Goal: Task Accomplishment & Management: Use online tool/utility

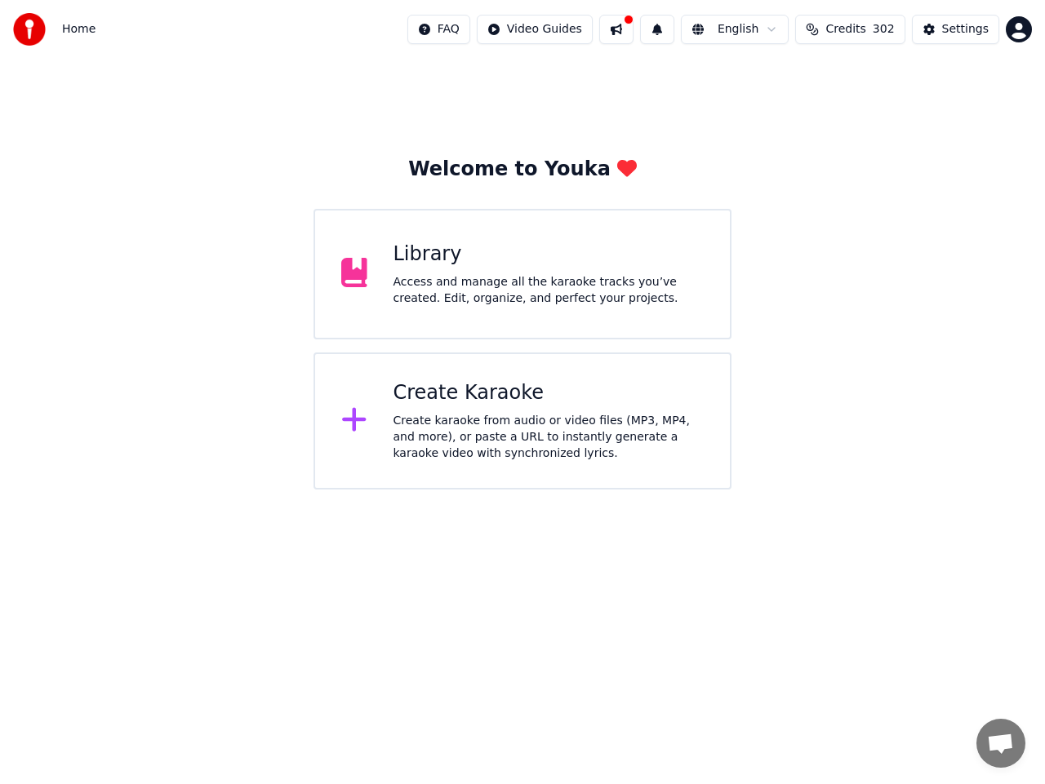
click at [477, 408] on div "Create Karaoke Create karaoke from audio or video files (MP3, MP4, and more), o…" at bounding box center [548, 421] width 311 height 82
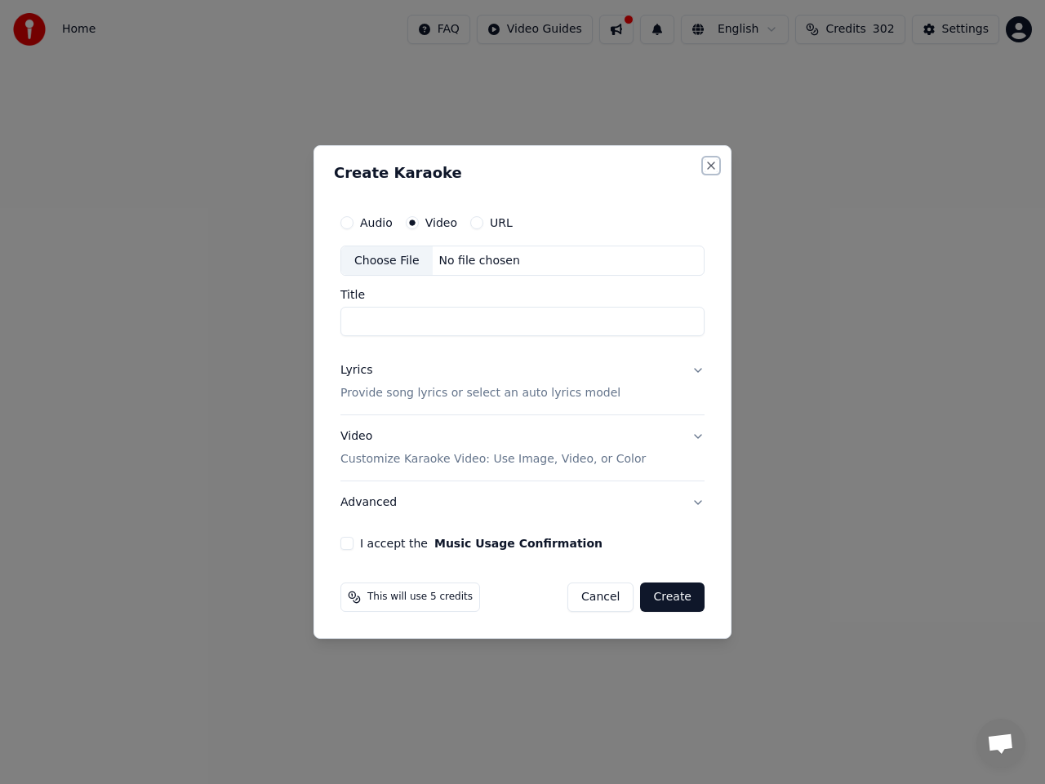
click at [709, 165] on button "Close" at bounding box center [710, 165] width 13 height 13
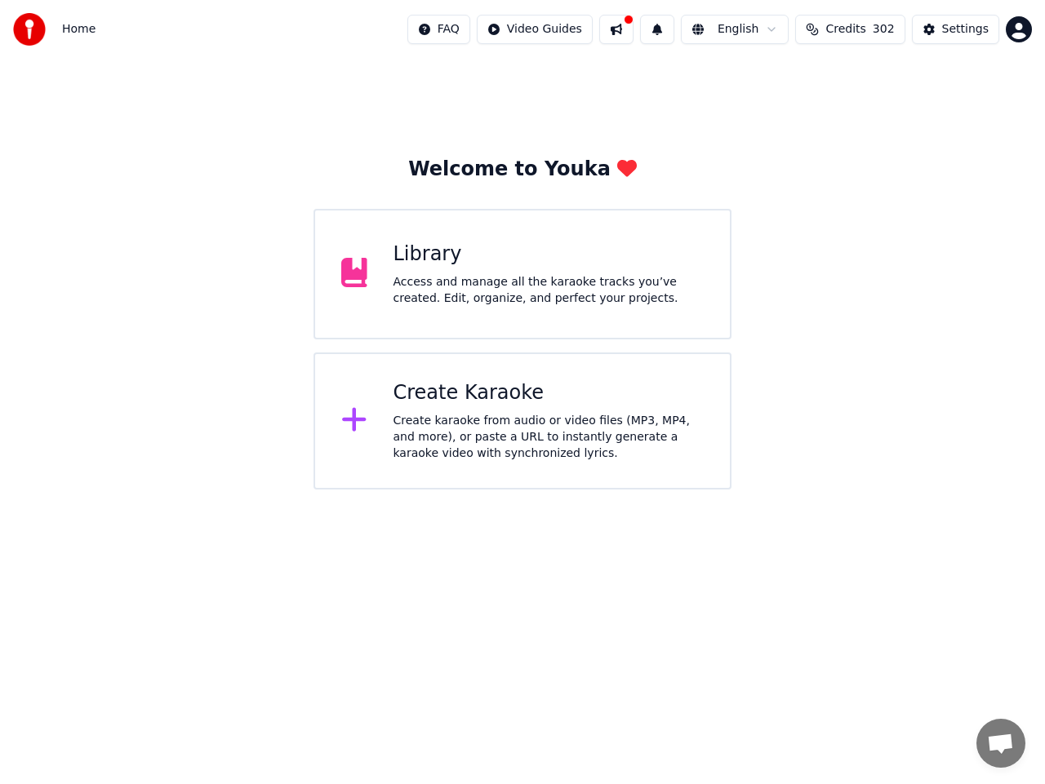
click at [476, 282] on div "Access and manage all the karaoke tracks you’ve created. Edit, organize, and pe…" at bounding box center [548, 290] width 311 height 33
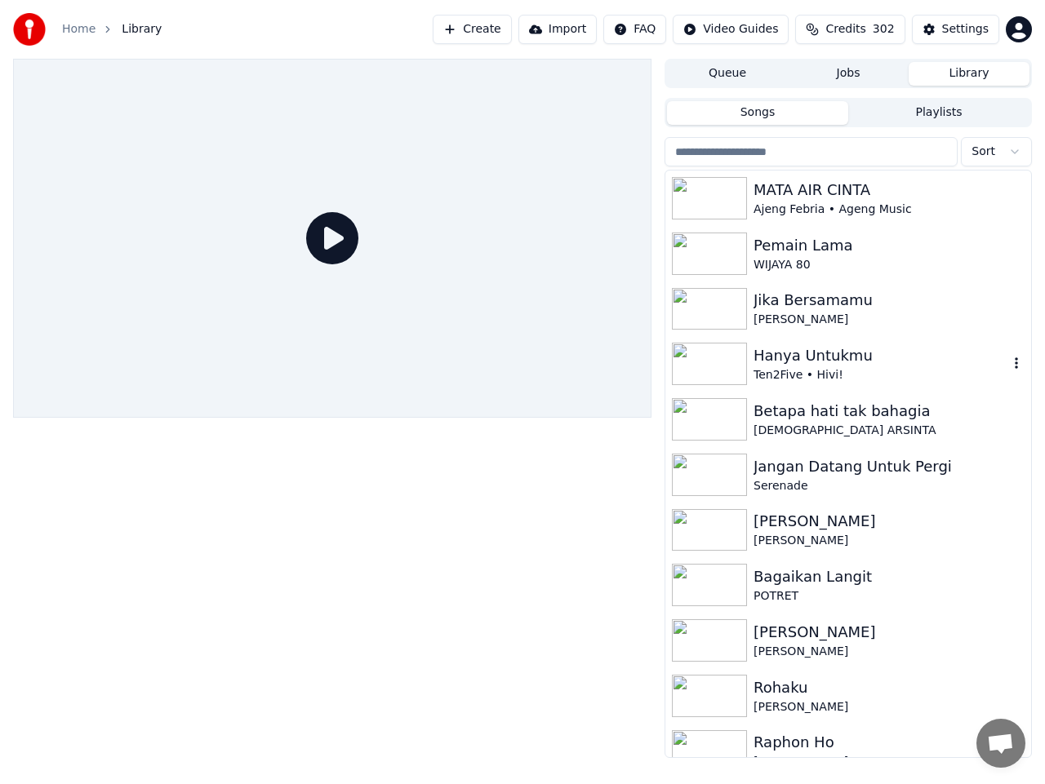
click at [1008, 363] on icon "button" at bounding box center [1016, 363] width 16 height 13
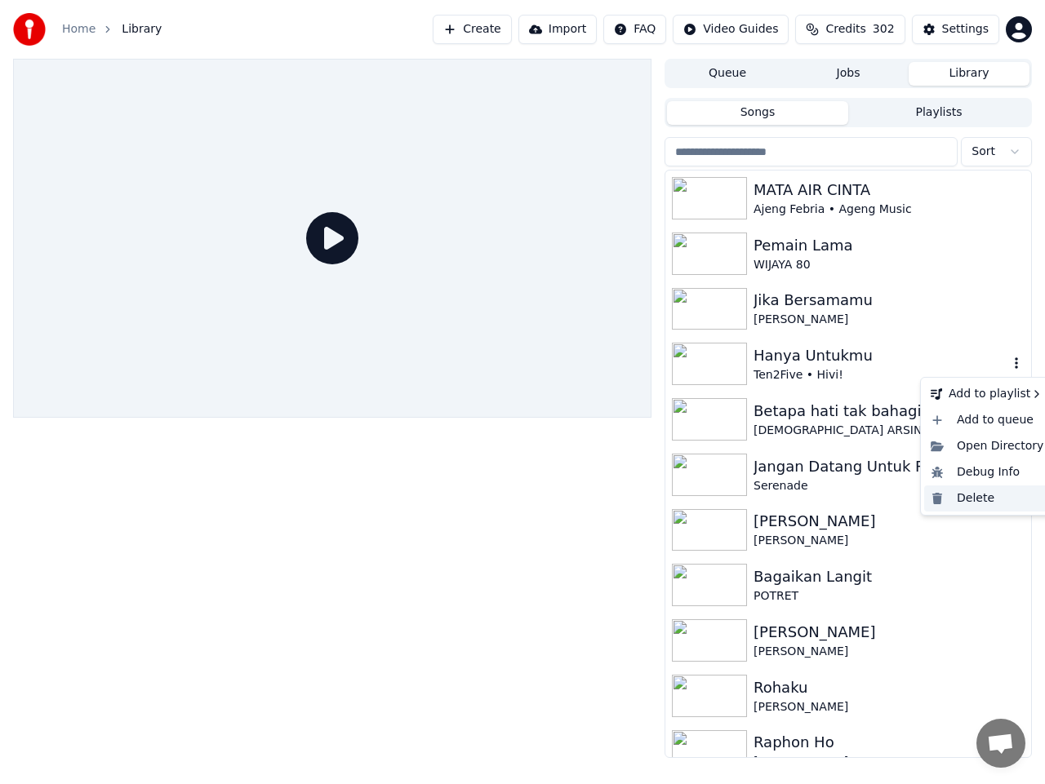
click at [973, 497] on div "Delete" at bounding box center [987, 499] width 126 height 26
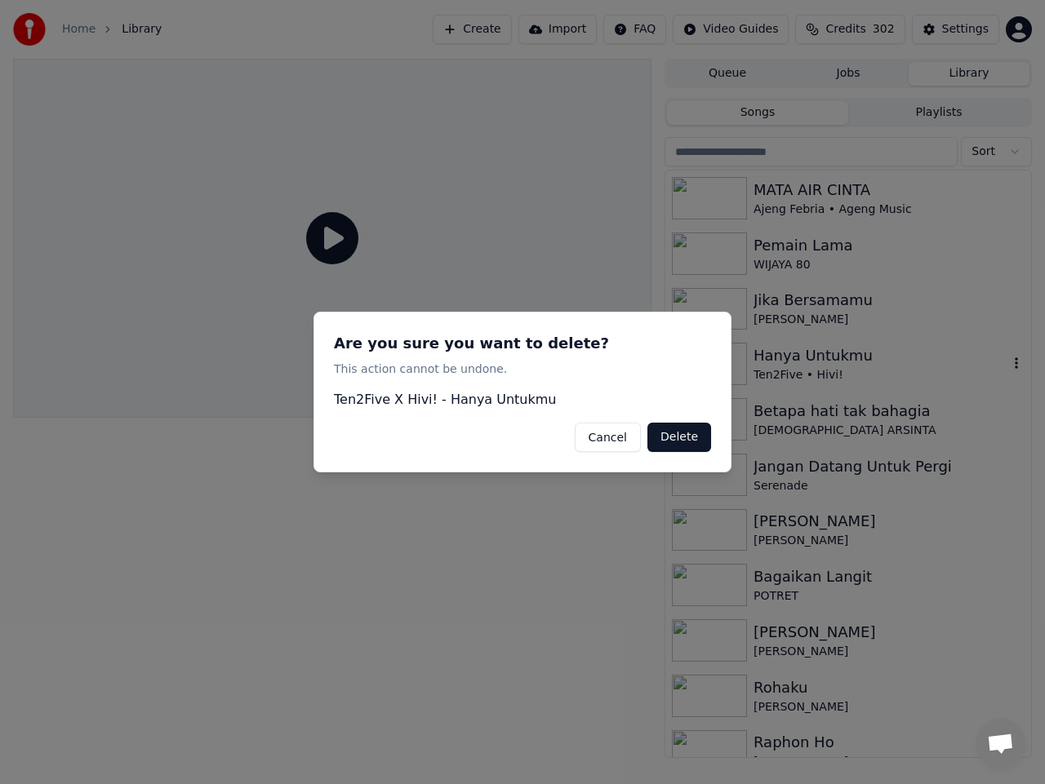
click at [680, 441] on button "Delete" at bounding box center [679, 437] width 64 height 29
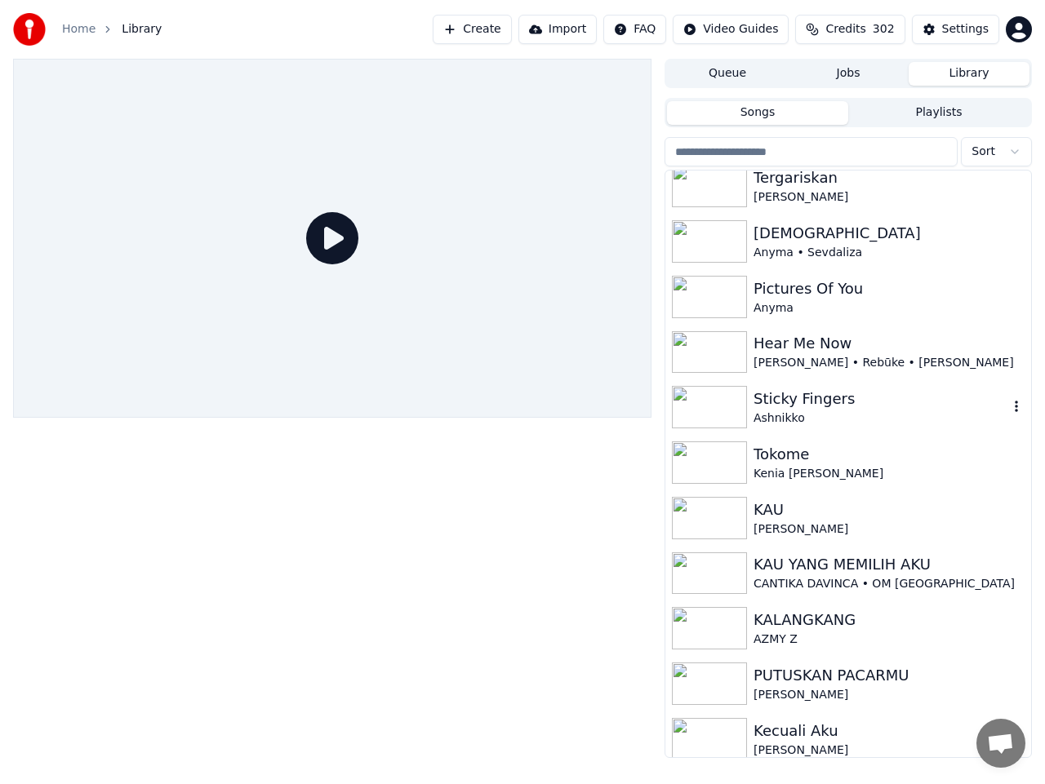
scroll to position [979, 0]
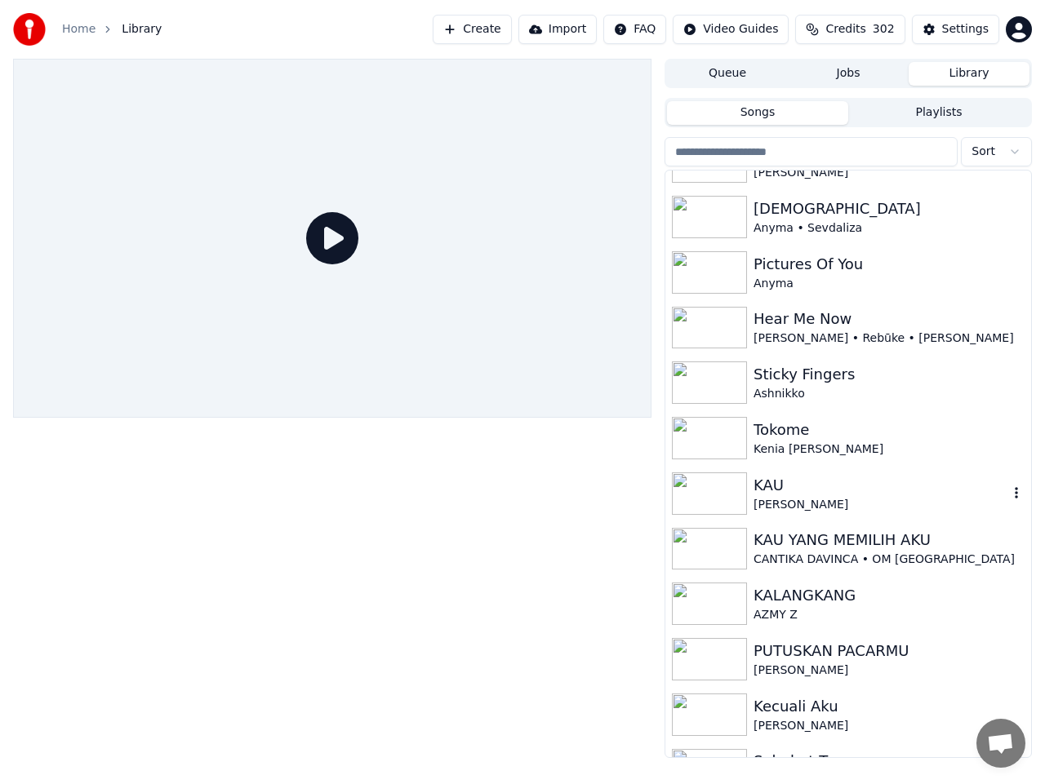
click at [1015, 495] on icon "button" at bounding box center [1016, 492] width 3 height 11
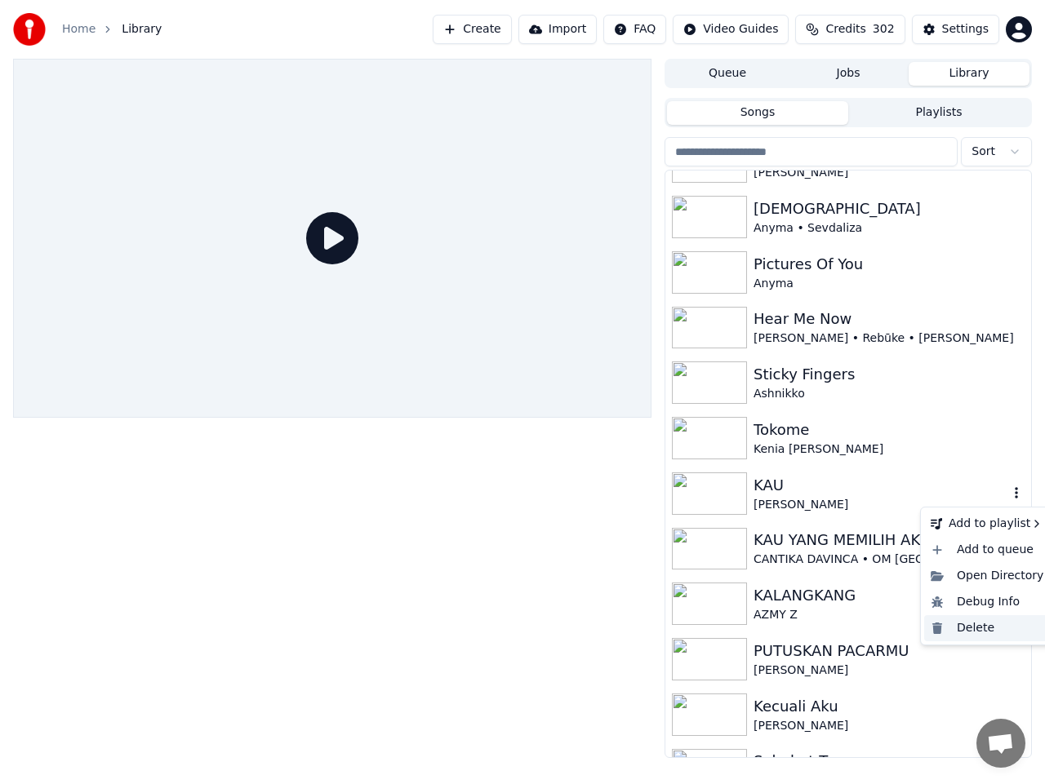
click at [965, 626] on div "Delete" at bounding box center [987, 628] width 126 height 26
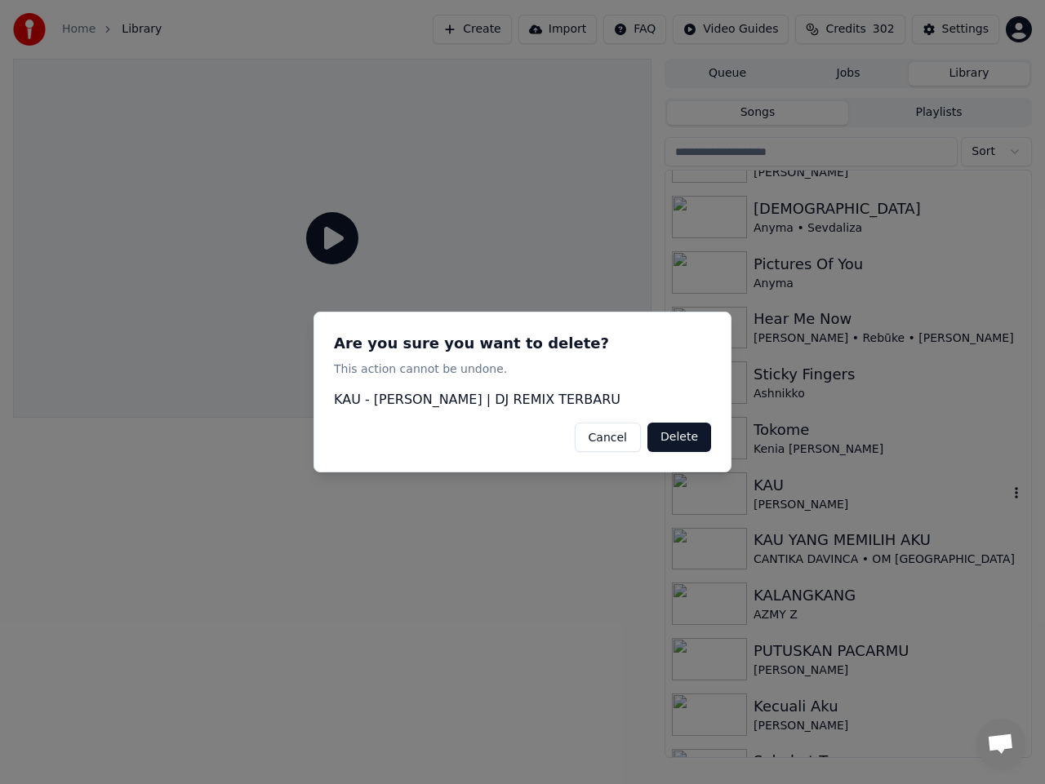
click at [670, 438] on button "Delete" at bounding box center [679, 437] width 64 height 29
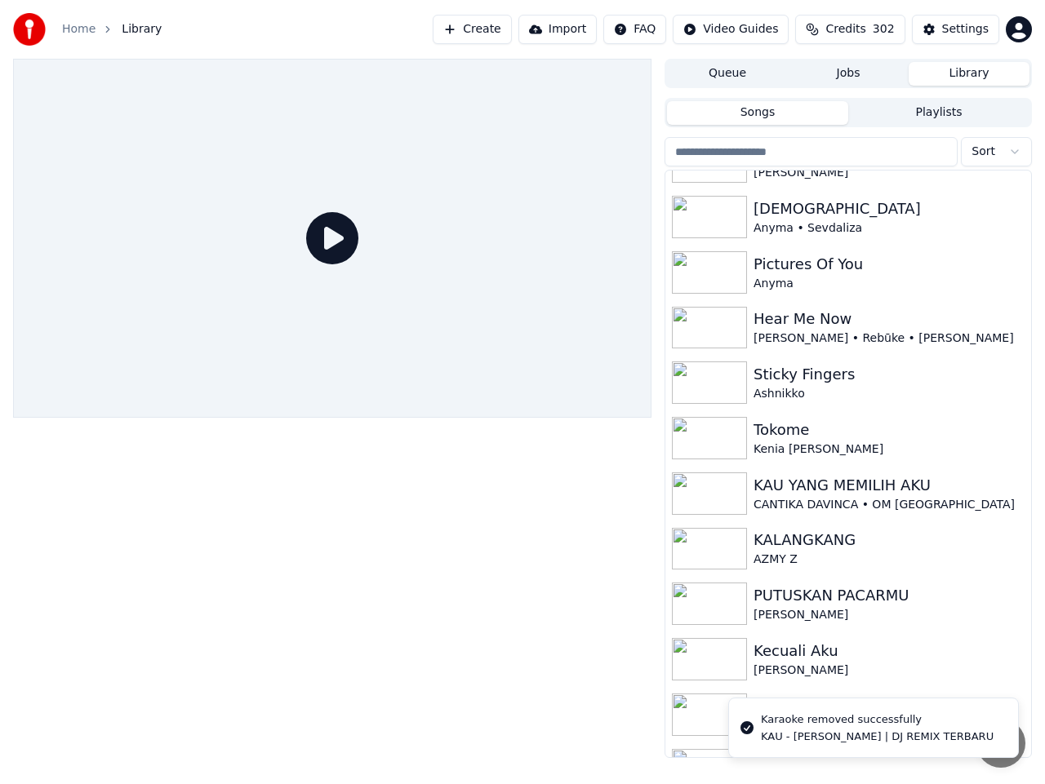
click at [485, 32] on button "Create" at bounding box center [472, 29] width 79 height 29
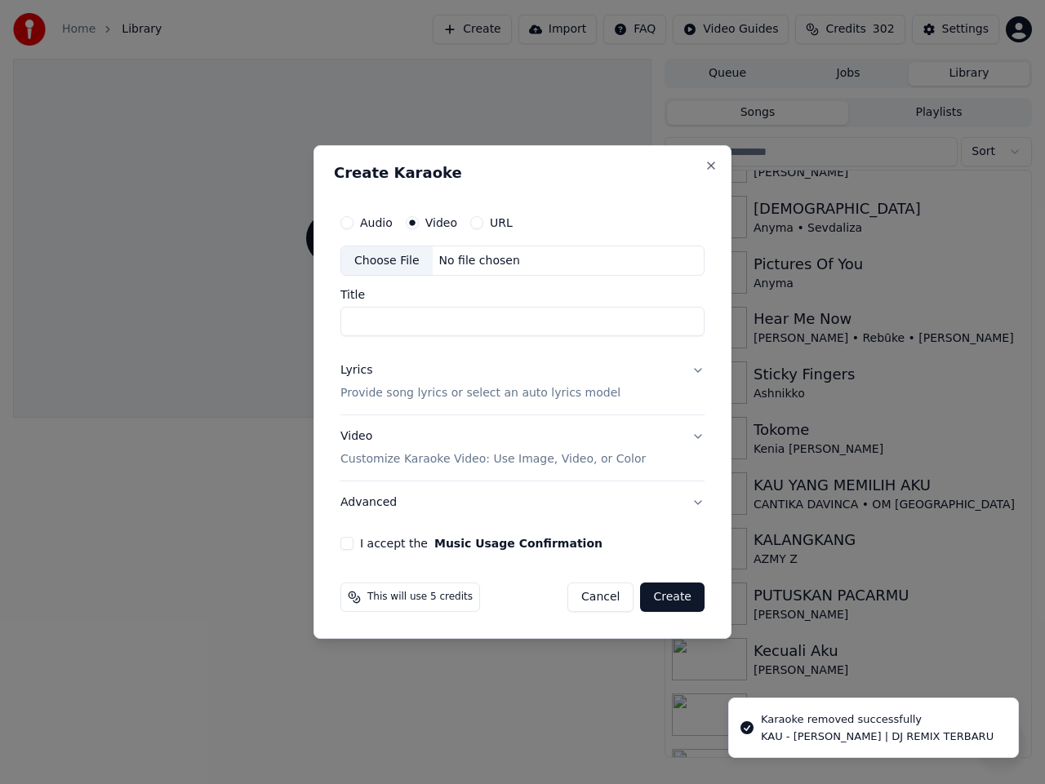
click at [433, 217] on label "Video" at bounding box center [441, 222] width 32 height 11
click at [419, 217] on button "Video" at bounding box center [412, 222] width 13 height 13
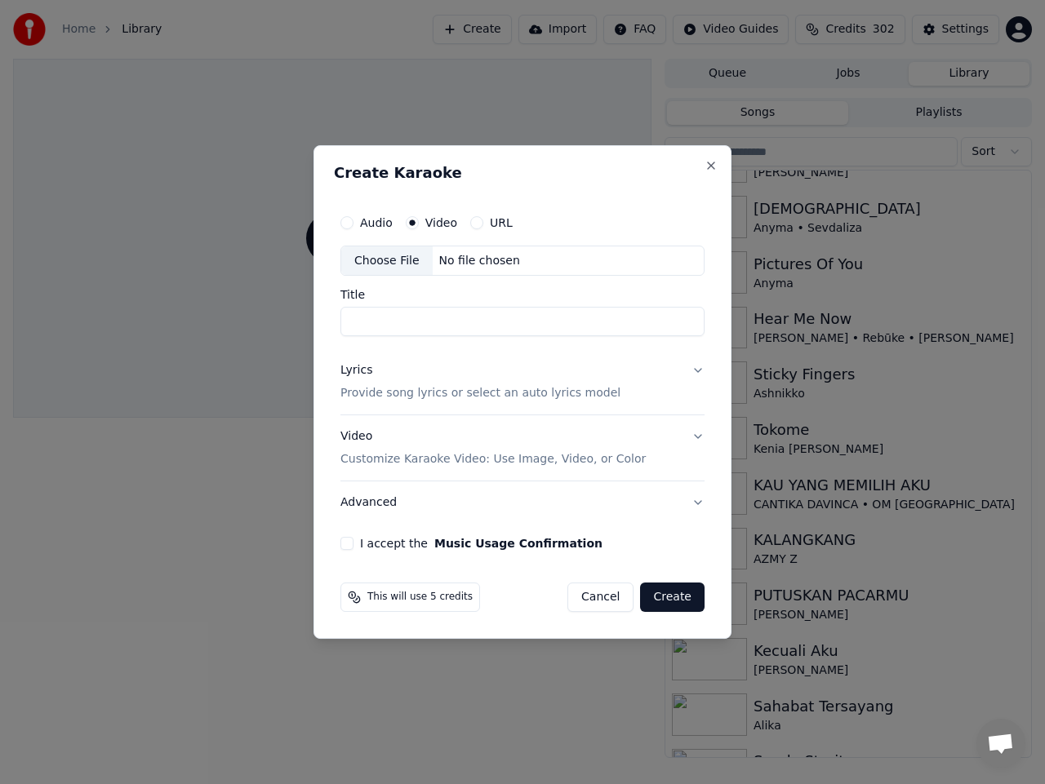
click at [404, 264] on div "Choose File" at bounding box center [386, 260] width 91 height 29
type input "**********"
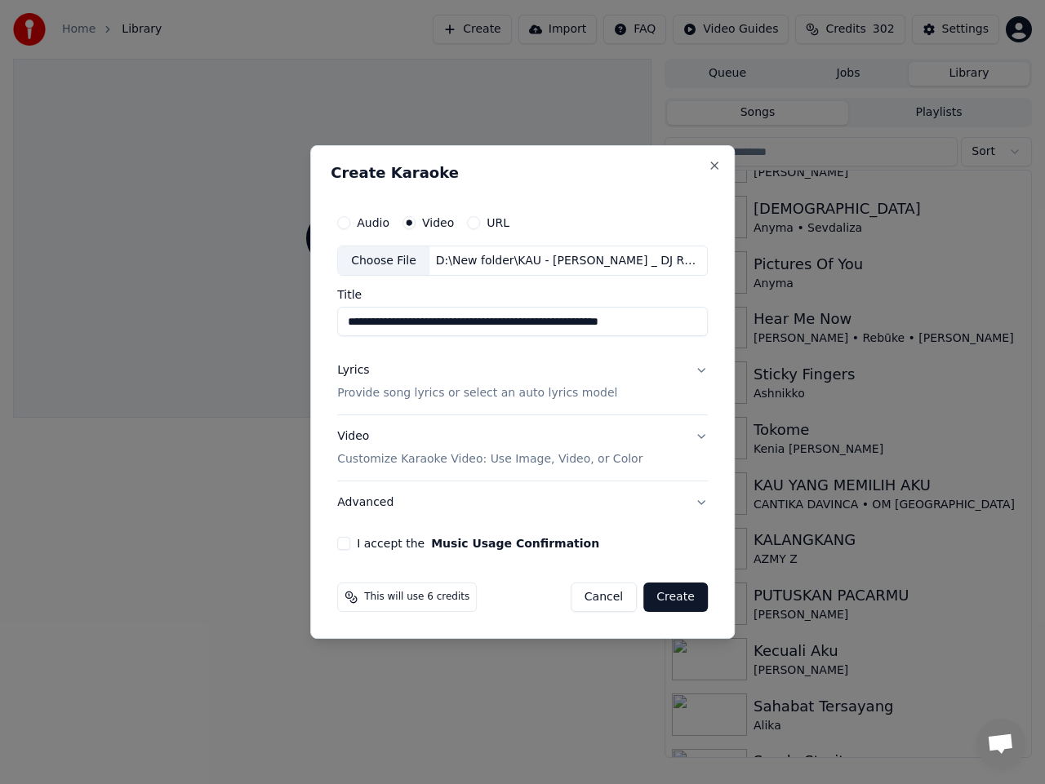
click at [698, 371] on button "Lyrics Provide song lyrics or select an auto lyrics model" at bounding box center [522, 382] width 371 height 65
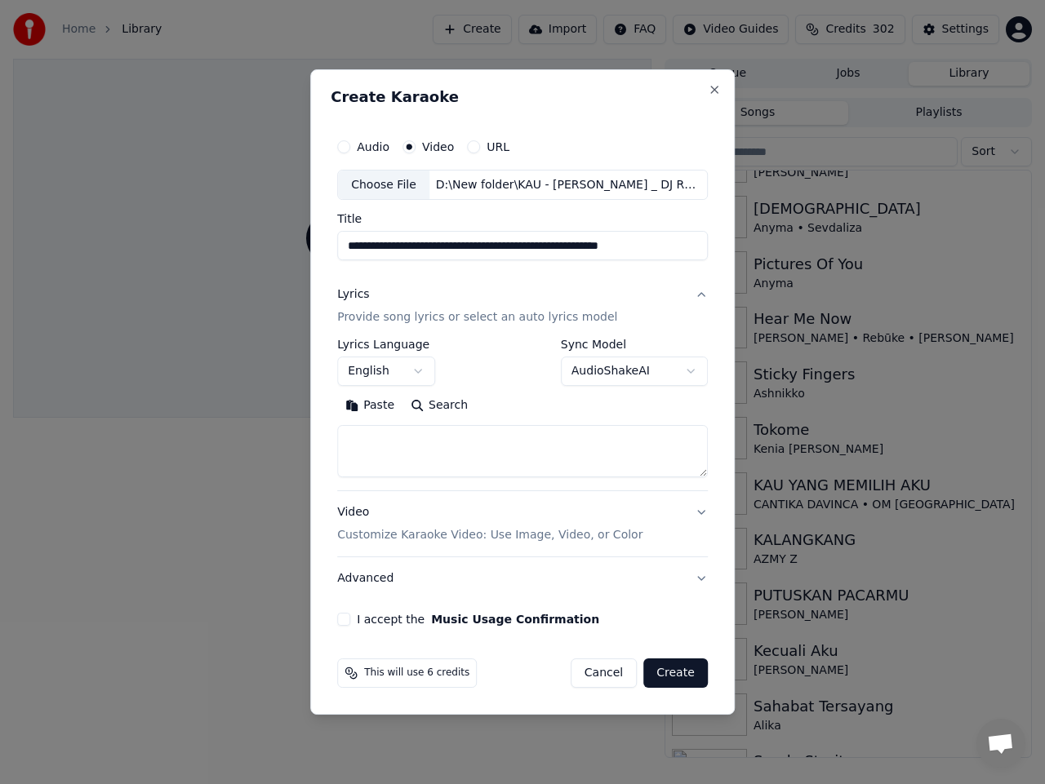
click at [420, 372] on button "English" at bounding box center [386, 371] width 98 height 29
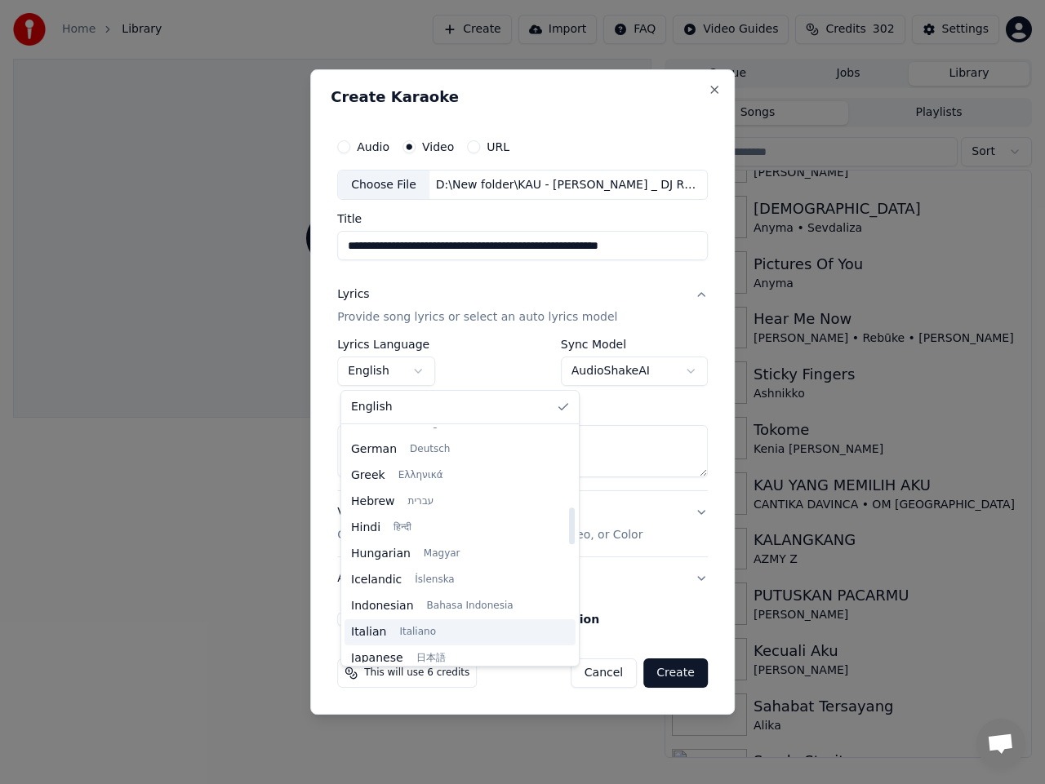
scroll to position [571, 0]
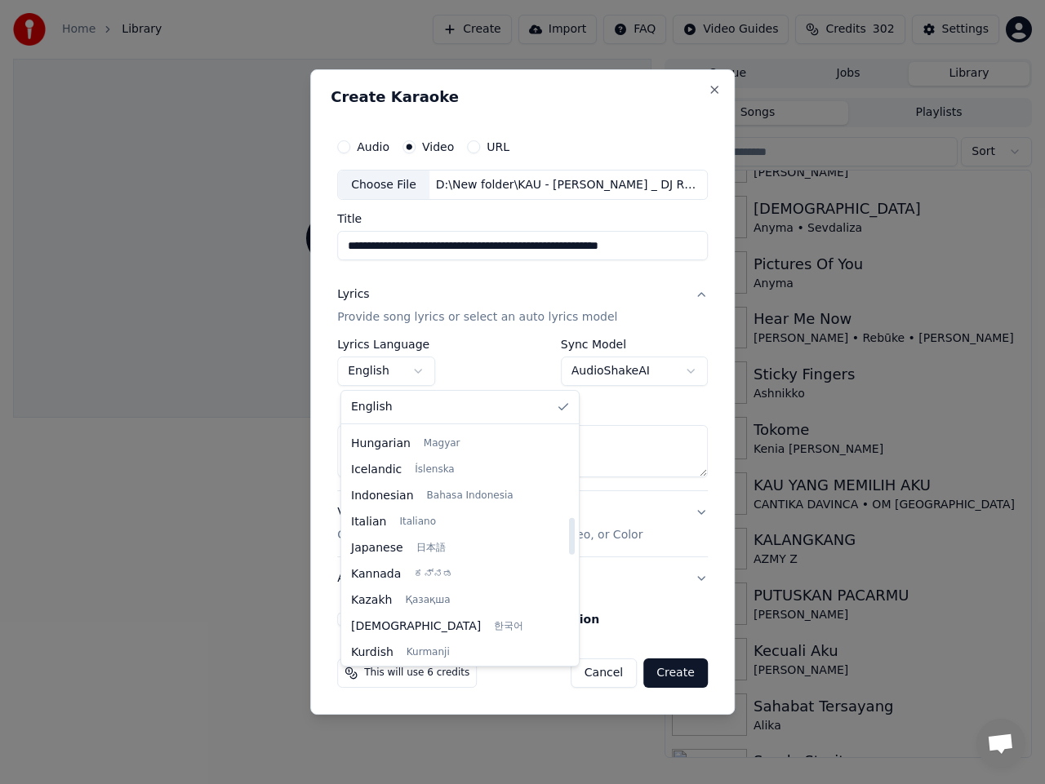
select select "**"
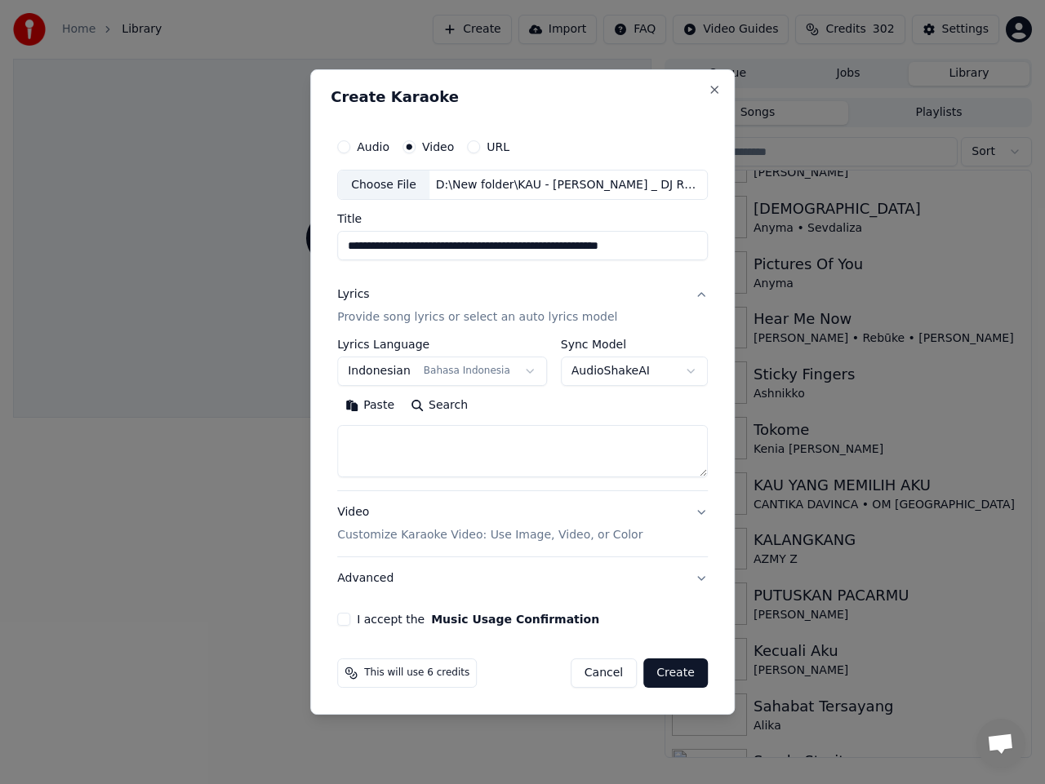
click at [436, 462] on textarea at bounding box center [522, 452] width 371 height 52
paste textarea "**********"
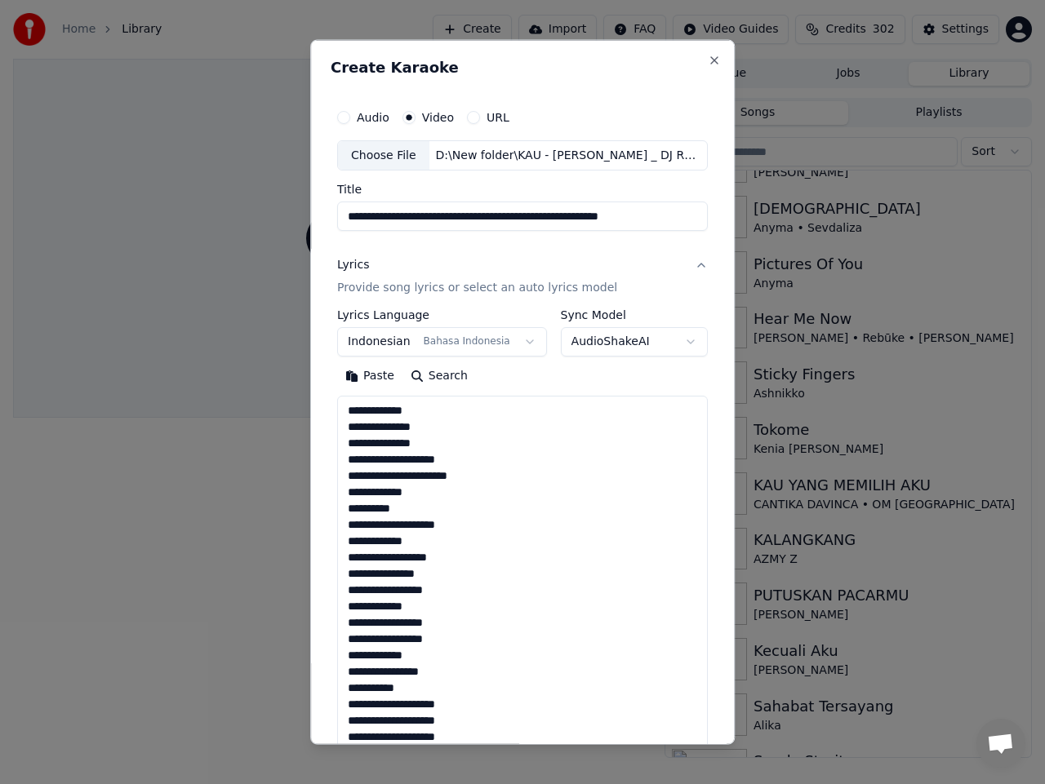
scroll to position [1065, 0]
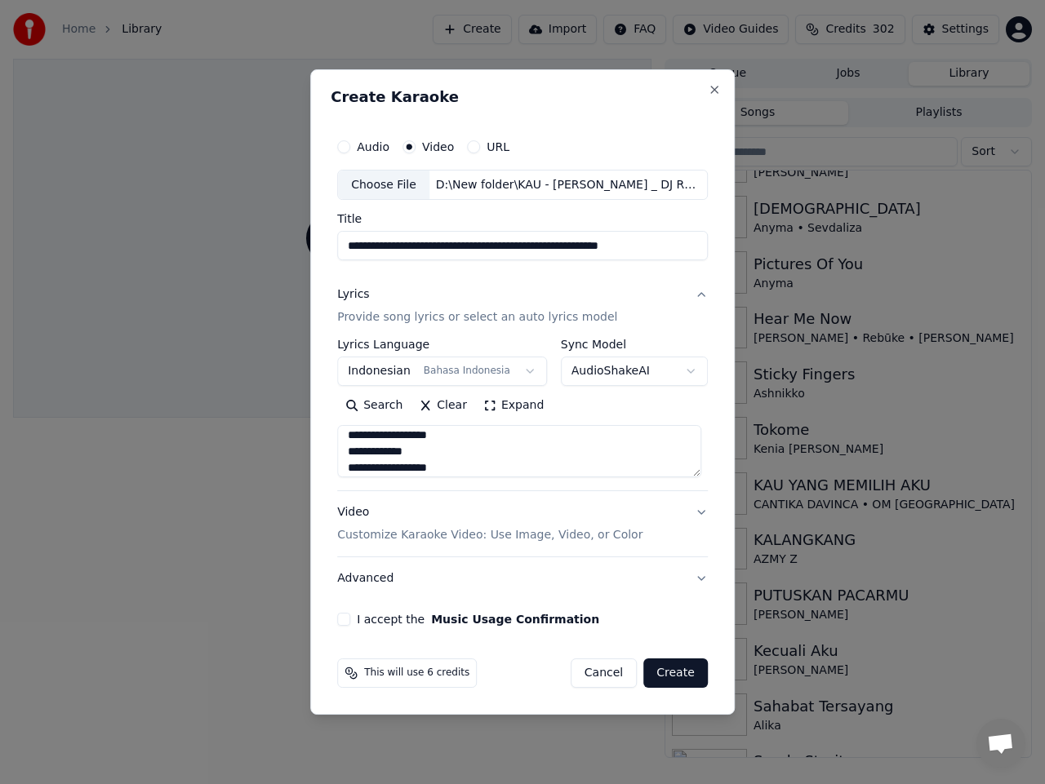
type textarea "**********"
click at [344, 620] on button "I accept the Music Usage Confirmation" at bounding box center [343, 619] width 13 height 13
click at [663, 673] on button "Create" at bounding box center [675, 673] width 64 height 29
select select "**"
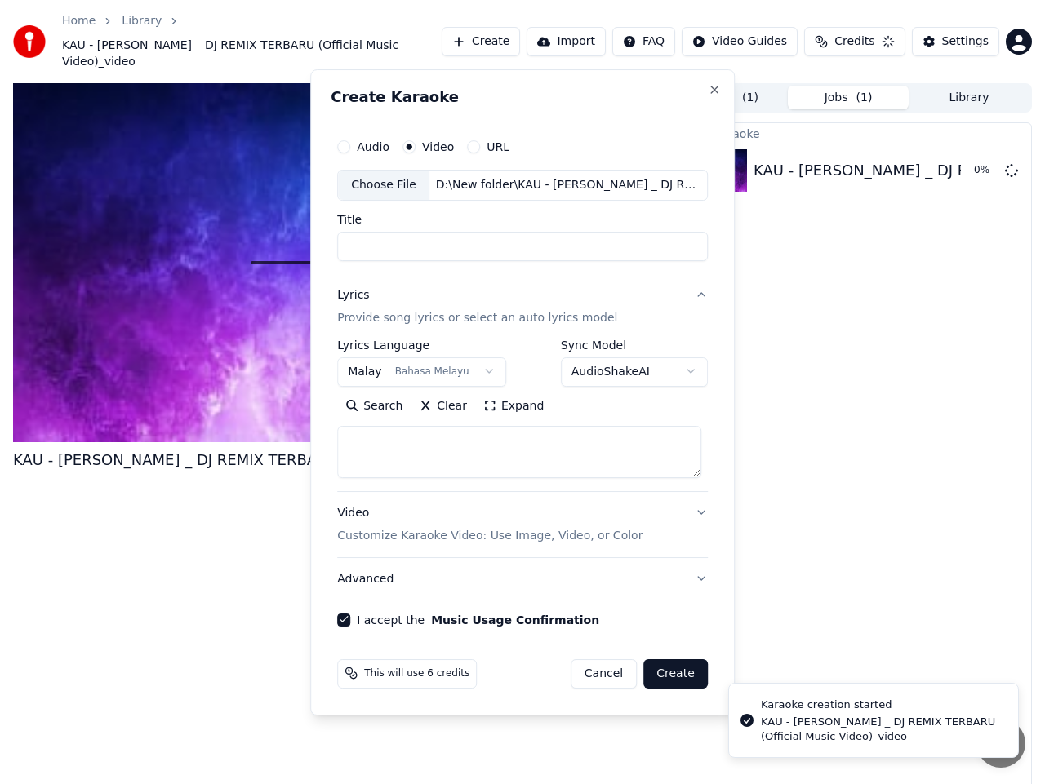
scroll to position [0, 0]
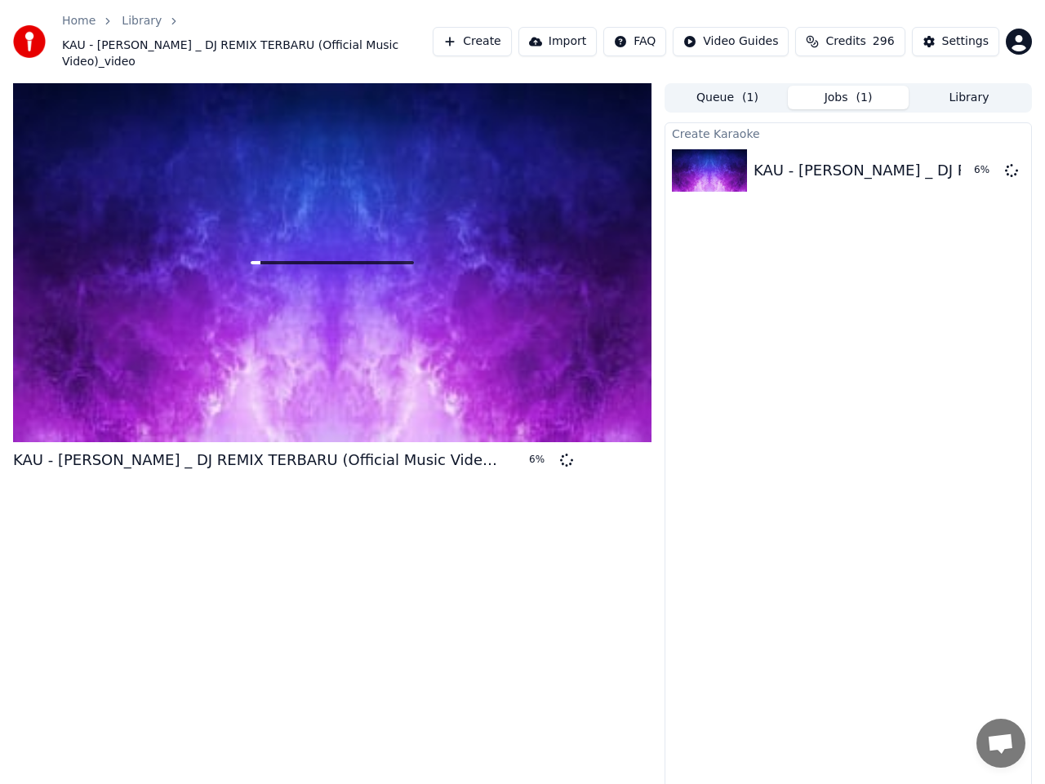
click at [737, 86] on button "Queue ( 1 )" at bounding box center [727, 98] width 121 height 24
click at [850, 86] on button "Jobs ( 1 )" at bounding box center [848, 98] width 121 height 24
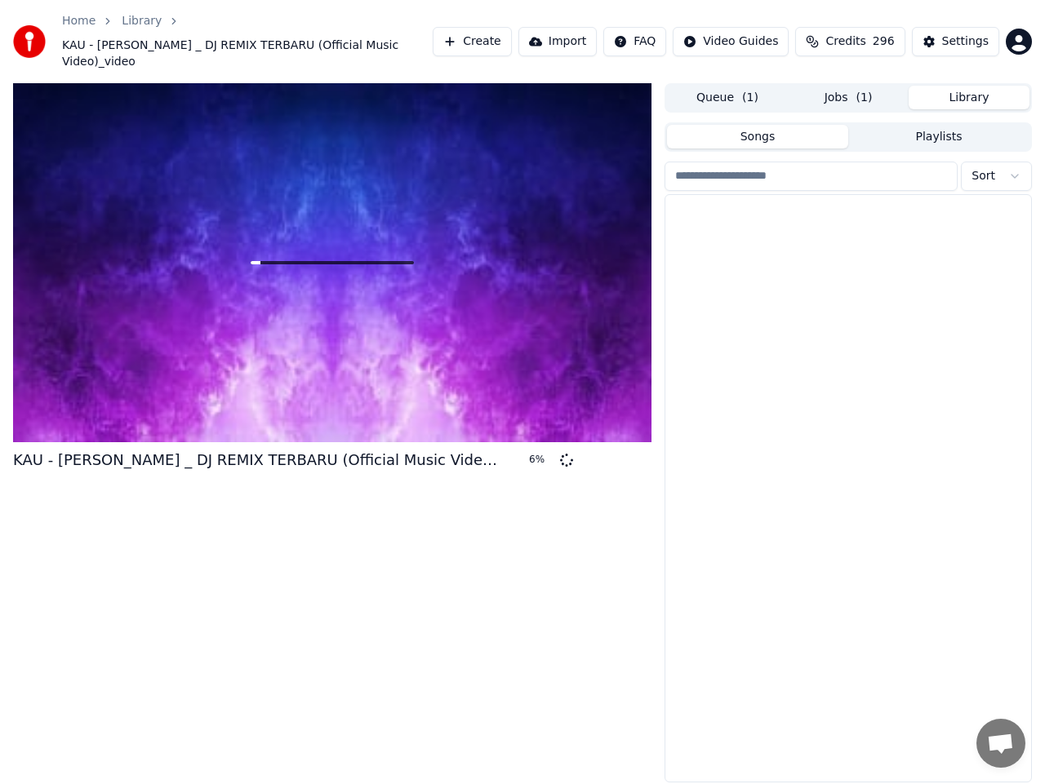
click at [954, 86] on button "Library" at bounding box center [968, 98] width 121 height 24
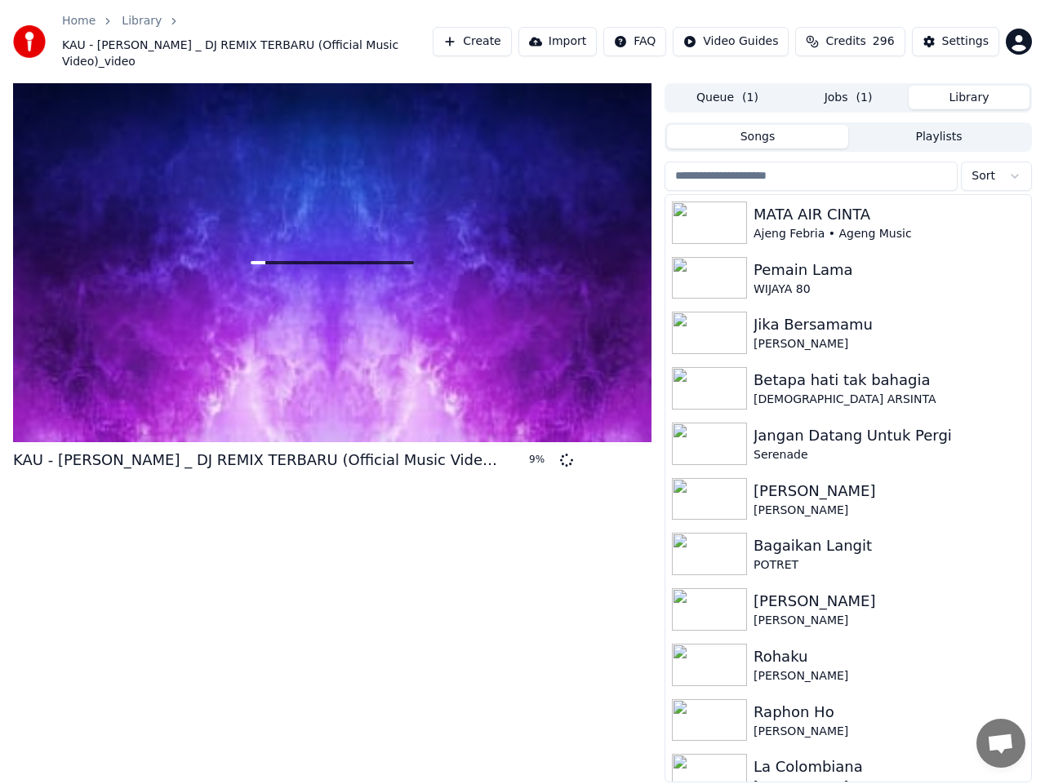
click at [840, 86] on button "Jobs ( 1 )" at bounding box center [848, 98] width 121 height 24
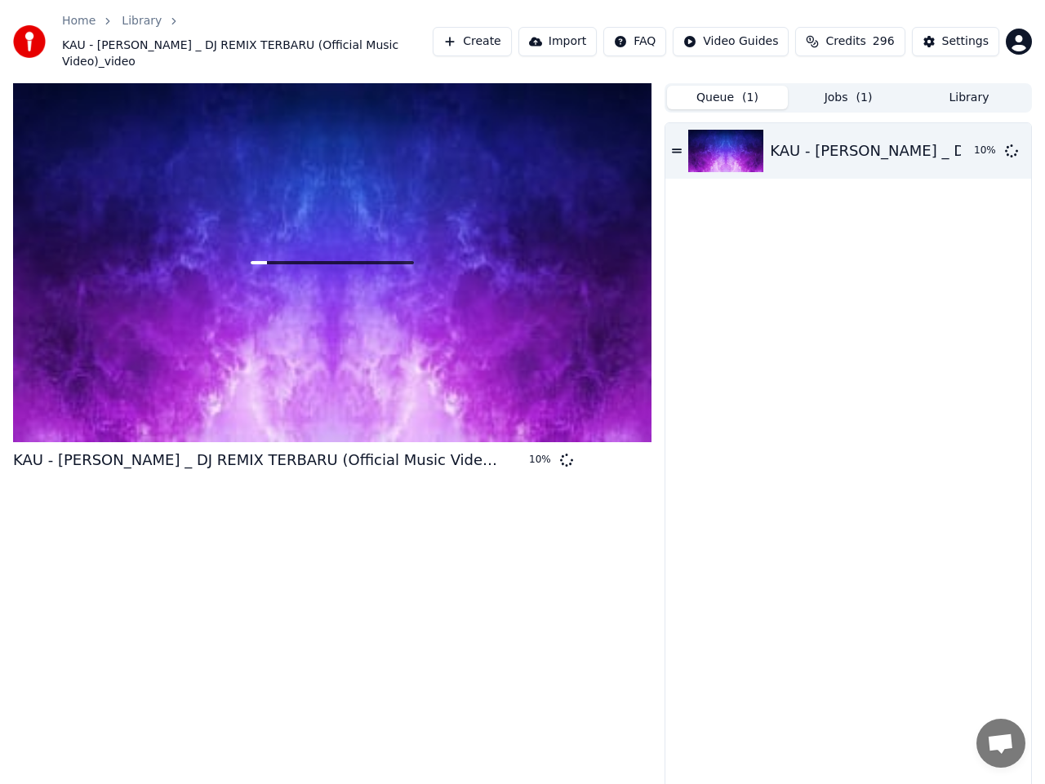
click at [719, 86] on button "Queue ( 1 )" at bounding box center [727, 98] width 121 height 24
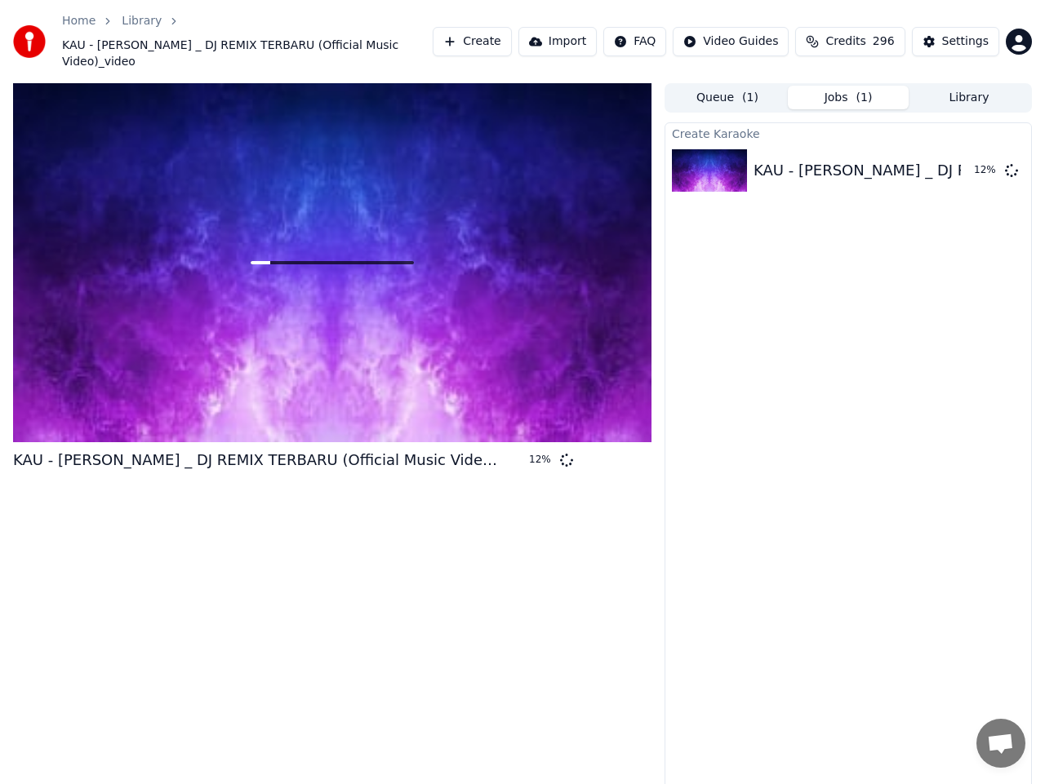
click at [856, 86] on button "Jobs ( 1 )" at bounding box center [848, 98] width 121 height 24
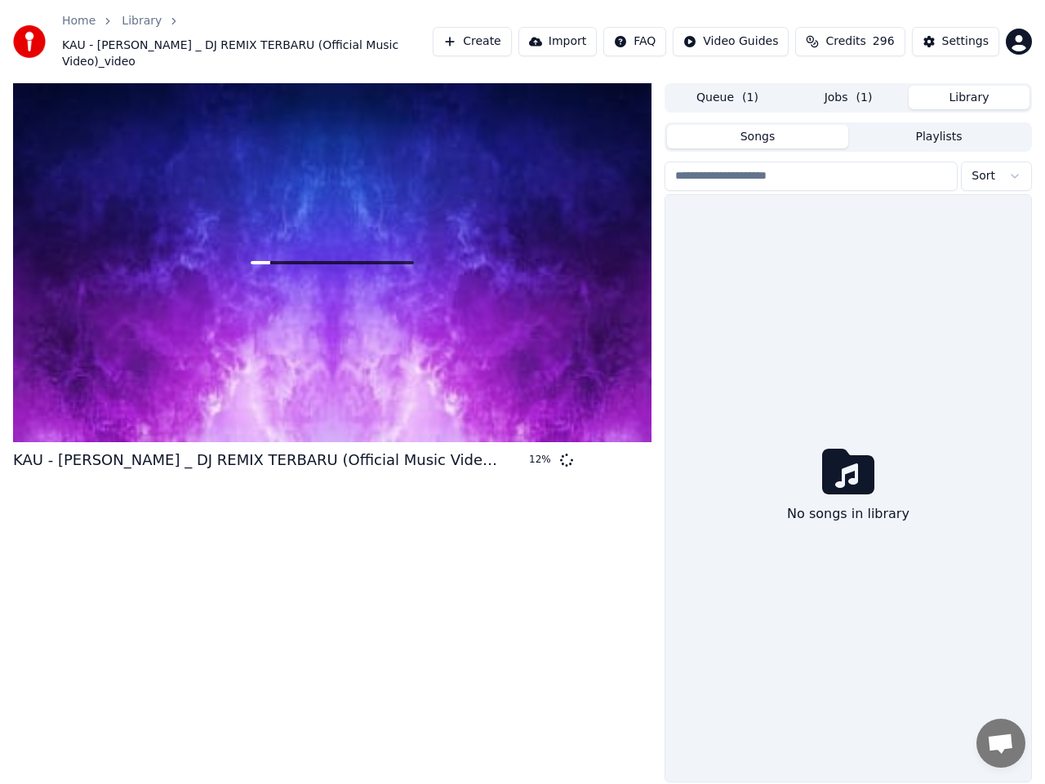
click at [954, 88] on button "Library" at bounding box center [968, 98] width 121 height 24
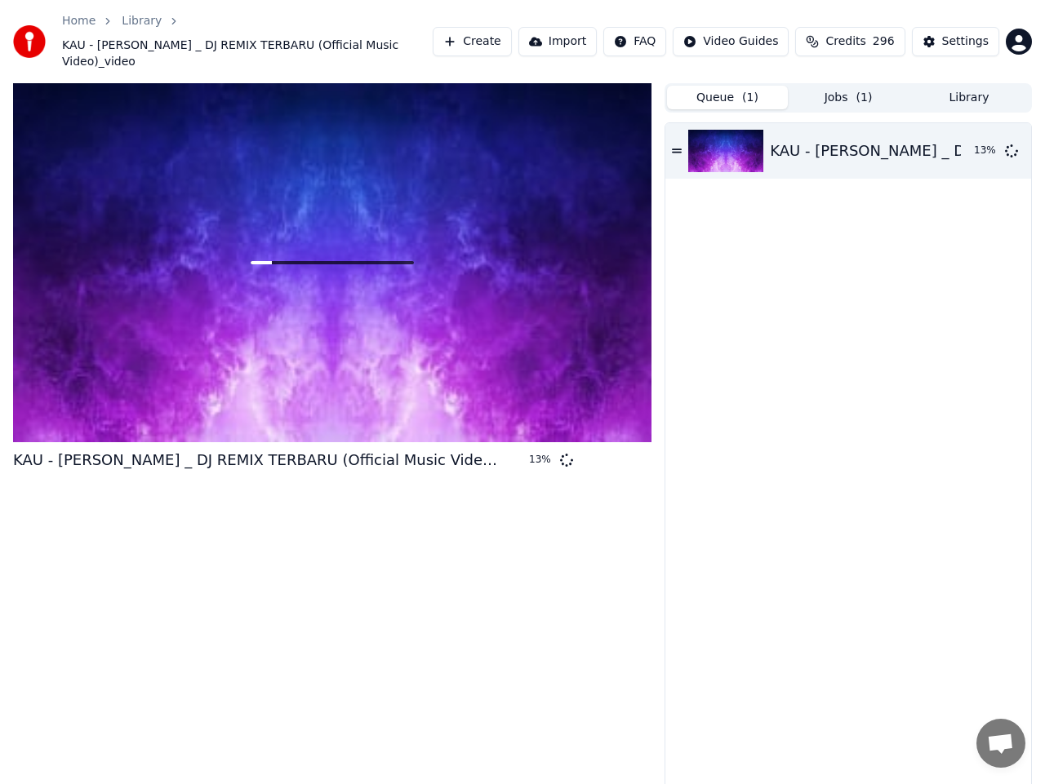
click at [735, 86] on button "Queue ( 1 )" at bounding box center [727, 98] width 121 height 24
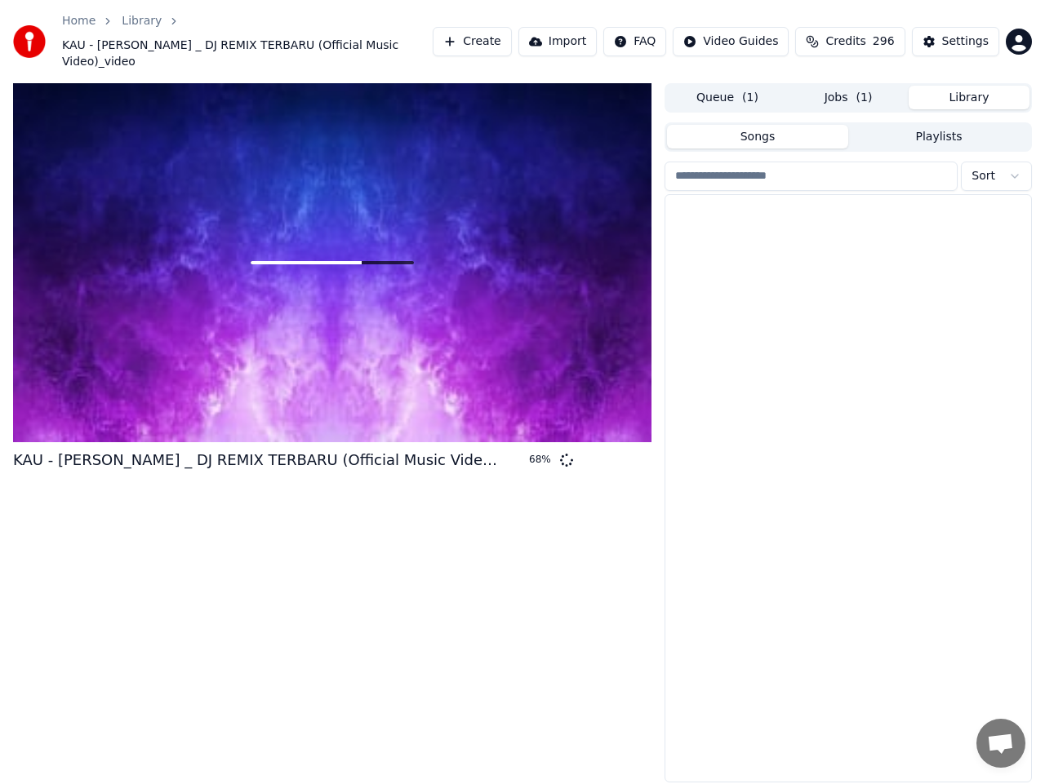
click at [977, 87] on button "Library" at bounding box center [968, 98] width 121 height 24
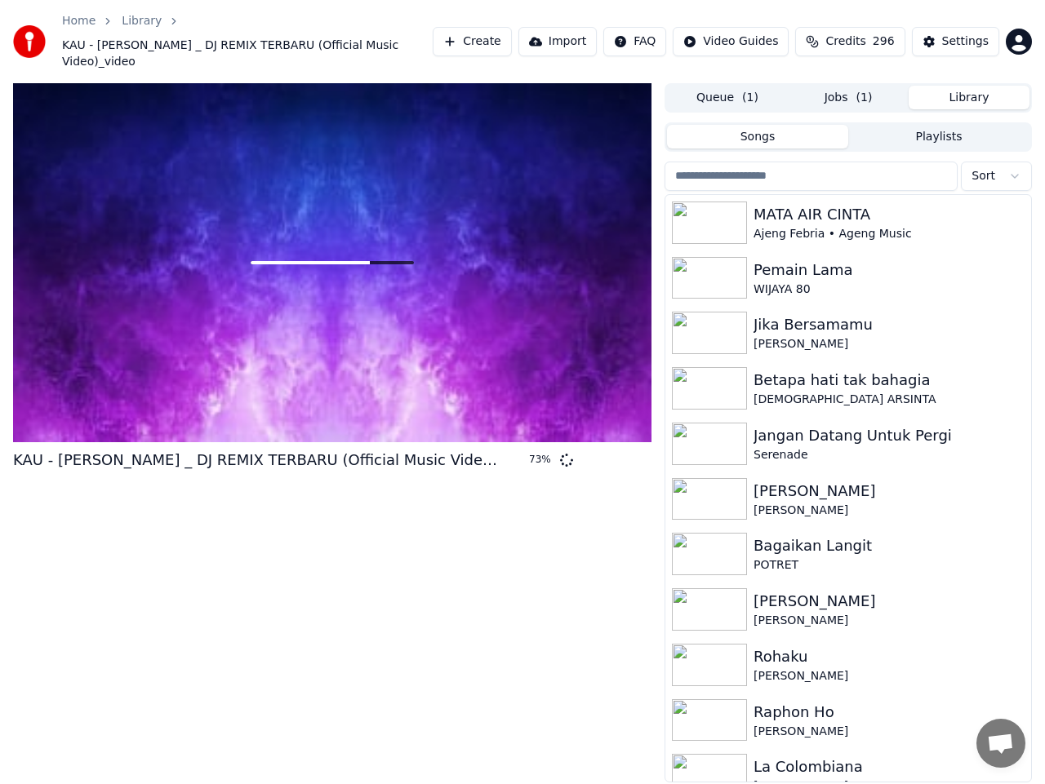
click at [500, 35] on button "Create" at bounding box center [472, 41] width 79 height 29
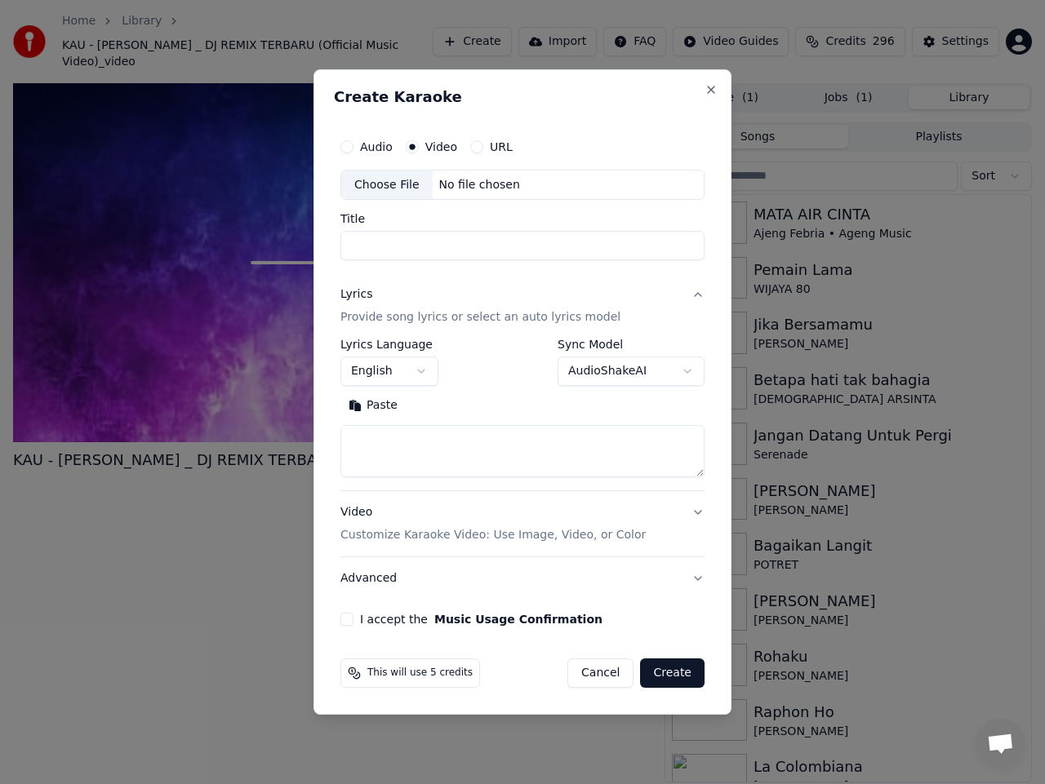
click at [390, 184] on div "Choose File" at bounding box center [386, 185] width 91 height 29
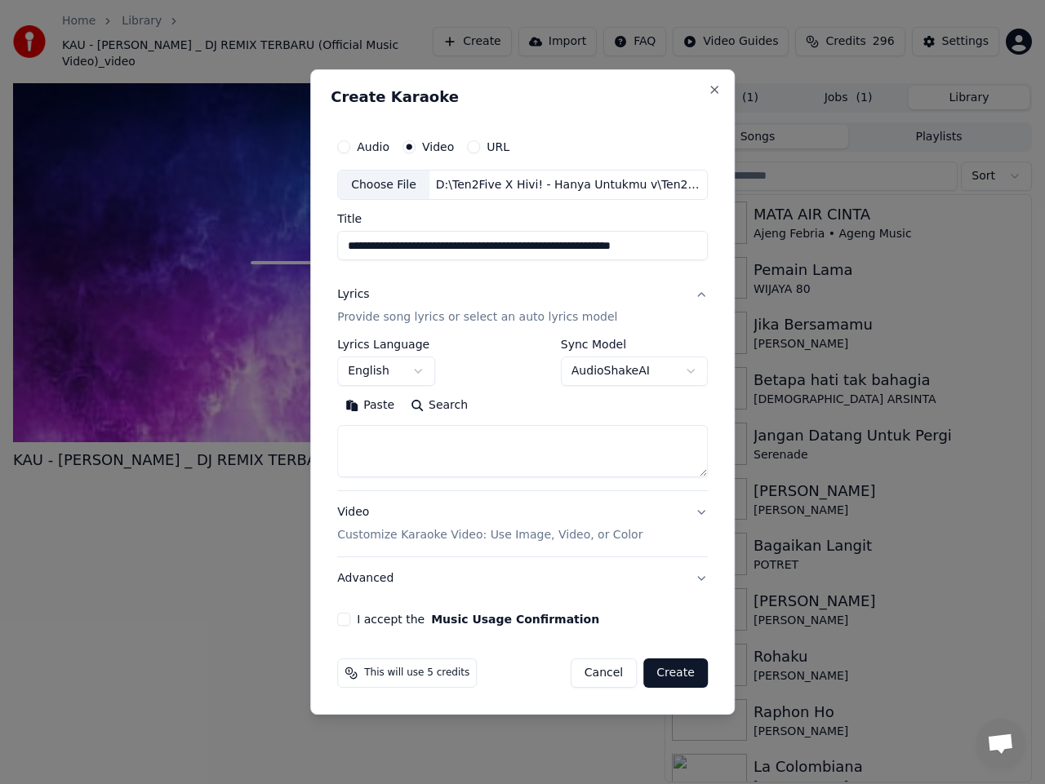
type input "**********"
click at [422, 367] on button "English" at bounding box center [386, 371] width 98 height 29
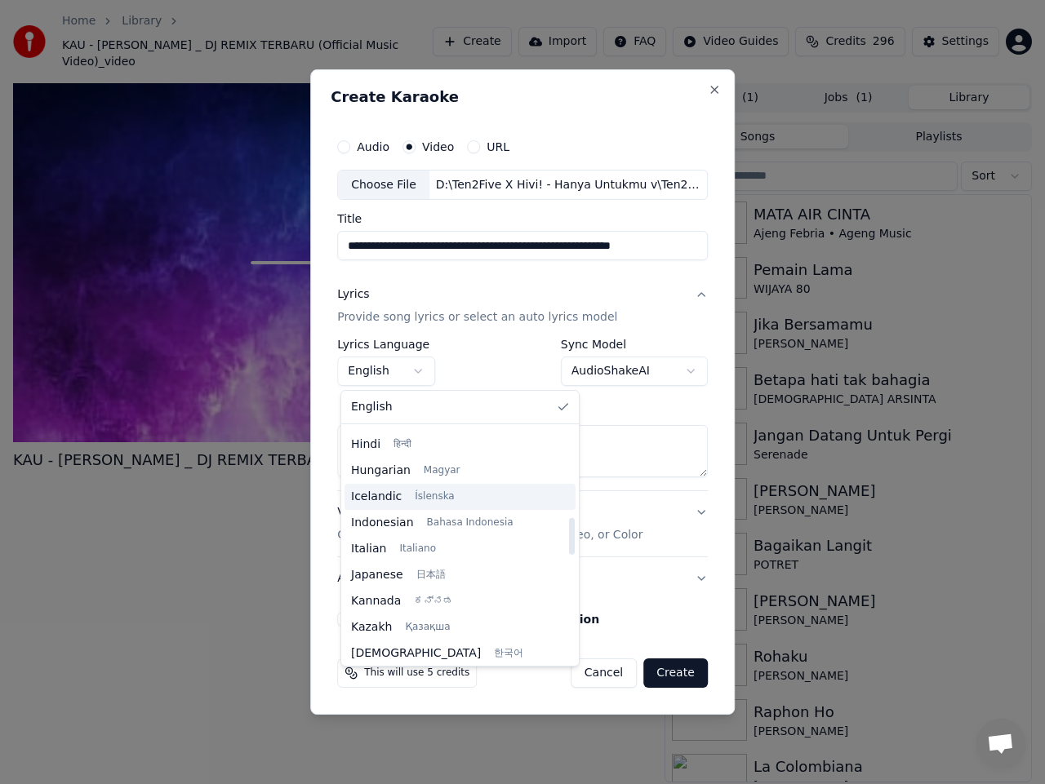
scroll to position [571, 0]
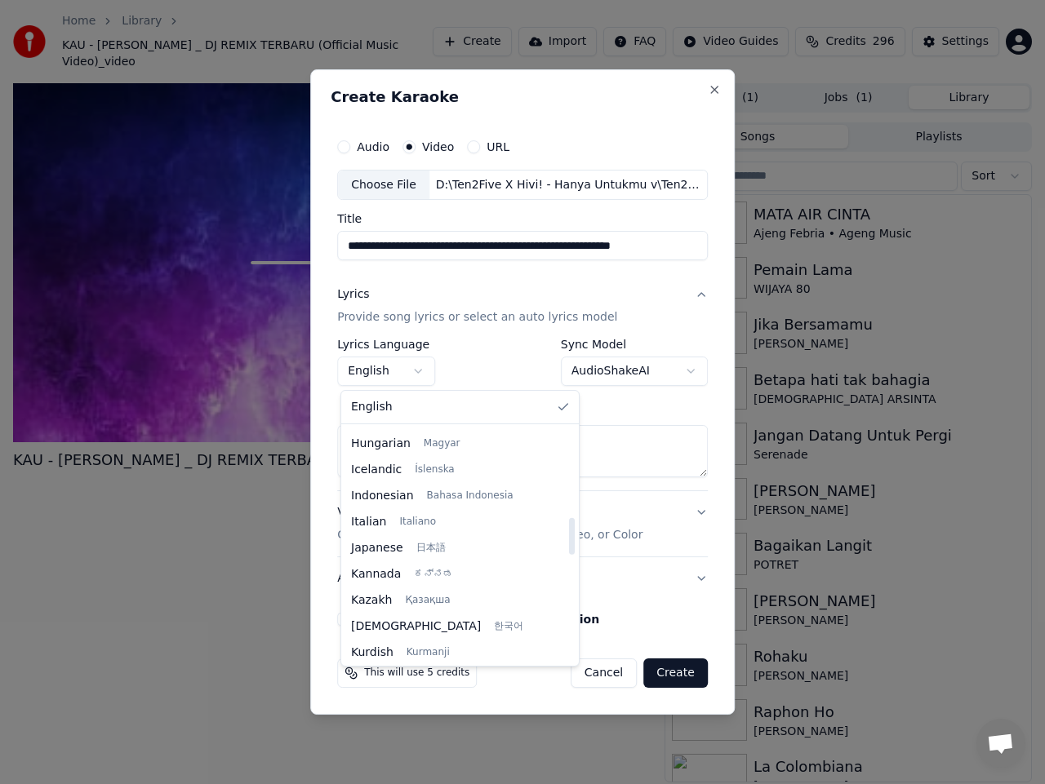
select select "**"
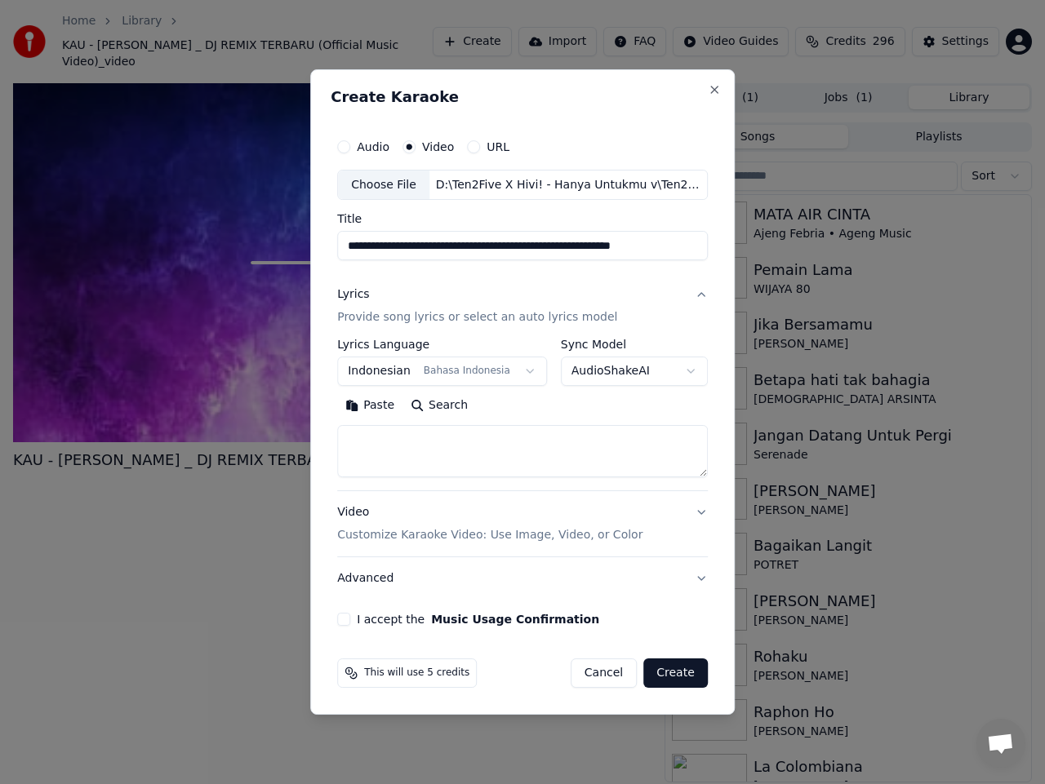
click at [455, 444] on textarea at bounding box center [522, 452] width 371 height 52
paste textarea "**********"
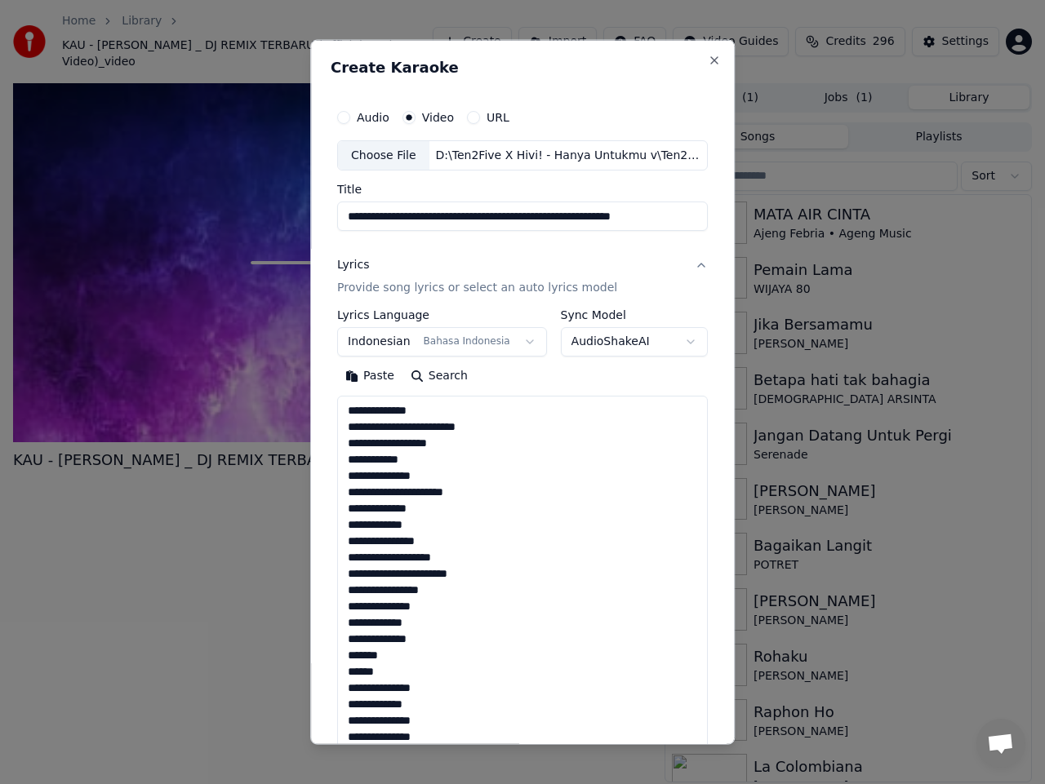
scroll to position [592, 0]
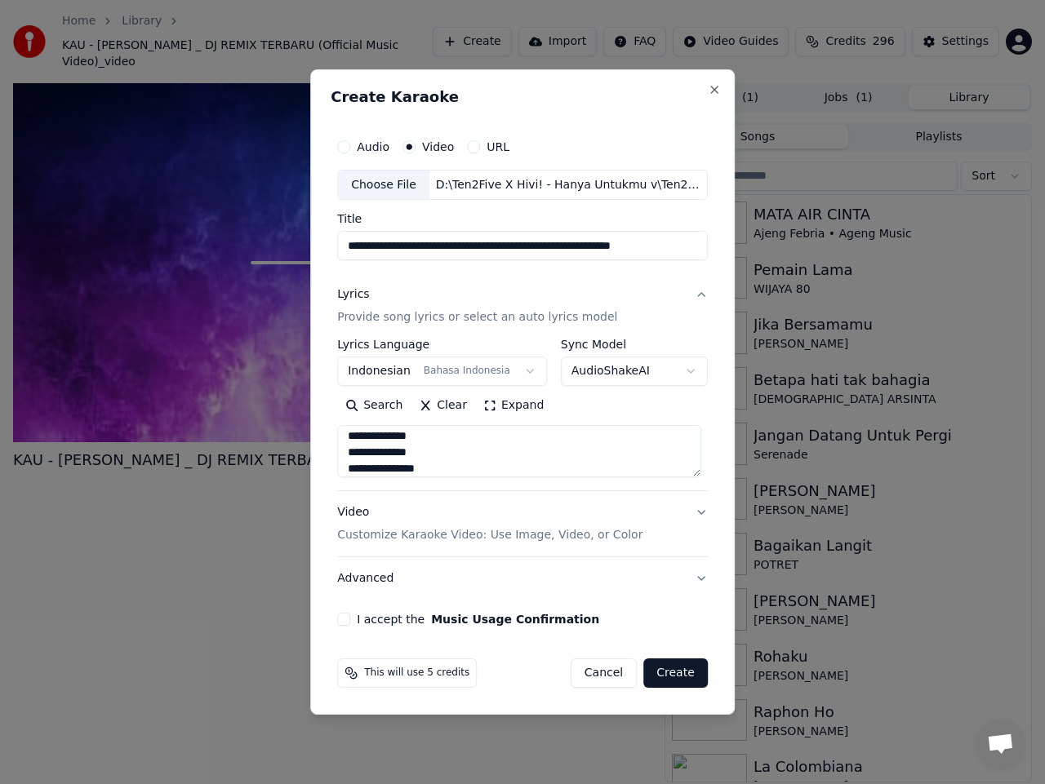
type textarea "**********"
click at [346, 624] on button "I accept the Music Usage Confirmation" at bounding box center [343, 619] width 13 height 13
click at [670, 673] on button "Create" at bounding box center [675, 673] width 64 height 29
select select
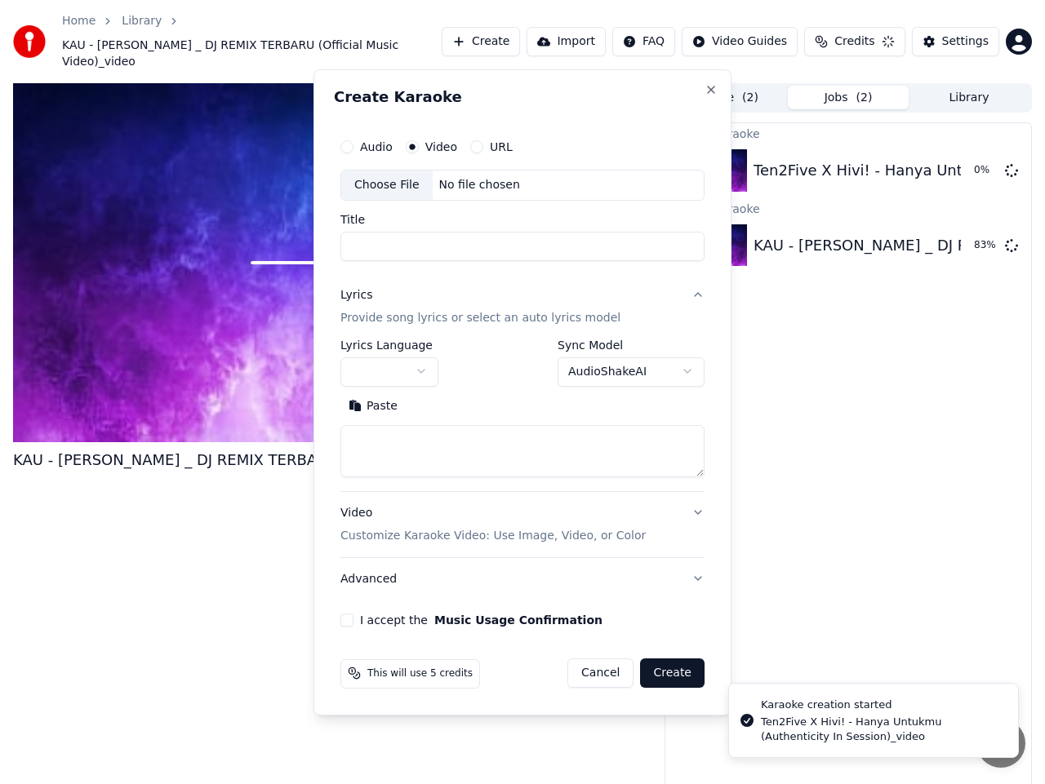
scroll to position [0, 0]
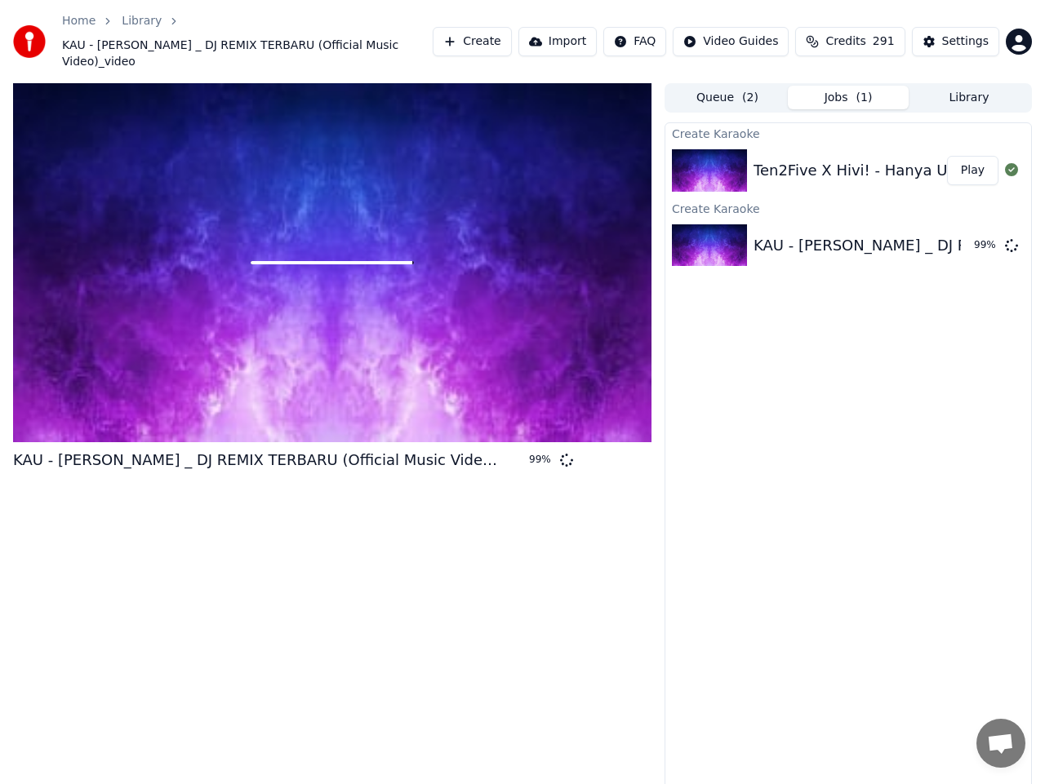
click at [972, 159] on button "Play" at bounding box center [972, 170] width 51 height 29
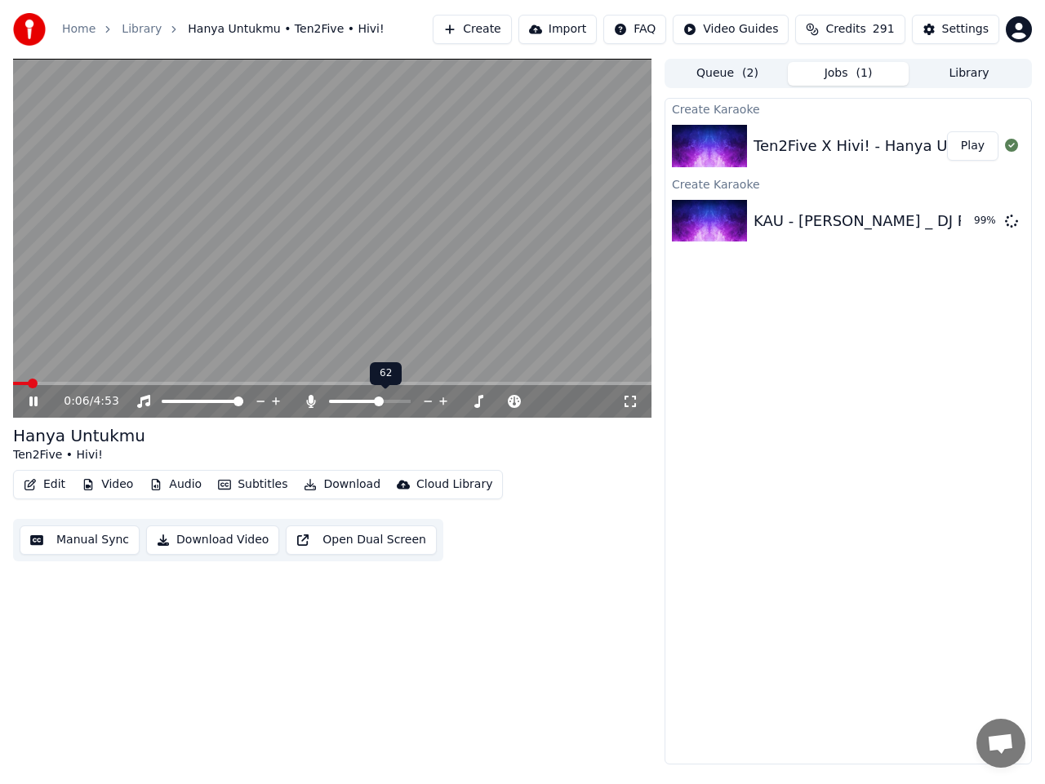
click at [381, 406] on span at bounding box center [379, 402] width 10 height 10
click at [373, 404] on span at bounding box center [373, 402] width 10 height 10
click at [35, 403] on icon at bounding box center [33, 402] width 8 height 10
click at [35, 398] on icon at bounding box center [45, 401] width 38 height 13
click at [32, 405] on icon at bounding box center [33, 402] width 8 height 10
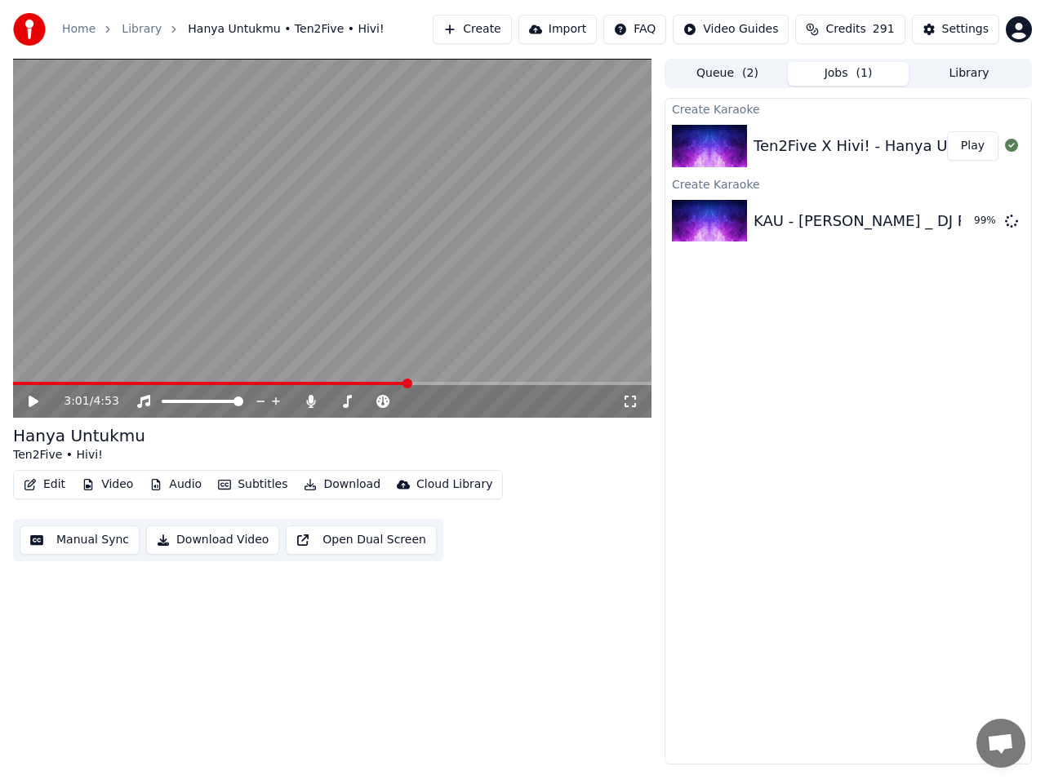
click at [85, 542] on button "Manual Sync" at bounding box center [80, 540] width 120 height 29
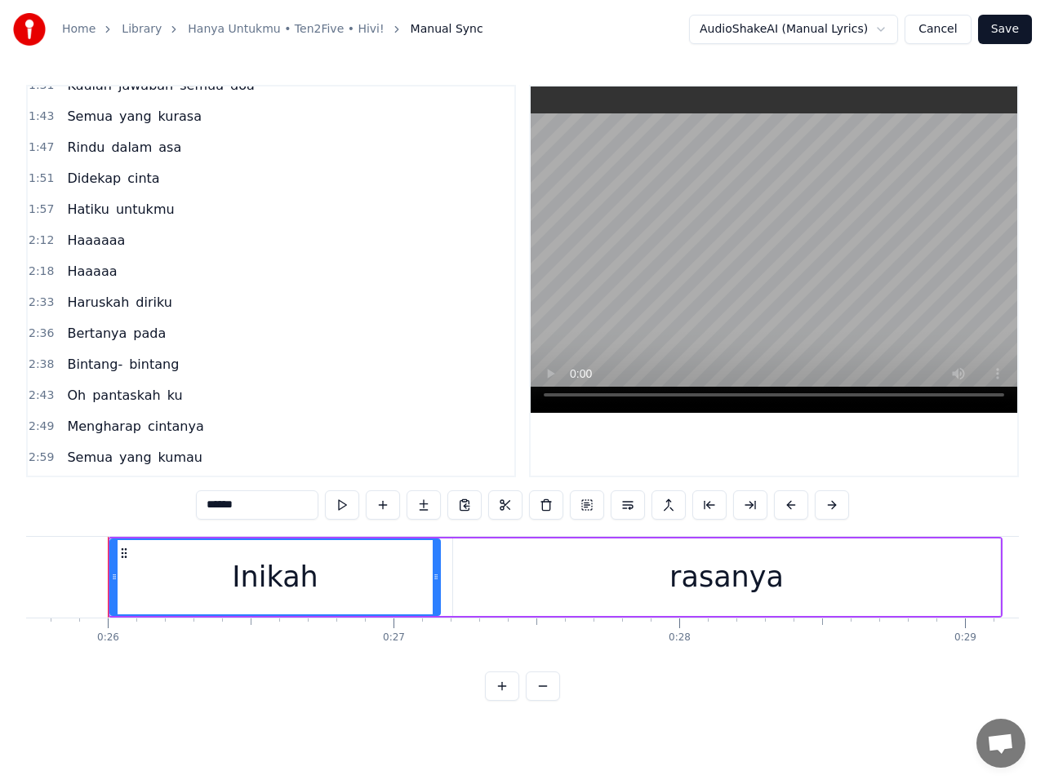
scroll to position [408, 0]
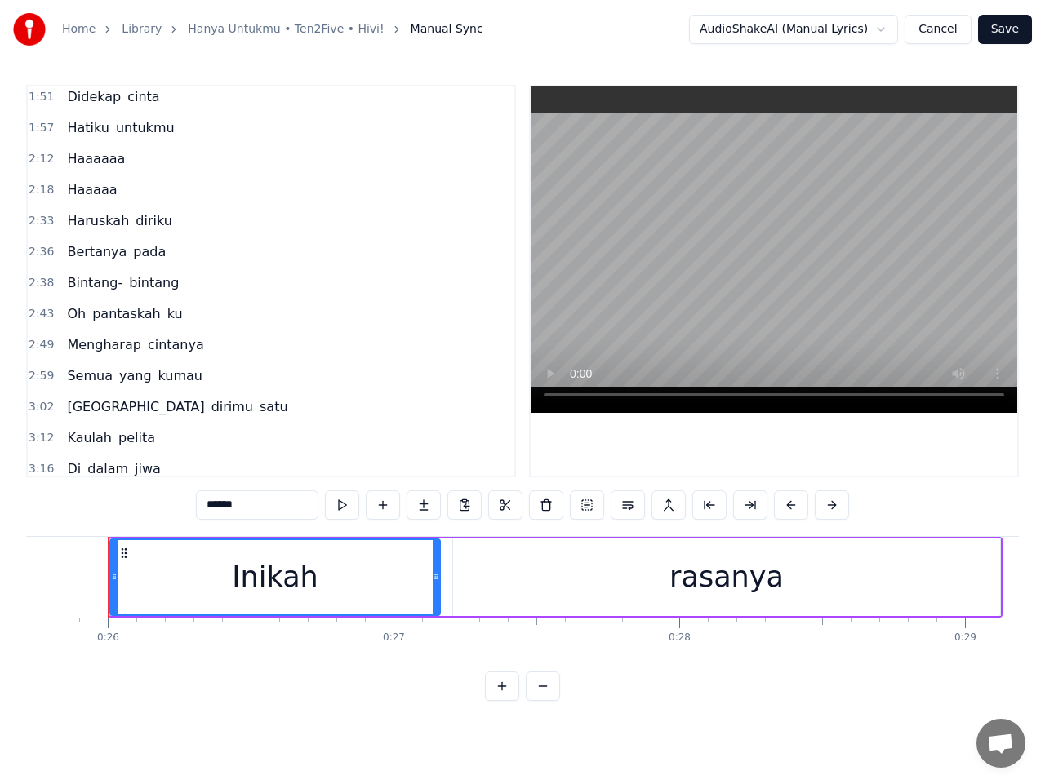
click at [47, 346] on span "2:49" at bounding box center [41, 345] width 25 height 16
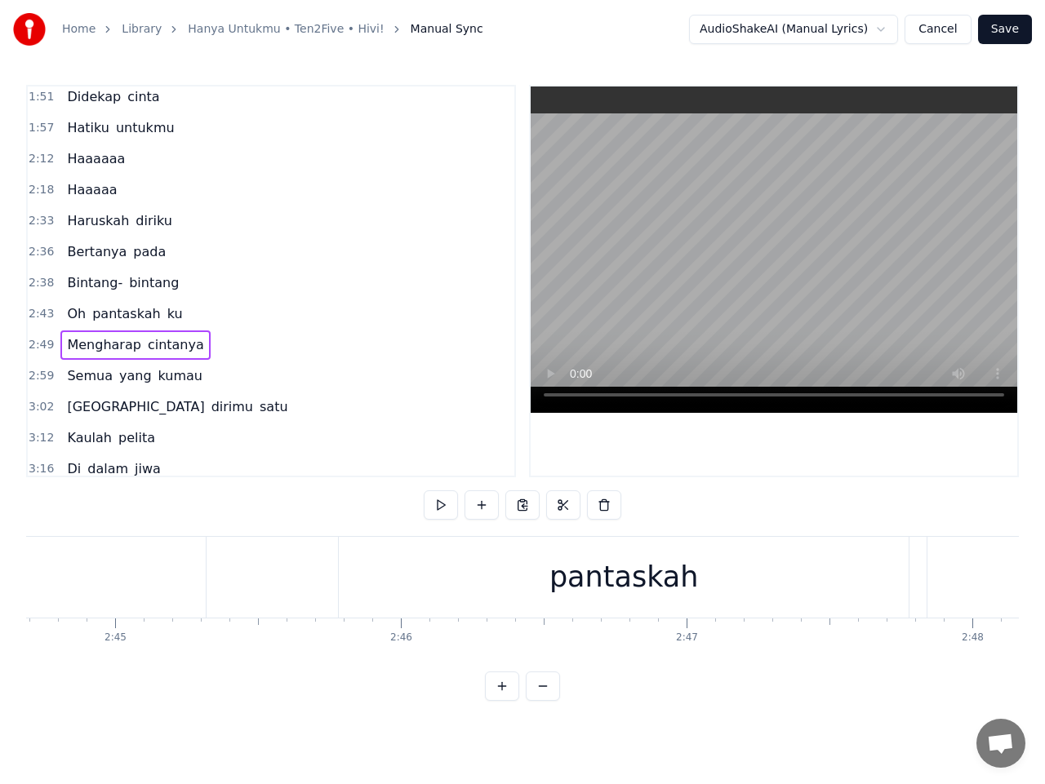
scroll to position [0, 48213]
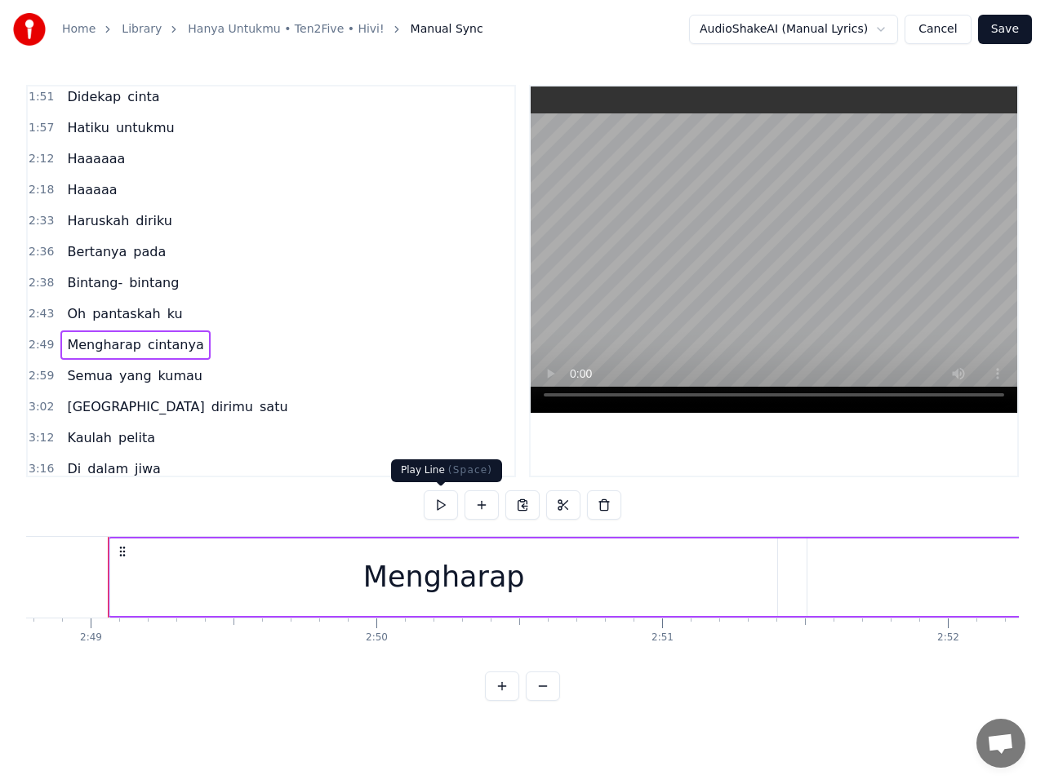
click at [442, 500] on button at bounding box center [441, 505] width 34 height 29
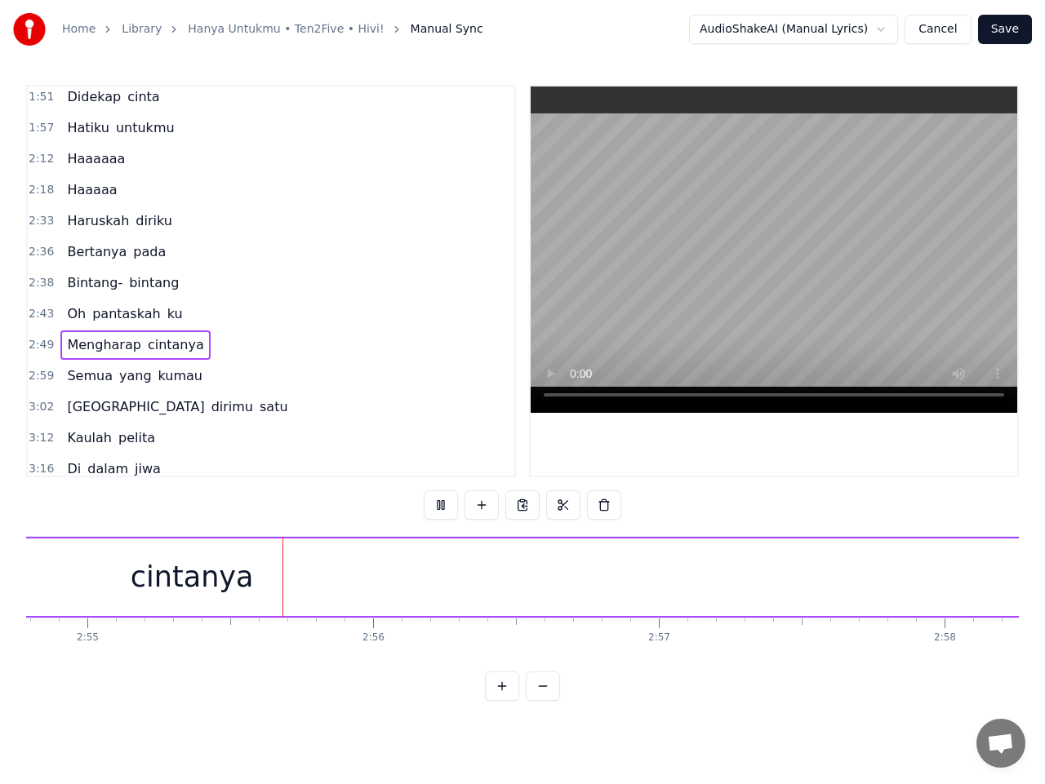
scroll to position [0, 49986]
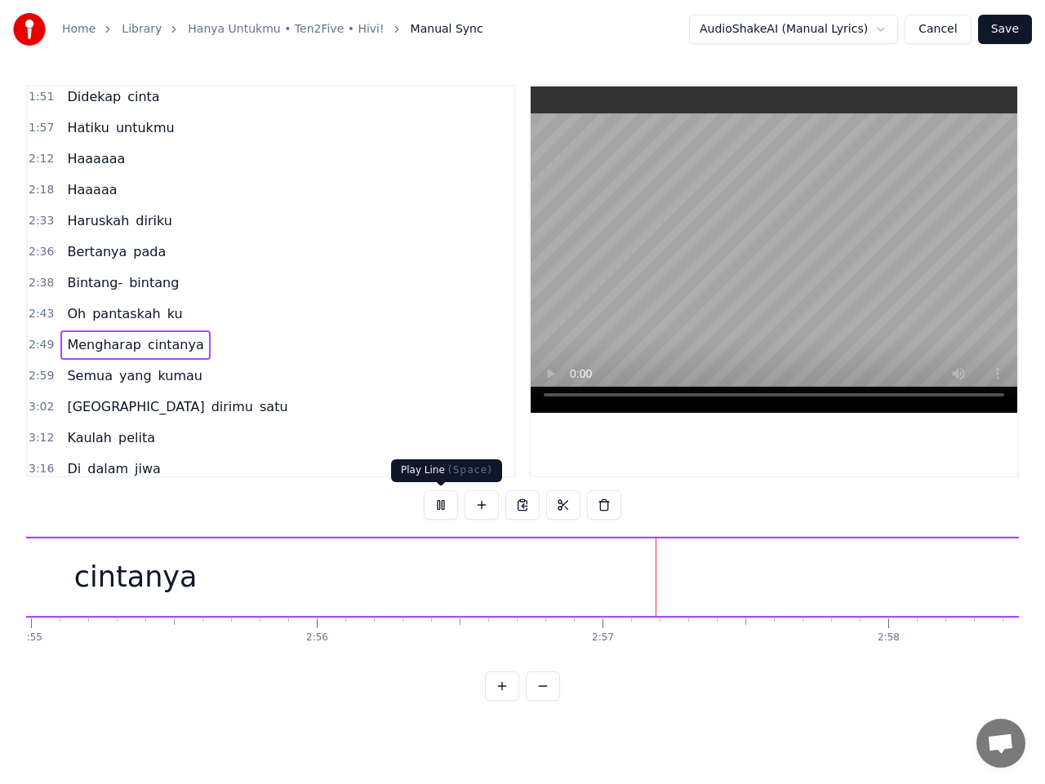
click at [441, 513] on button at bounding box center [441, 505] width 34 height 29
click at [816, 584] on div "cintanya" at bounding box center [136, 578] width 2204 height 78
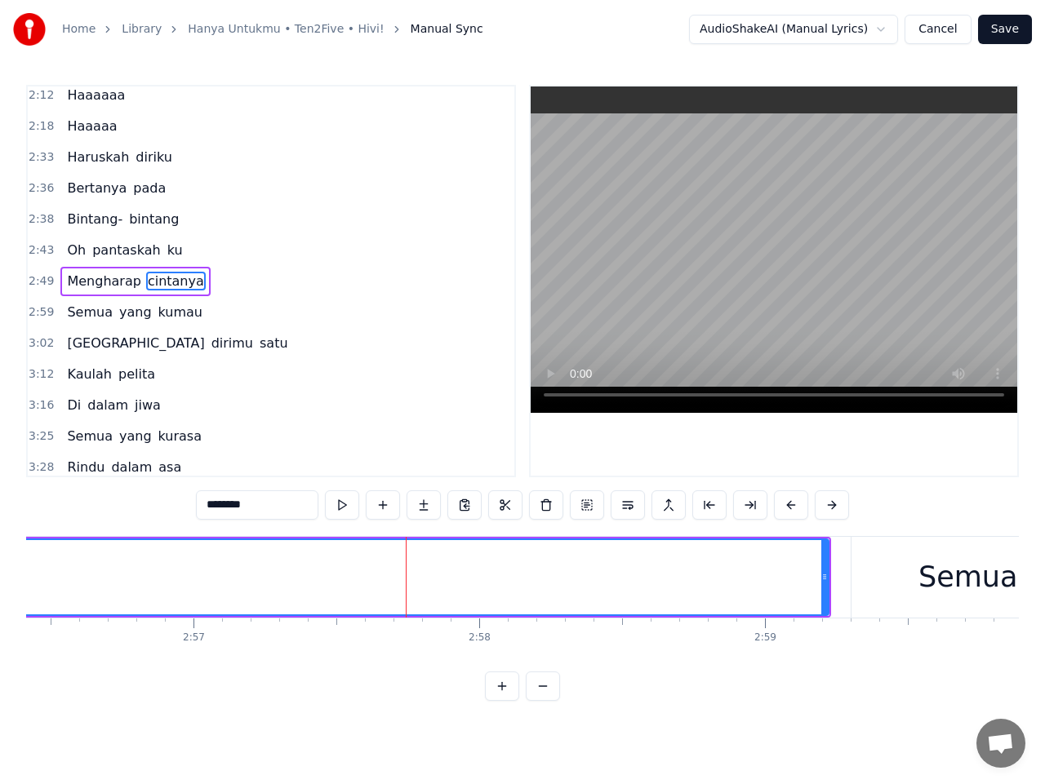
scroll to position [0, 50476]
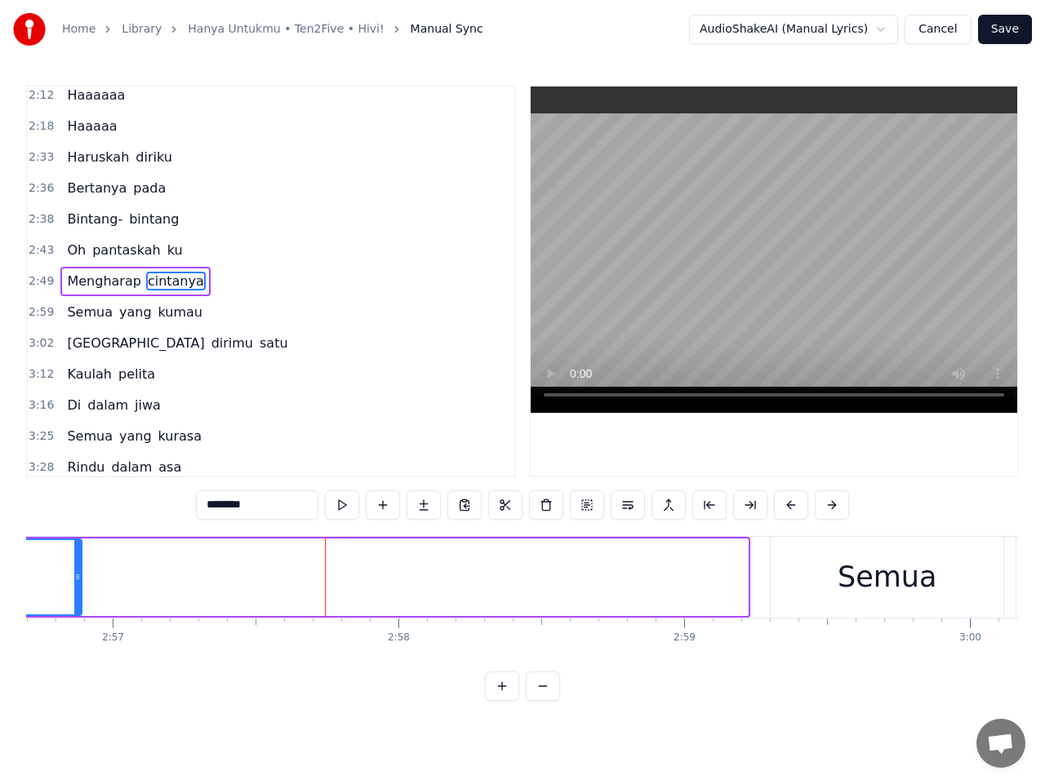
drag, startPoint x: 744, startPoint y: 579, endPoint x: 76, endPoint y: 567, distance: 668.6
click at [76, 557] on div at bounding box center [77, 577] width 7 height 74
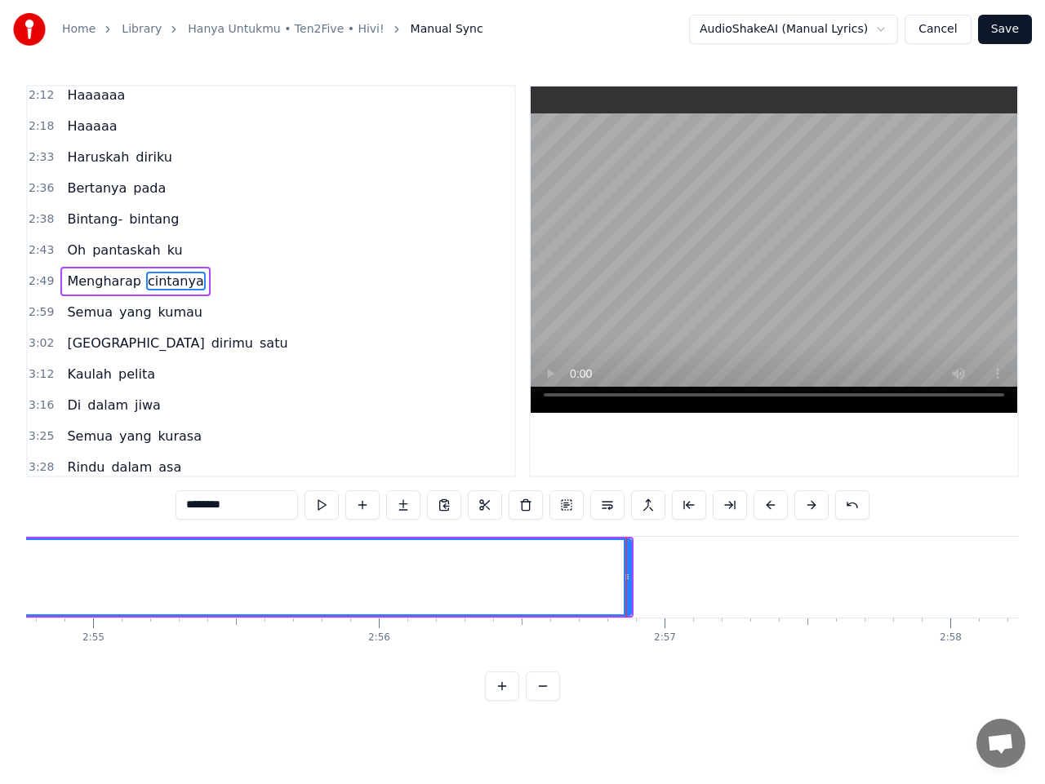
scroll to position [0, 49923]
click at [318, 500] on button at bounding box center [321, 505] width 34 height 29
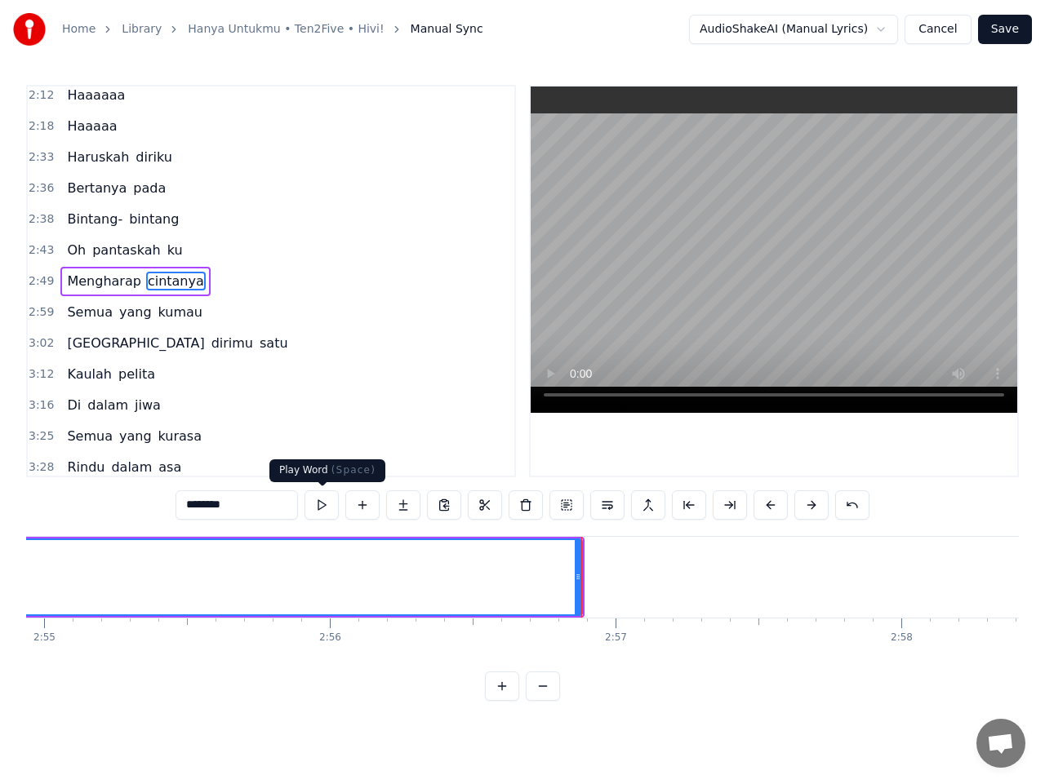
click at [322, 509] on button at bounding box center [321, 505] width 34 height 29
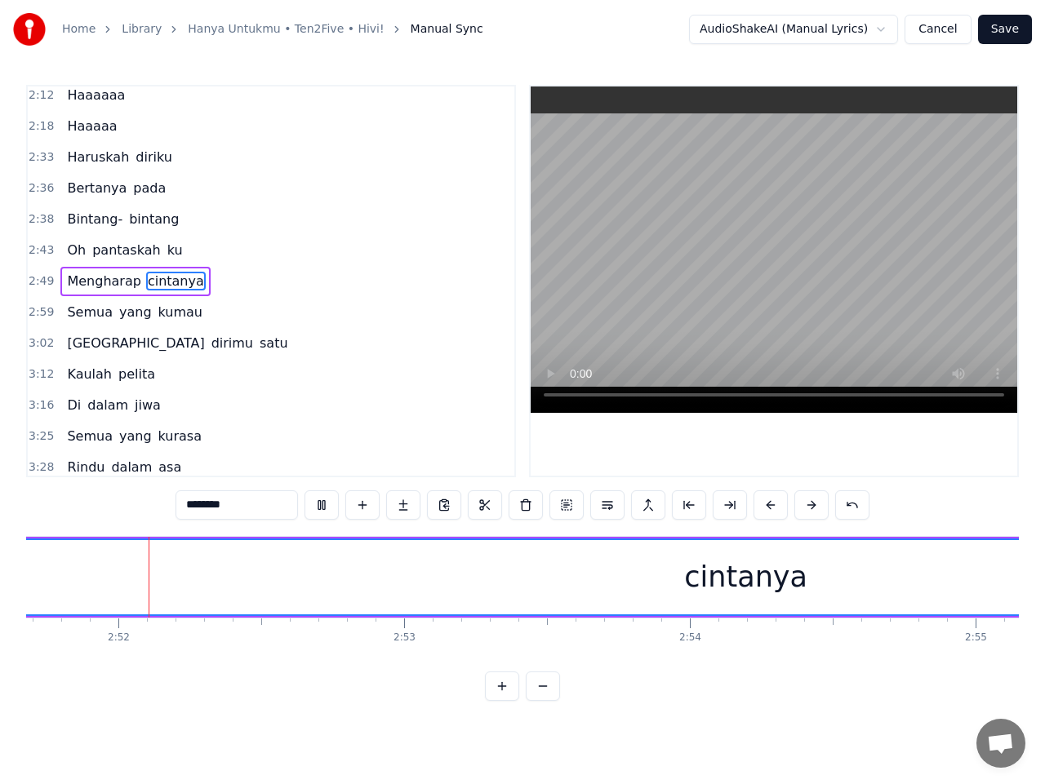
scroll to position [0, 49040]
click at [328, 510] on button at bounding box center [321, 505] width 34 height 29
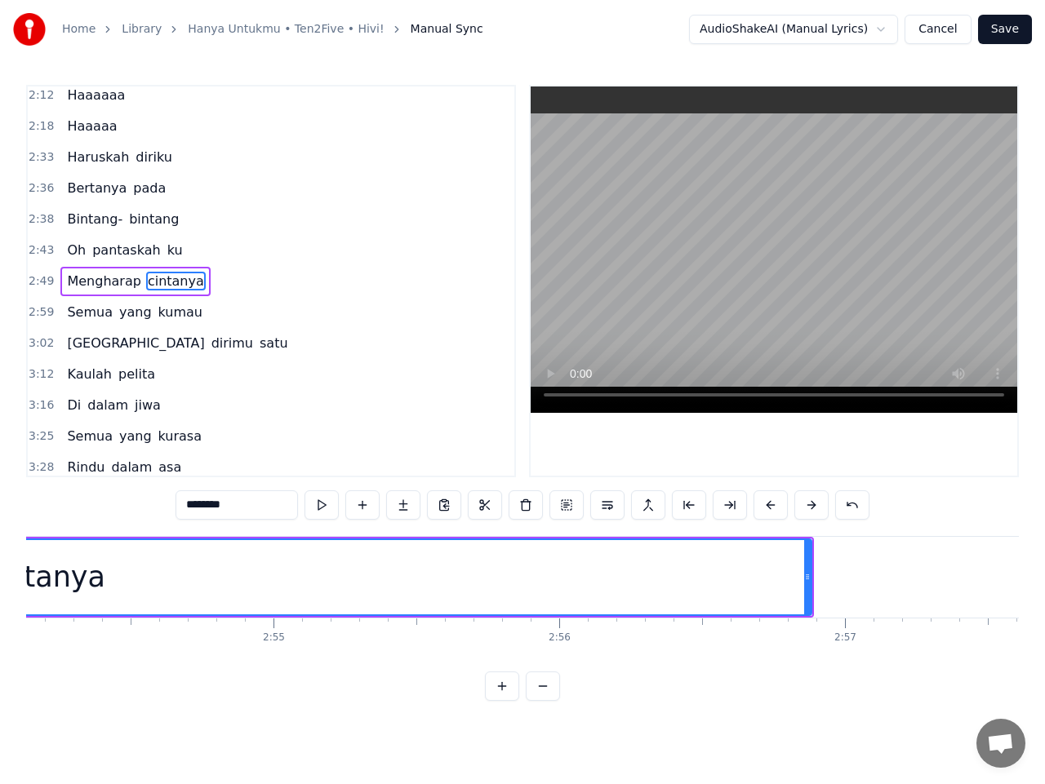
scroll to position [0, 49759]
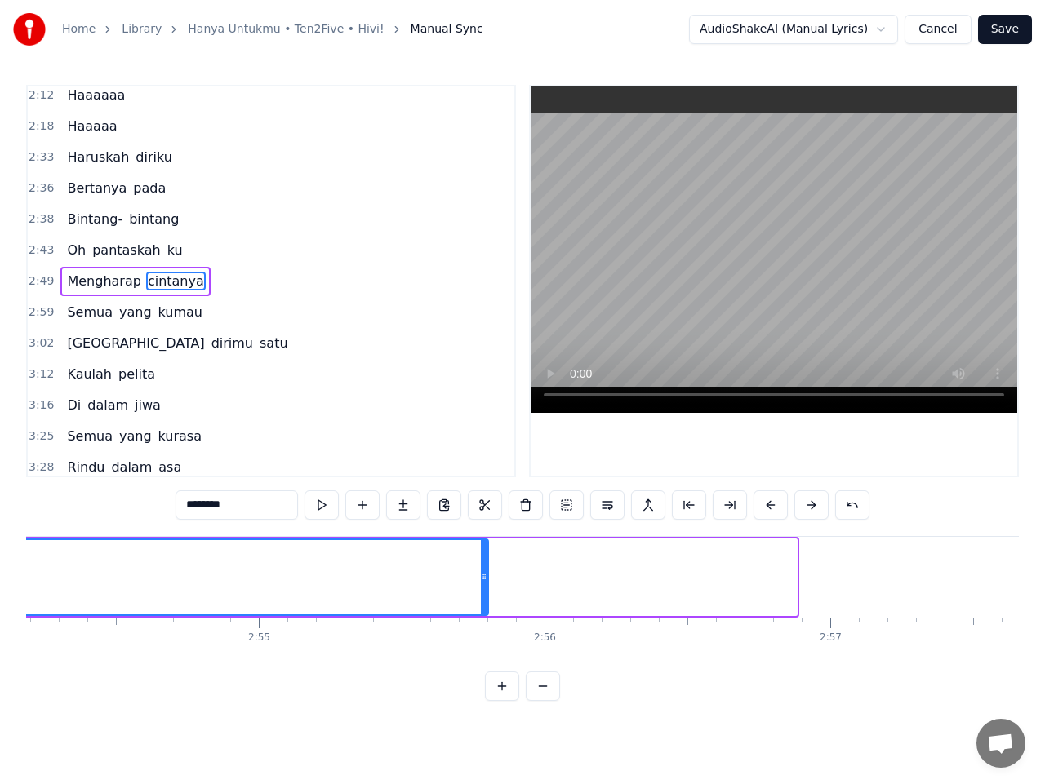
drag, startPoint x: 791, startPoint y: 575, endPoint x: 485, endPoint y: 574, distance: 306.1
click at [485, 574] on icon at bounding box center [484, 577] width 7 height 13
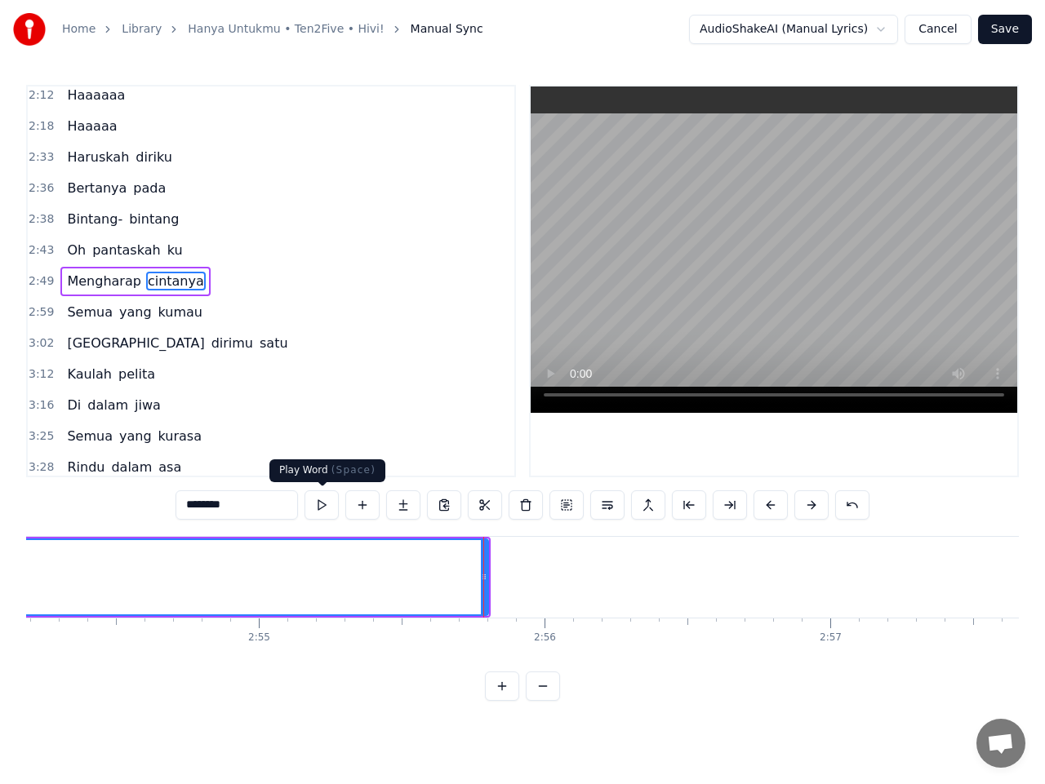
click at [320, 504] on button at bounding box center [321, 505] width 34 height 29
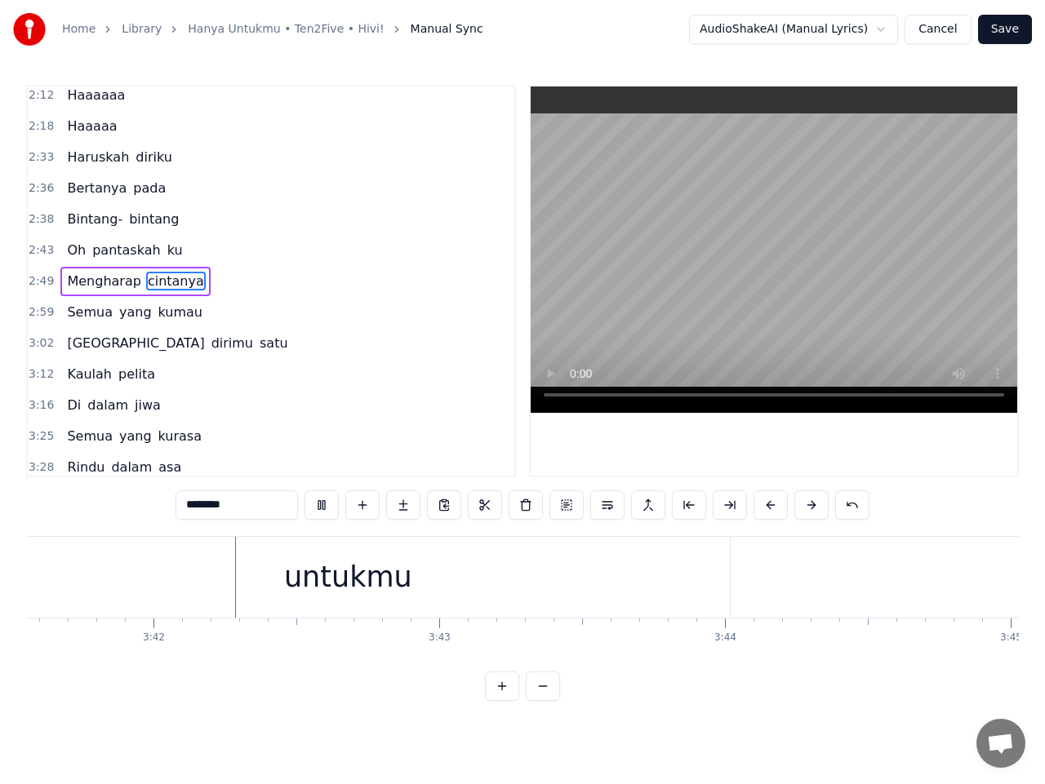
scroll to position [0, 63317]
click at [376, 553] on div "untukmu" at bounding box center [321, 577] width 764 height 81
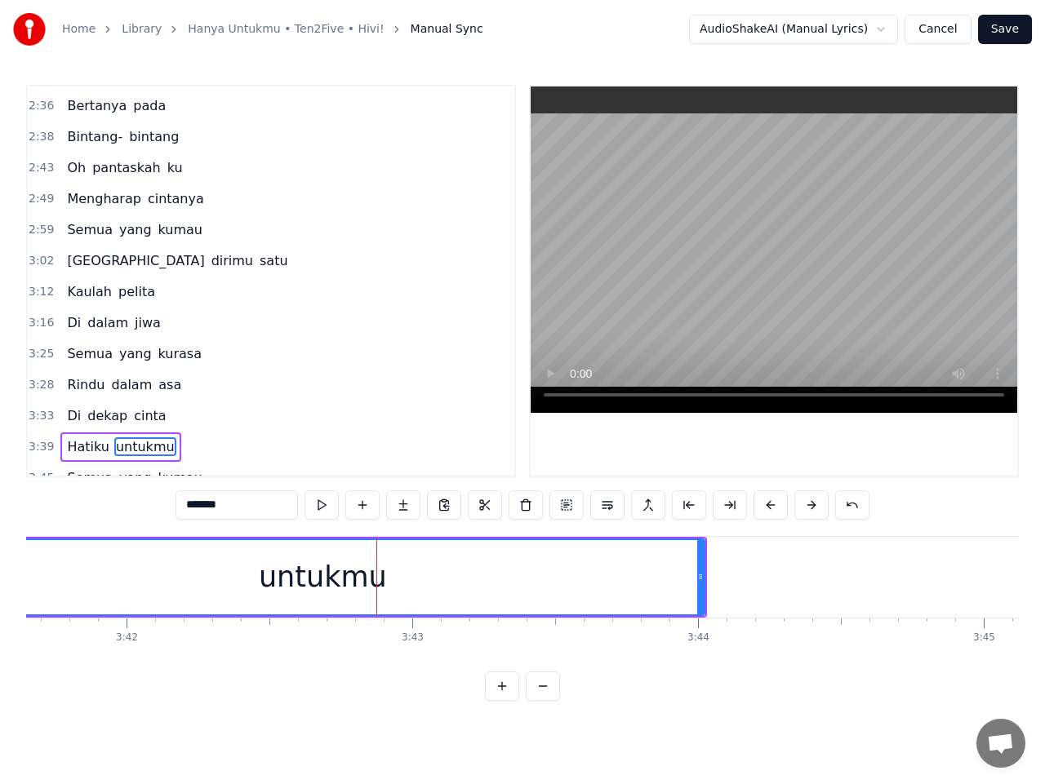
scroll to position [720, 0]
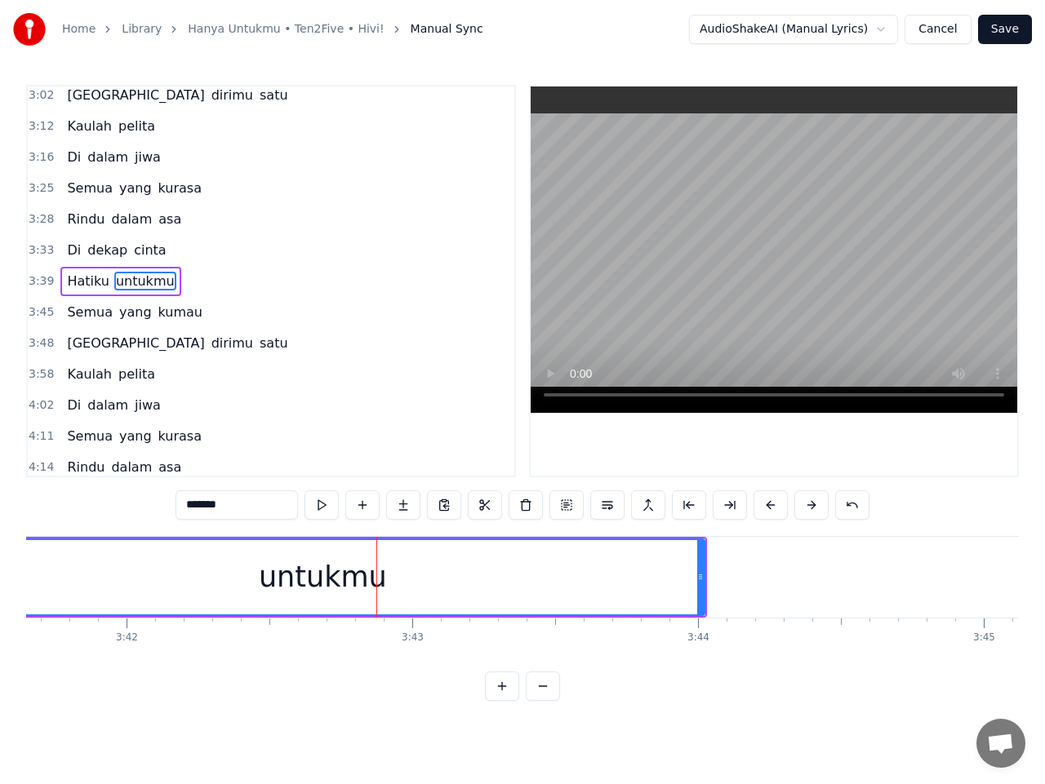
click at [84, 284] on span "Hatiku" at bounding box center [87, 281] width 45 height 19
type input "******"
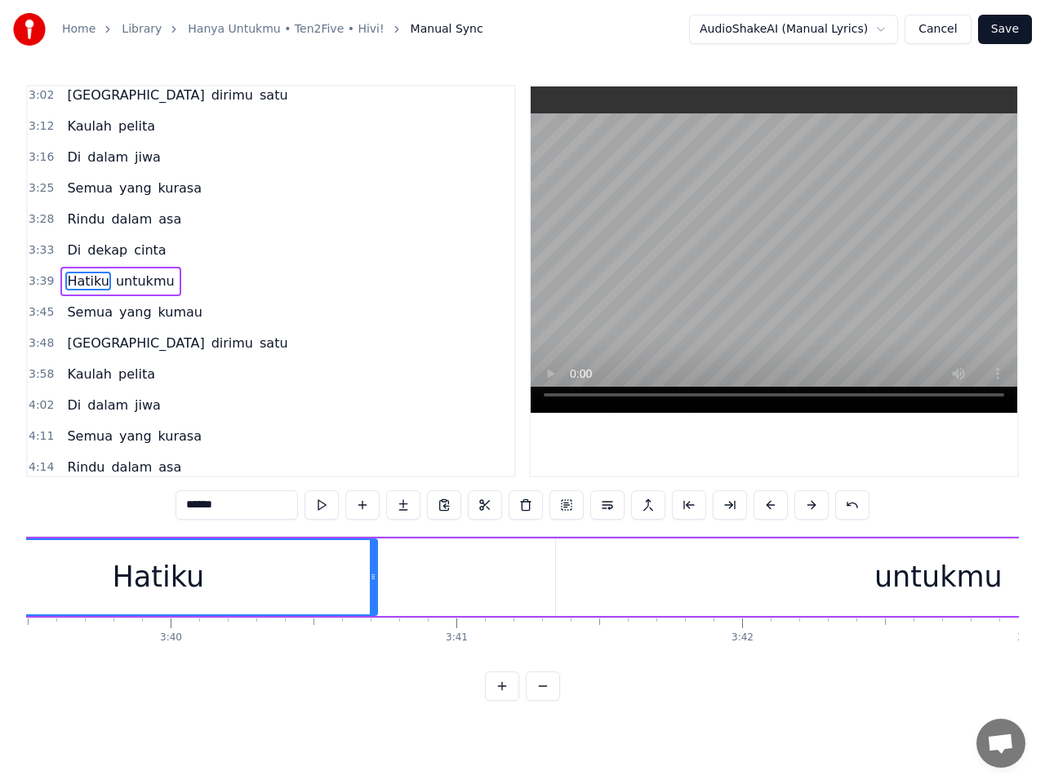
scroll to position [0, 62530]
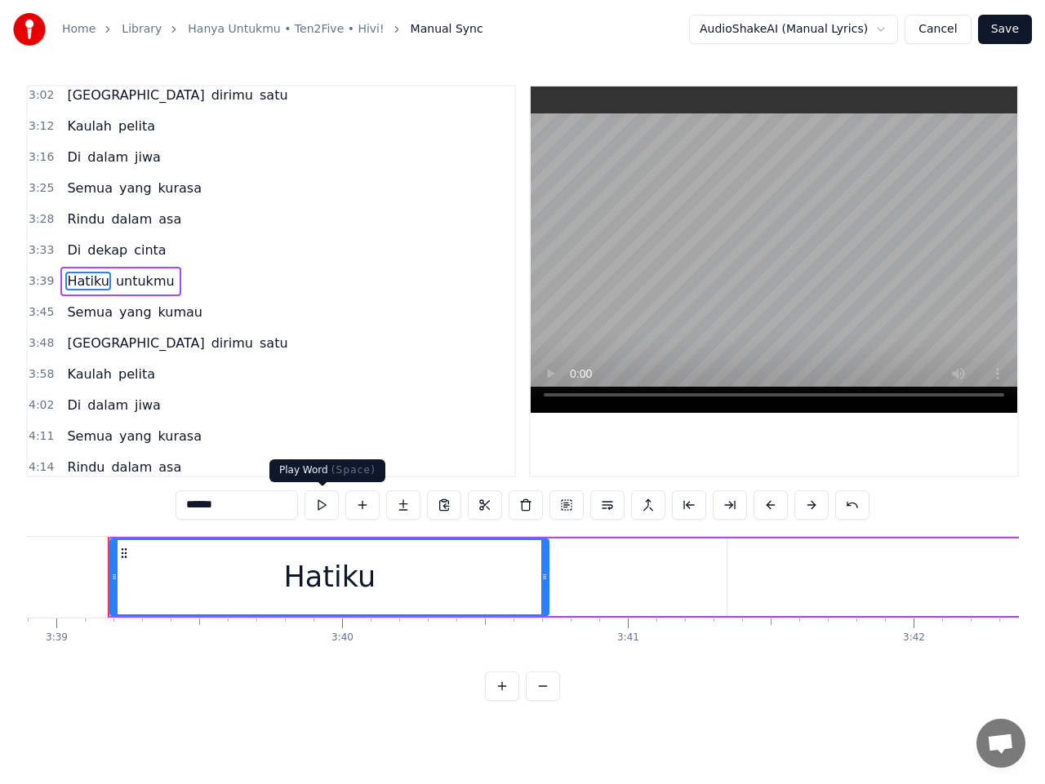
click at [327, 504] on button at bounding box center [321, 505] width 34 height 29
click at [43, 279] on span "3:39" at bounding box center [41, 281] width 25 height 16
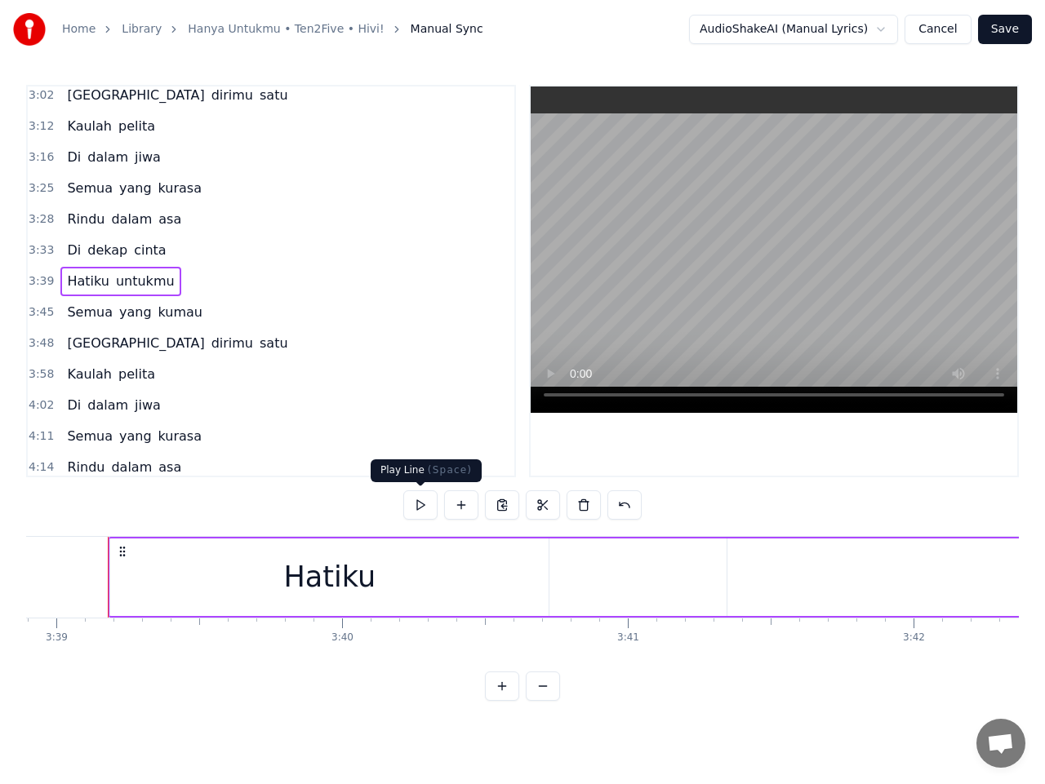
click at [420, 508] on button at bounding box center [420, 505] width 34 height 29
click at [424, 500] on button at bounding box center [420, 505] width 34 height 29
click at [146, 286] on span "untukmu" at bounding box center [145, 281] width 62 height 19
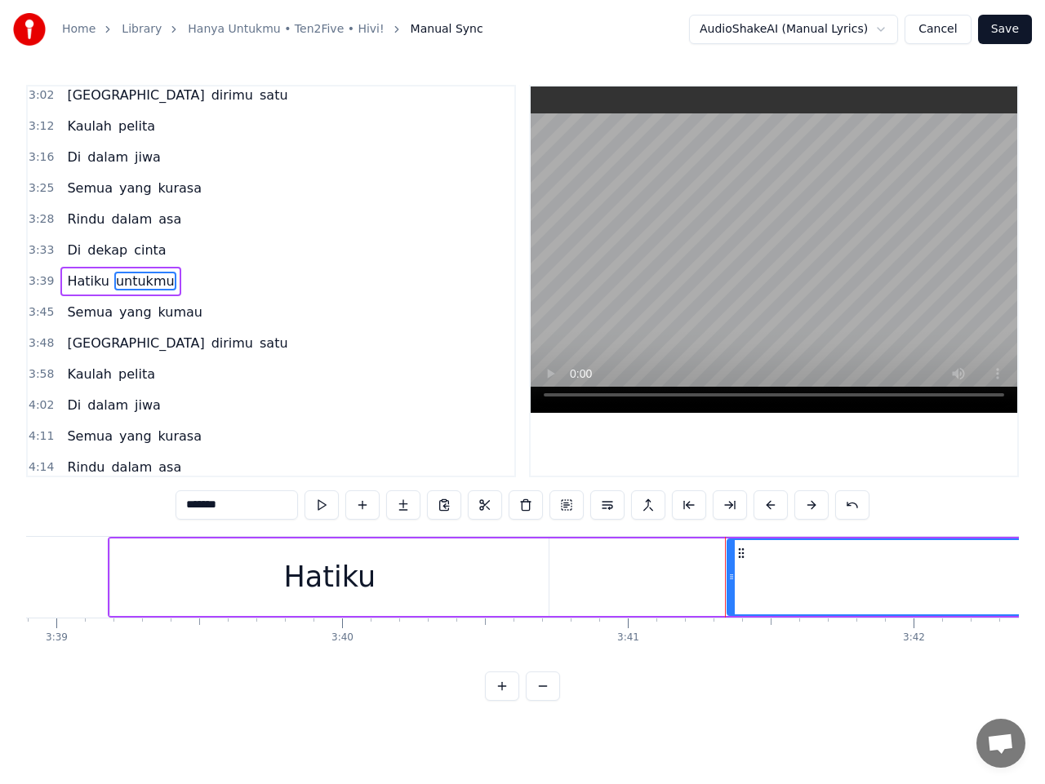
drag, startPoint x: 732, startPoint y: 579, endPoint x: 608, endPoint y: 580, distance: 124.1
click at [608, 580] on icon at bounding box center [607, 577] width 7 height 13
click at [44, 276] on span "3:39" at bounding box center [41, 281] width 25 height 16
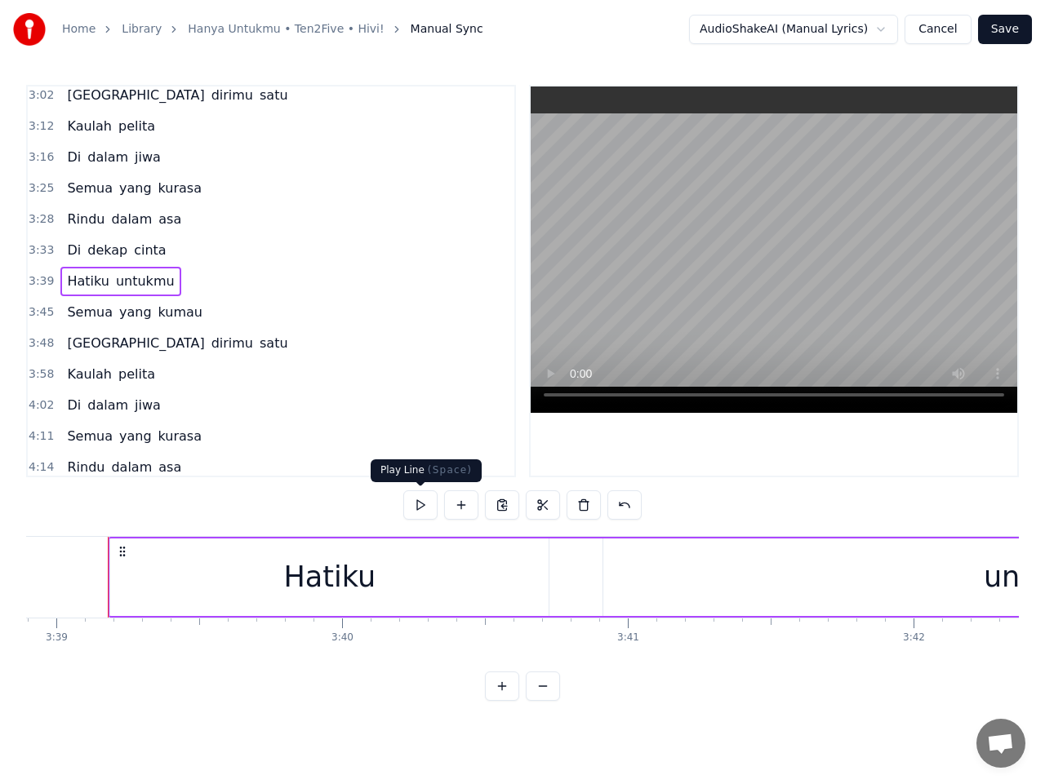
click at [423, 504] on button at bounding box center [420, 505] width 34 height 29
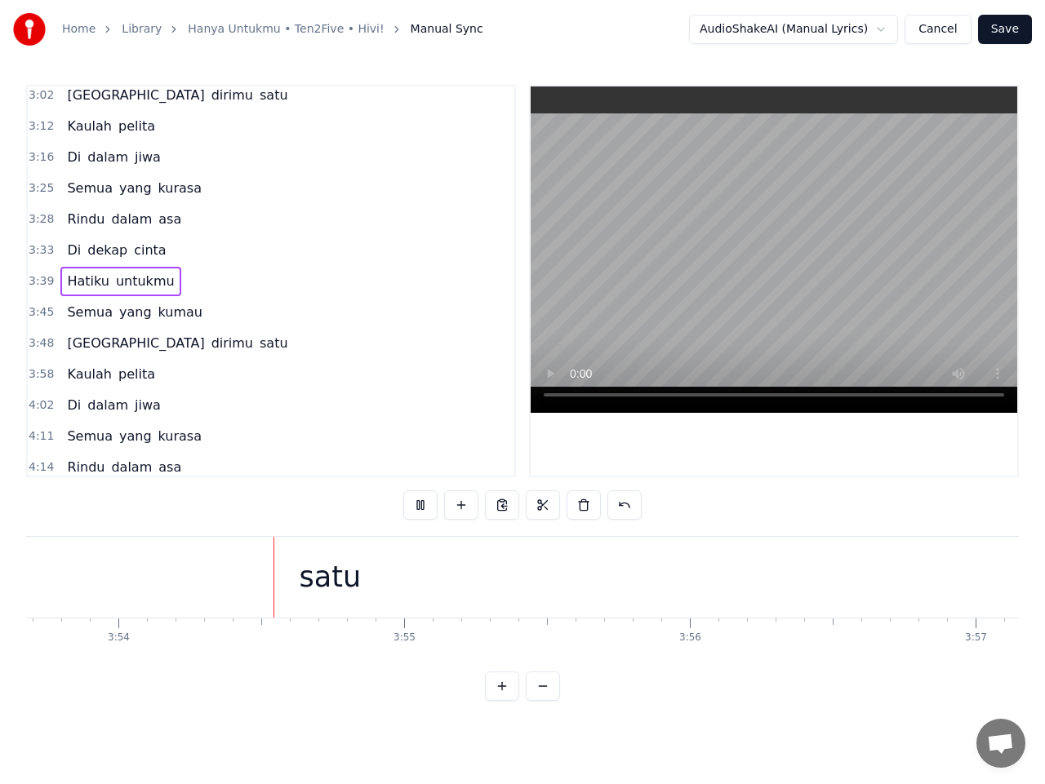
scroll to position [0, 66778]
click at [349, 584] on div "satu" at bounding box center [304, 577] width 1667 height 81
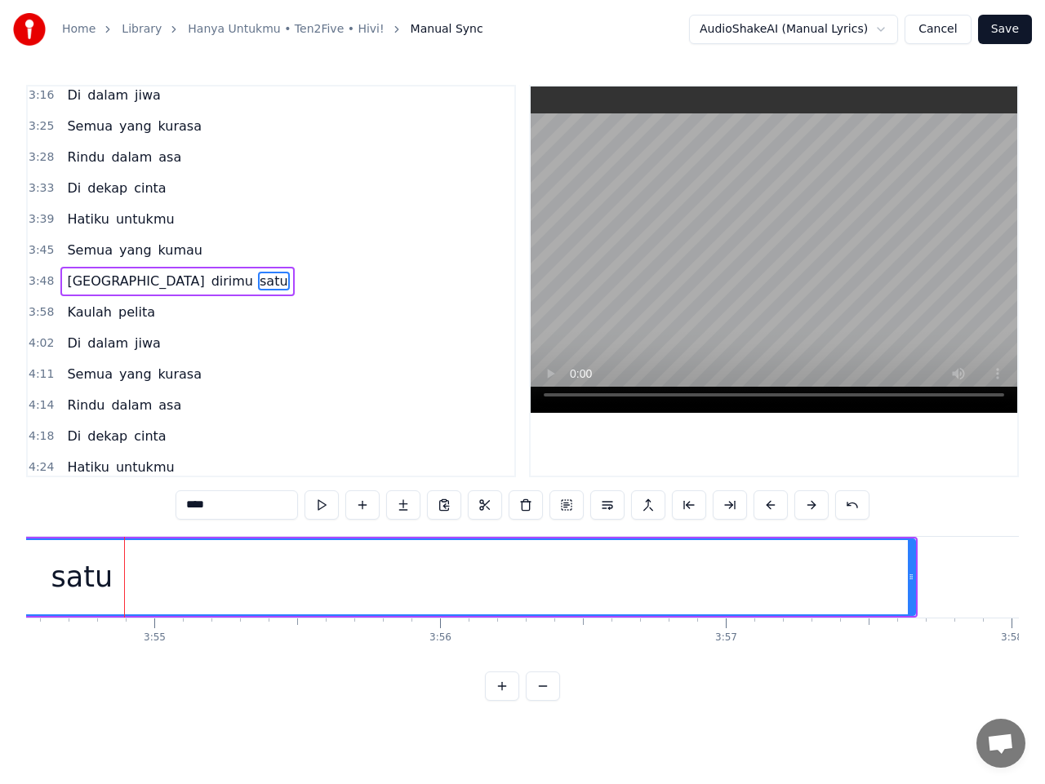
scroll to position [0, 67007]
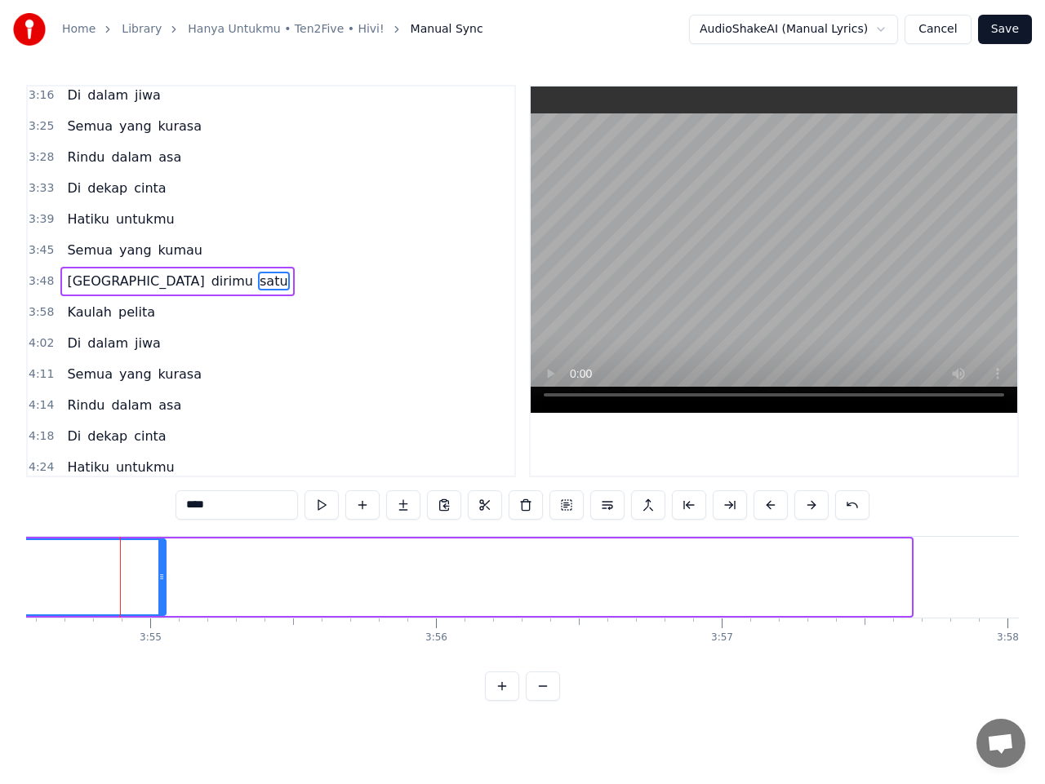
drag, startPoint x: 908, startPoint y: 577, endPoint x: 162, endPoint y: 600, distance: 746.3
click at [162, 600] on div at bounding box center [161, 577] width 7 height 74
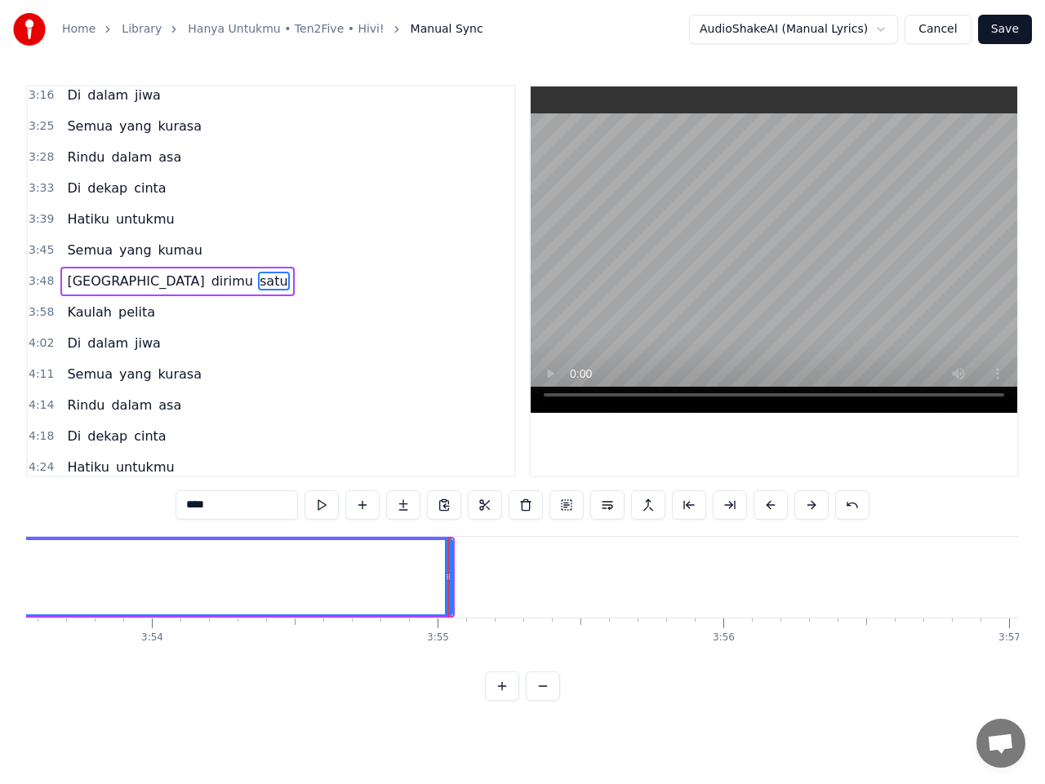
scroll to position [0, 66648]
drag, startPoint x: 520, startPoint y: 577, endPoint x: 381, endPoint y: 581, distance: 138.8
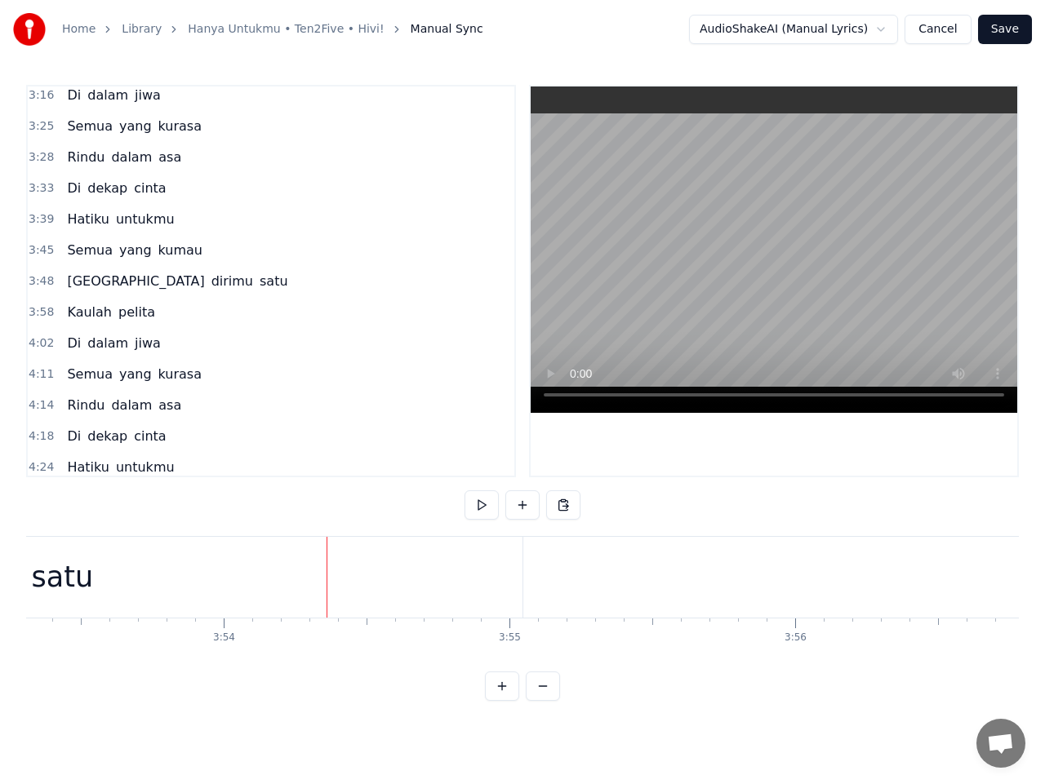
click at [459, 579] on div "satu" at bounding box center [62, 577] width 921 height 81
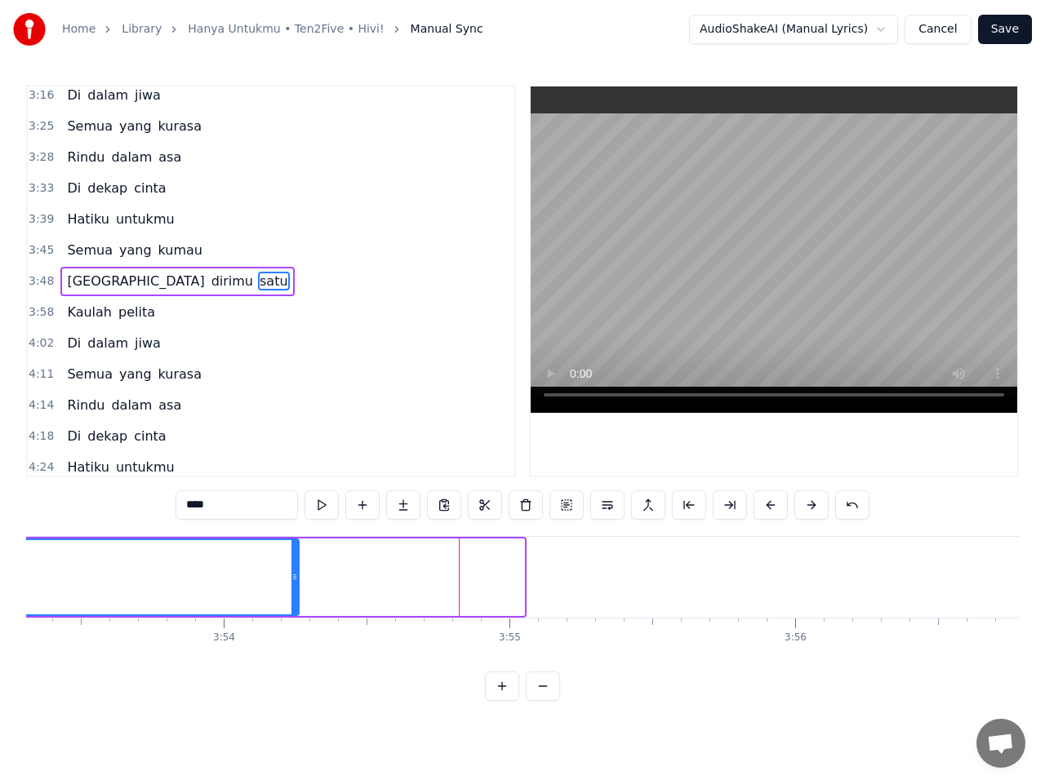
drag, startPoint x: 513, startPoint y: 575, endPoint x: 295, endPoint y: 575, distance: 218.7
click at [295, 575] on icon at bounding box center [294, 577] width 7 height 13
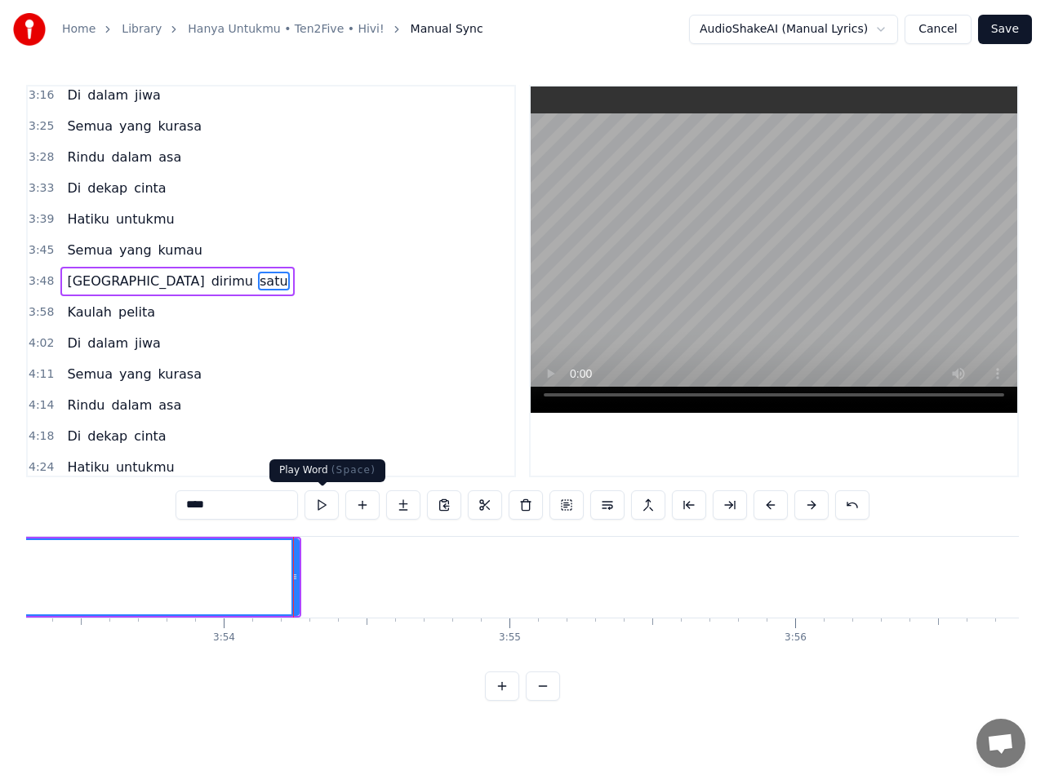
click at [327, 501] on button at bounding box center [321, 505] width 34 height 29
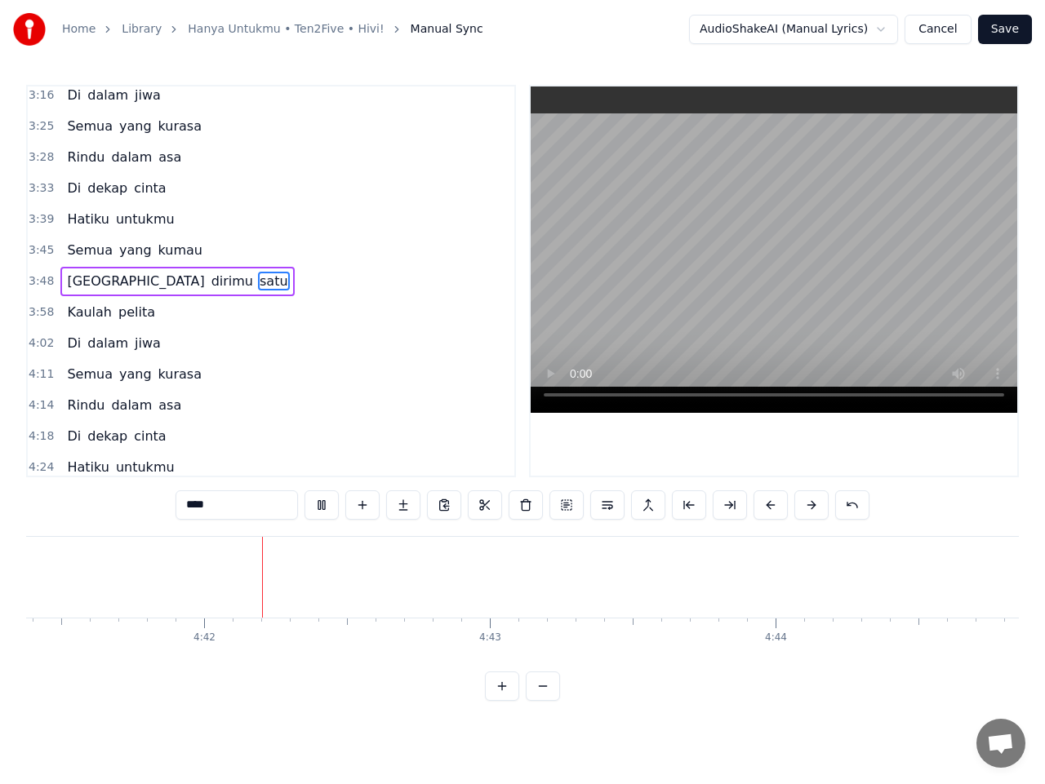
scroll to position [0, 80405]
type input "*******"
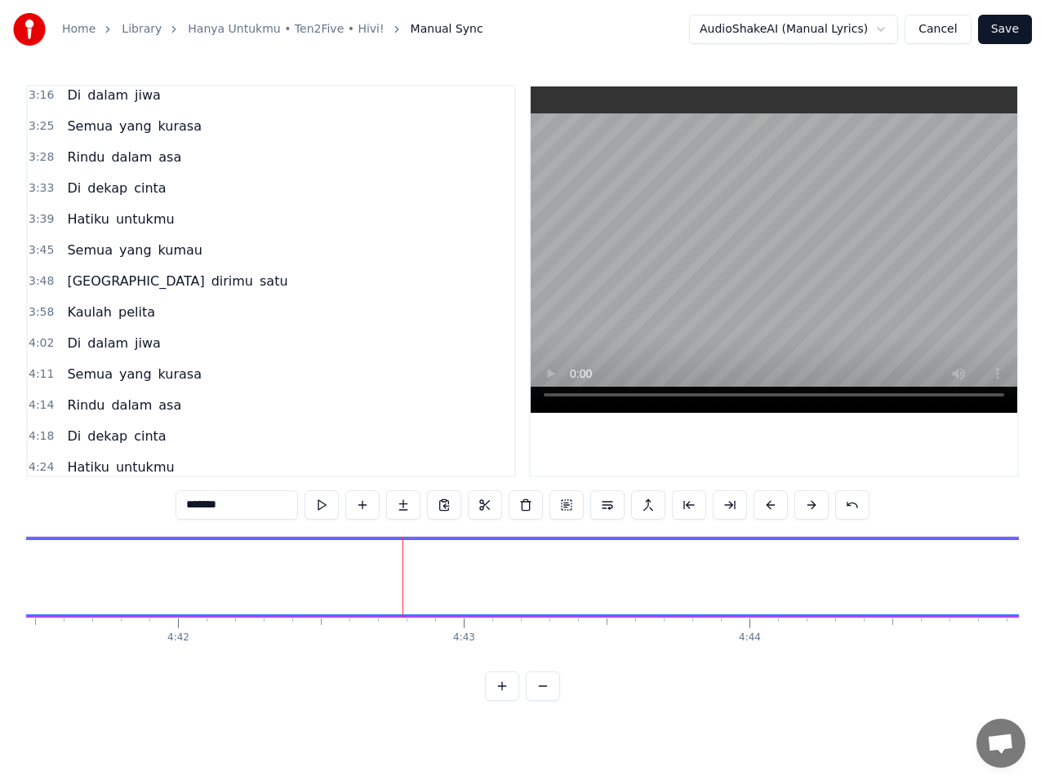
scroll to position [820, 0]
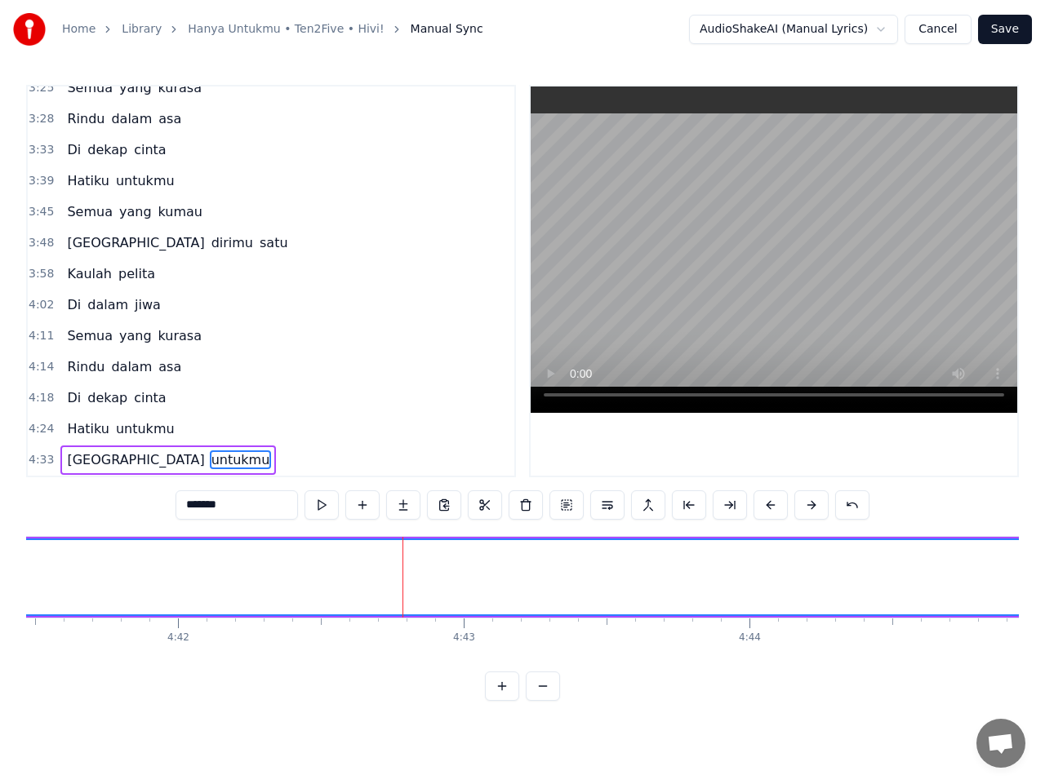
click at [1019, 668] on div "Home Library Hanya Untukmu • Ten2Five • Hivi! Manual Sync AudioShakeAI (Manual …" at bounding box center [522, 350] width 1045 height 701
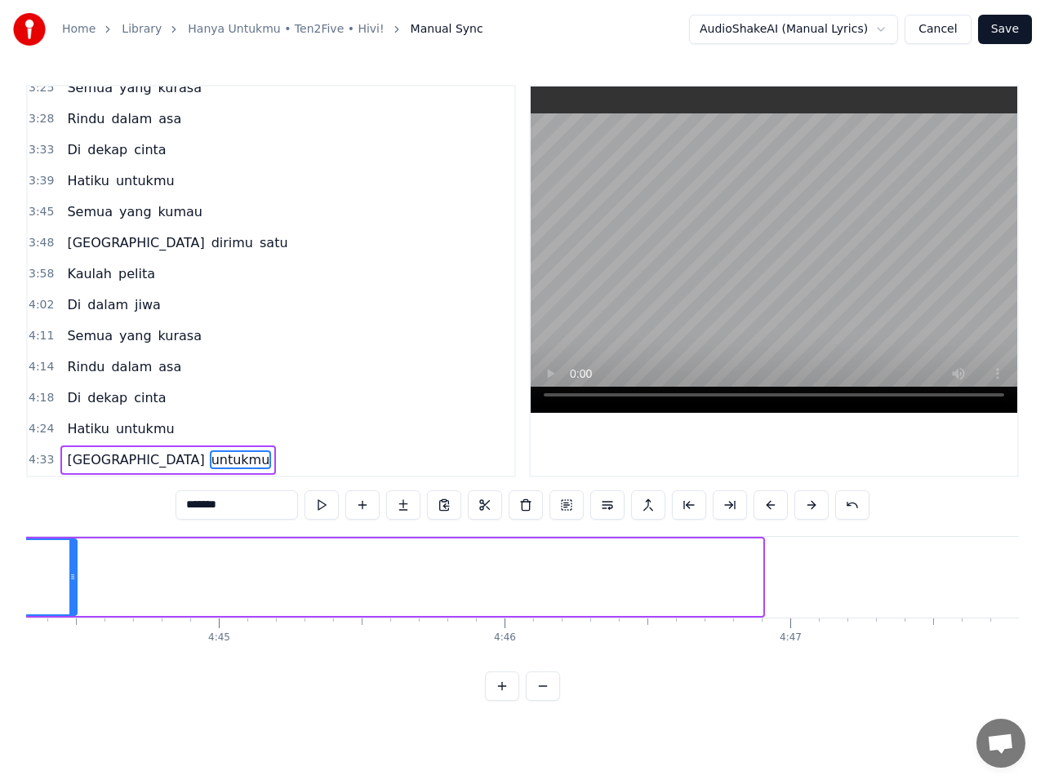
drag, startPoint x: 760, startPoint y: 584, endPoint x: 69, endPoint y: 628, distance: 692.8
click at [69, 628] on div "Inikah rasanya Bila ku sedang jatuh cinta Setiap hela nafasku Bahagia oooo Meng…" at bounding box center [522, 597] width 992 height 122
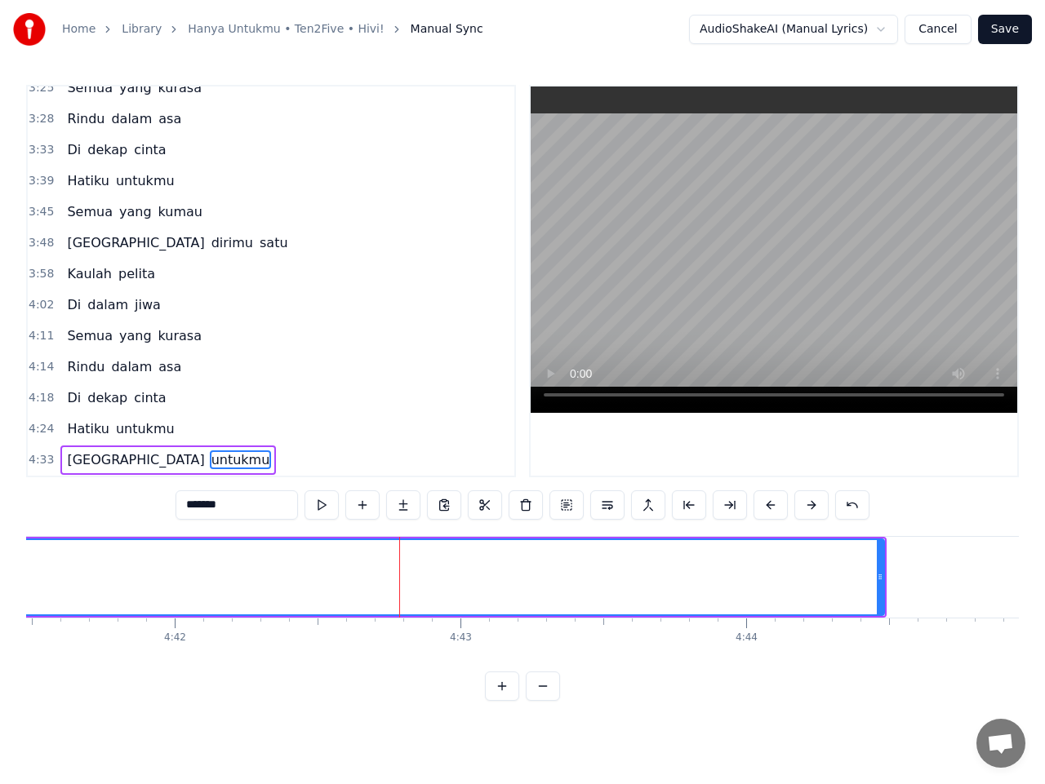
scroll to position [0, 80405]
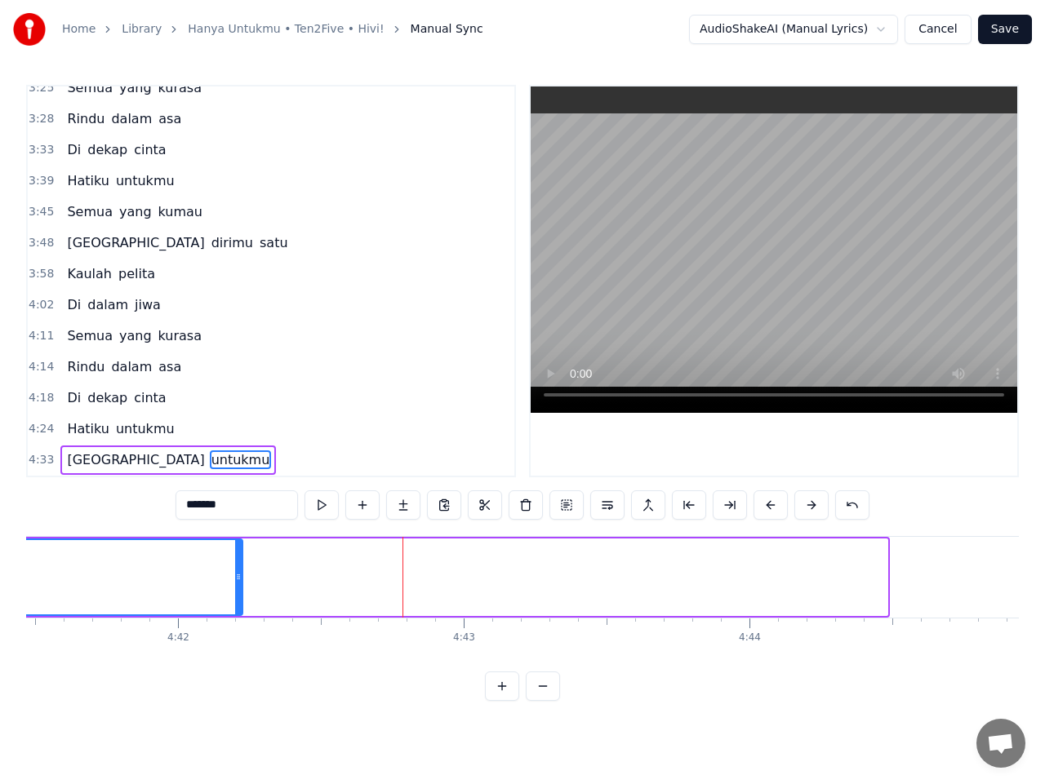
drag, startPoint x: 883, startPoint y: 576, endPoint x: 238, endPoint y: 586, distance: 644.9
click at [238, 586] on div at bounding box center [238, 577] width 7 height 74
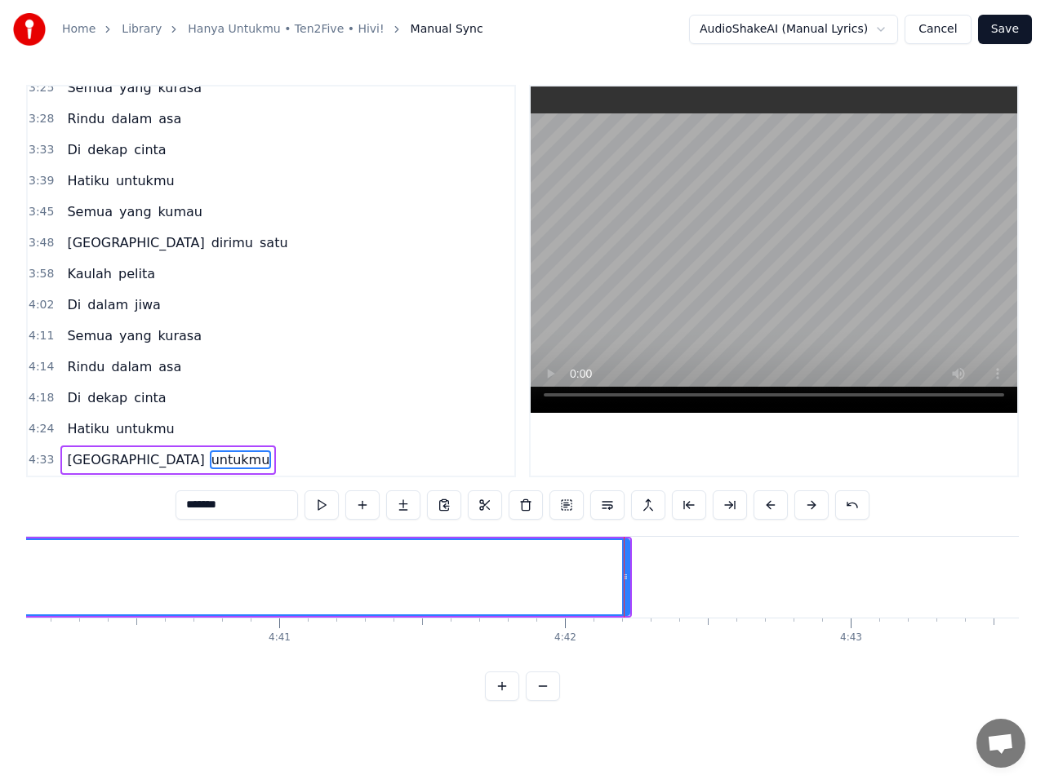
scroll to position [0, 80014]
drag, startPoint x: 629, startPoint y: 578, endPoint x: 545, endPoint y: 578, distance: 84.1
click at [545, 578] on icon at bounding box center [546, 577] width 7 height 13
click at [38, 462] on span "4:33" at bounding box center [41, 460] width 25 height 16
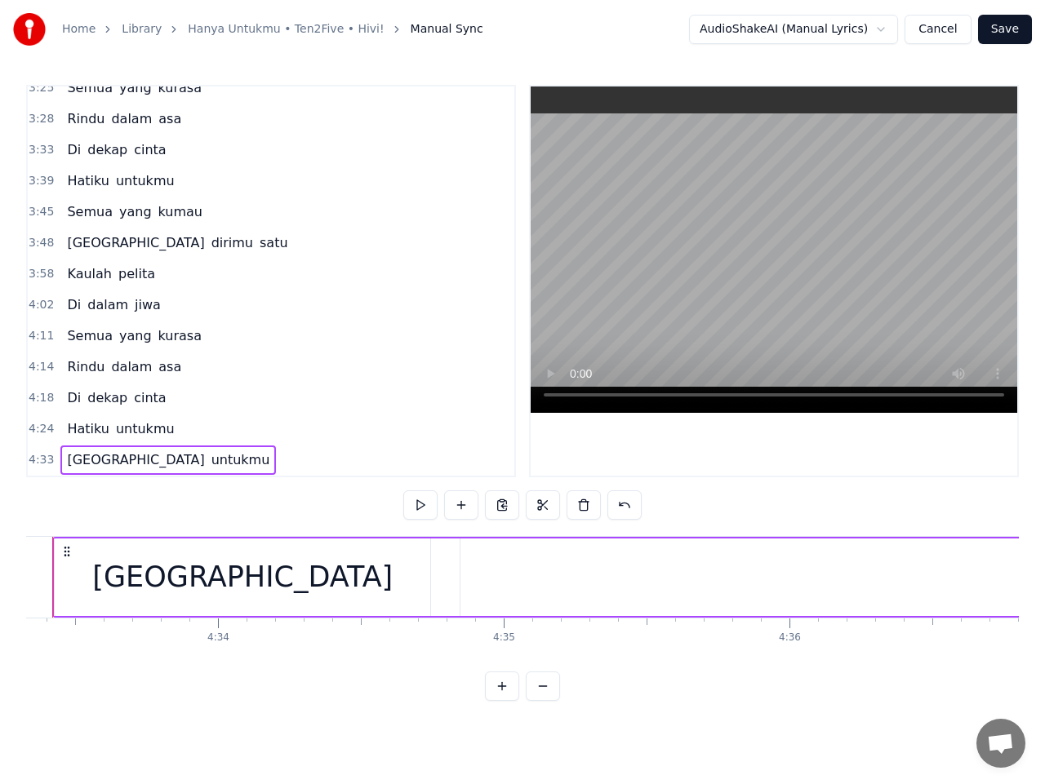
scroll to position [0, 78025]
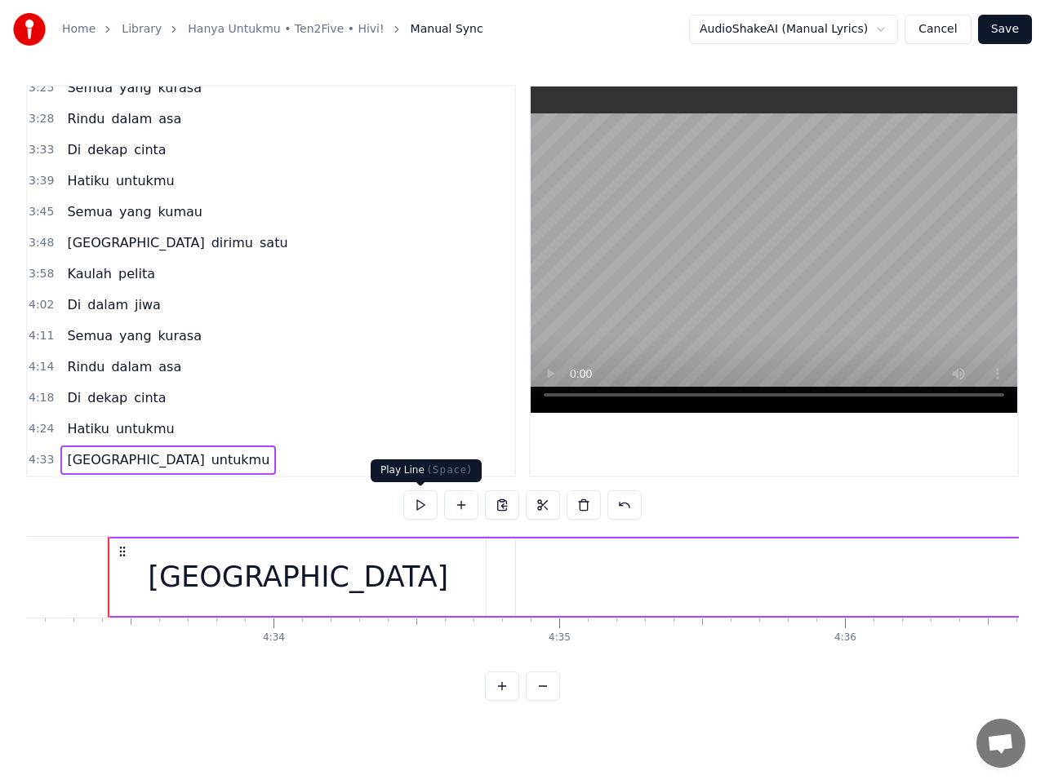
click at [422, 506] on button at bounding box center [420, 505] width 34 height 29
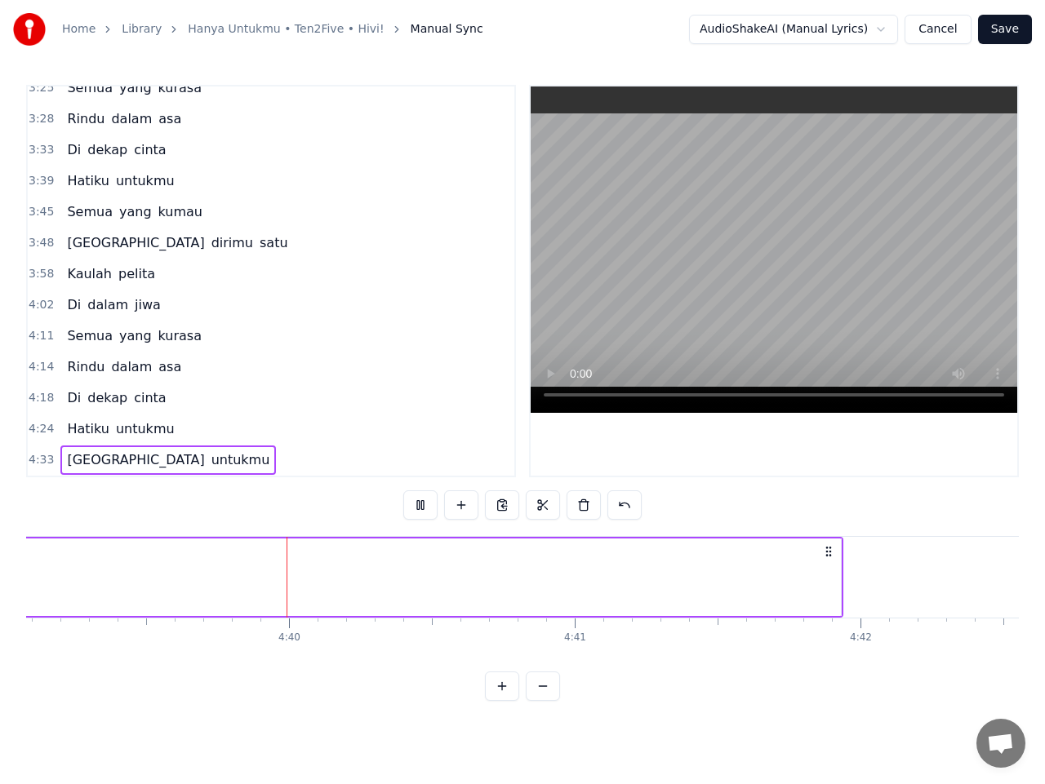
scroll to position [0, 79748]
click at [1002, 28] on button "Save" at bounding box center [1005, 29] width 54 height 29
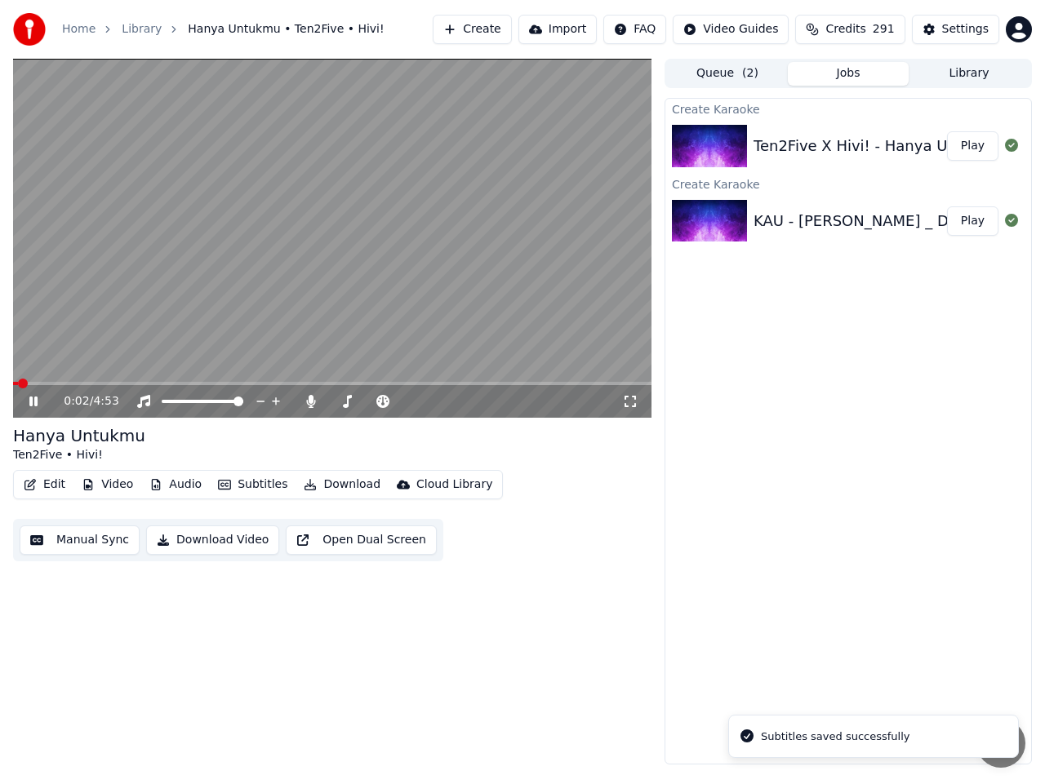
click at [31, 402] on icon at bounding box center [33, 402] width 8 height 10
click at [232, 541] on button "Download Video" at bounding box center [212, 540] width 133 height 29
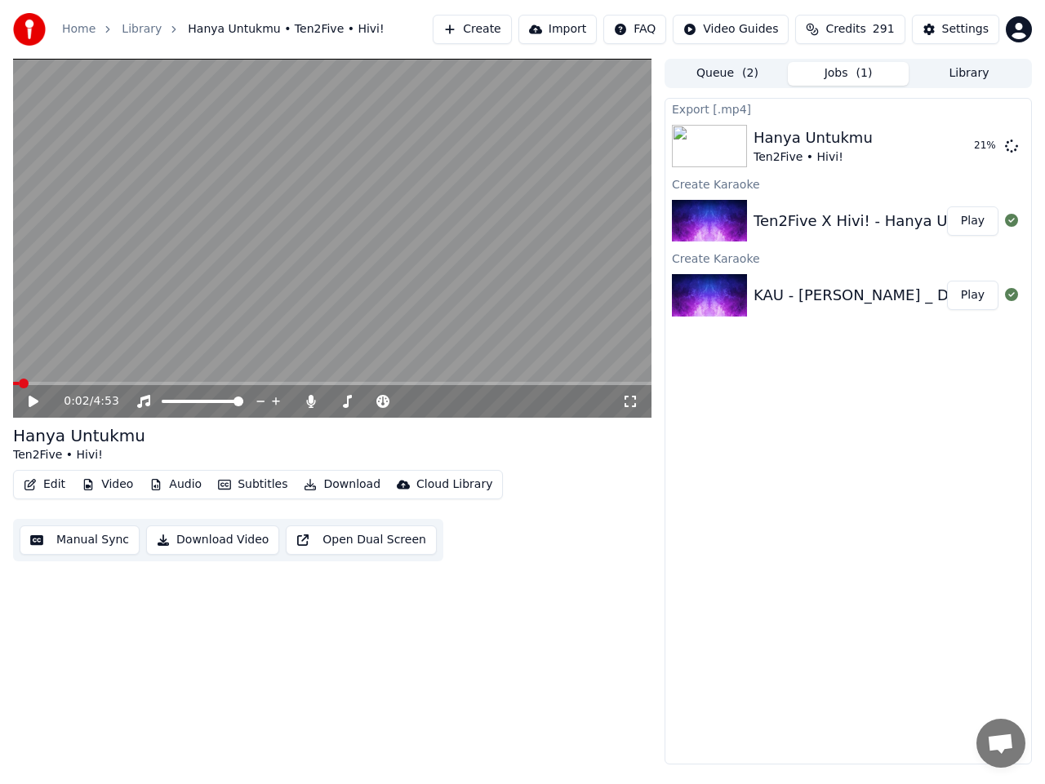
click at [972, 302] on button "Play" at bounding box center [972, 295] width 51 height 29
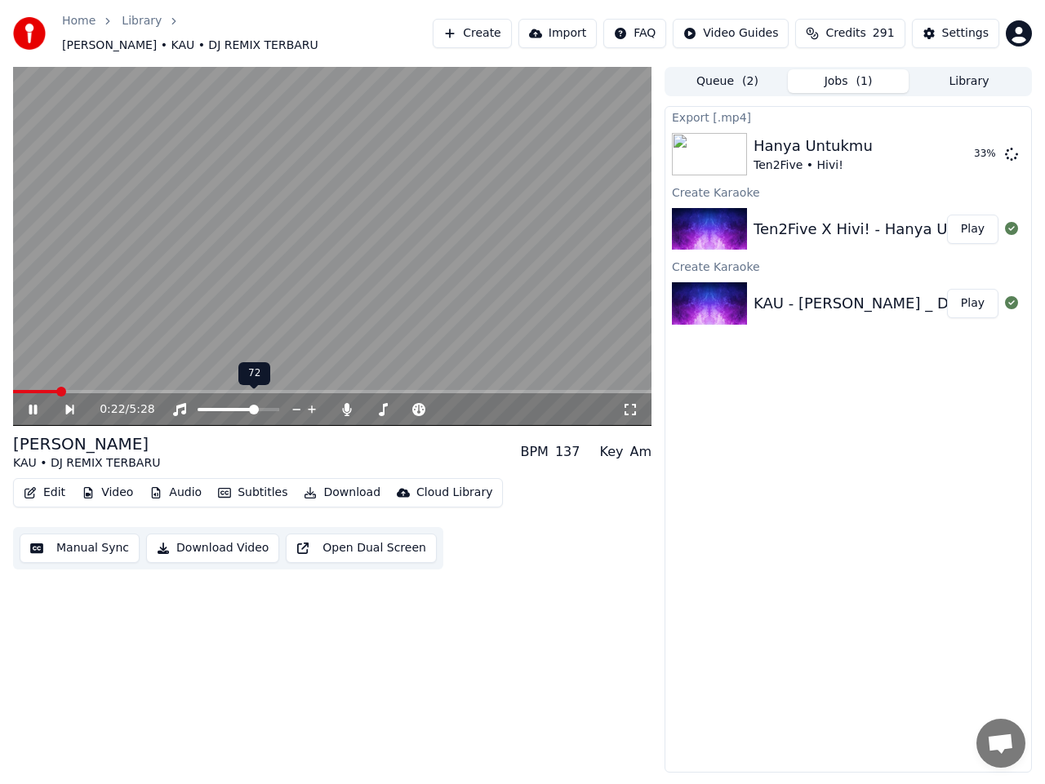
click at [256, 405] on span at bounding box center [254, 410] width 10 height 10
click at [33, 403] on icon at bounding box center [44, 409] width 37 height 13
click at [33, 404] on icon at bounding box center [34, 409] width 10 height 11
click at [65, 390] on span at bounding box center [39, 391] width 52 height 3
click at [36, 405] on icon at bounding box center [33, 410] width 8 height 10
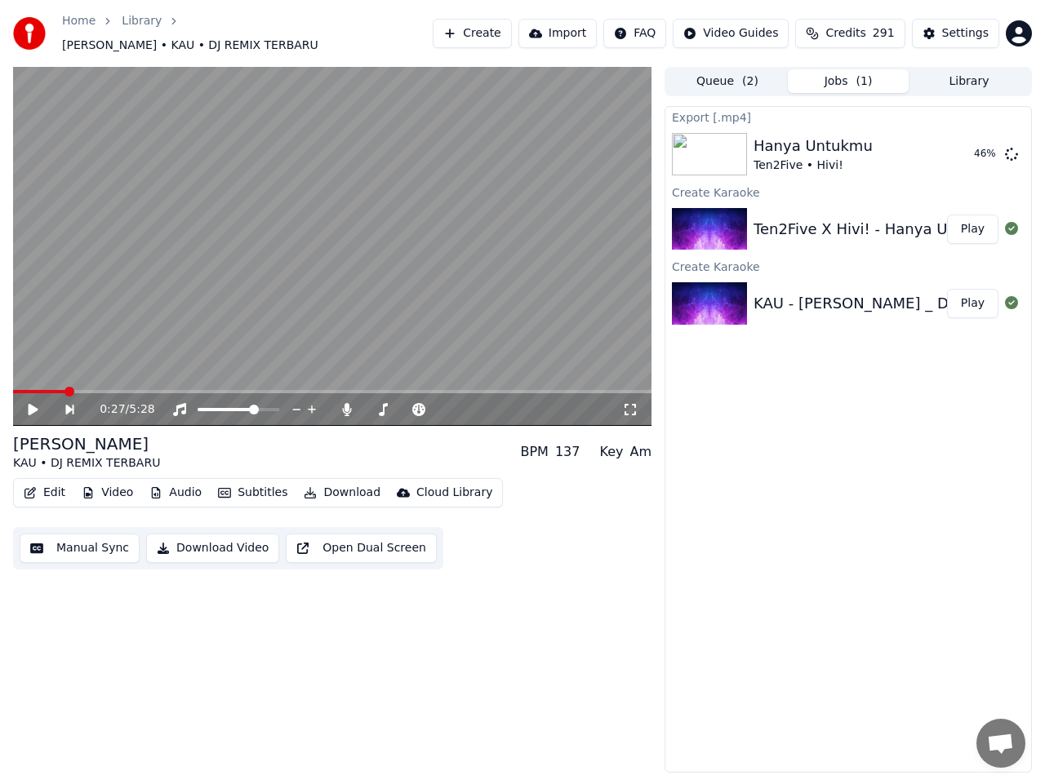
click at [36, 404] on icon at bounding box center [44, 409] width 37 height 13
click at [32, 405] on icon at bounding box center [33, 410] width 8 height 10
click at [95, 543] on button "Manual Sync" at bounding box center [80, 548] width 120 height 29
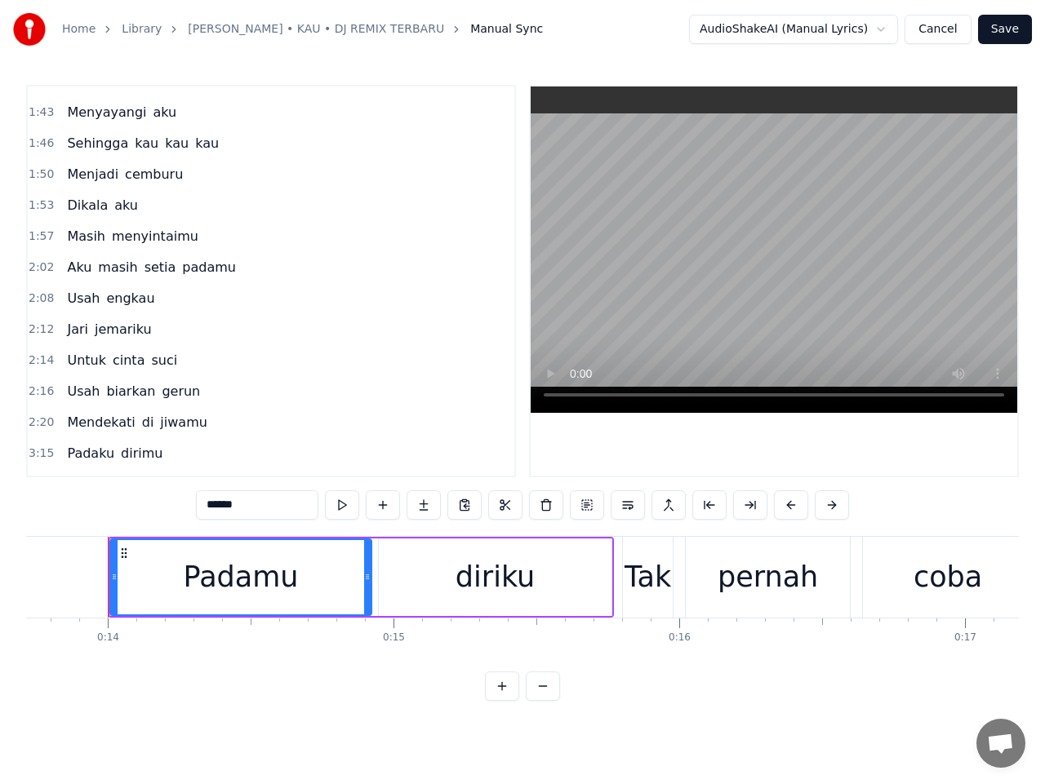
scroll to position [816, 0]
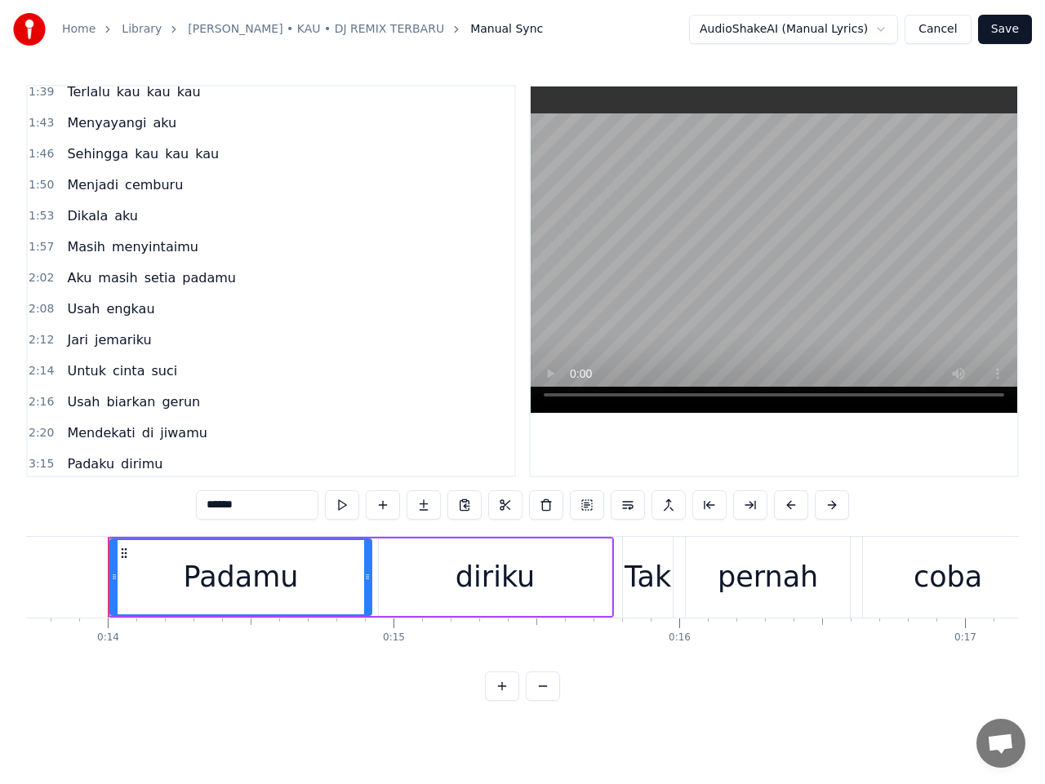
click at [40, 313] on span "2:08" at bounding box center [41, 309] width 25 height 16
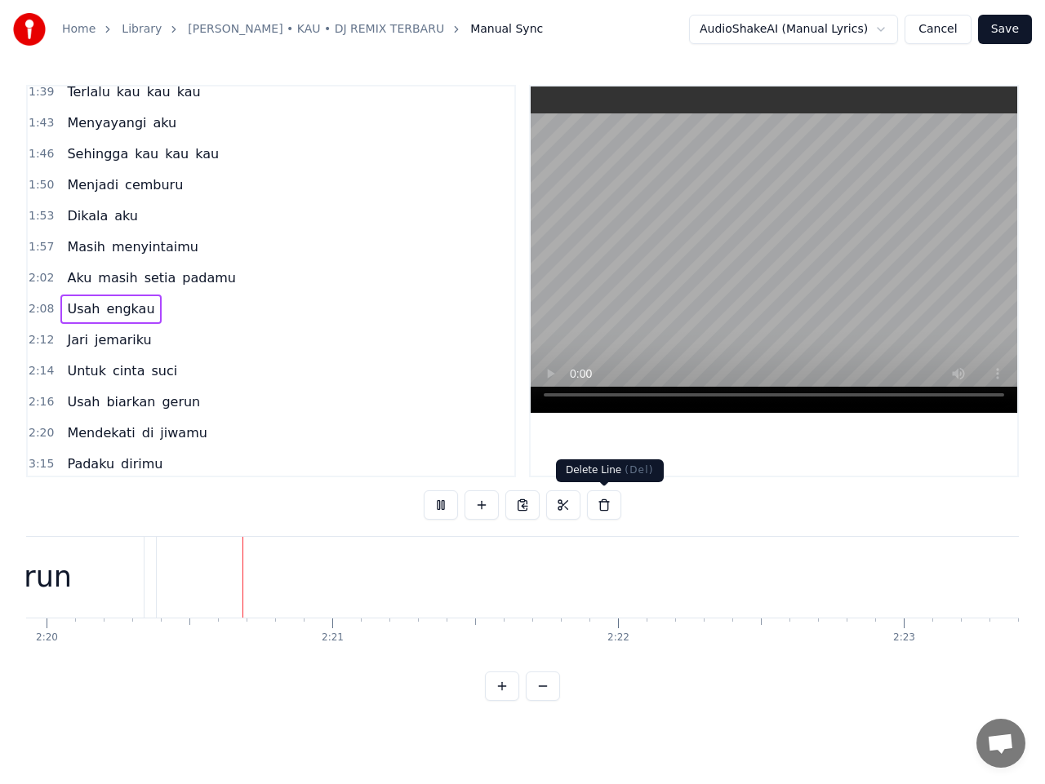
scroll to position [0, 39987]
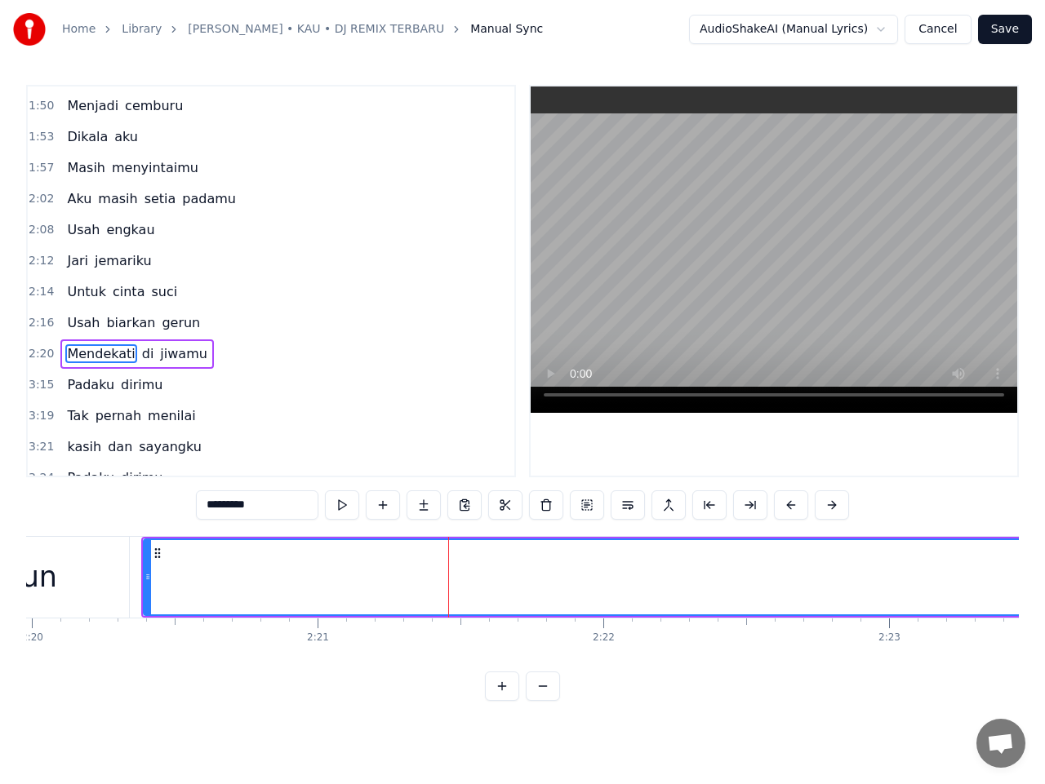
scroll to position [968, 0]
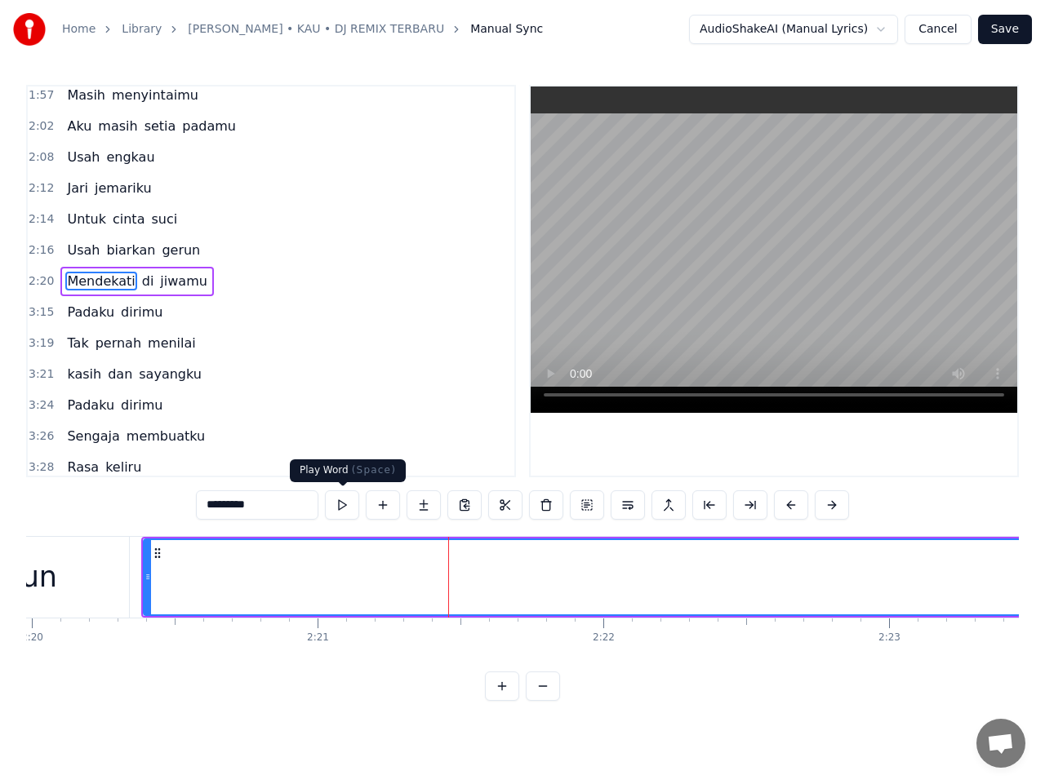
click at [346, 504] on button at bounding box center [342, 505] width 34 height 29
click at [347, 502] on button at bounding box center [342, 505] width 34 height 29
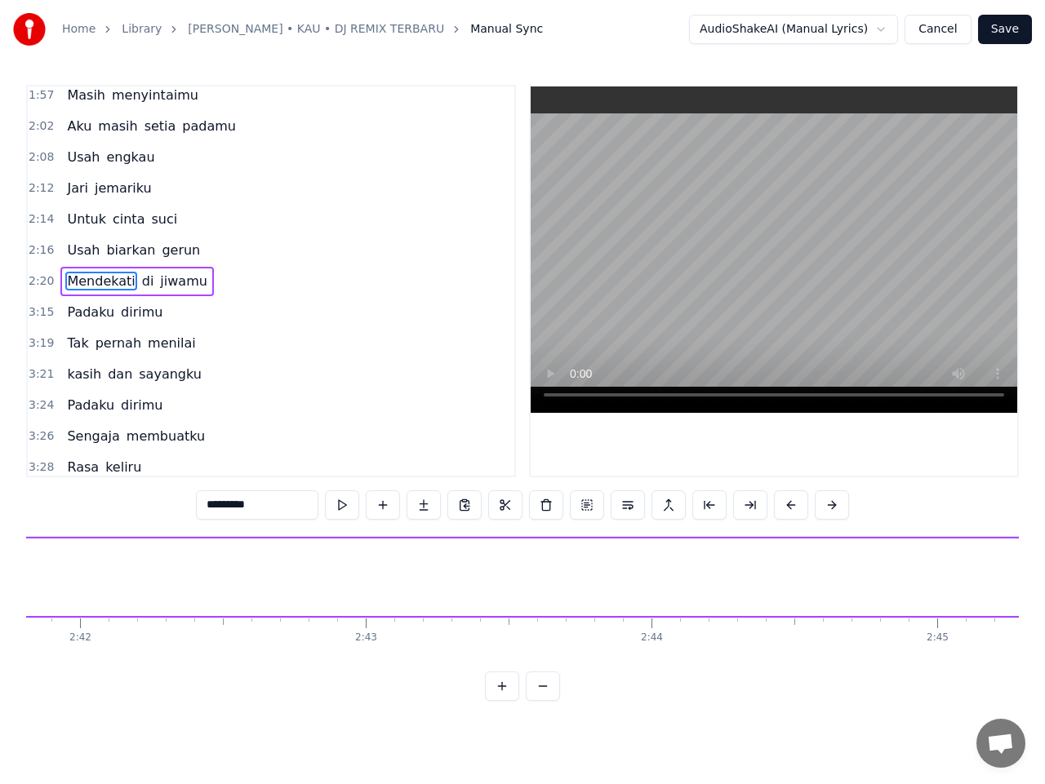
scroll to position [0, 48893]
click at [104, 282] on span "Mendekati" at bounding box center [100, 281] width 71 height 19
drag, startPoint x: 269, startPoint y: 575, endPoint x: 16, endPoint y: 593, distance: 253.7
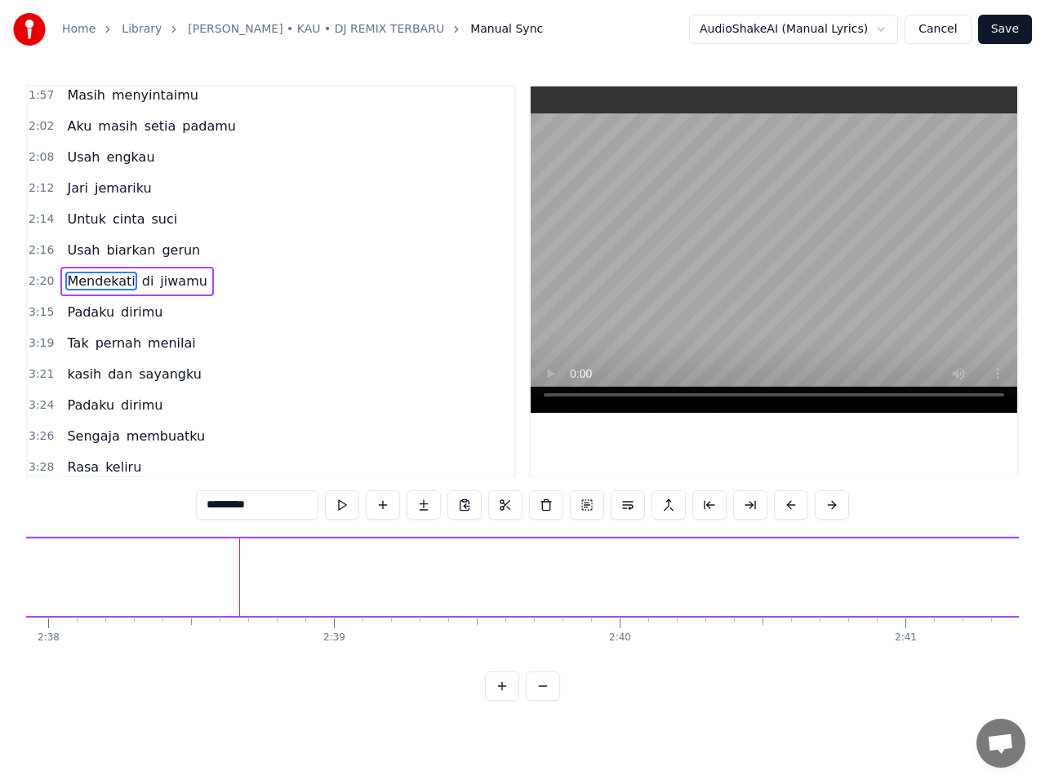
click at [16, 588] on div "Home Library [PERSON_NAME] • KAU • DJ REMIX TERBARU Manual Sync AudioShakeAI (M…" at bounding box center [522, 350] width 1045 height 701
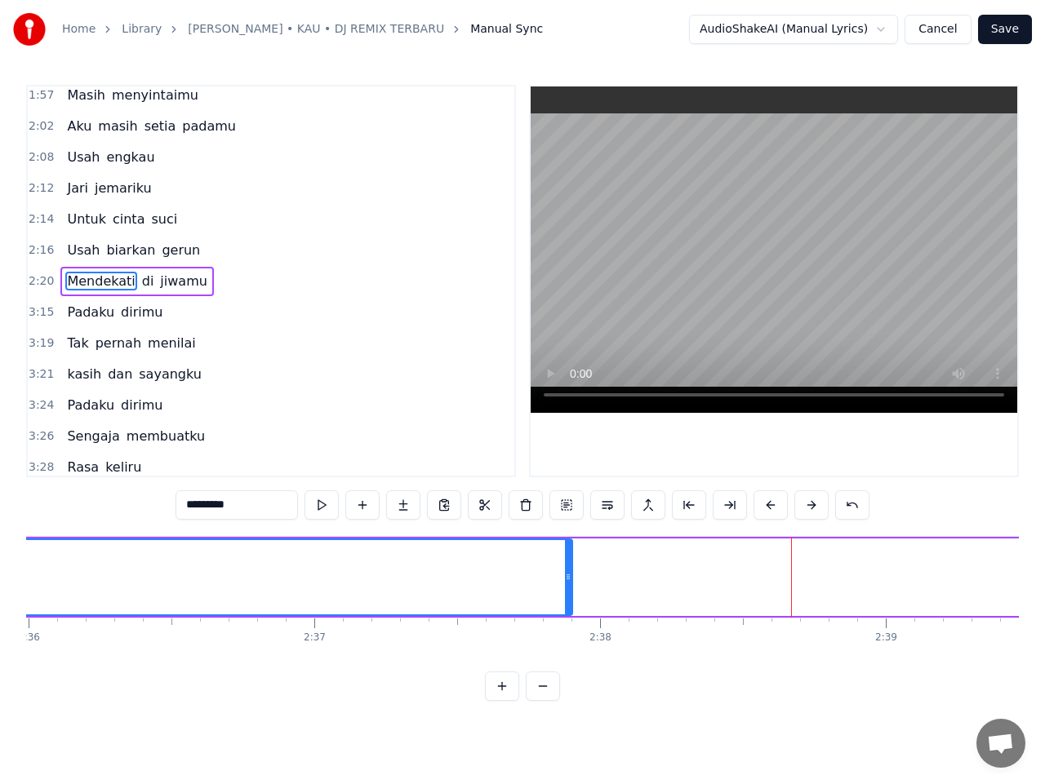
scroll to position [0, 44525]
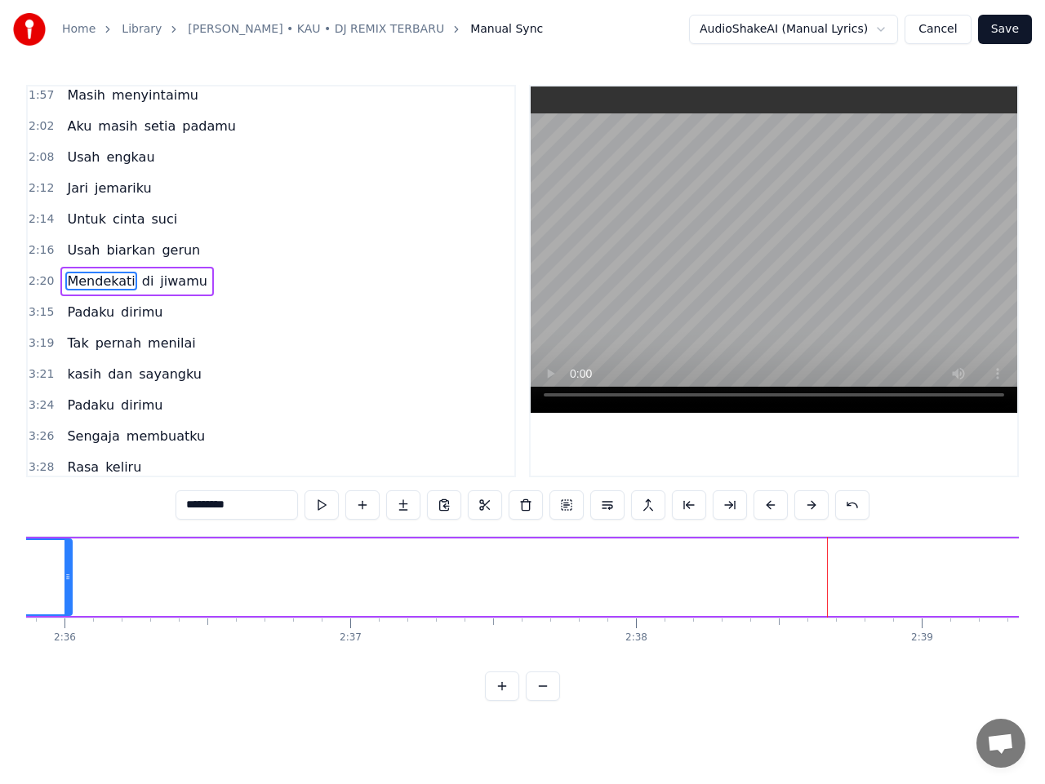
drag, startPoint x: 603, startPoint y: 581, endPoint x: 40, endPoint y: 606, distance: 563.7
click at [64, 583] on icon at bounding box center [67, 577] width 7 height 13
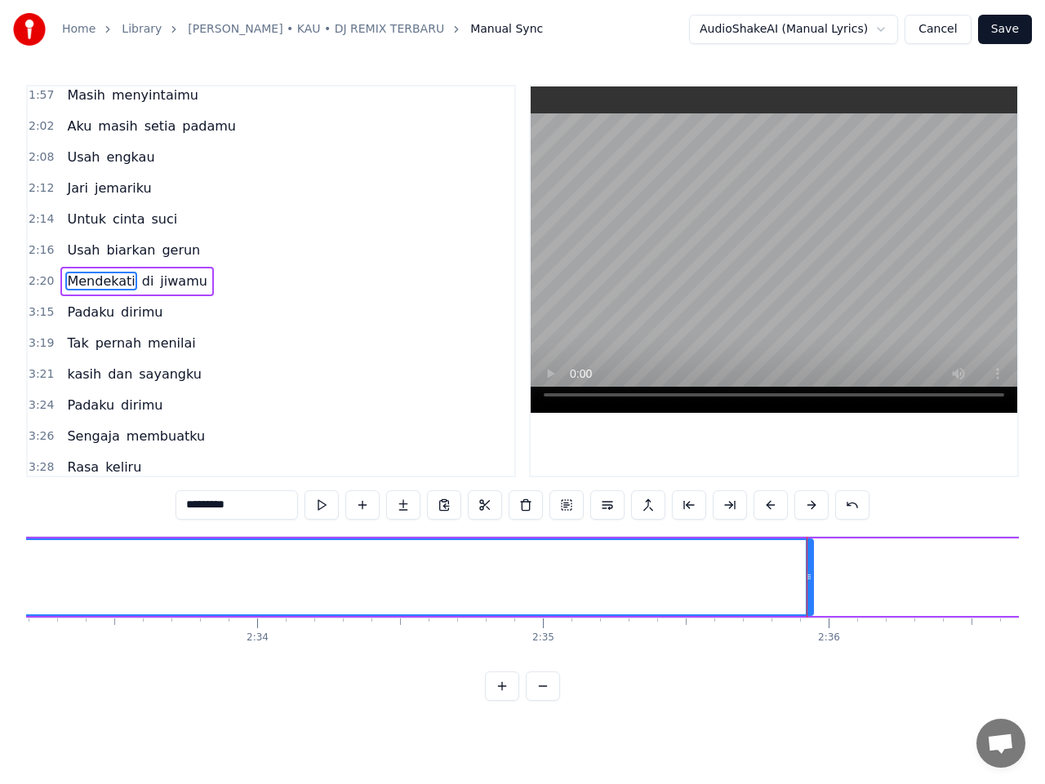
scroll to position [0, 43742]
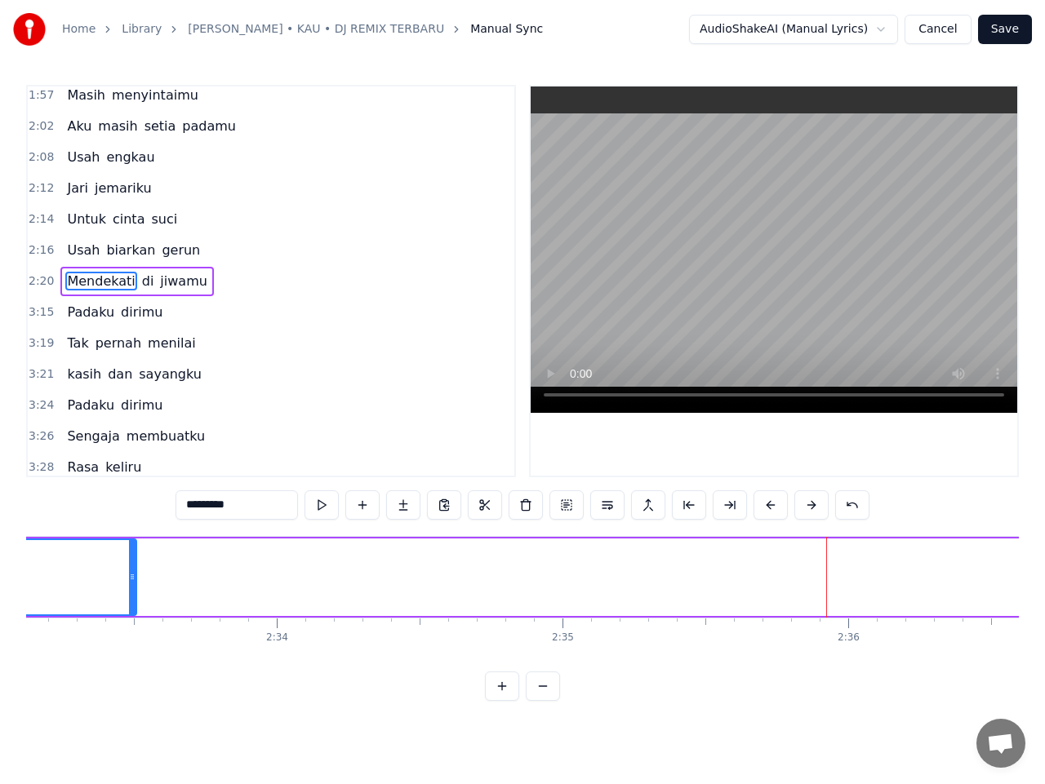
drag, startPoint x: 828, startPoint y: 582, endPoint x: 71, endPoint y: 597, distance: 757.6
click at [129, 595] on div at bounding box center [132, 577] width 7 height 74
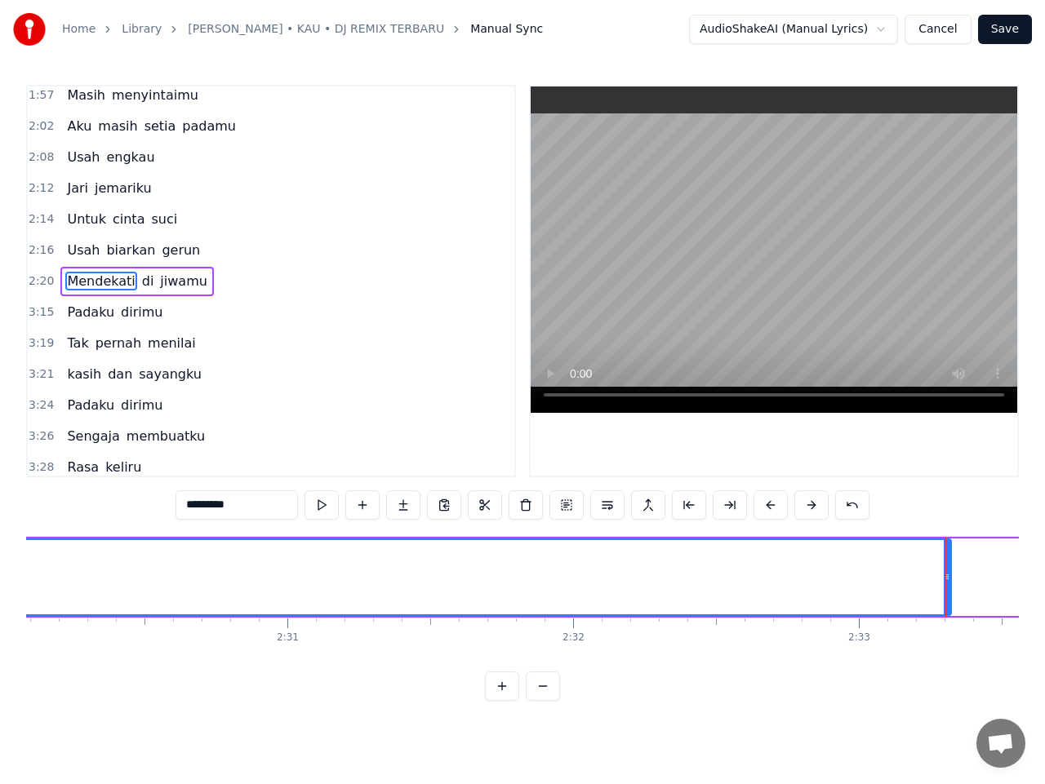
scroll to position [0, 42864]
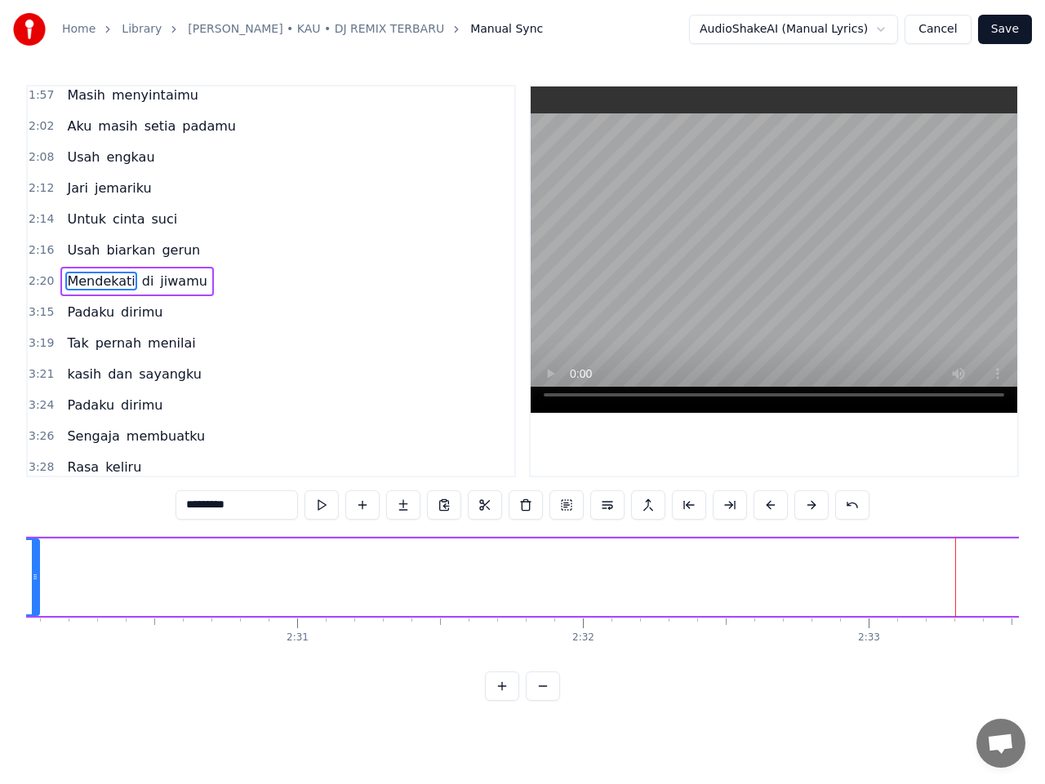
drag, startPoint x: 957, startPoint y: 578, endPoint x: 29, endPoint y: 649, distance: 929.9
click at [35, 606] on div at bounding box center [35, 577] width 7 height 74
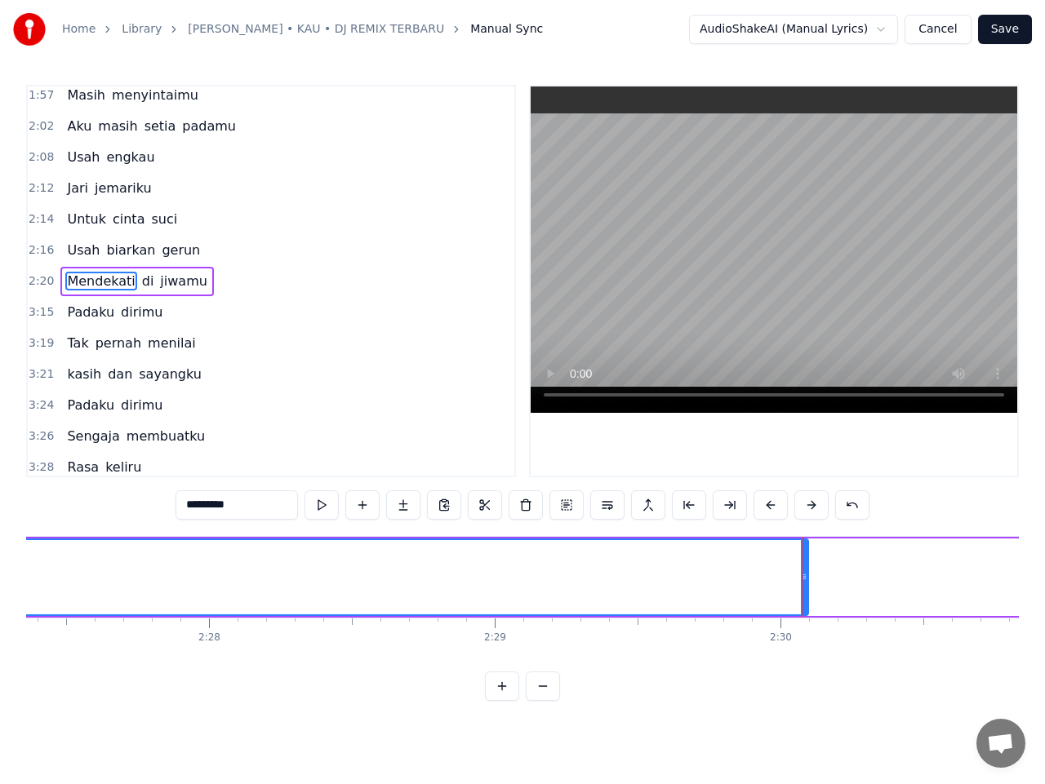
scroll to position [0, 42075]
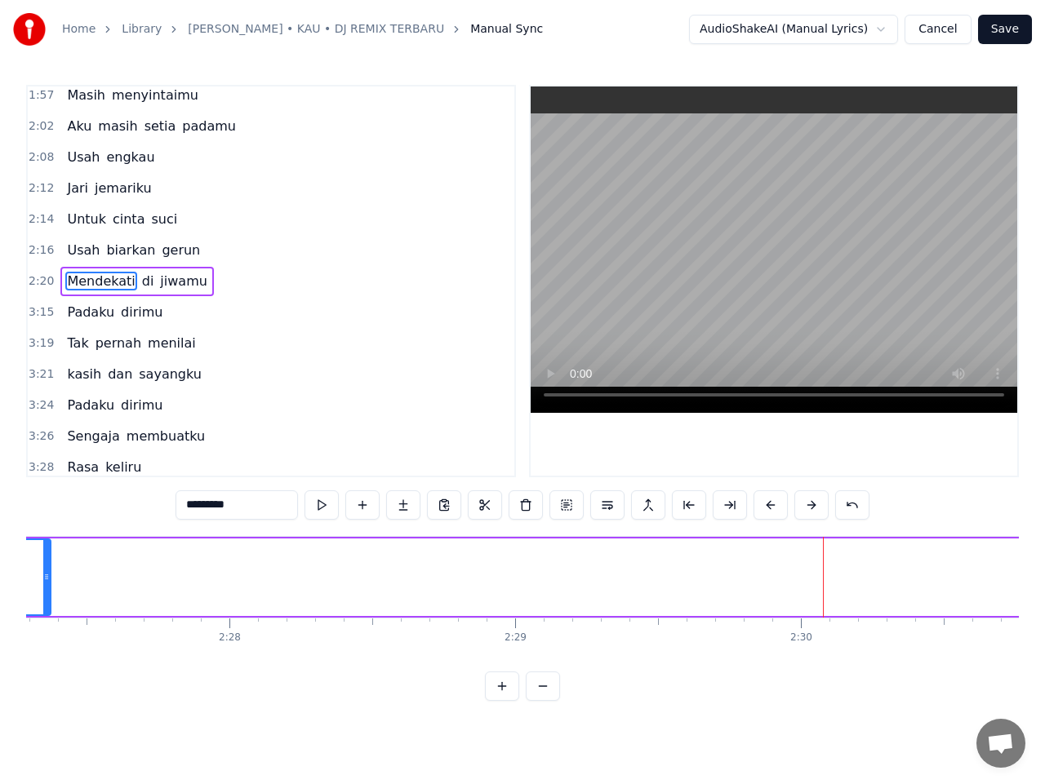
drag, startPoint x: 824, startPoint y: 581, endPoint x: 47, endPoint y: 584, distance: 777.8
click at [47, 584] on div at bounding box center [46, 577] width 7 height 74
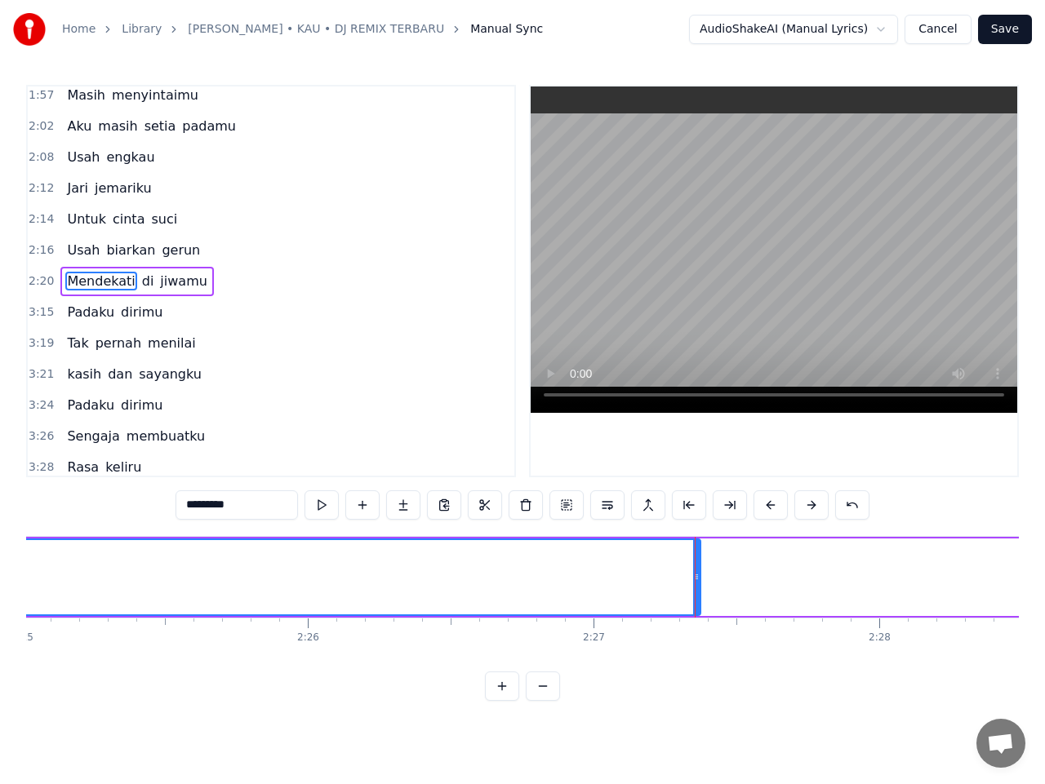
scroll to position [0, 41424]
drag, startPoint x: 698, startPoint y: 579, endPoint x: 450, endPoint y: 579, distance: 248.1
click at [464, 579] on icon at bounding box center [467, 577] width 7 height 13
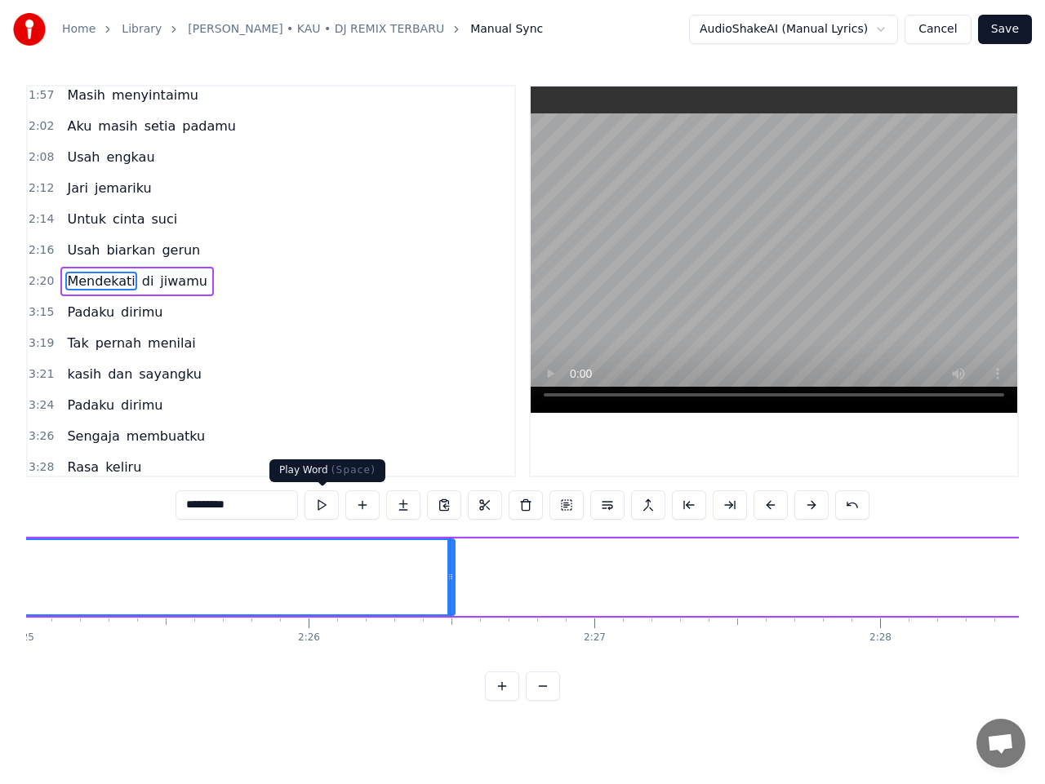
click at [321, 502] on button at bounding box center [321, 505] width 34 height 29
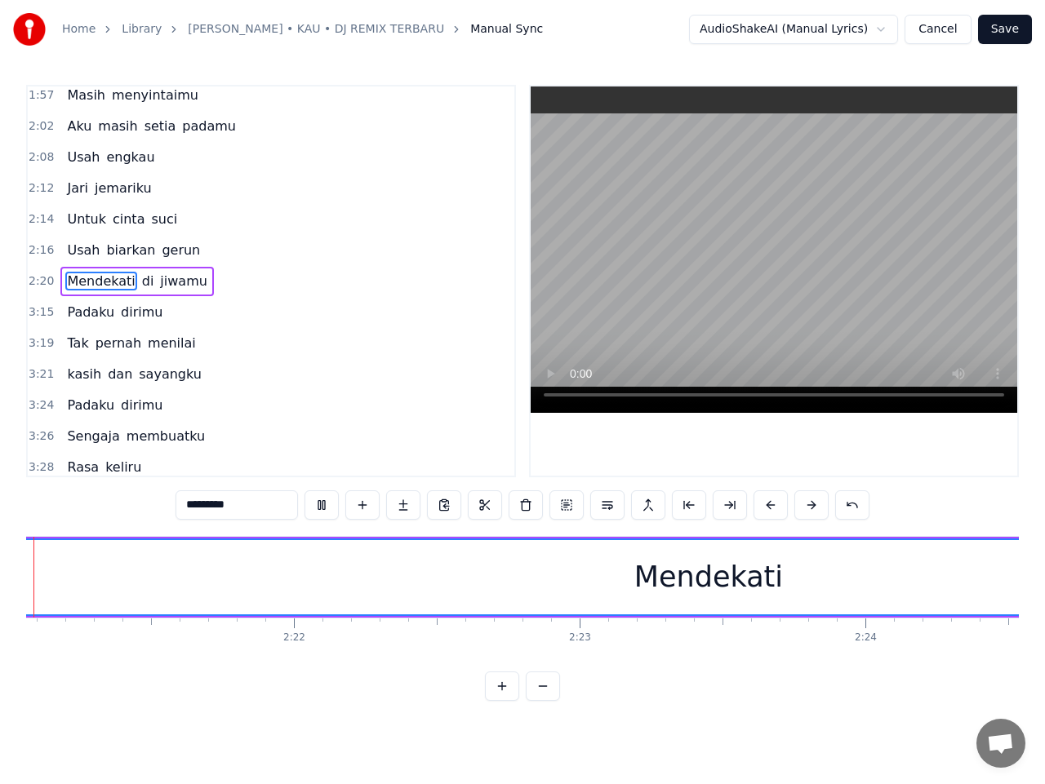
scroll to position [0, 40216]
click at [322, 502] on button at bounding box center [321, 505] width 34 height 29
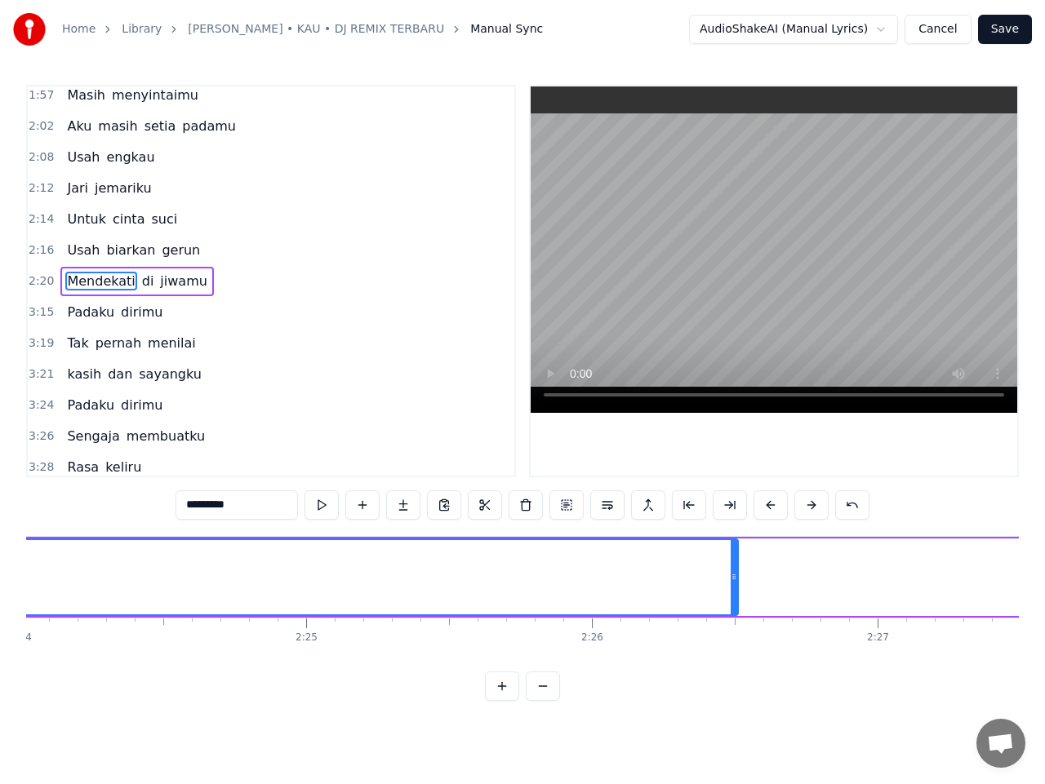
scroll to position [0, 41163]
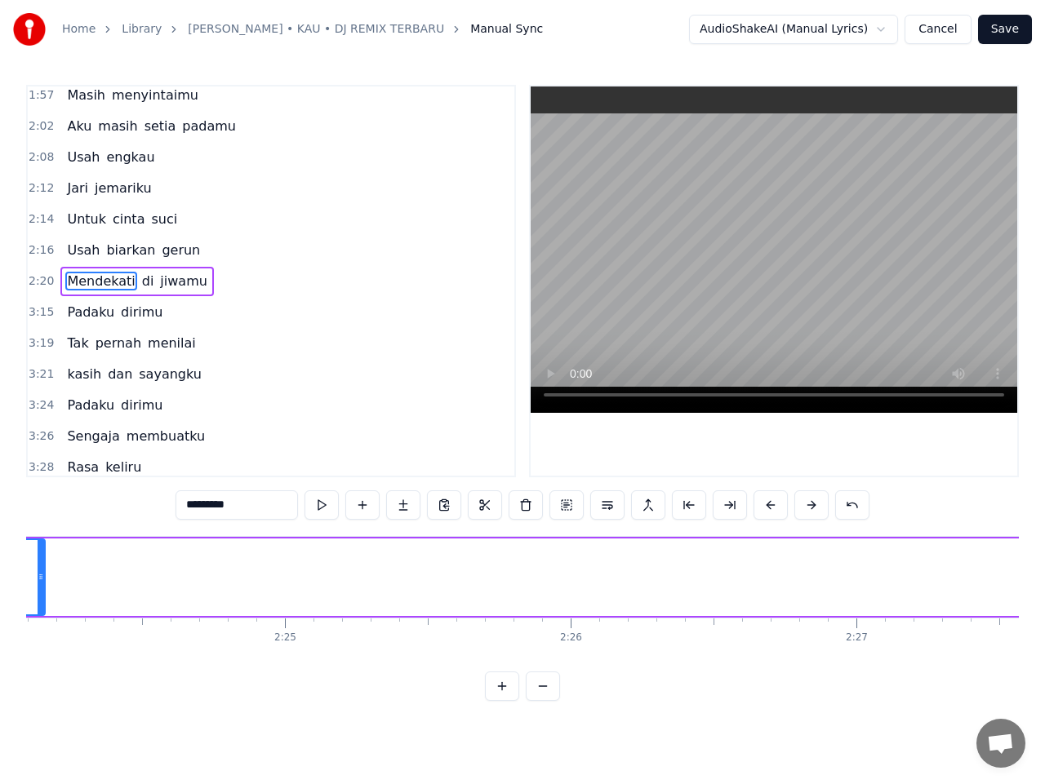
drag, startPoint x: 711, startPoint y: 579, endPoint x: 39, endPoint y: 604, distance: 672.2
click at [39, 604] on div at bounding box center [41, 577] width 7 height 74
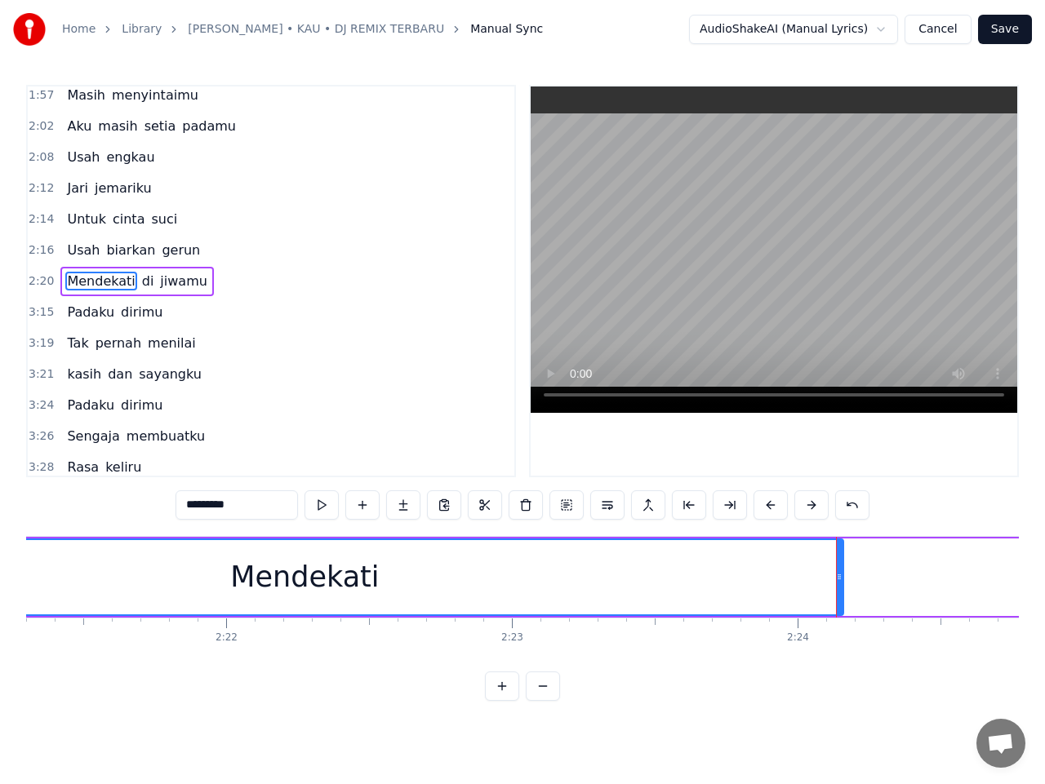
scroll to position [0, 40327]
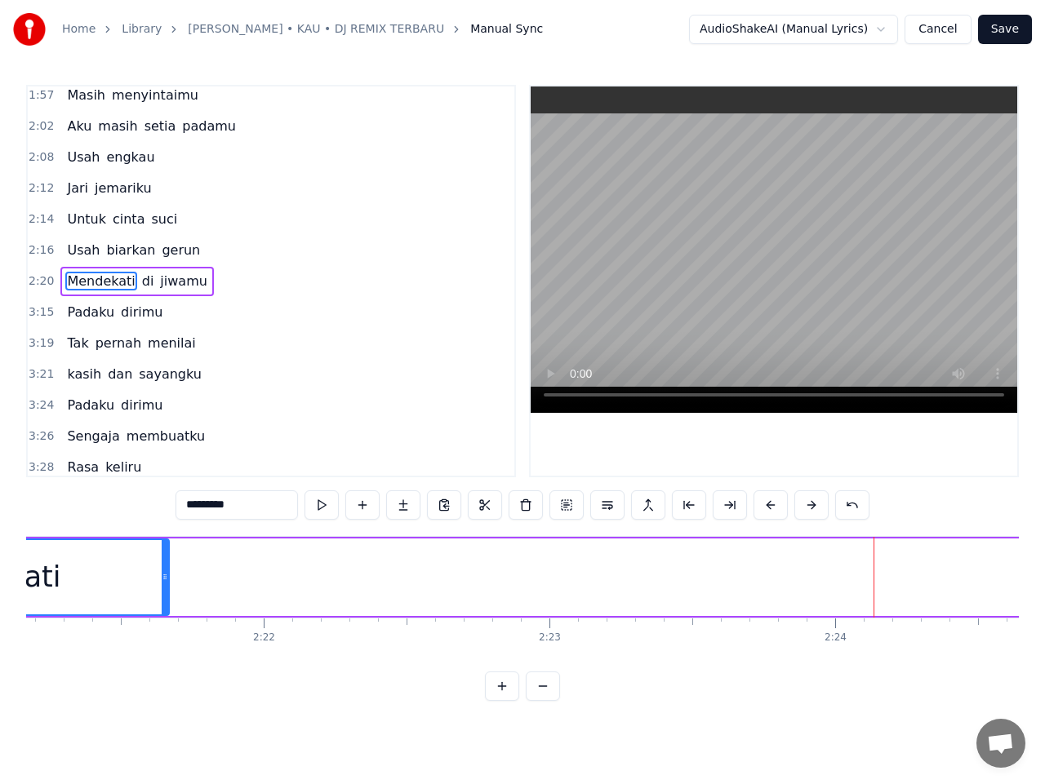
drag, startPoint x: 878, startPoint y: 576, endPoint x: 167, endPoint y: 572, distance: 711.7
click at [167, 572] on icon at bounding box center [165, 577] width 7 height 13
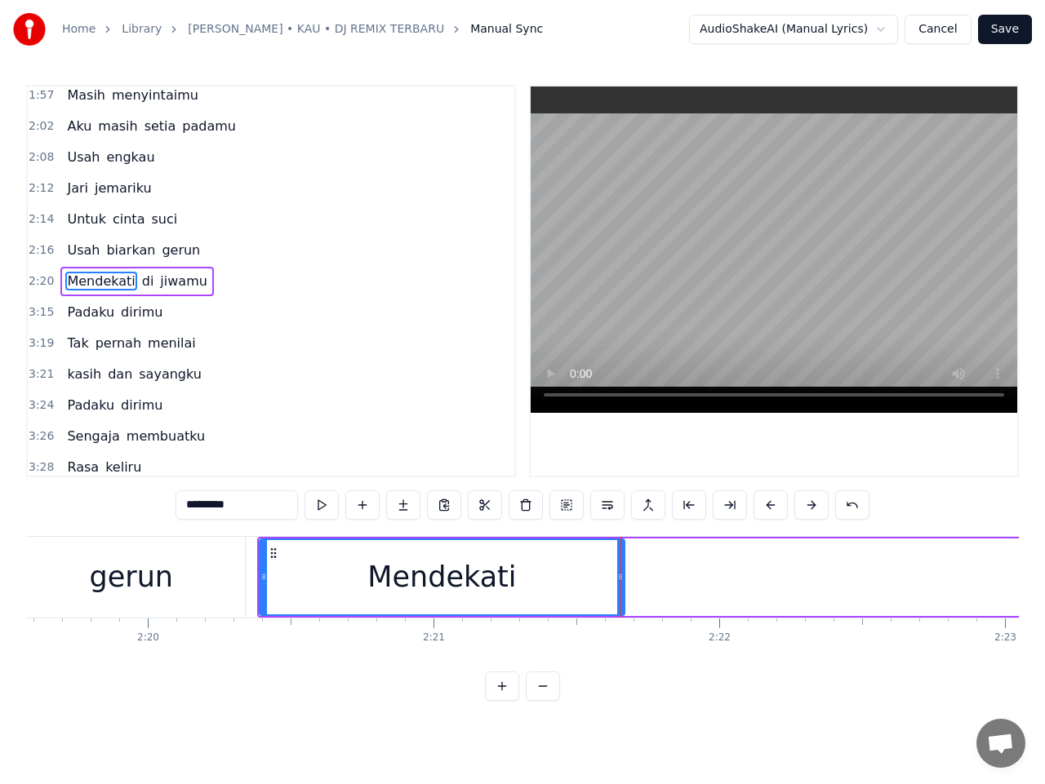
scroll to position [0, 39870]
click at [322, 506] on button at bounding box center [321, 505] width 34 height 29
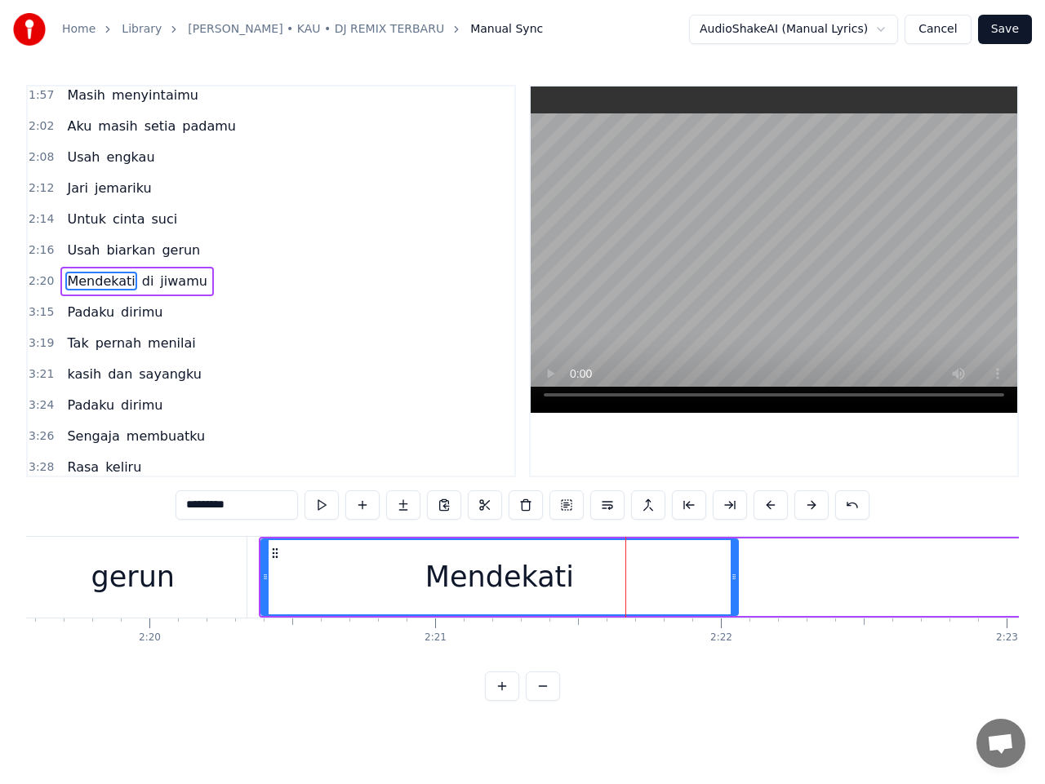
drag, startPoint x: 624, startPoint y: 579, endPoint x: 735, endPoint y: 580, distance: 111.8
click at [735, 580] on icon at bounding box center [733, 577] width 7 height 13
click at [325, 506] on button at bounding box center [321, 505] width 34 height 29
click at [326, 504] on button at bounding box center [321, 505] width 34 height 29
click at [326, 503] on button at bounding box center [321, 505] width 34 height 29
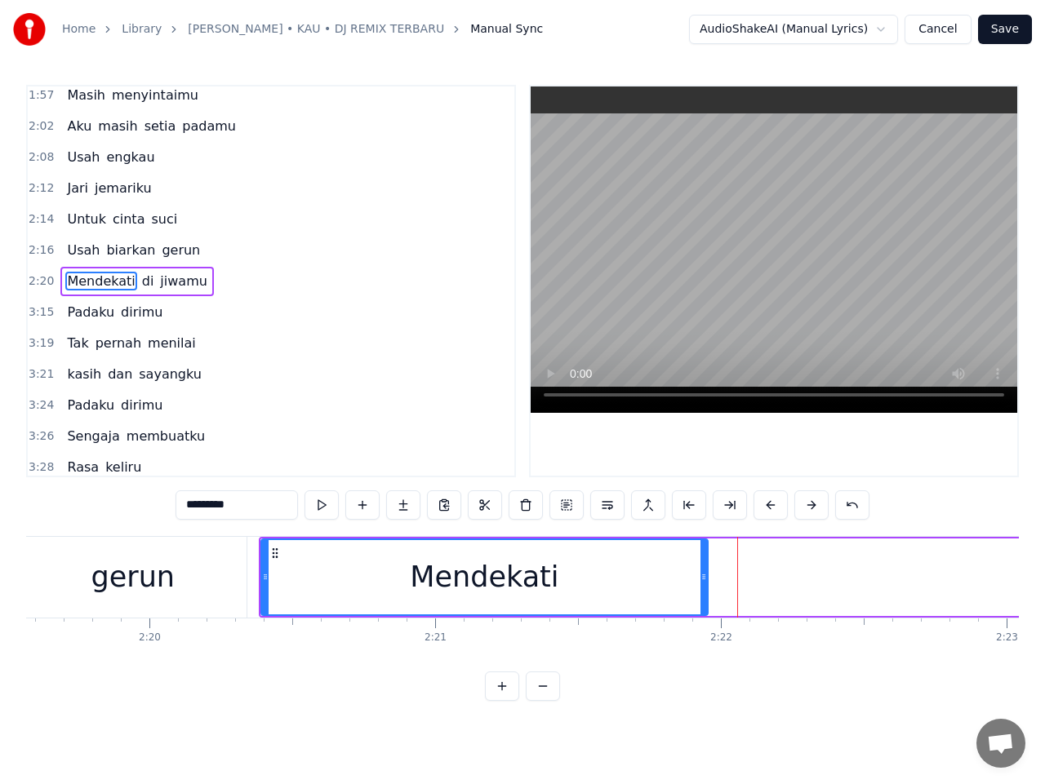
drag, startPoint x: 734, startPoint y: 578, endPoint x: 704, endPoint y: 579, distance: 30.2
click at [704, 579] on icon at bounding box center [703, 577] width 7 height 13
click at [140, 286] on span "di" at bounding box center [148, 281] width 16 height 19
type input "**"
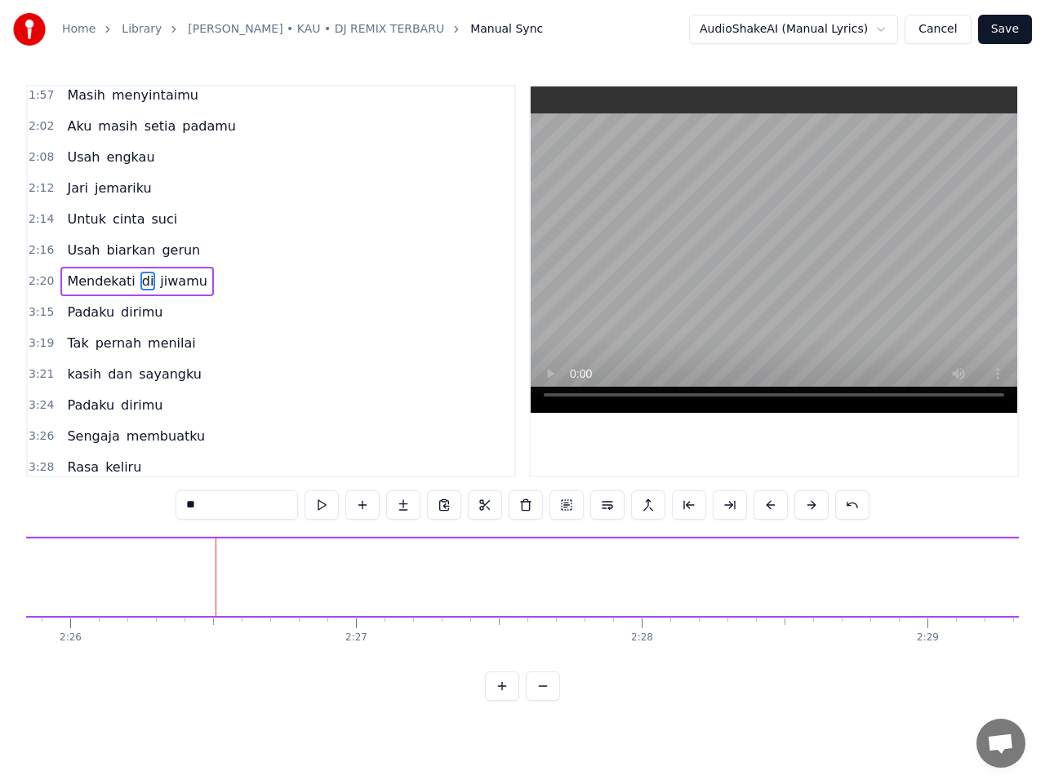
scroll to position [0, 41770]
click at [140, 277] on span "di" at bounding box center [148, 281] width 16 height 19
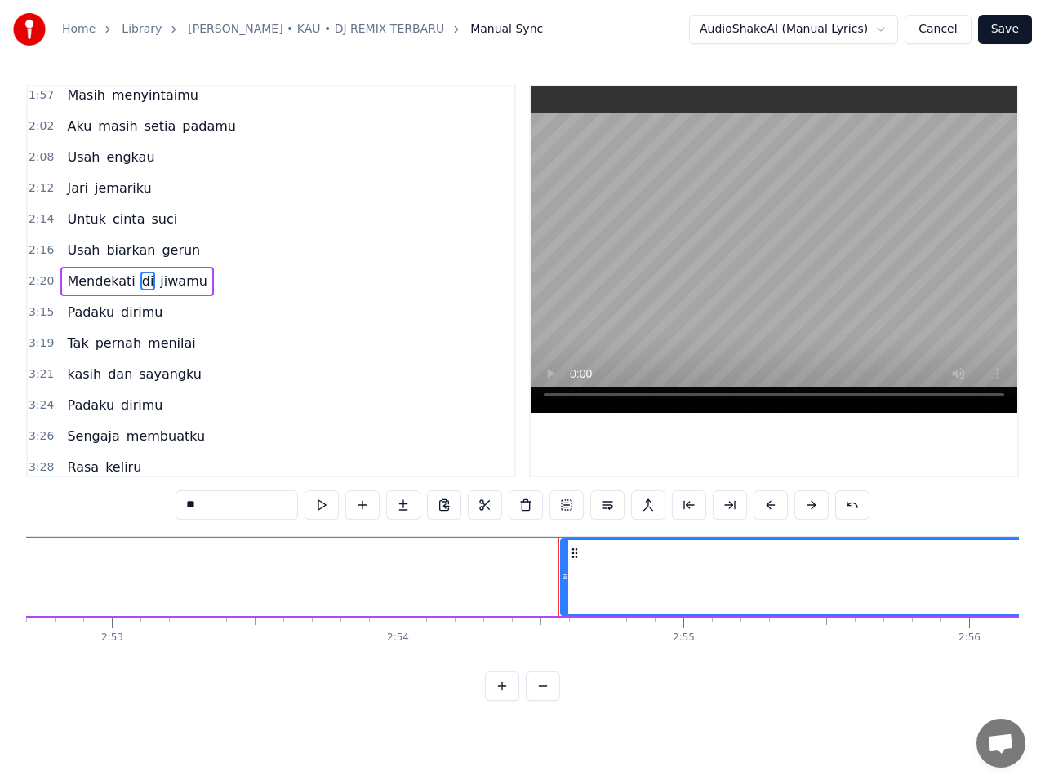
scroll to position [0, 49785]
drag, startPoint x: 123, startPoint y: 553, endPoint x: 758, endPoint y: 585, distance: 635.8
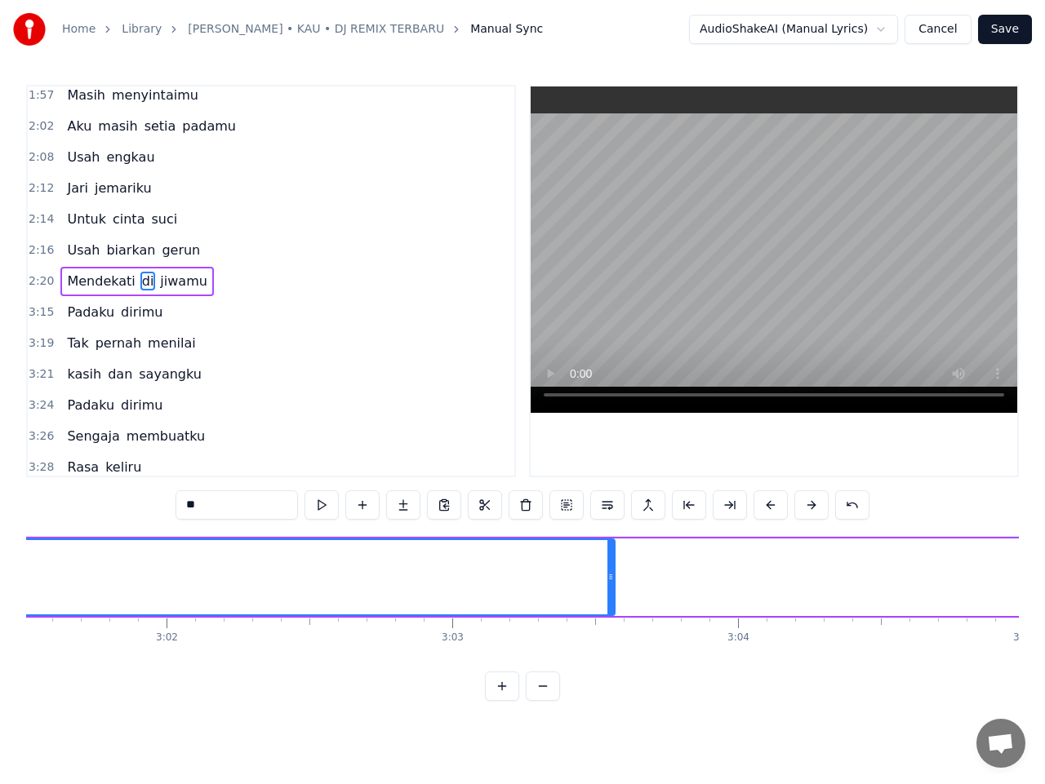
scroll to position [0, 51874]
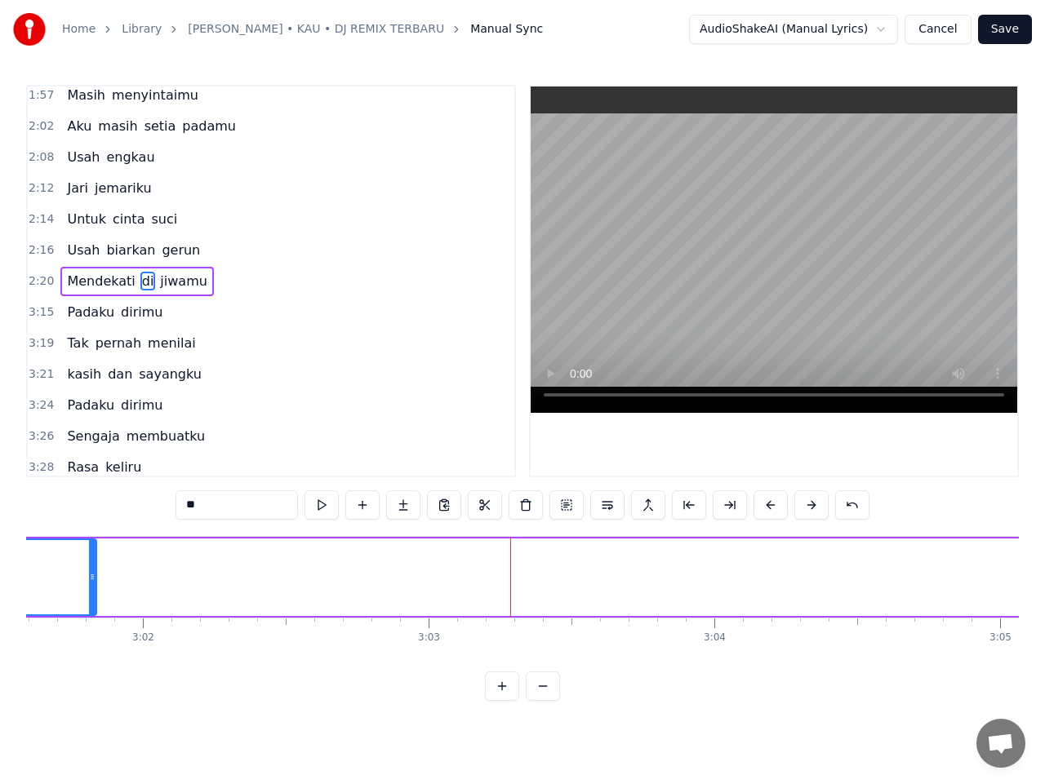
drag, startPoint x: 588, startPoint y: 581, endPoint x: 76, endPoint y: 597, distance: 512.0
click at [89, 568] on div at bounding box center [92, 577] width 7 height 74
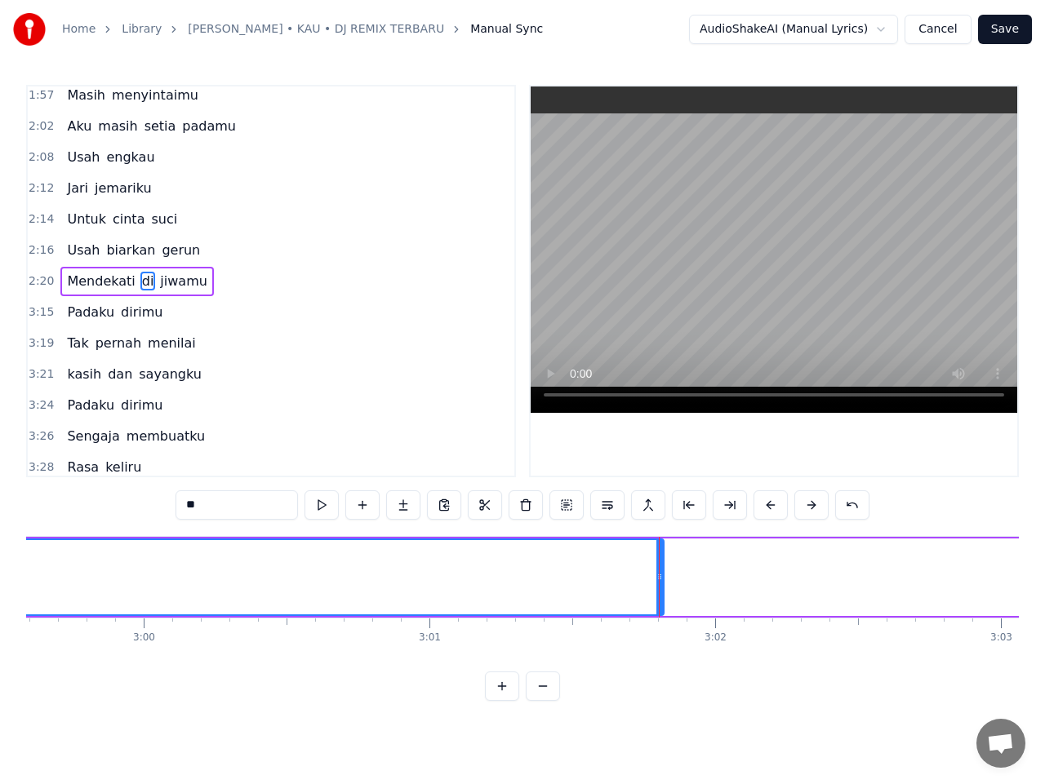
scroll to position [0, 51265]
drag, startPoint x: 695, startPoint y: 579, endPoint x: 508, endPoint y: 577, distance: 186.9
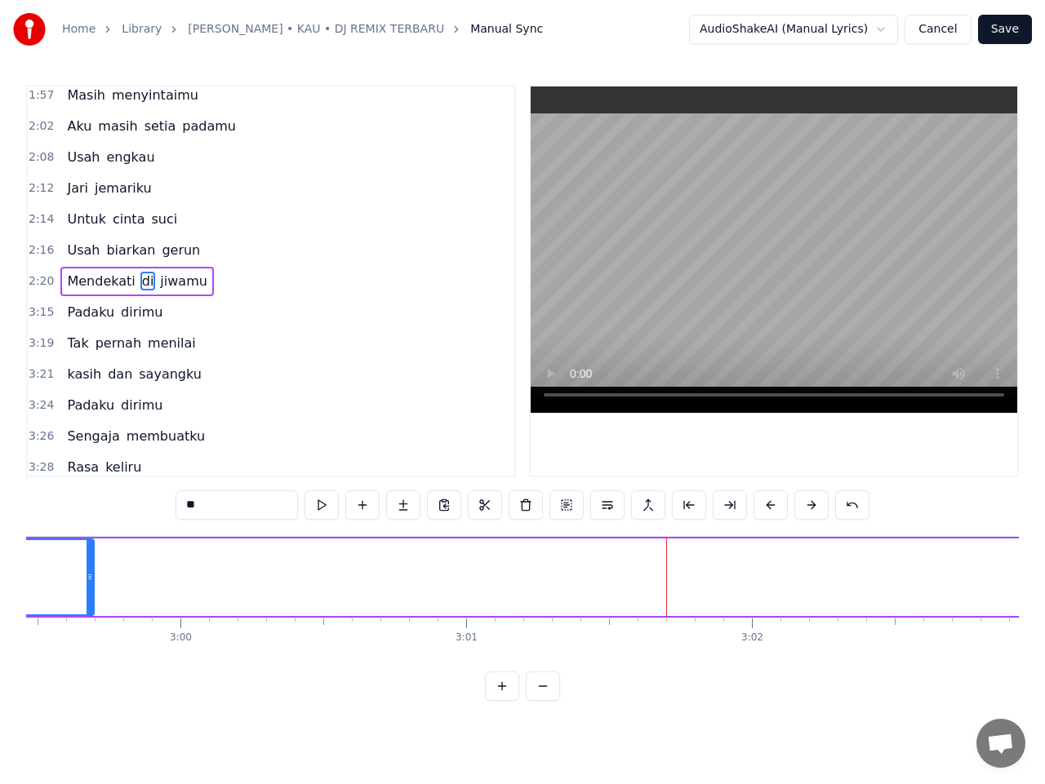
drag, startPoint x: 696, startPoint y: 581, endPoint x: 92, endPoint y: 613, distance: 604.8
click at [89, 589] on div at bounding box center [90, 577] width 7 height 74
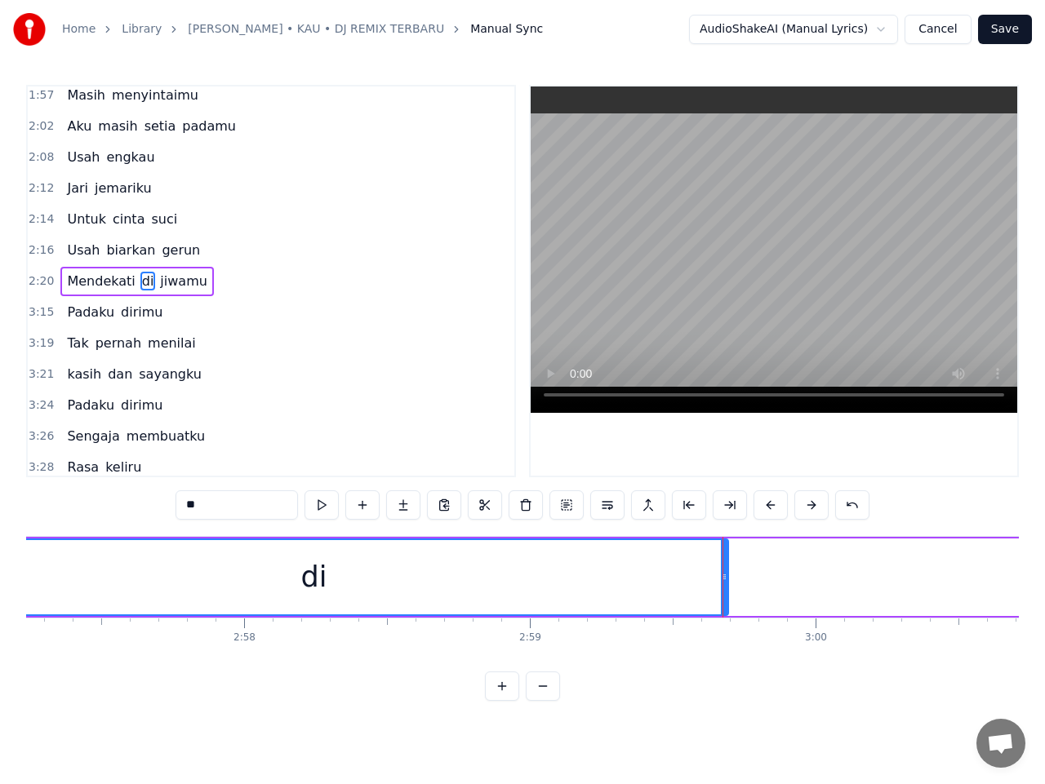
scroll to position [0, 50624]
click at [728, 578] on div at bounding box center [728, 577] width 1 height 81
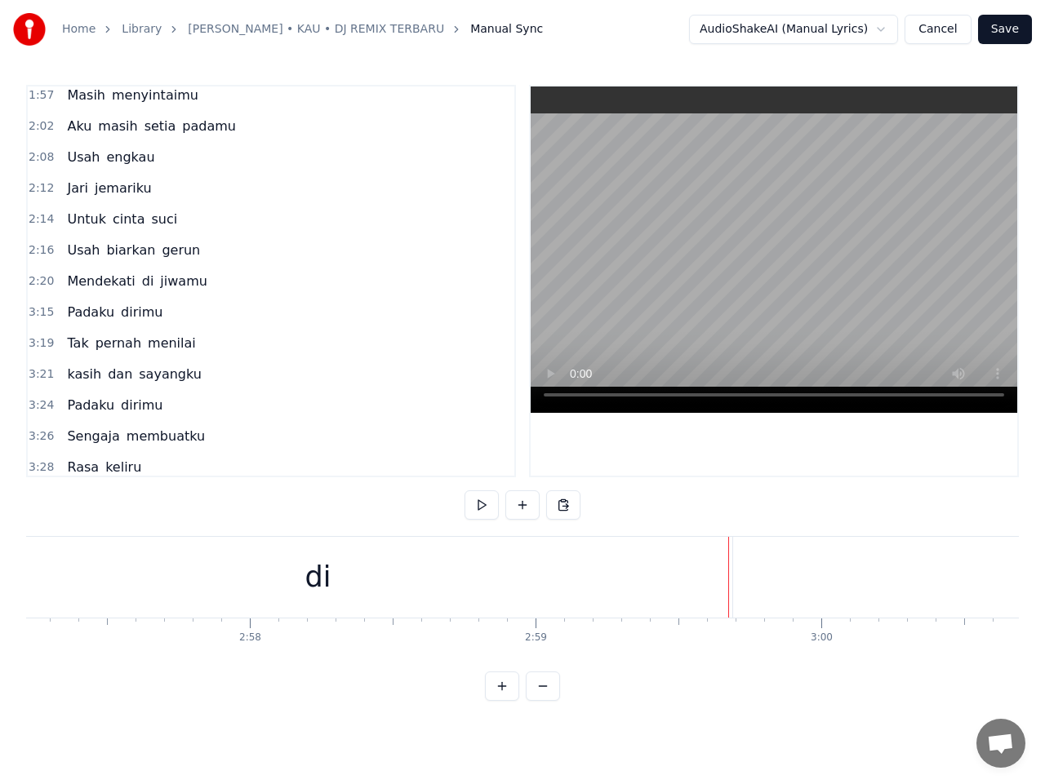
click at [713, 578] on div "di" at bounding box center [318, 577] width 828 height 81
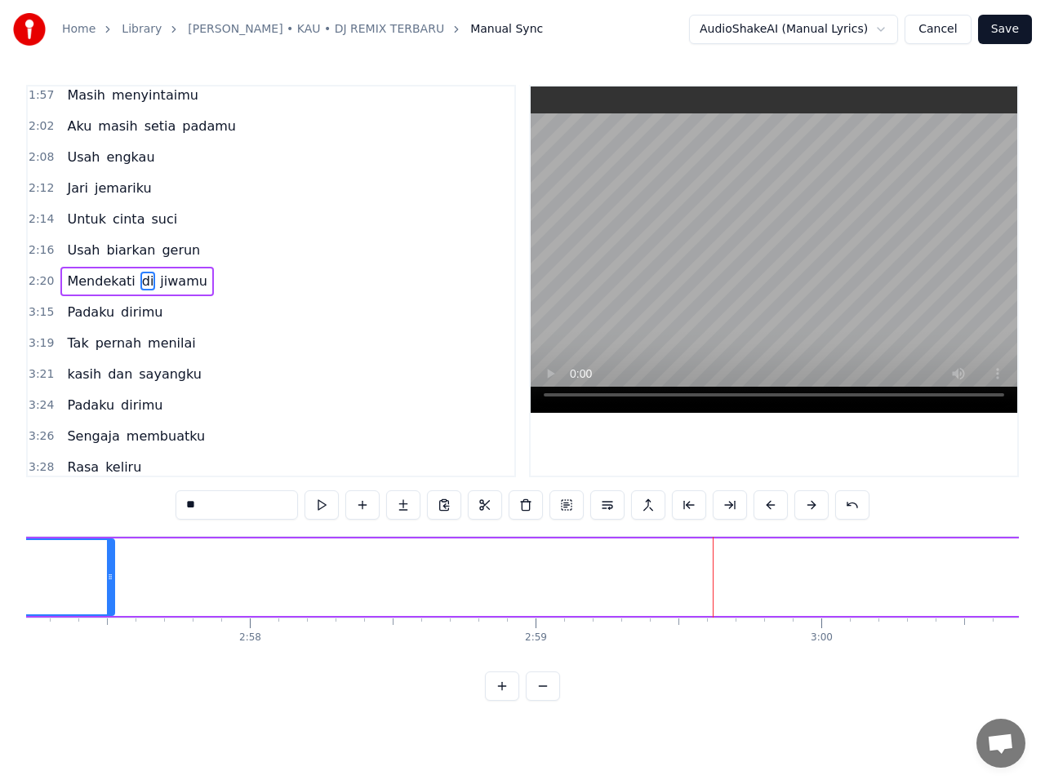
drag, startPoint x: 729, startPoint y: 576, endPoint x: 85, endPoint y: 645, distance: 647.6
click at [107, 597] on div at bounding box center [110, 577] width 7 height 74
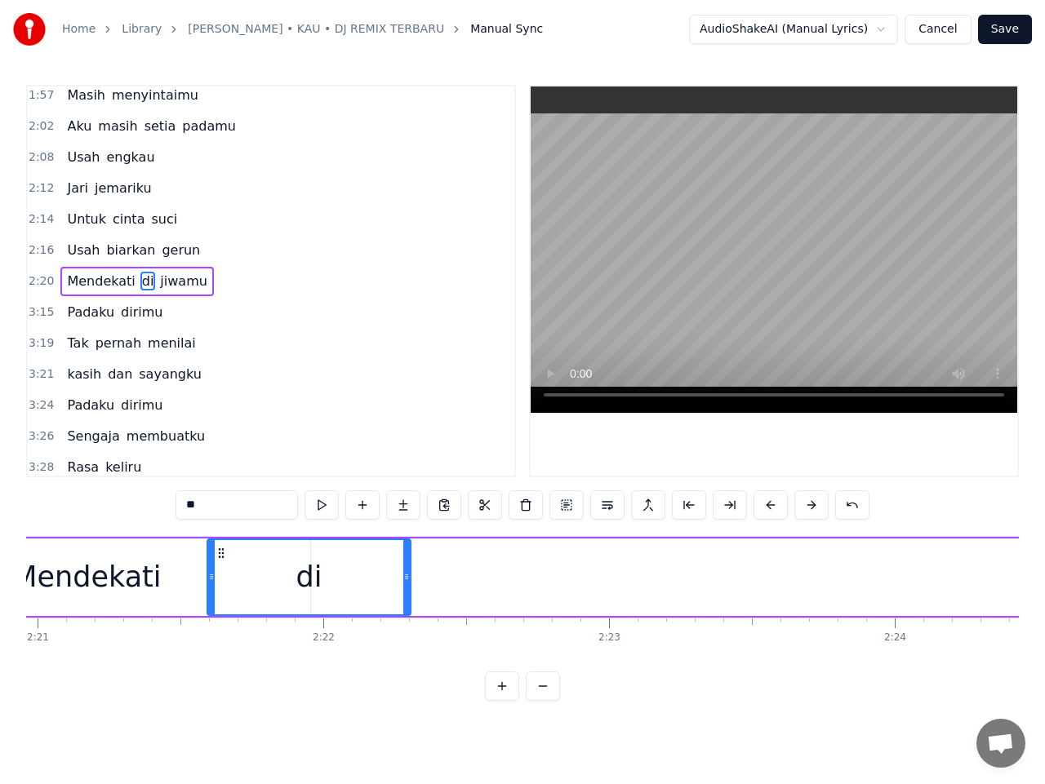
scroll to position [0, 40266]
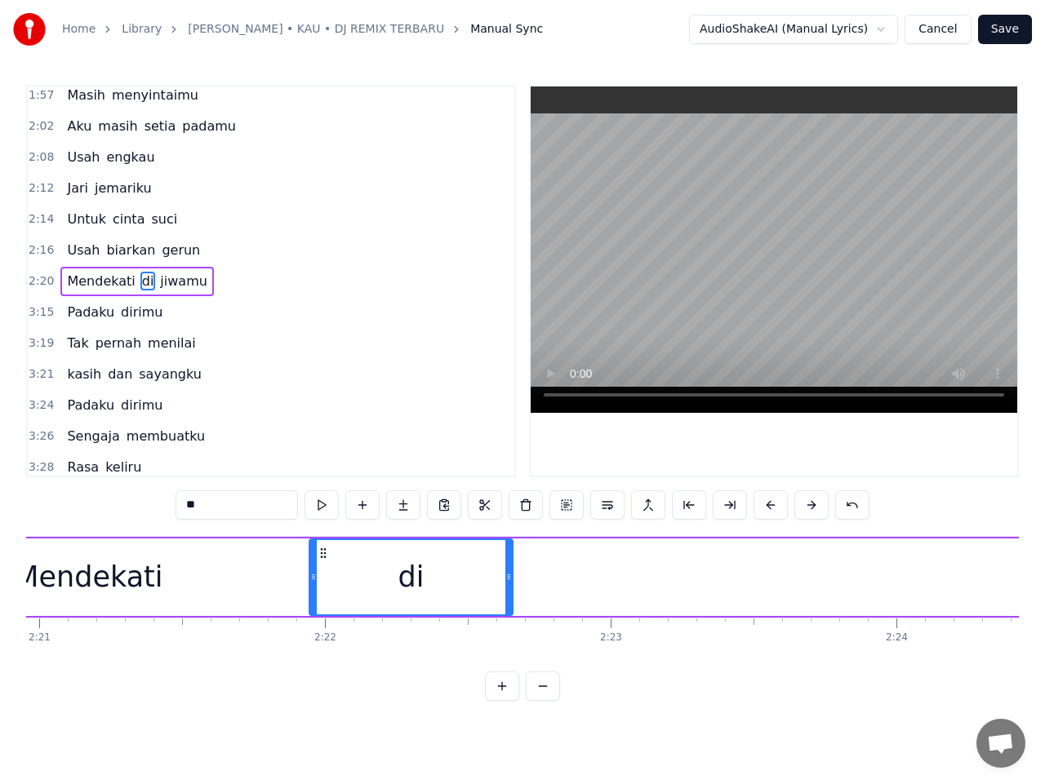
drag, startPoint x: 317, startPoint y: 554, endPoint x: 324, endPoint y: 582, distance: 28.5
click at [324, 582] on div "di" at bounding box center [411, 577] width 202 height 74
click at [202, 571] on div "Mendekati" at bounding box center [88, 578] width 446 height 78
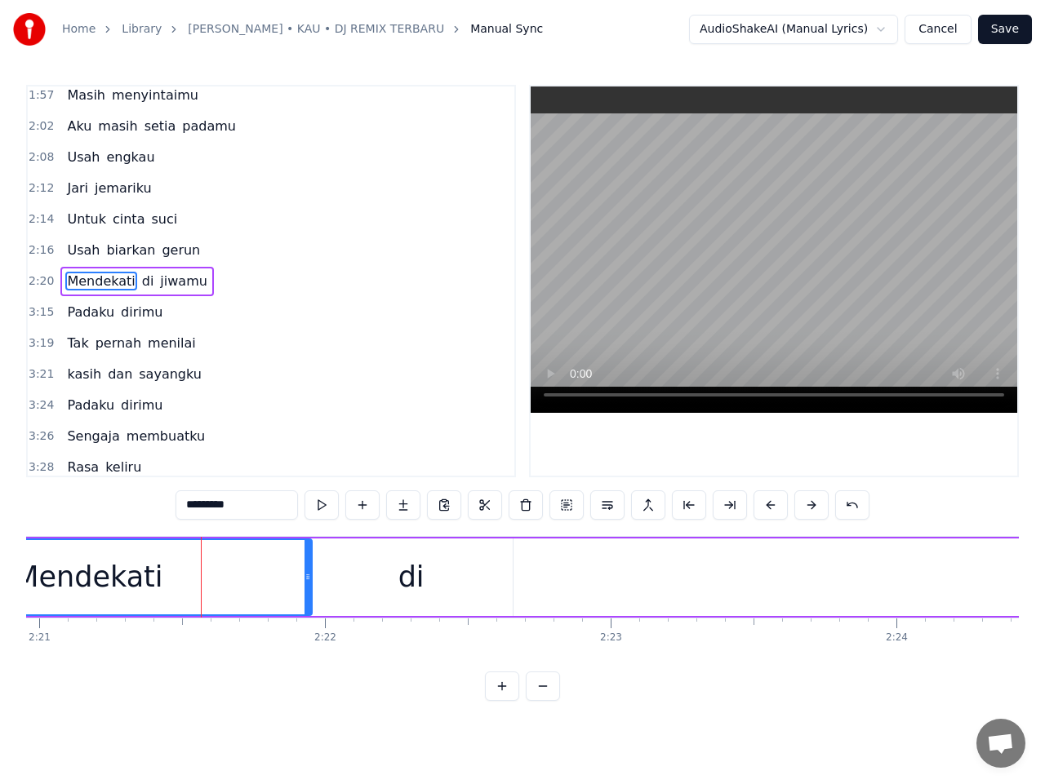
click at [352, 575] on div "di" at bounding box center [410, 578] width 203 height 78
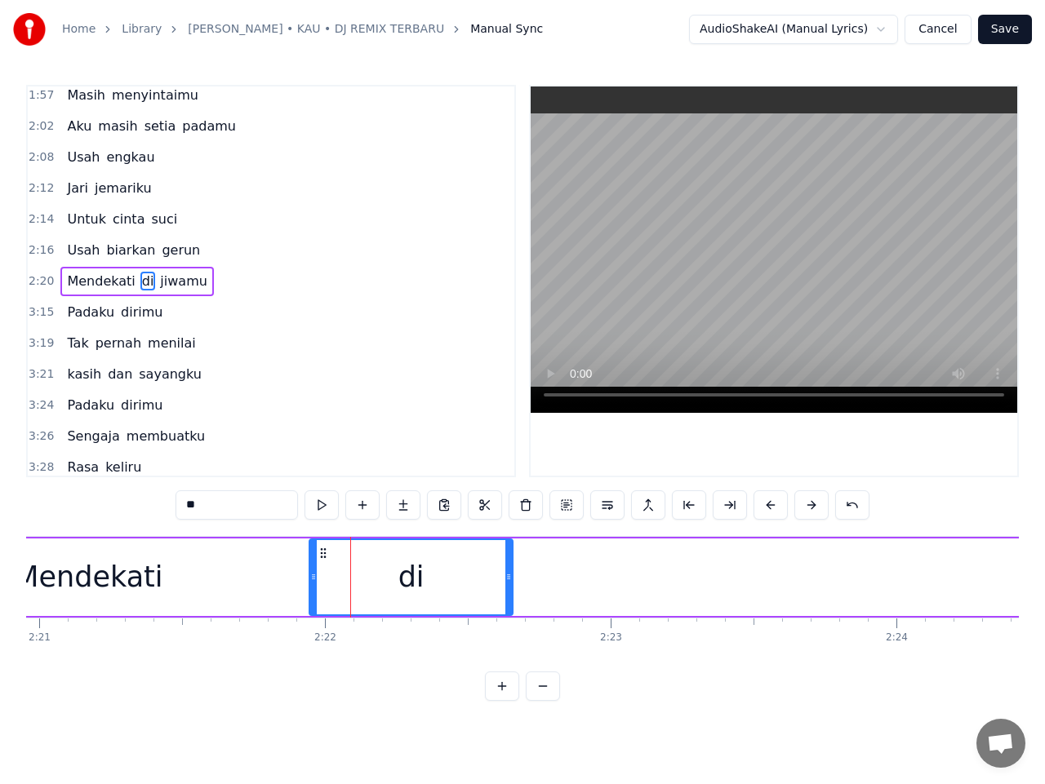
click at [169, 284] on span "jiwamu" at bounding box center [183, 281] width 51 height 19
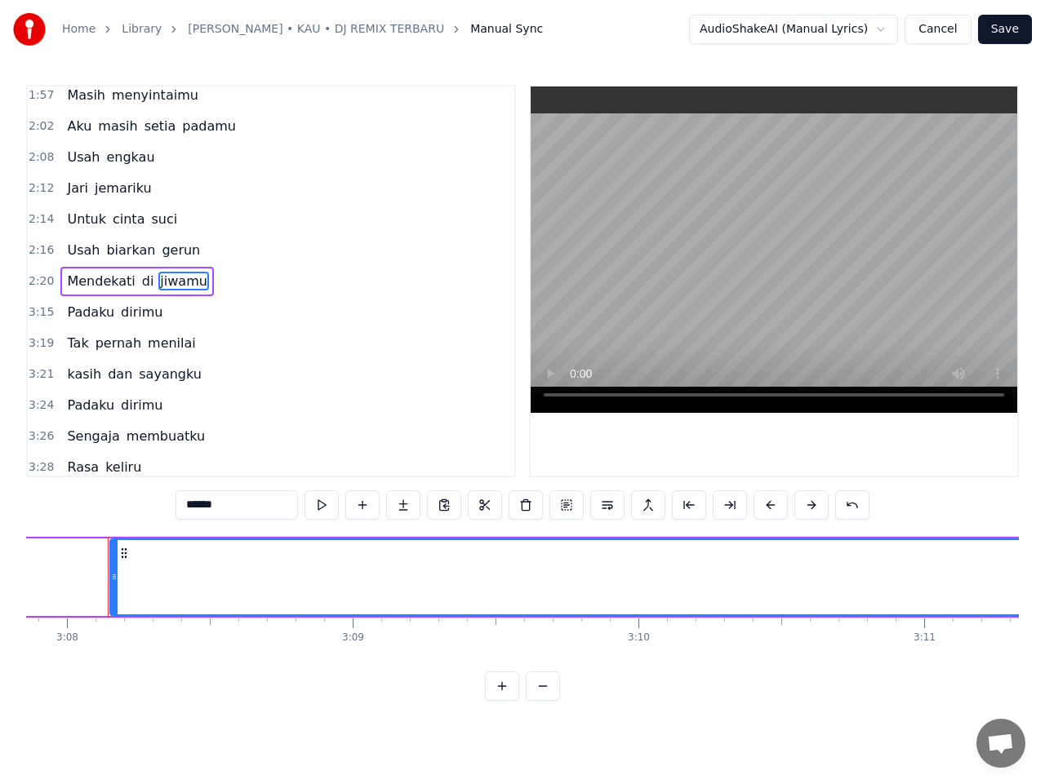
click at [87, 277] on span "Mendekati" at bounding box center [100, 281] width 71 height 19
type input "*********"
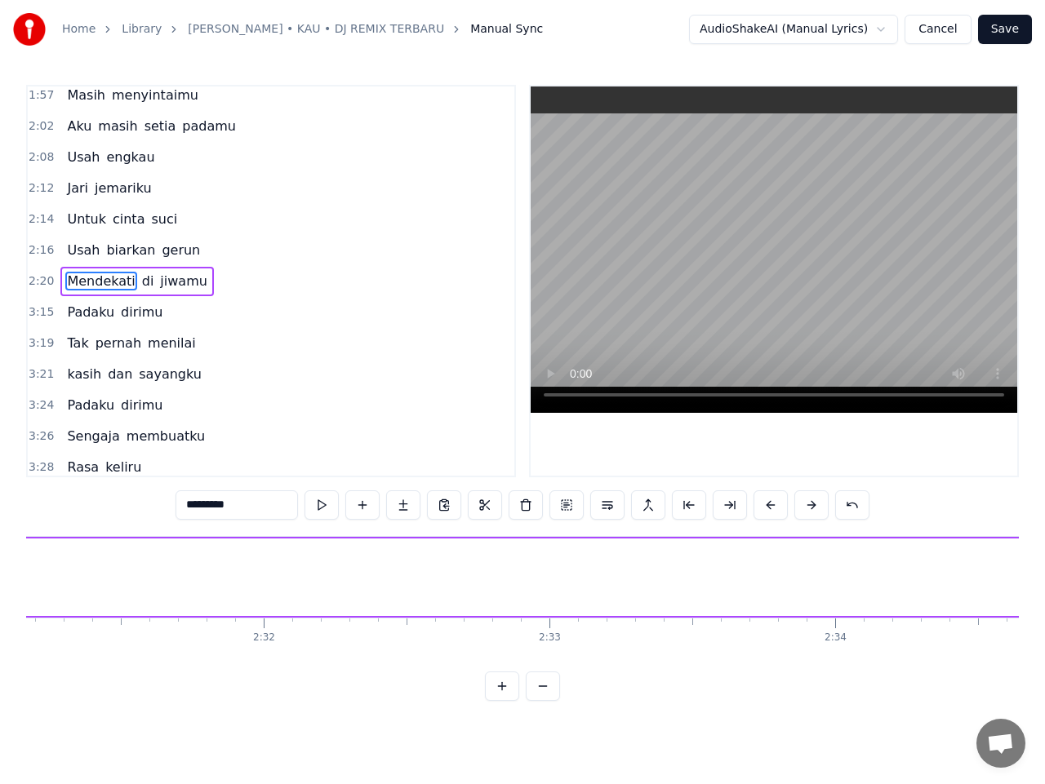
scroll to position [0, 40020]
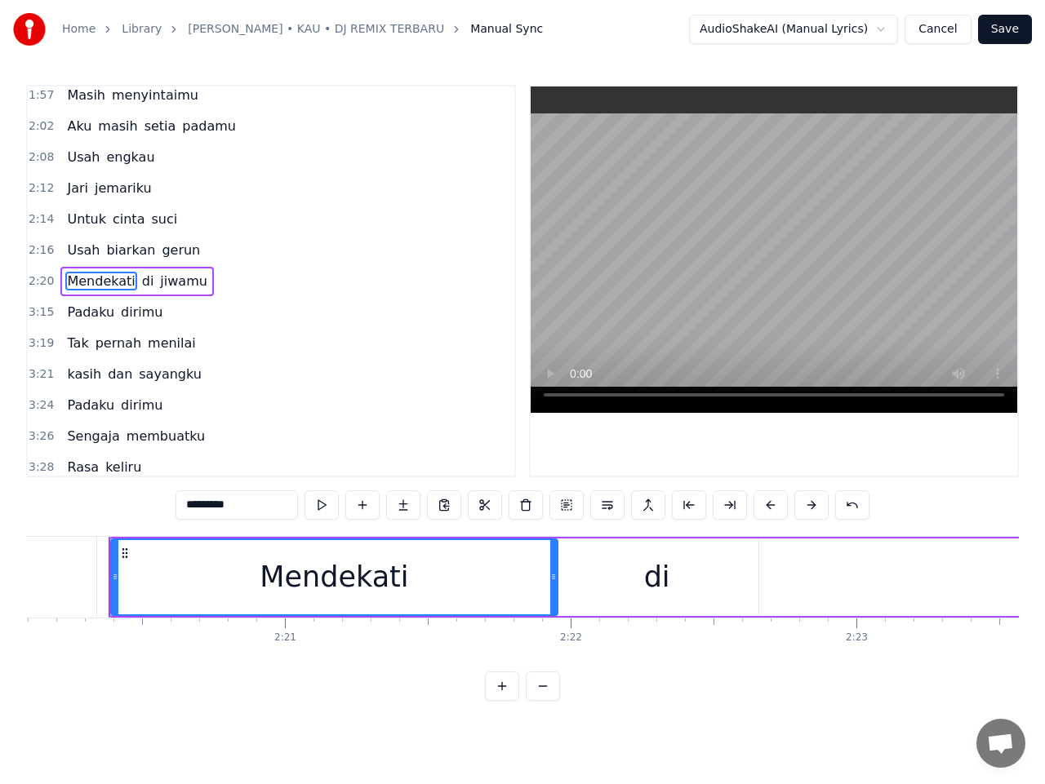
click at [37, 278] on span "2:20" at bounding box center [41, 281] width 25 height 16
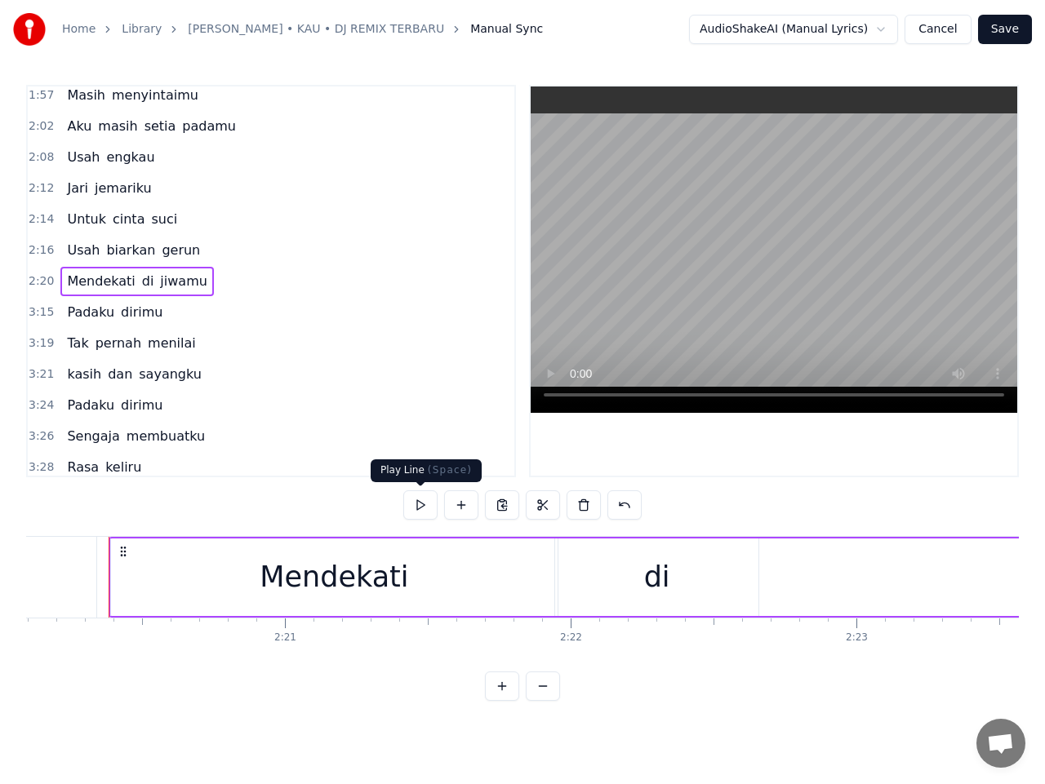
click at [427, 508] on button at bounding box center [420, 505] width 34 height 29
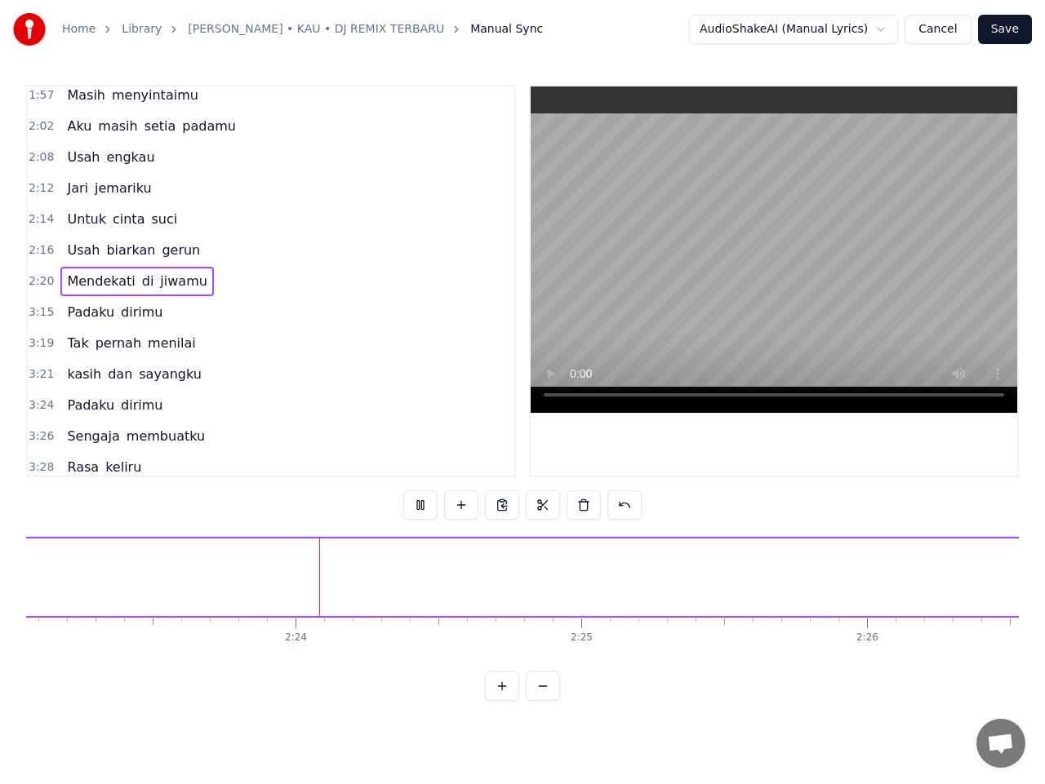
scroll to position [0, 40908]
click at [44, 284] on span "2:20" at bounding box center [41, 281] width 25 height 16
click at [419, 500] on button at bounding box center [420, 505] width 34 height 29
click at [167, 283] on span "jiwamu" at bounding box center [183, 281] width 51 height 19
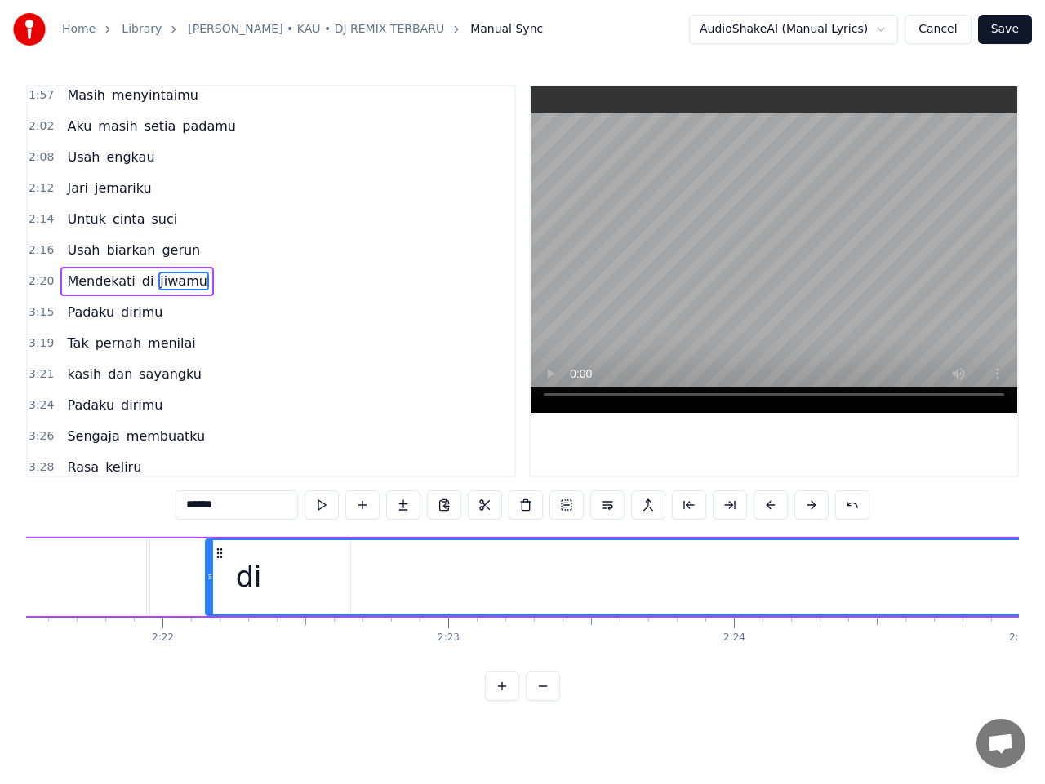
scroll to position [0, 40424]
drag, startPoint x: 125, startPoint y: 553, endPoint x: 455, endPoint y: 571, distance: 330.2
click at [122, 522] on div "0:14 Padamu diriku 0:15 Tak pernah coba 0:17 Memahami hatimu 0:21 Padamu diriku…" at bounding box center [522, 393] width 992 height 616
click at [38, 281] on span "2:20" at bounding box center [41, 281] width 25 height 16
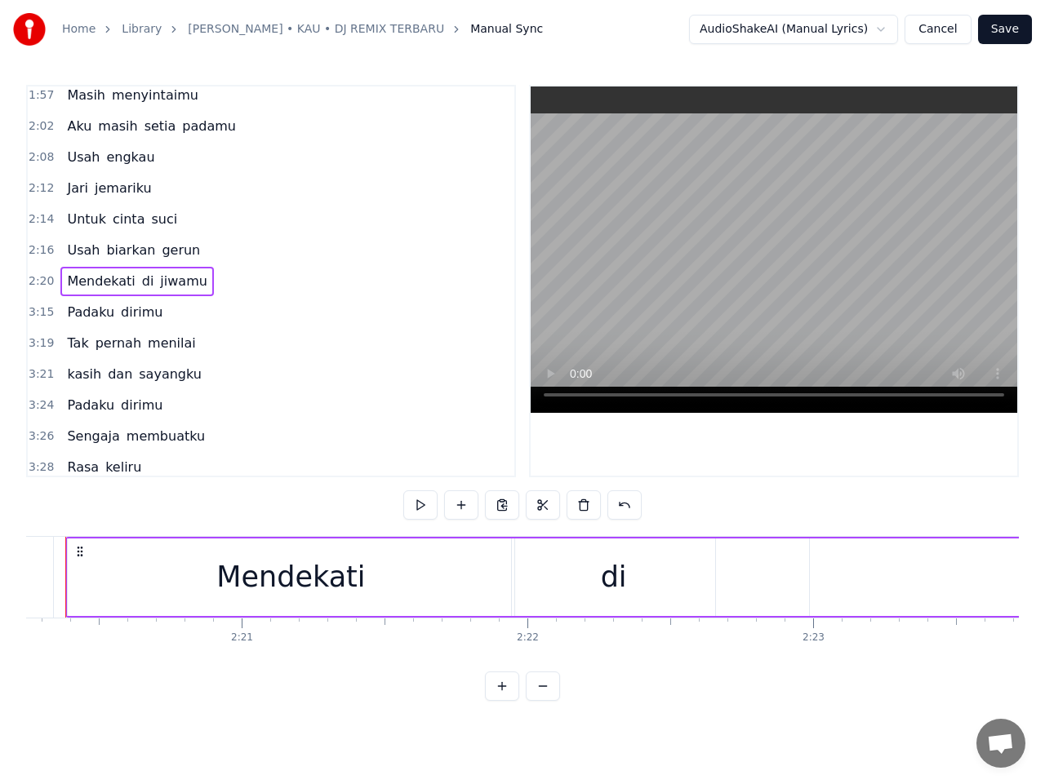
scroll to position [0, 40020]
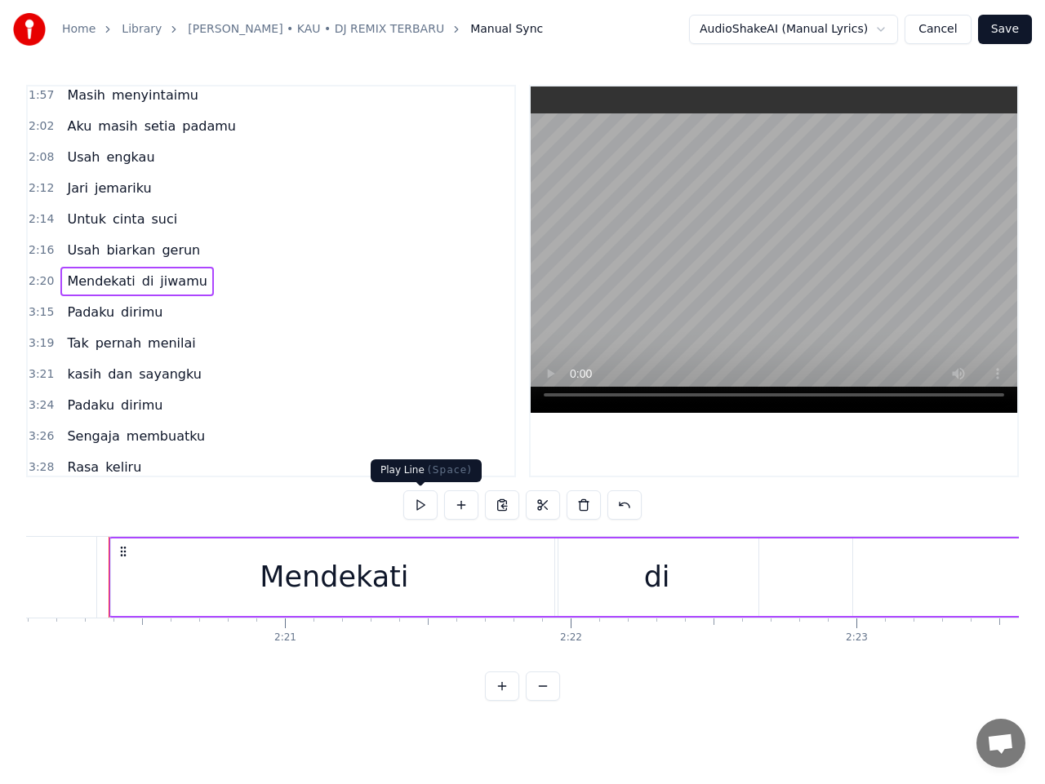
click at [424, 501] on button at bounding box center [420, 505] width 34 height 29
click at [424, 503] on button at bounding box center [420, 505] width 34 height 29
click at [421, 507] on button at bounding box center [420, 505] width 34 height 29
click at [733, 584] on div "di" at bounding box center [656, 578] width 203 height 78
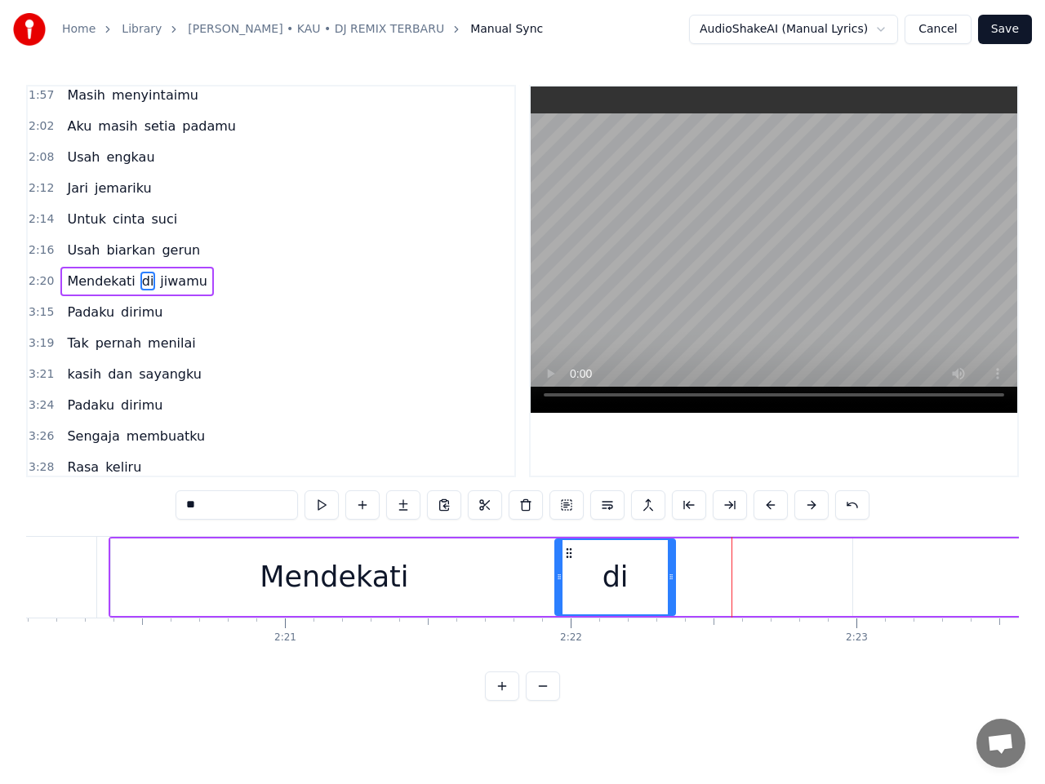
drag, startPoint x: 753, startPoint y: 575, endPoint x: 669, endPoint y: 577, distance: 83.3
click at [669, 577] on icon at bounding box center [671, 577] width 7 height 13
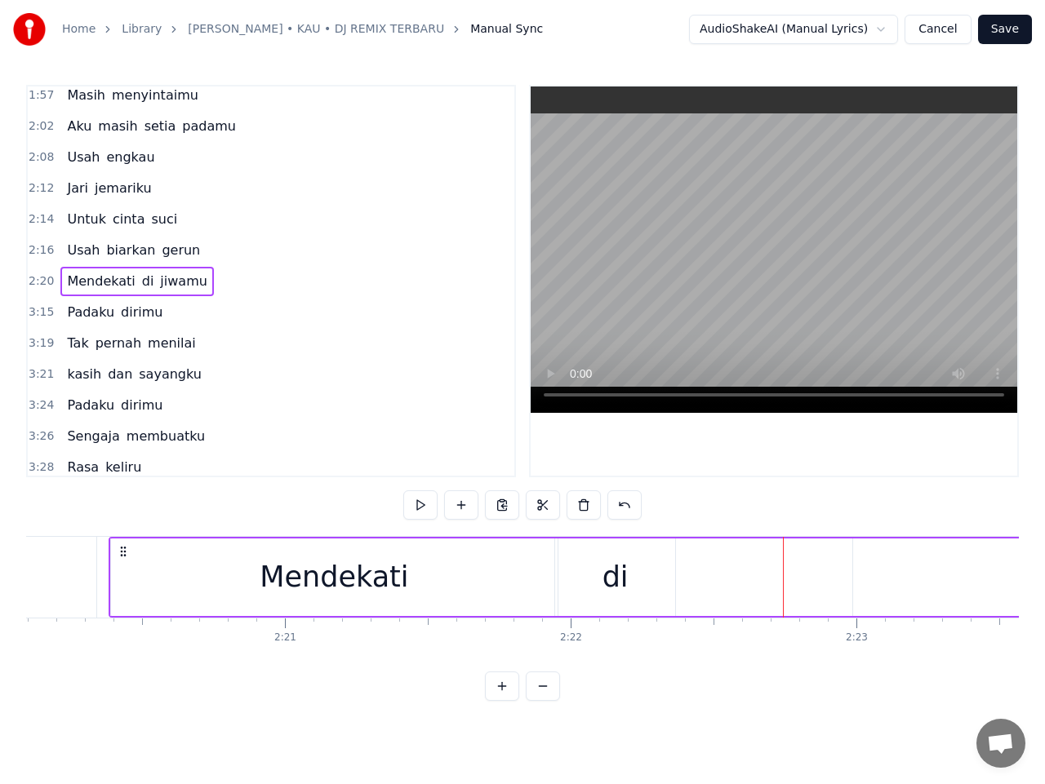
click at [168, 283] on span "jiwamu" at bounding box center [183, 281] width 51 height 19
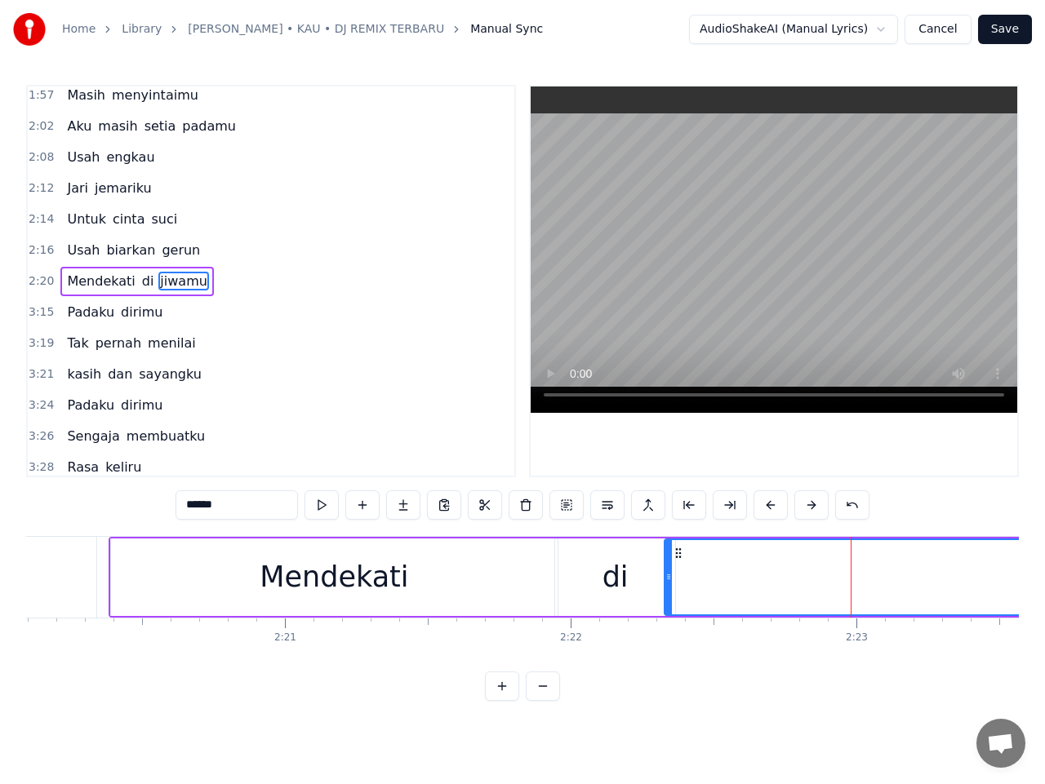
drag, startPoint x: 856, startPoint y: 580, endPoint x: 669, endPoint y: 576, distance: 187.0
click at [669, 576] on icon at bounding box center [668, 577] width 7 height 13
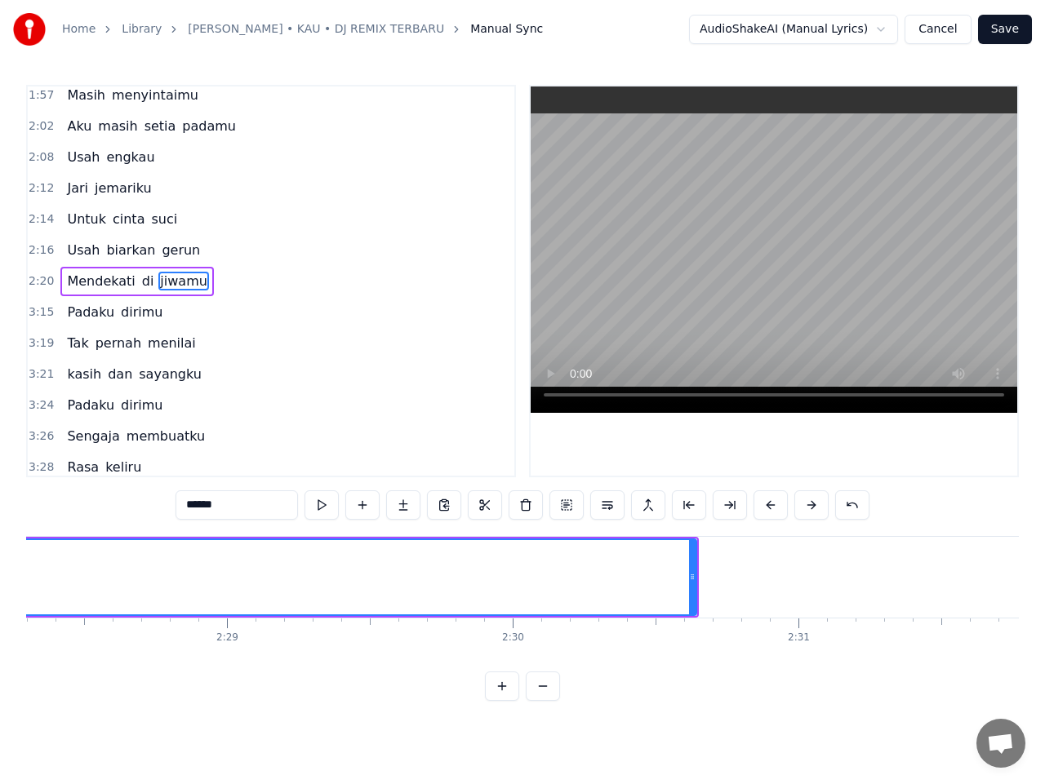
scroll to position [0, 42370]
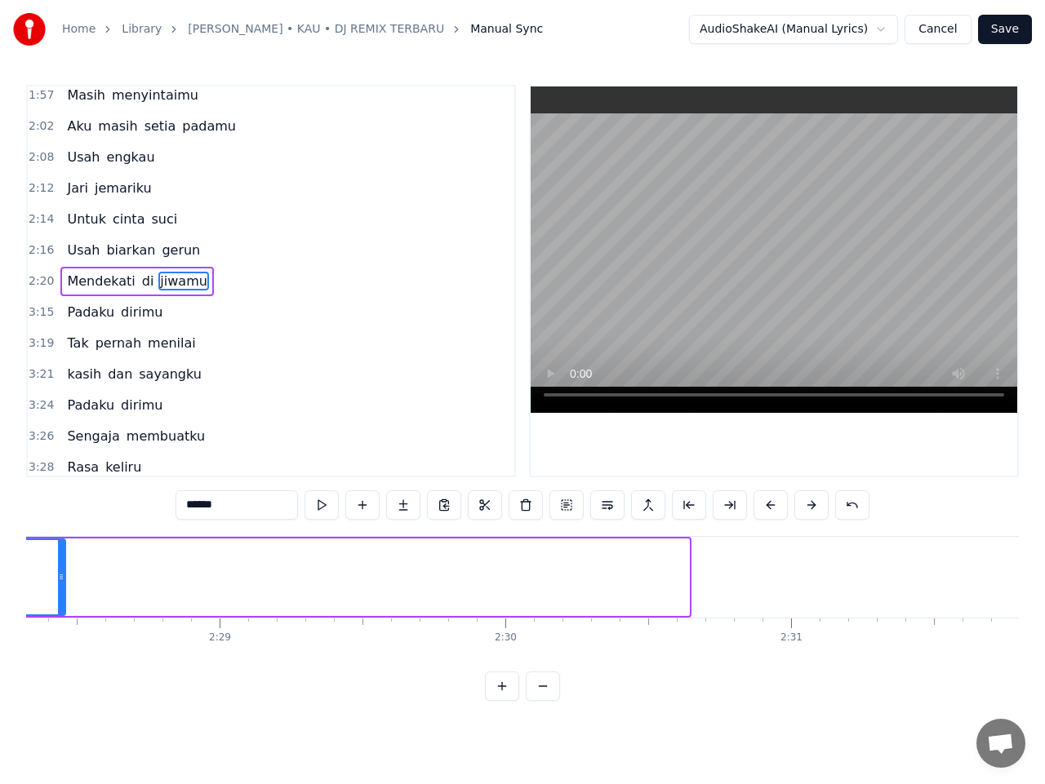
drag, startPoint x: 686, startPoint y: 582, endPoint x: 36, endPoint y: 637, distance: 652.9
click at [58, 603] on div at bounding box center [61, 577] width 7 height 74
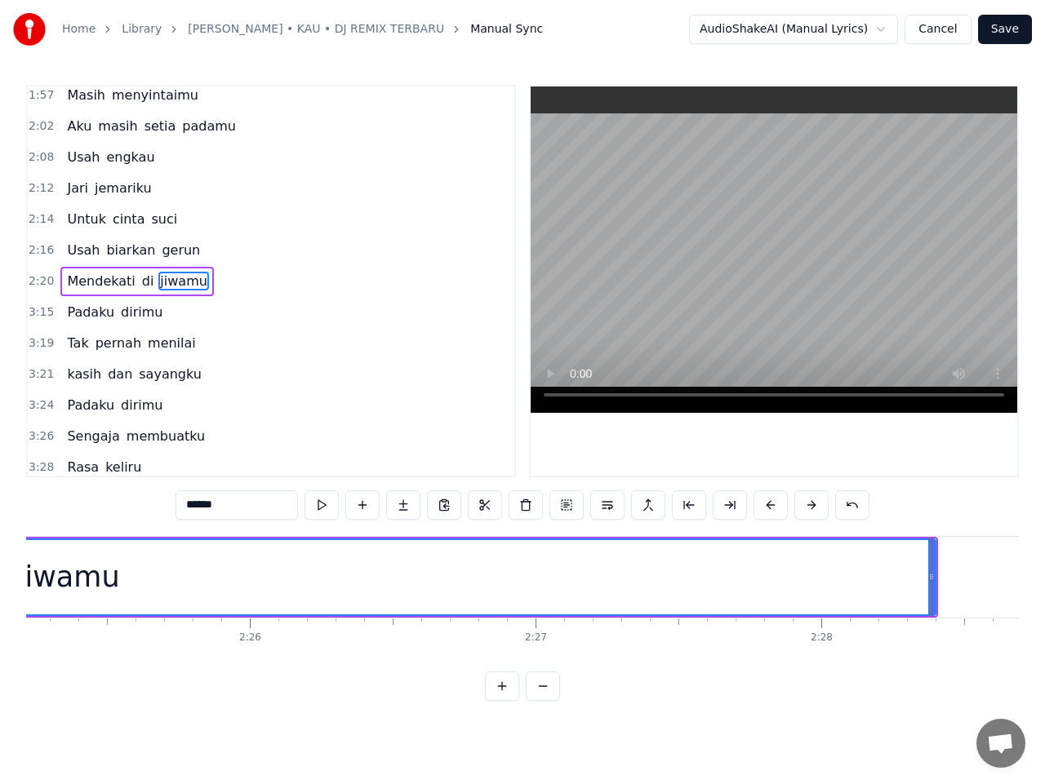
scroll to position [0, 41482]
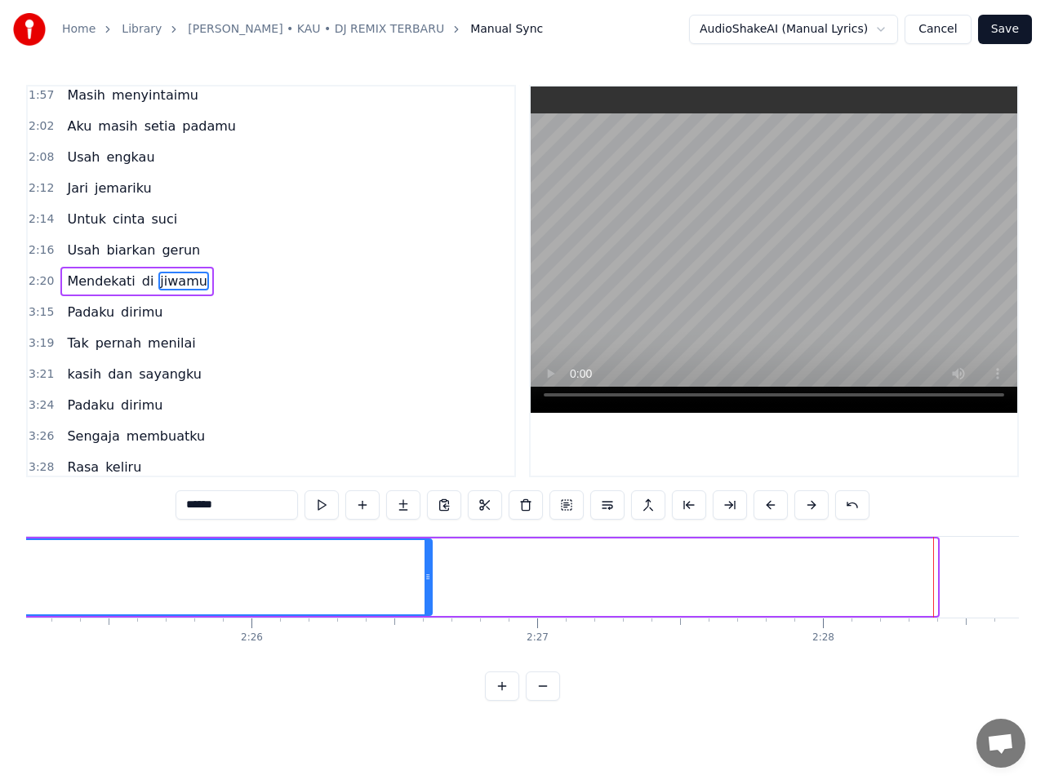
drag, startPoint x: 935, startPoint y: 582, endPoint x: 429, endPoint y: 590, distance: 505.3
click at [429, 590] on div at bounding box center [427, 577] width 7 height 74
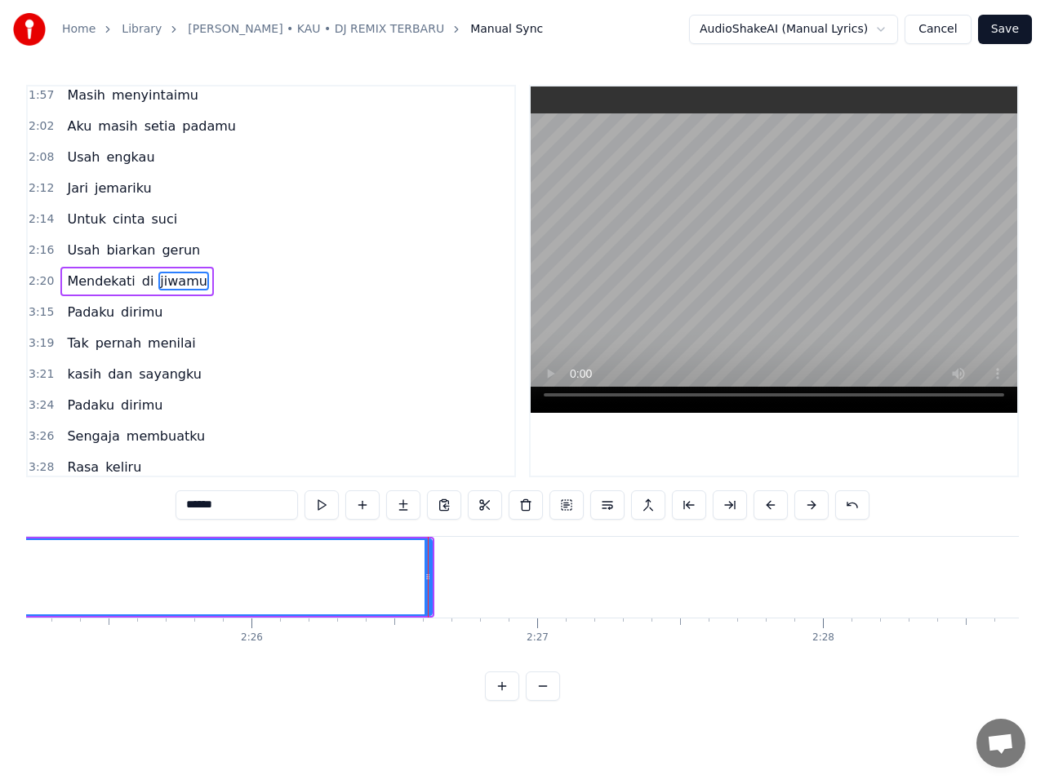
click at [41, 285] on span "2:20" at bounding box center [41, 281] width 25 height 16
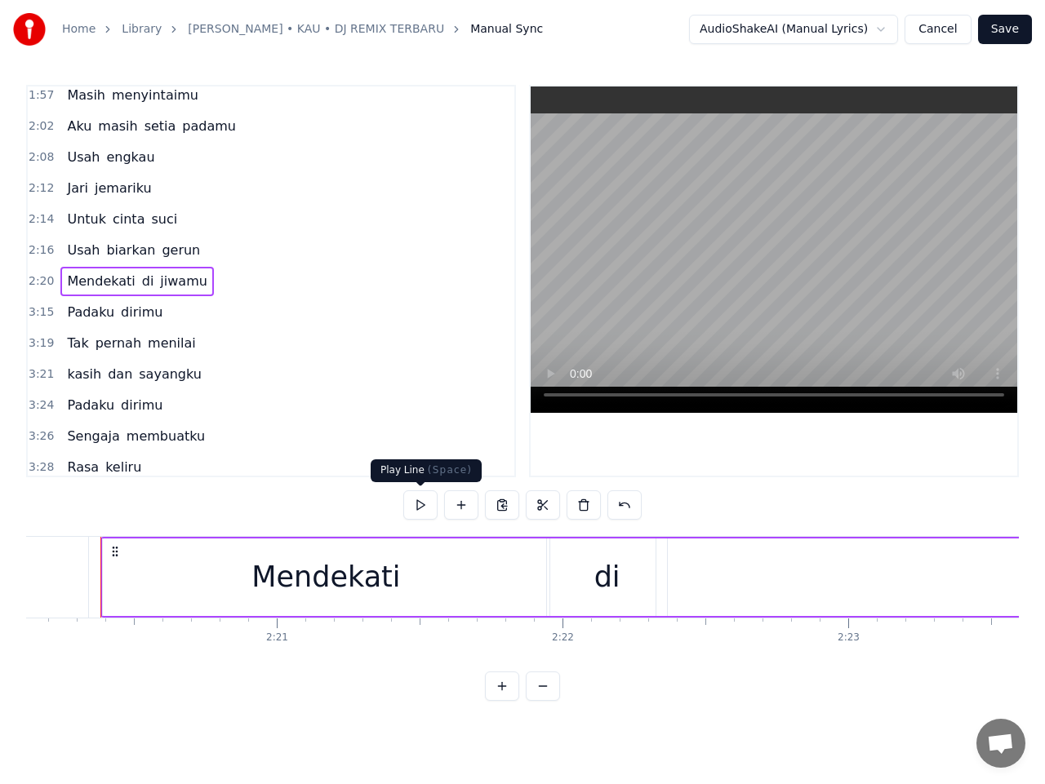
scroll to position [0, 40020]
click at [425, 508] on button at bounding box center [420, 505] width 34 height 29
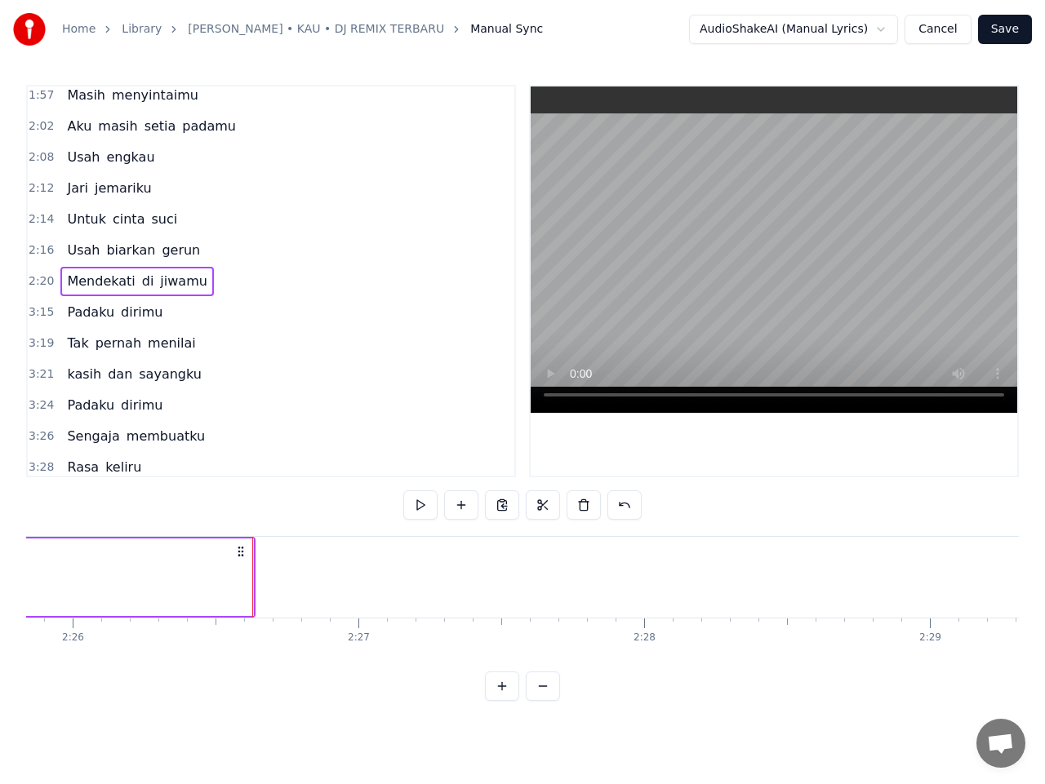
scroll to position [0, 41742]
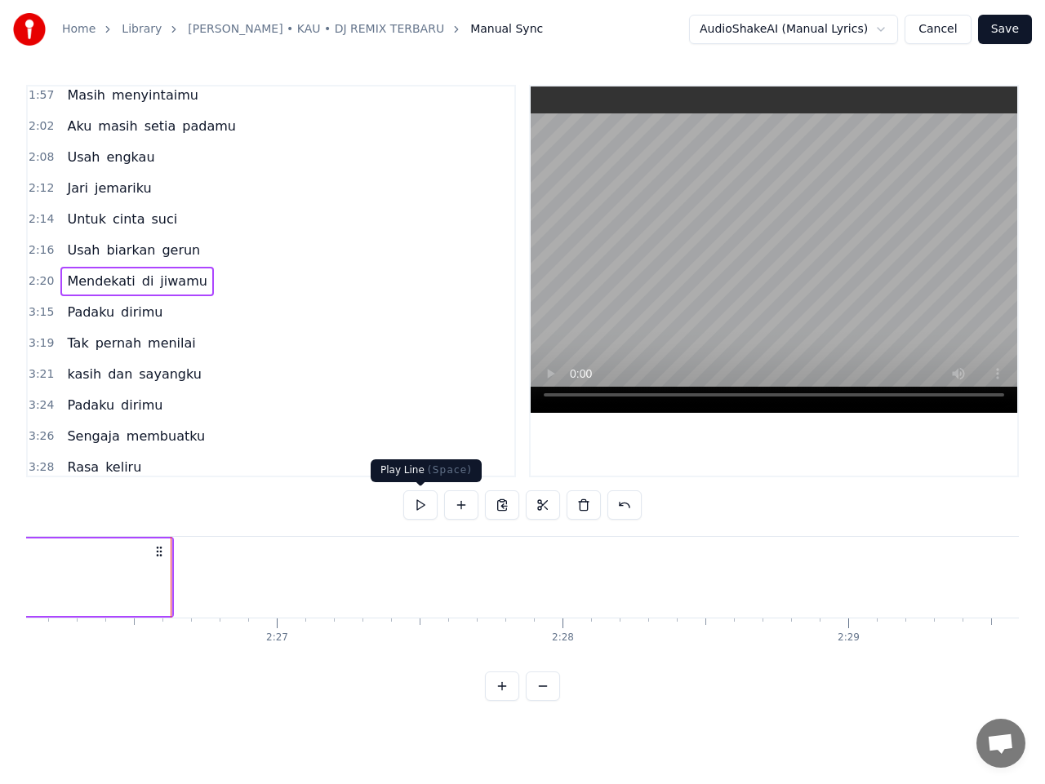
click at [420, 506] on button at bounding box center [420, 505] width 34 height 29
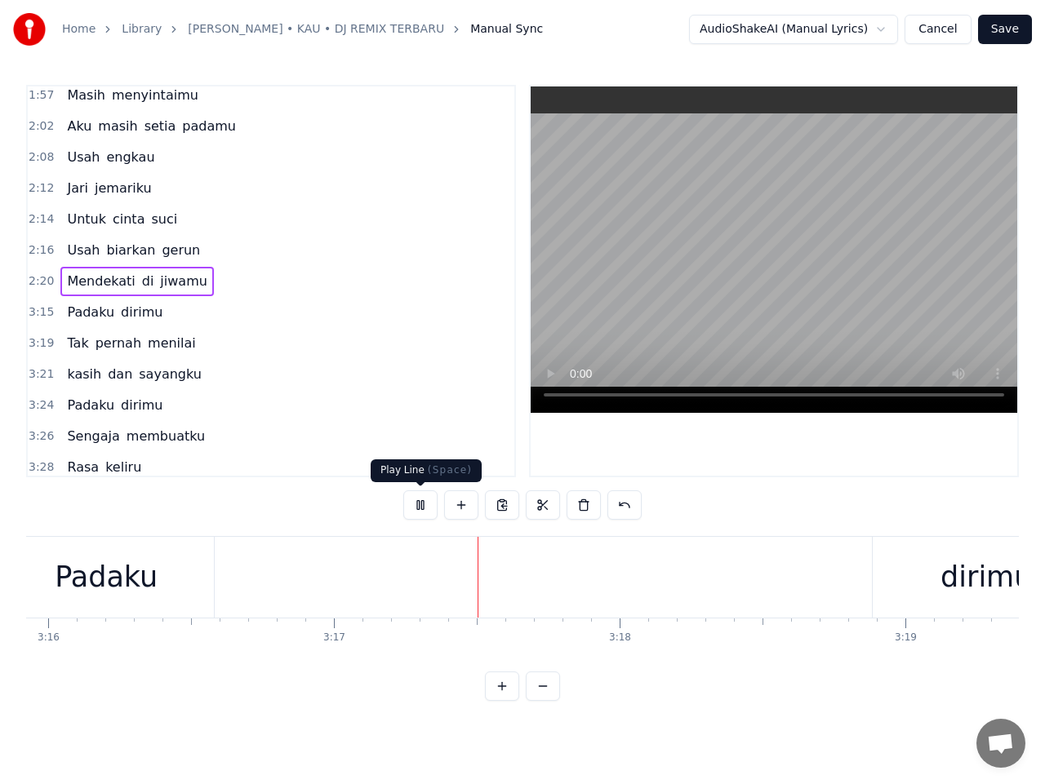
scroll to position [0, 56215]
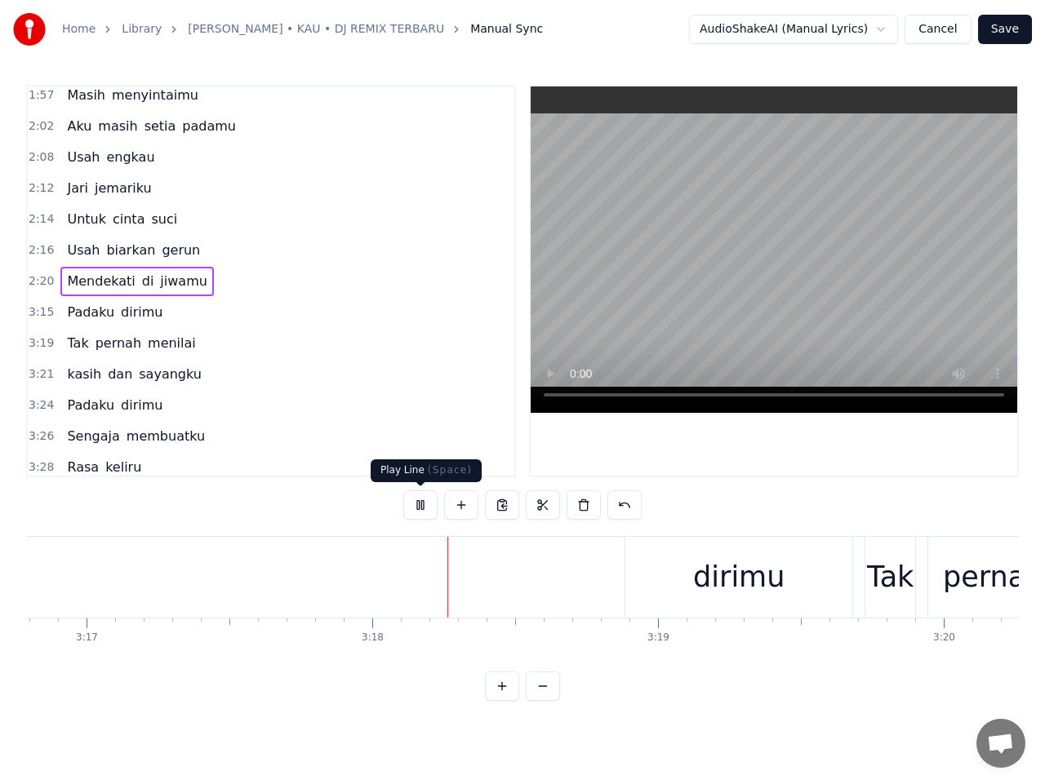
click at [424, 504] on button at bounding box center [420, 505] width 34 height 29
click at [360, 597] on div "Padaku dirimu" at bounding box center [303, 577] width 1106 height 81
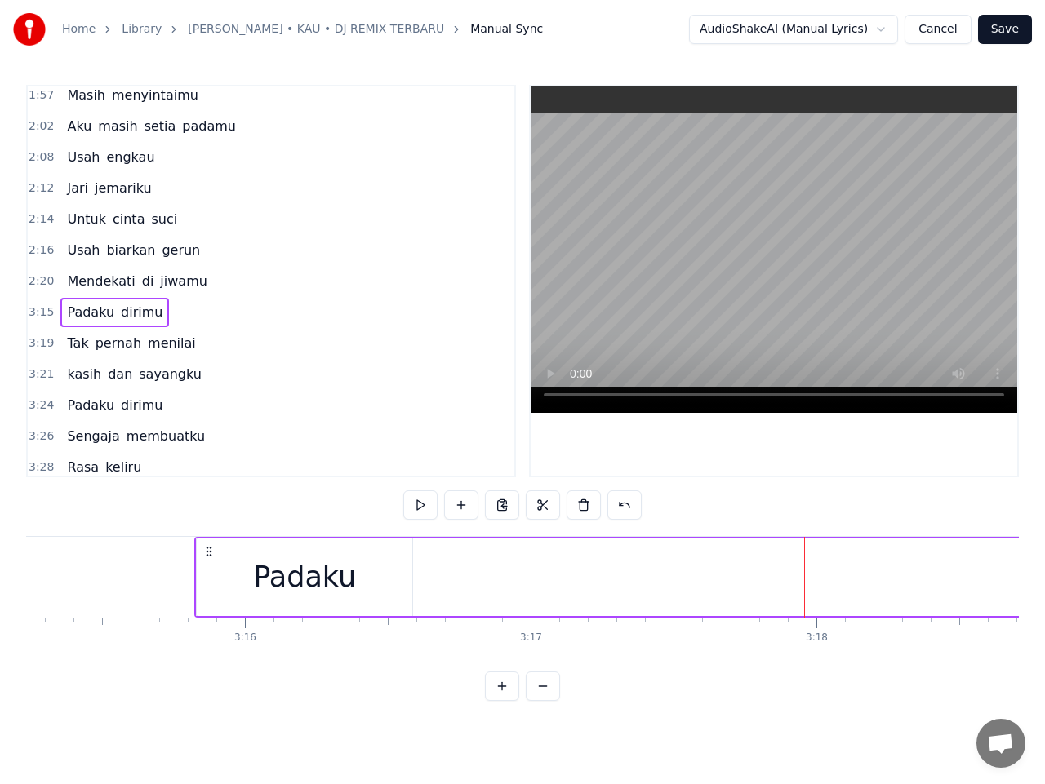
scroll to position [0, 55758]
click at [264, 584] on div "Padaku" at bounding box center [317, 578] width 215 height 78
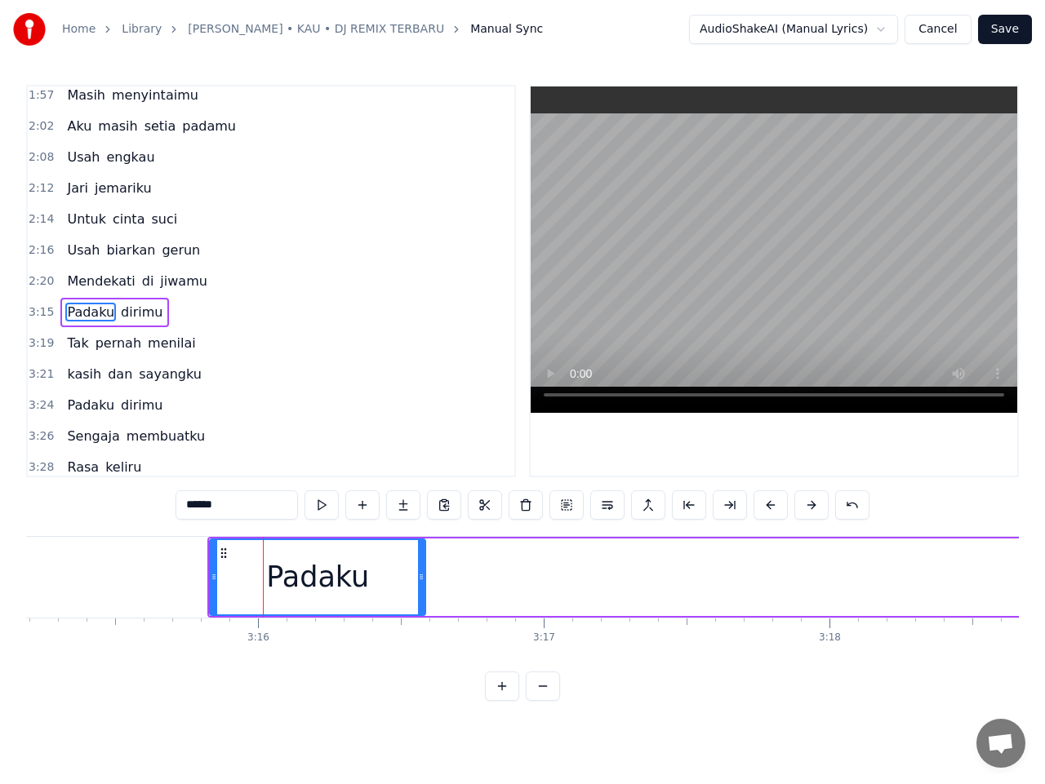
scroll to position [999, 0]
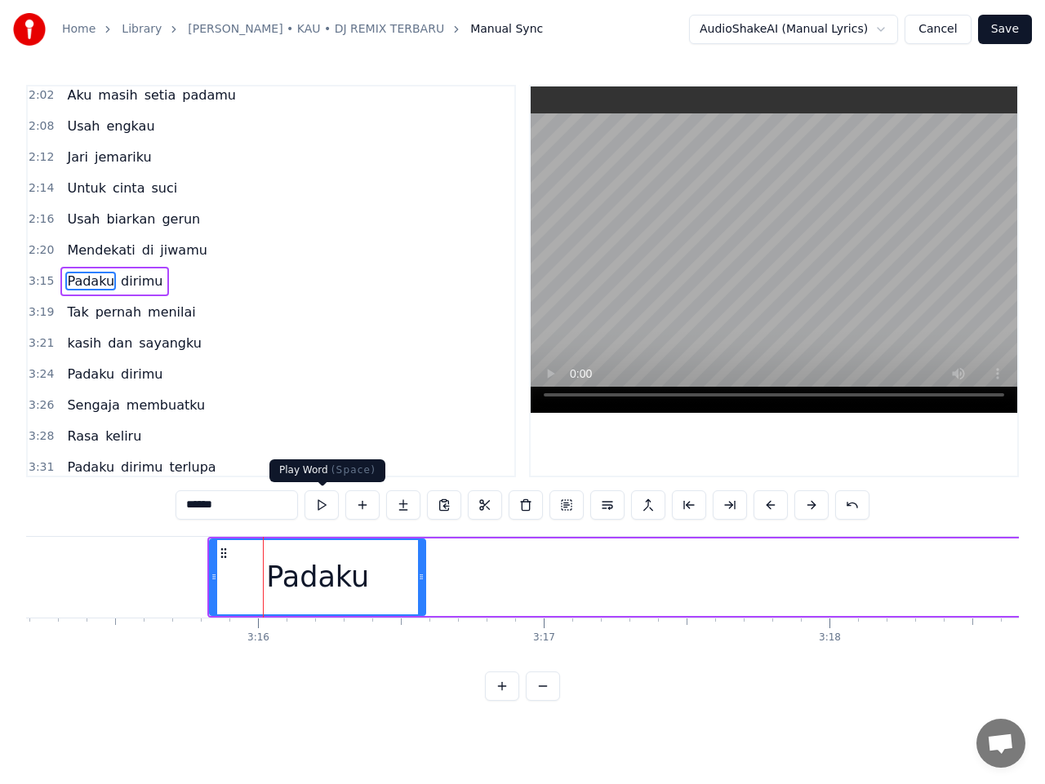
click at [321, 507] on button at bounding box center [321, 505] width 34 height 29
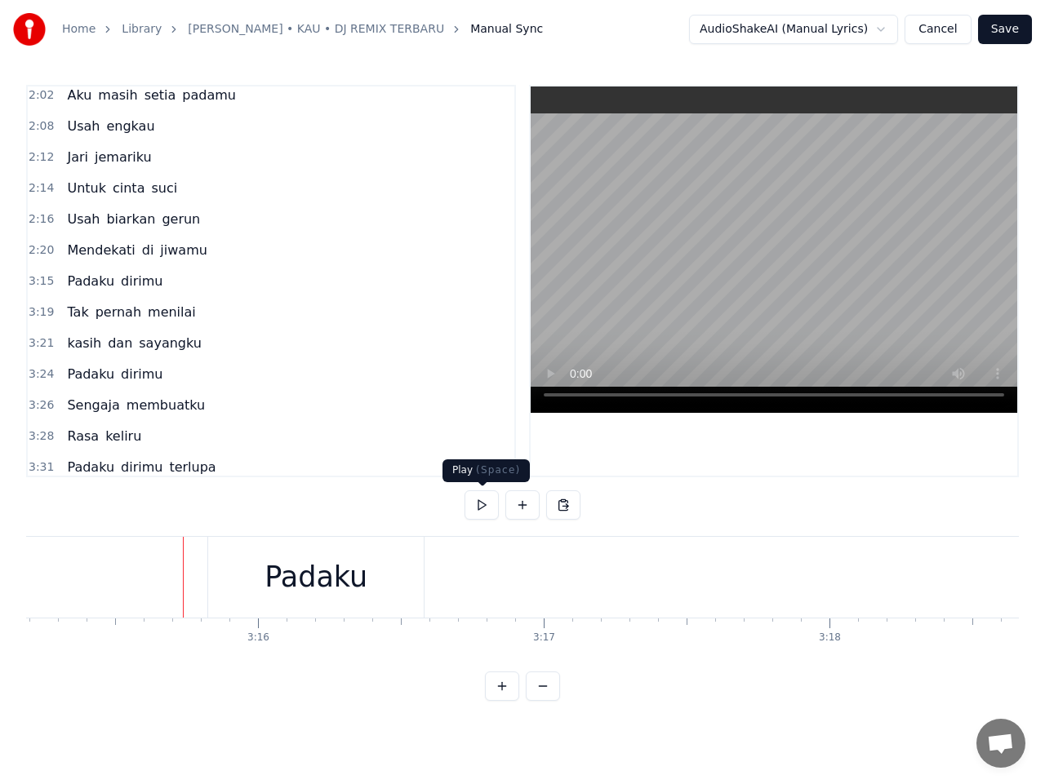
click at [477, 513] on button at bounding box center [481, 505] width 34 height 29
click at [477, 508] on button at bounding box center [481, 505] width 34 height 29
click at [309, 592] on div "Padaku" at bounding box center [315, 577] width 103 height 43
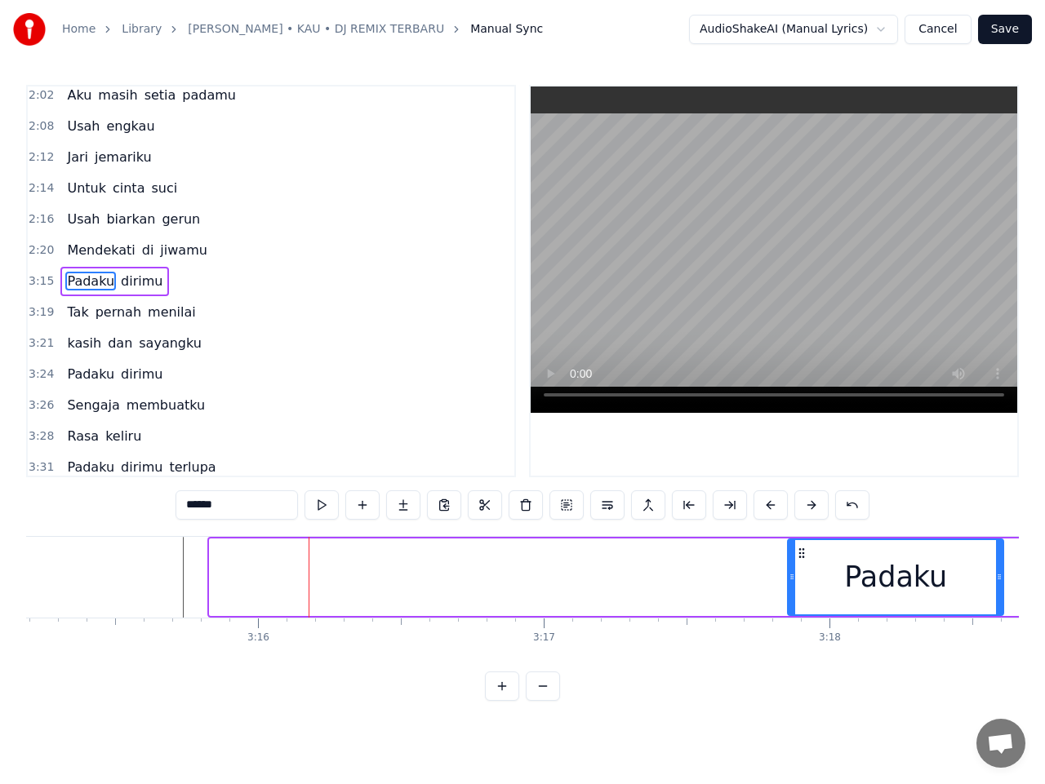
drag, startPoint x: 222, startPoint y: 552, endPoint x: 800, endPoint y: 588, distance: 579.0
click at [800, 588] on div "Padaku" at bounding box center [895, 577] width 214 height 74
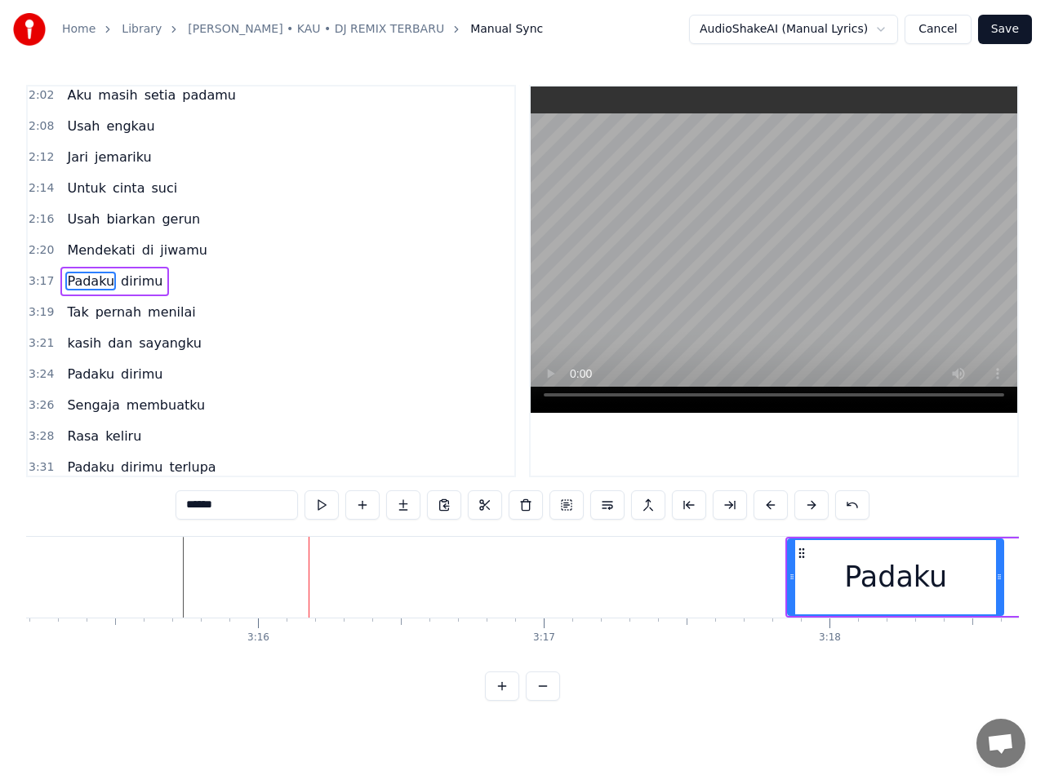
click at [40, 285] on span "3:17" at bounding box center [41, 281] width 25 height 16
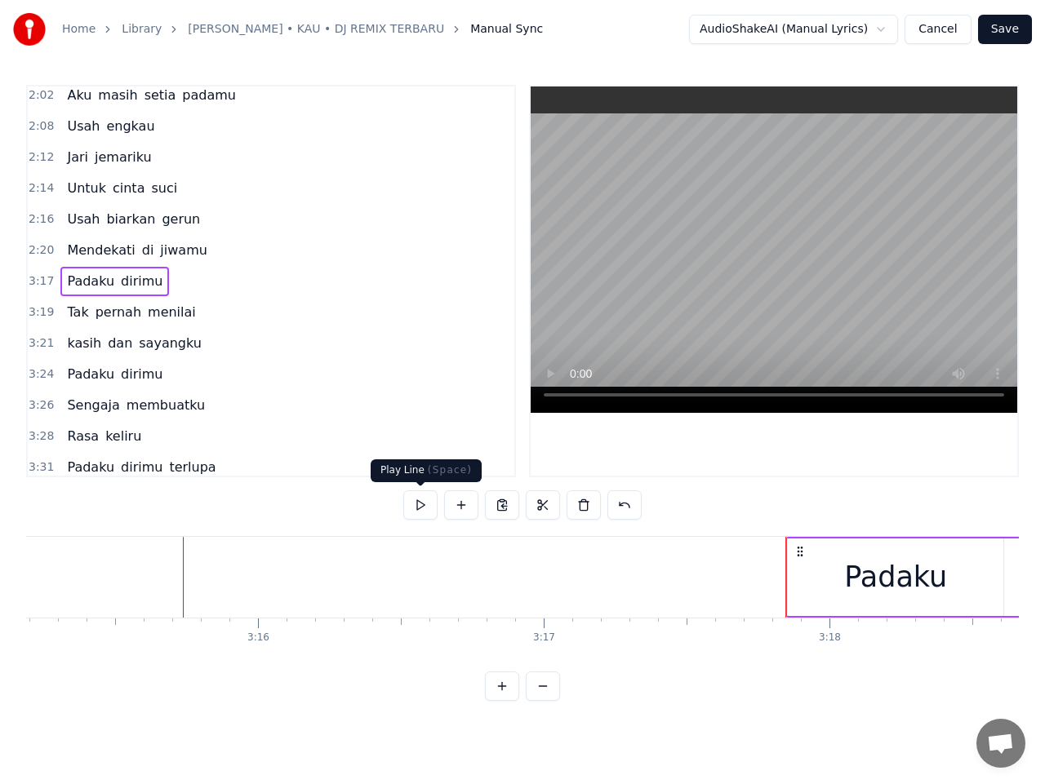
click at [423, 506] on button at bounding box center [420, 505] width 34 height 29
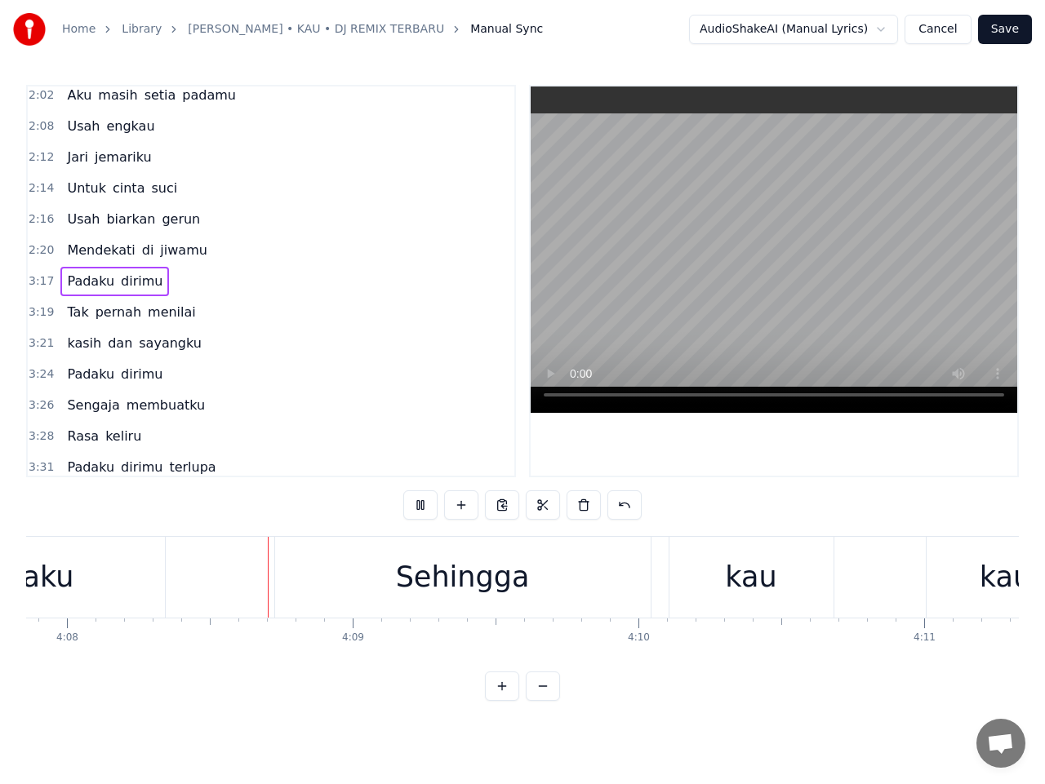
scroll to position [0, 70830]
click at [73, 589] on div "aku" at bounding box center [22, 577] width 233 height 81
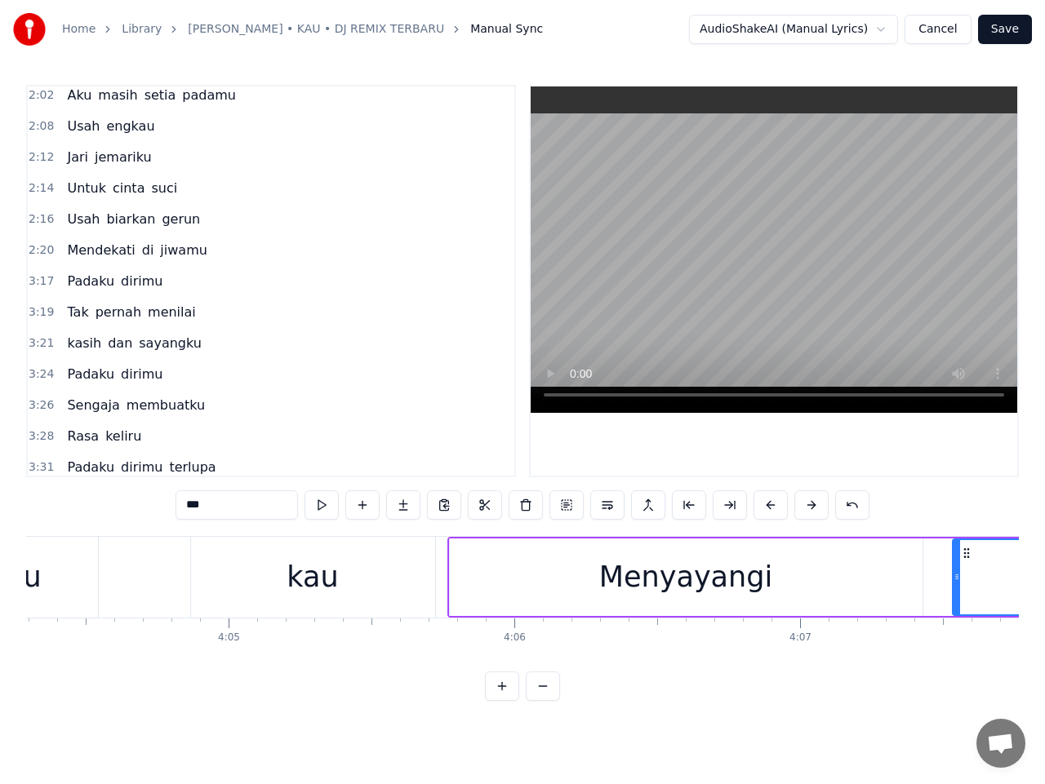
scroll to position [0, 69783]
click at [307, 587] on div "kau" at bounding box center [314, 577] width 51 height 43
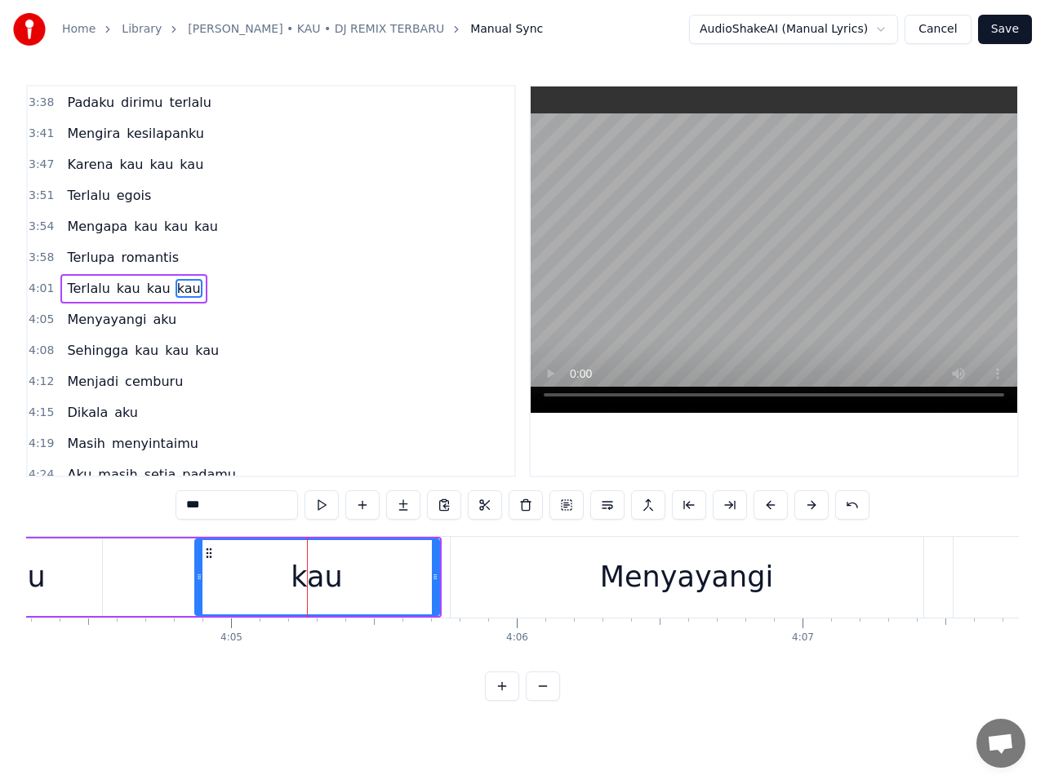
scroll to position [1433, 0]
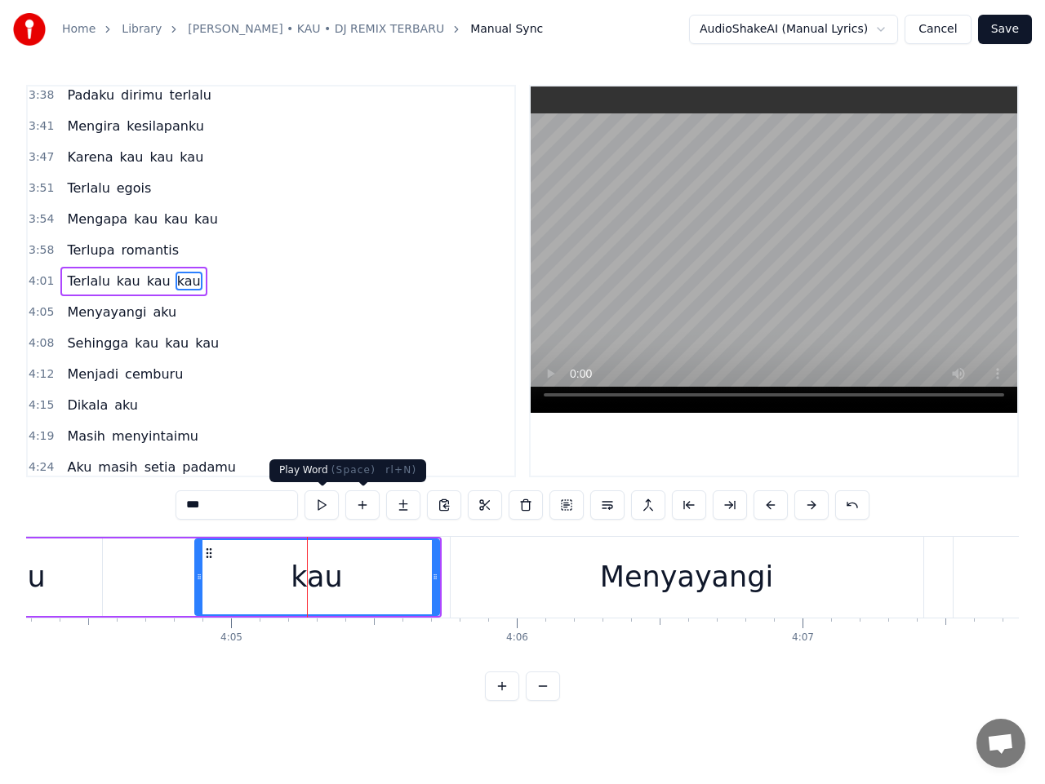
click at [328, 500] on button at bounding box center [321, 505] width 34 height 29
click at [322, 509] on button at bounding box center [321, 505] width 34 height 29
click at [562, 585] on div "Menyayangi" at bounding box center [687, 577] width 473 height 81
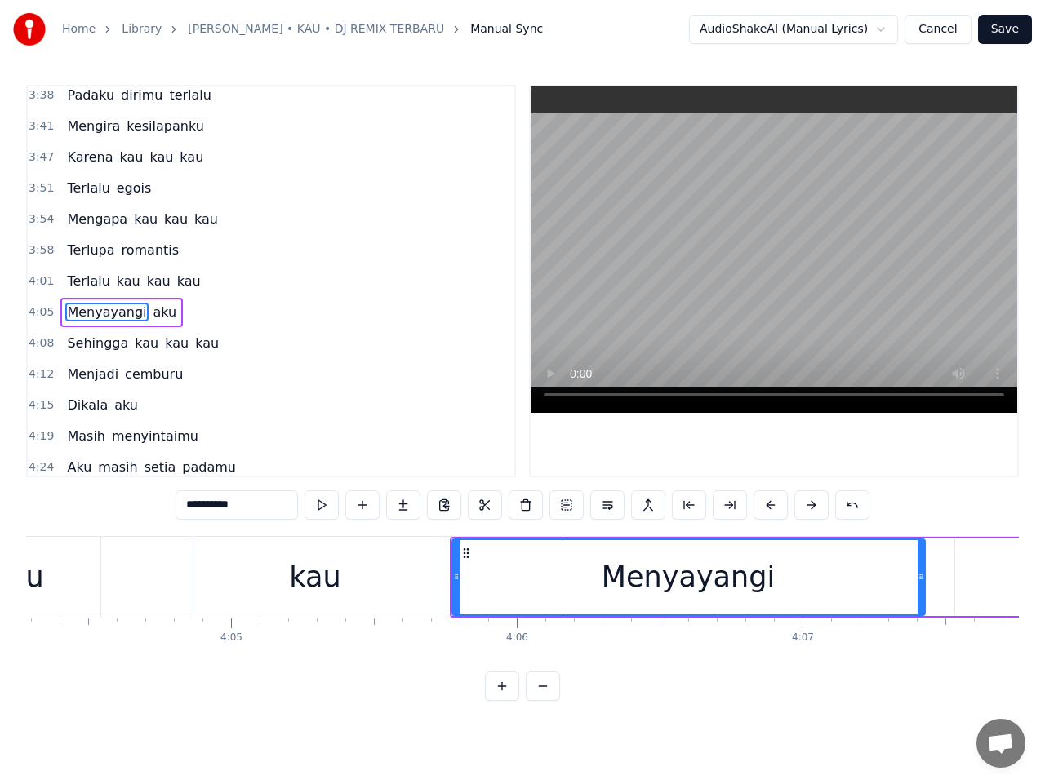
scroll to position [1464, 0]
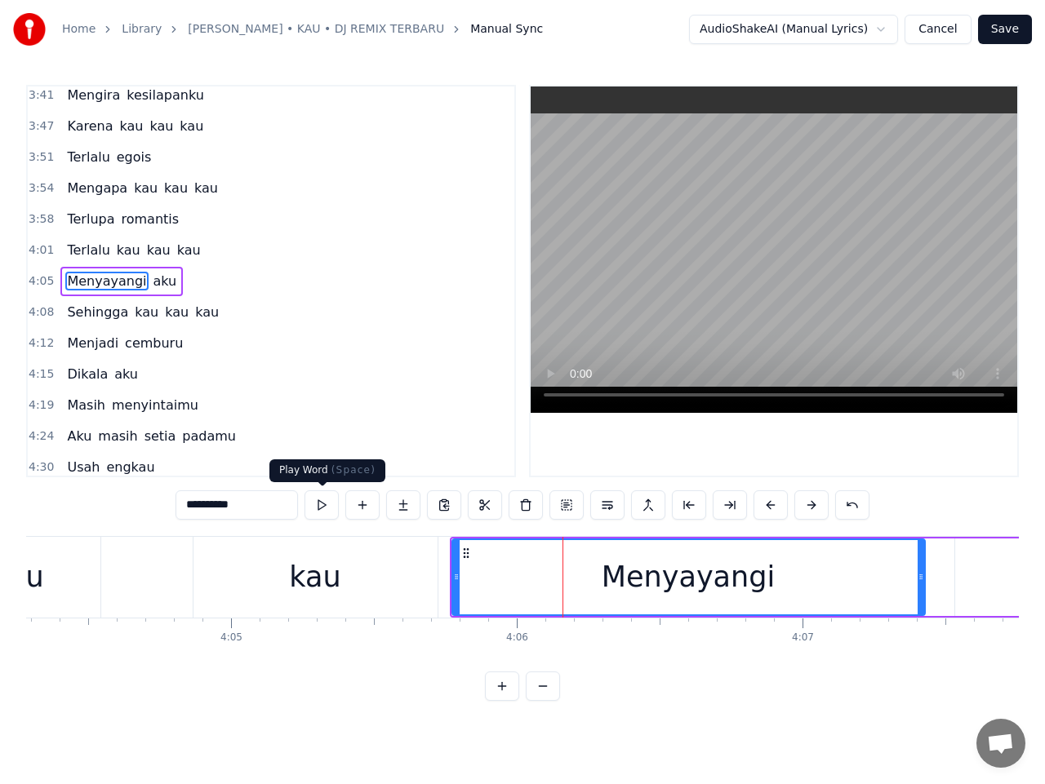
click at [323, 503] on button at bounding box center [321, 505] width 34 height 29
click at [327, 499] on button at bounding box center [321, 505] width 34 height 29
click at [344, 563] on div "kau" at bounding box center [315, 577] width 244 height 81
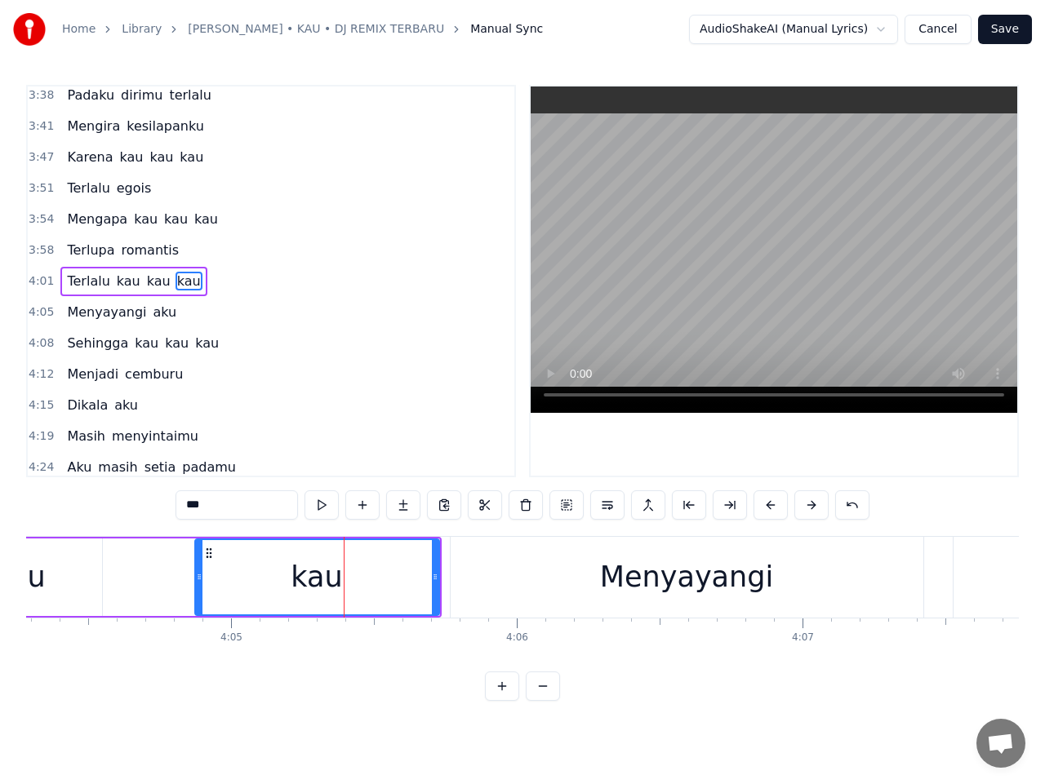
click at [509, 585] on div "Menyayangi" at bounding box center [687, 577] width 473 height 81
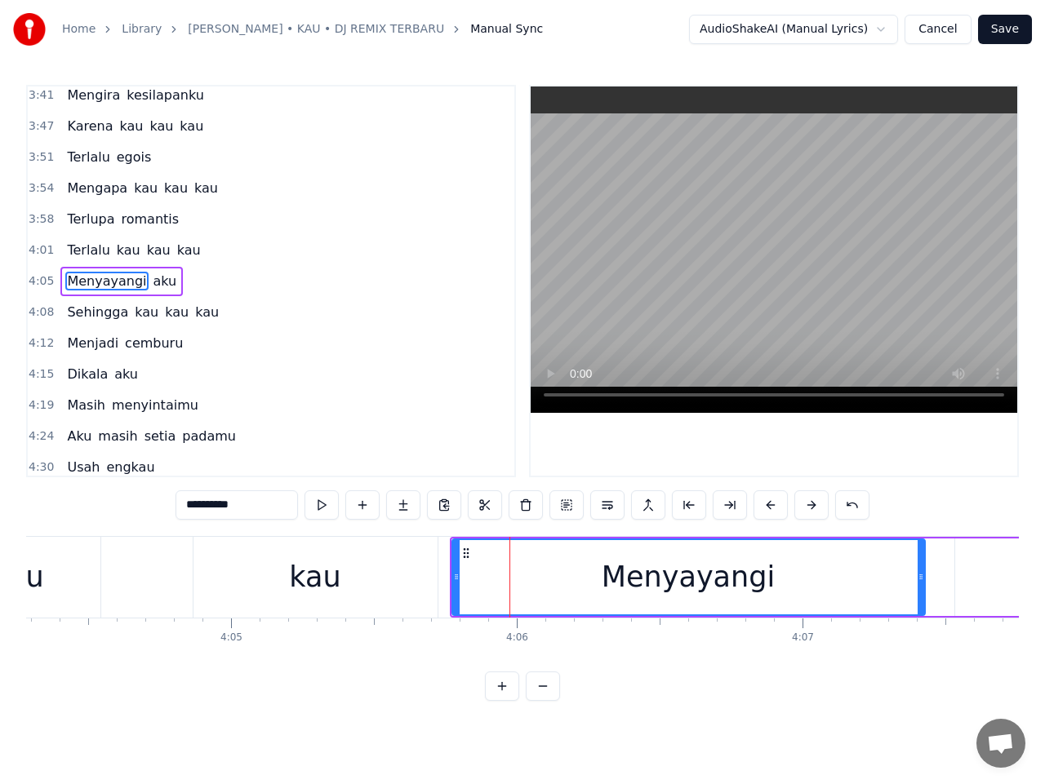
click at [398, 585] on div "kau" at bounding box center [315, 577] width 244 height 81
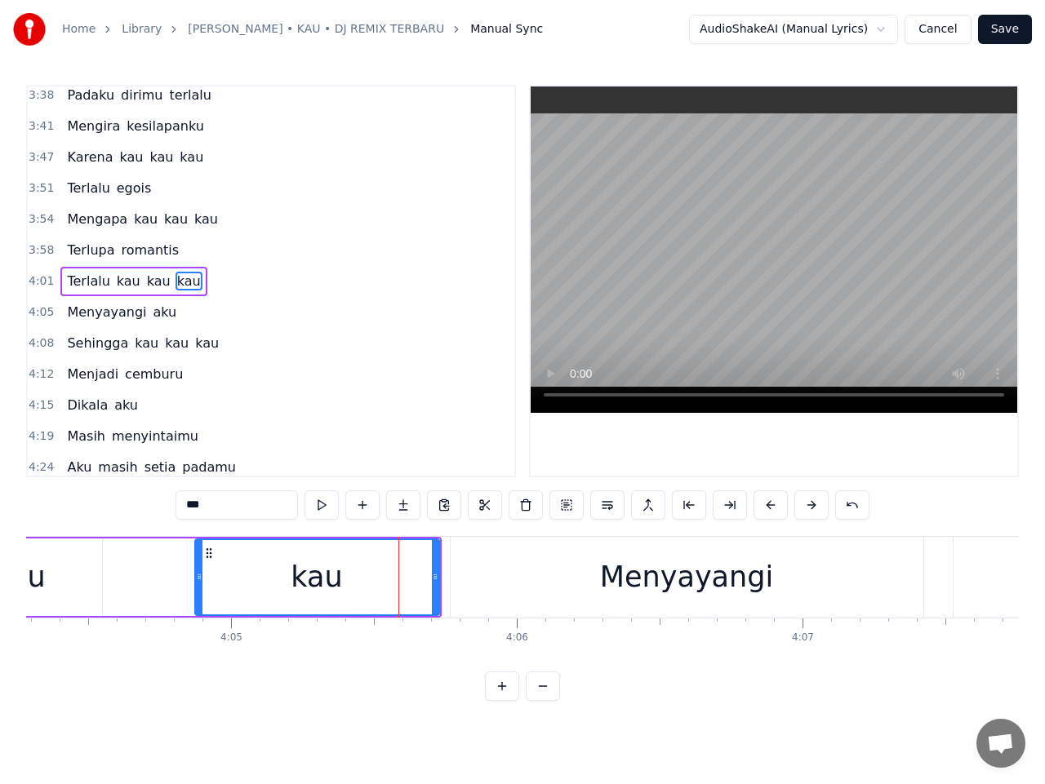
click at [539, 584] on div "Menyayangi" at bounding box center [687, 577] width 473 height 81
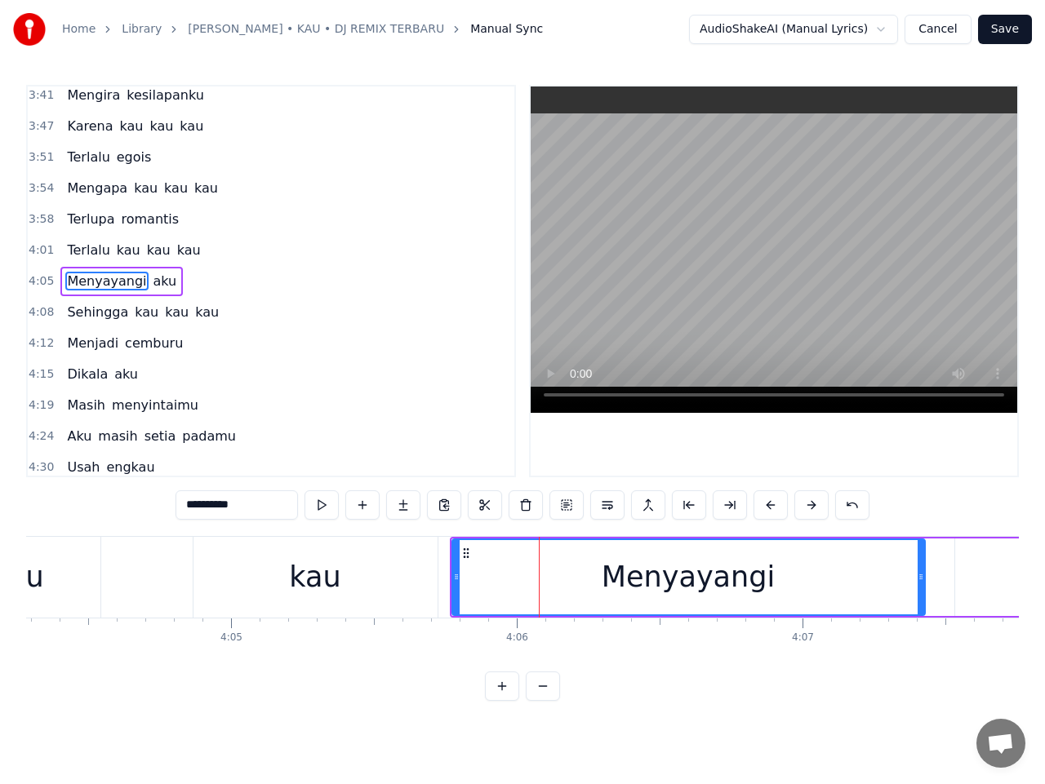
click at [380, 581] on div "kau" at bounding box center [315, 577] width 244 height 81
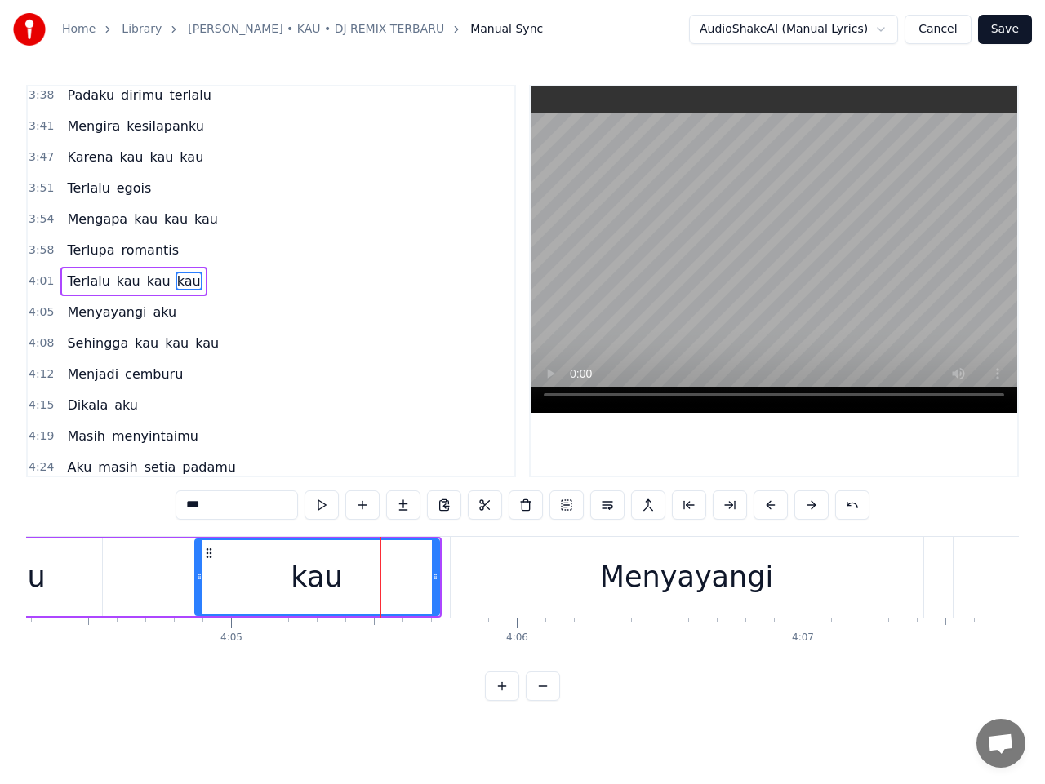
click at [484, 575] on div "Menyayangi" at bounding box center [687, 577] width 473 height 81
type input "**********"
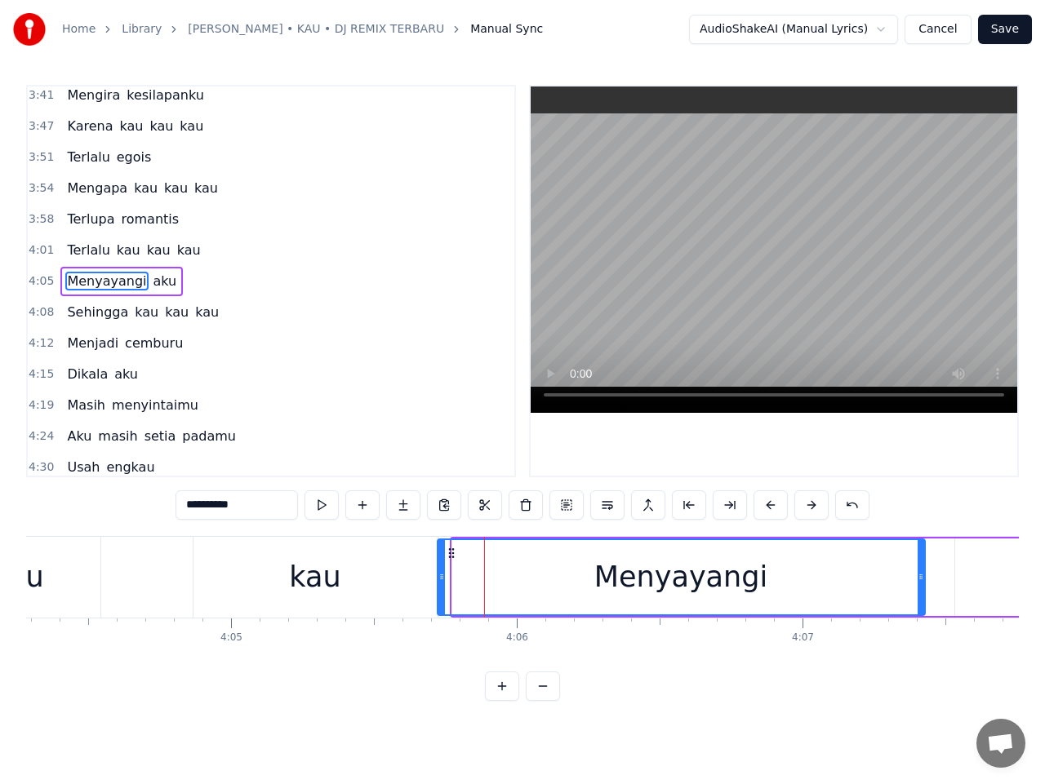
drag, startPoint x: 457, startPoint y: 577, endPoint x: 442, endPoint y: 575, distance: 14.8
click at [442, 575] on icon at bounding box center [441, 577] width 7 height 13
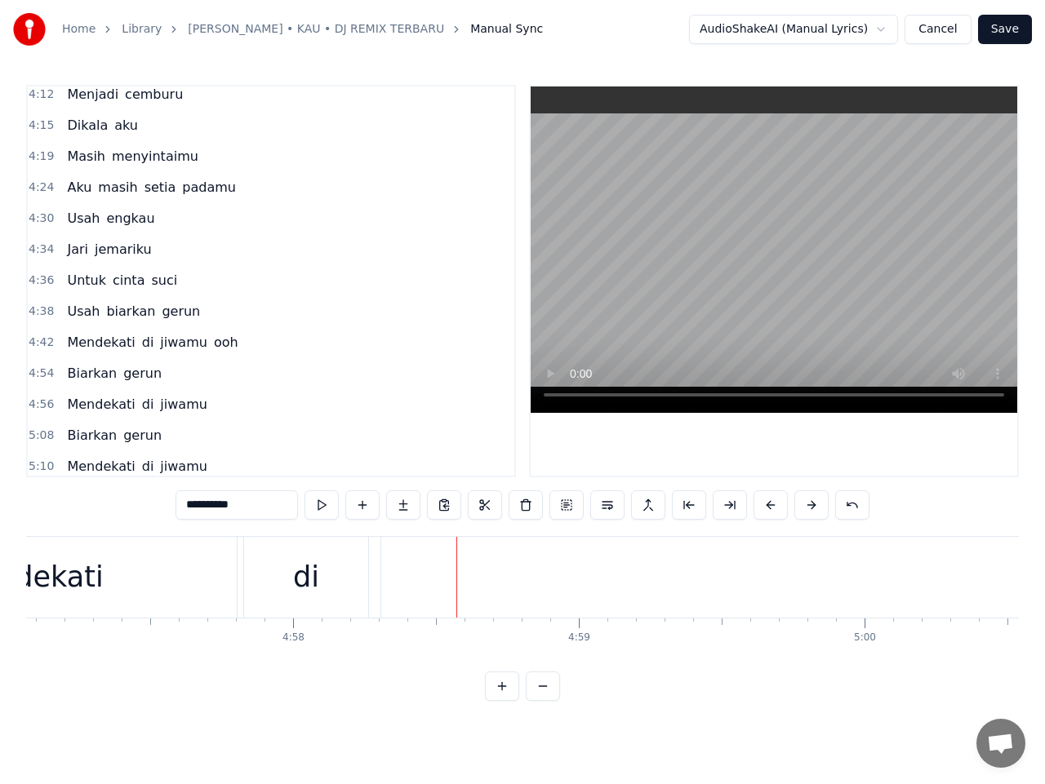
scroll to position [1720, 0]
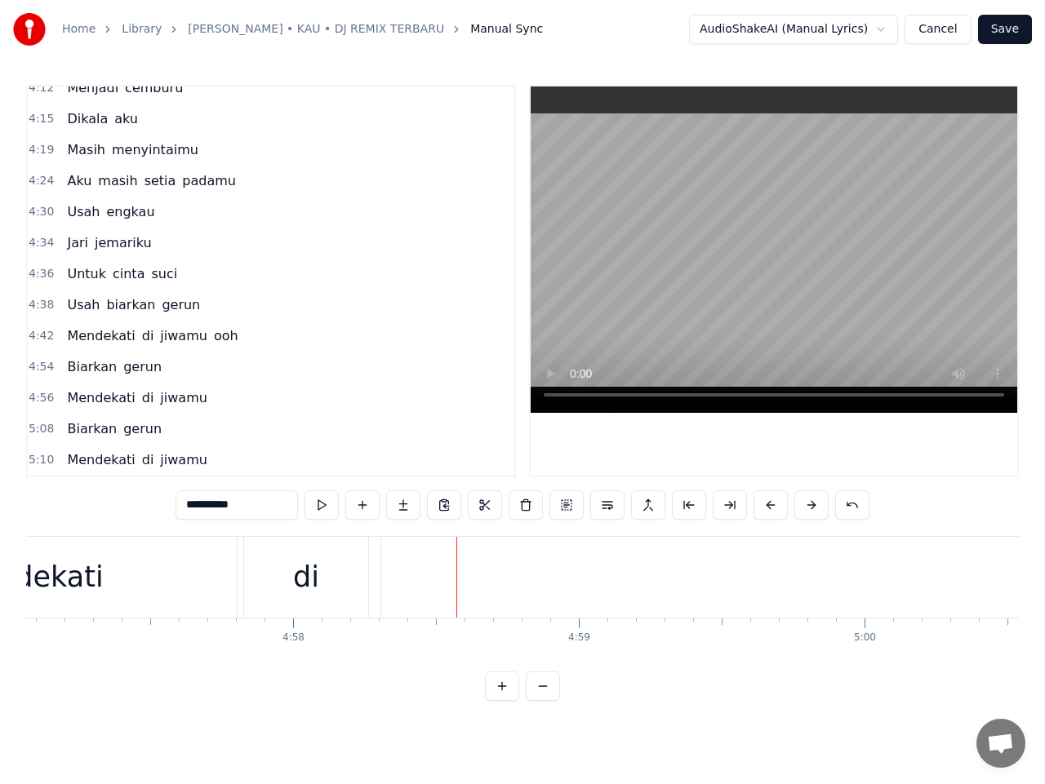
click at [39, 333] on span "4:42" at bounding box center [41, 336] width 25 height 16
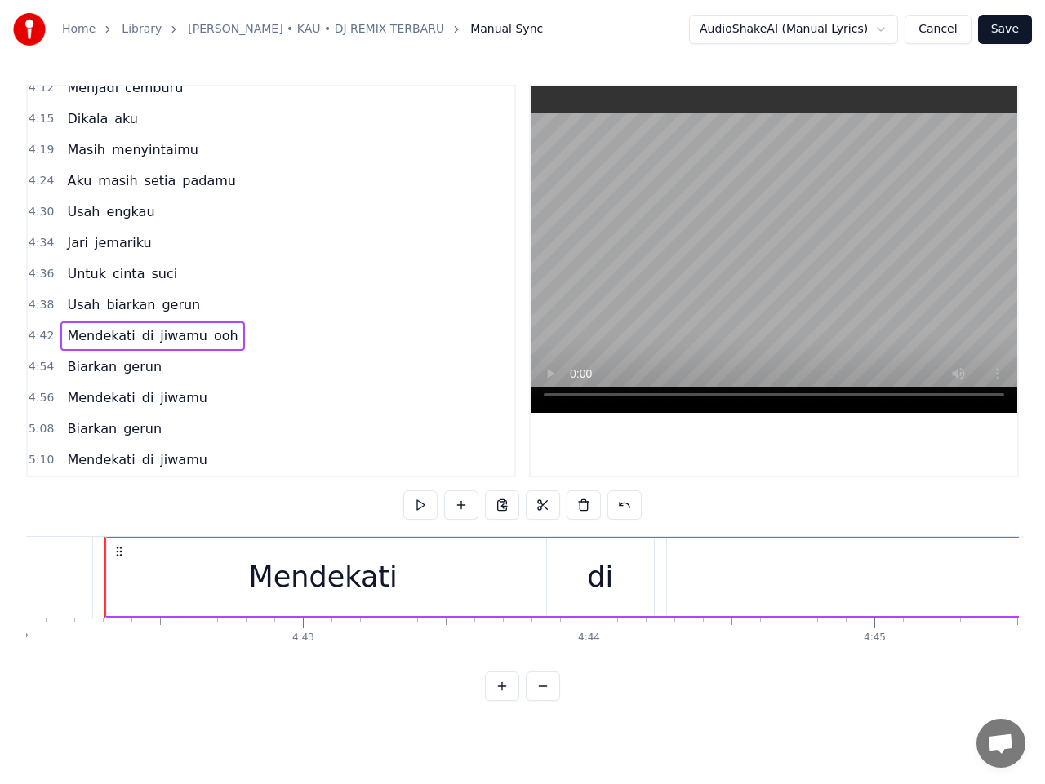
scroll to position [0, 80562]
click at [422, 500] on button at bounding box center [420, 505] width 34 height 29
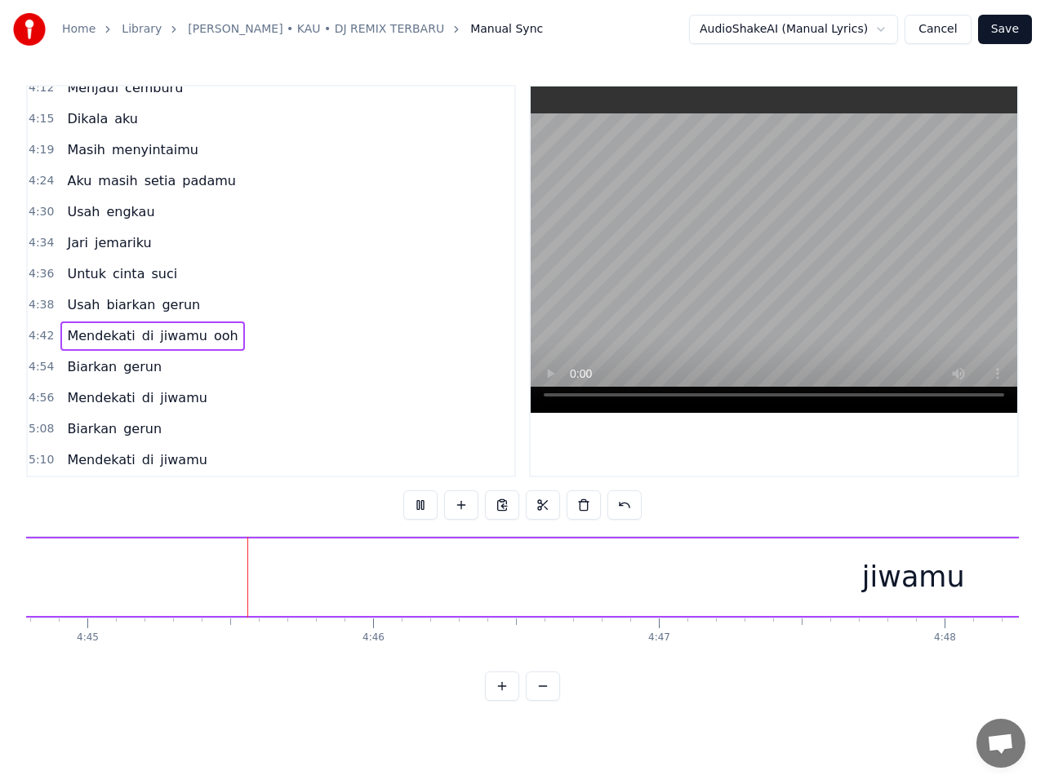
scroll to position [0, 81392]
click at [166, 339] on span "jiwamu" at bounding box center [183, 335] width 51 height 19
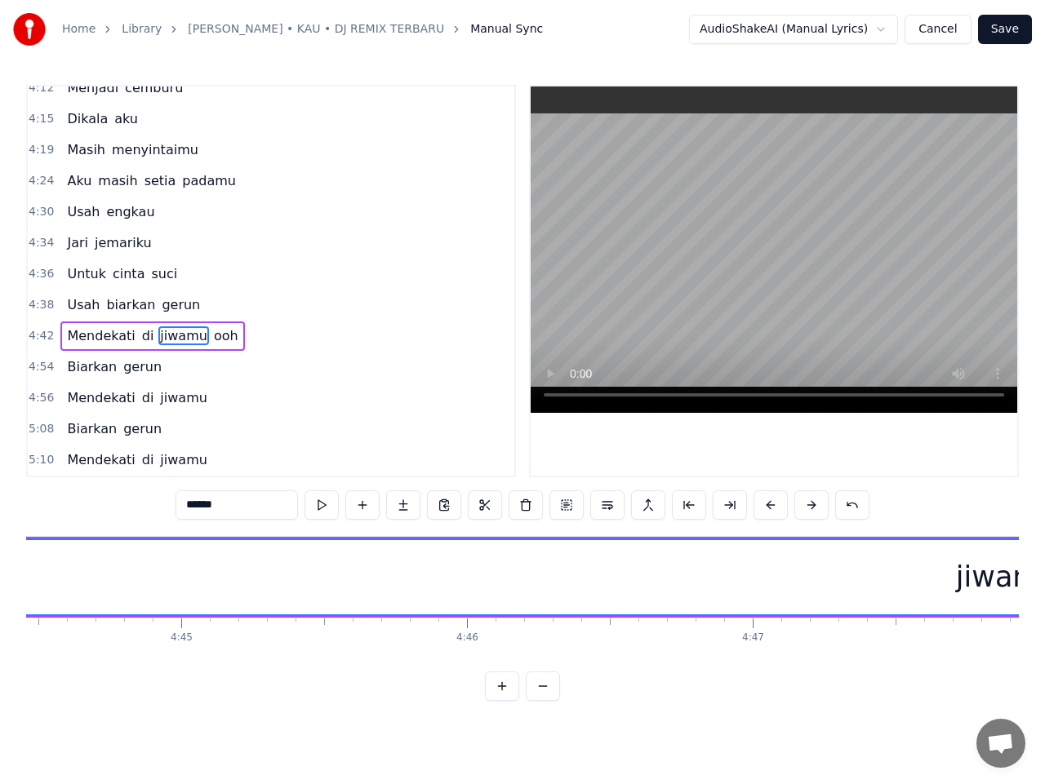
scroll to position [0, 81122]
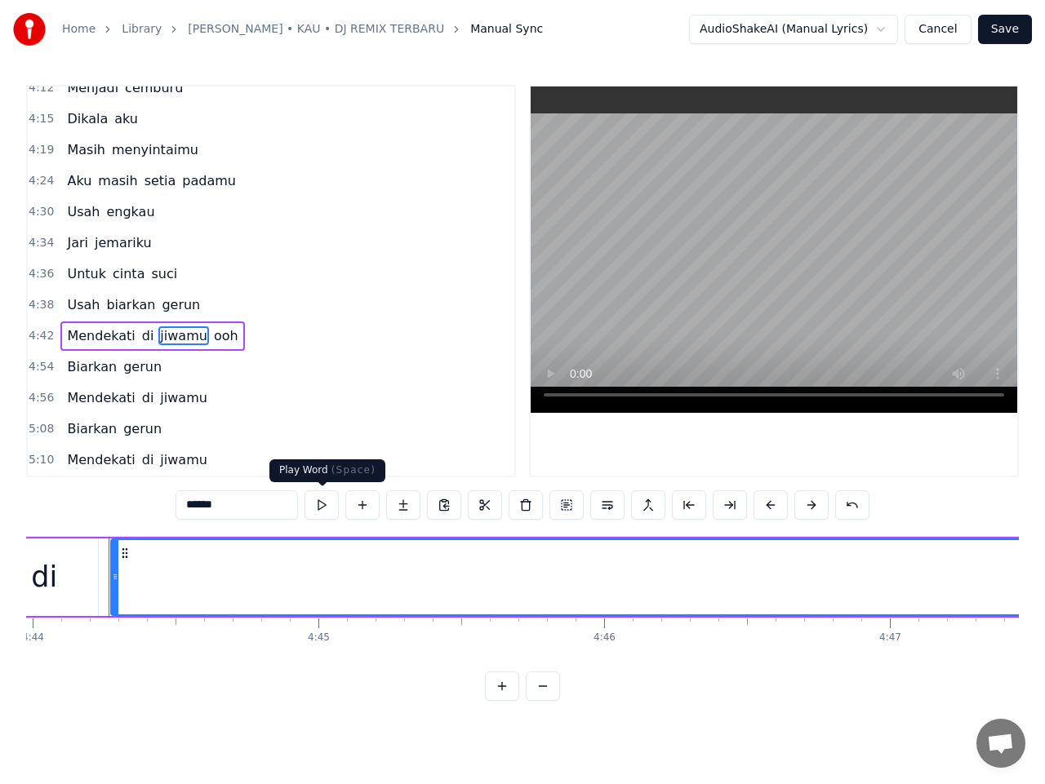
click at [323, 506] on button at bounding box center [321, 505] width 34 height 29
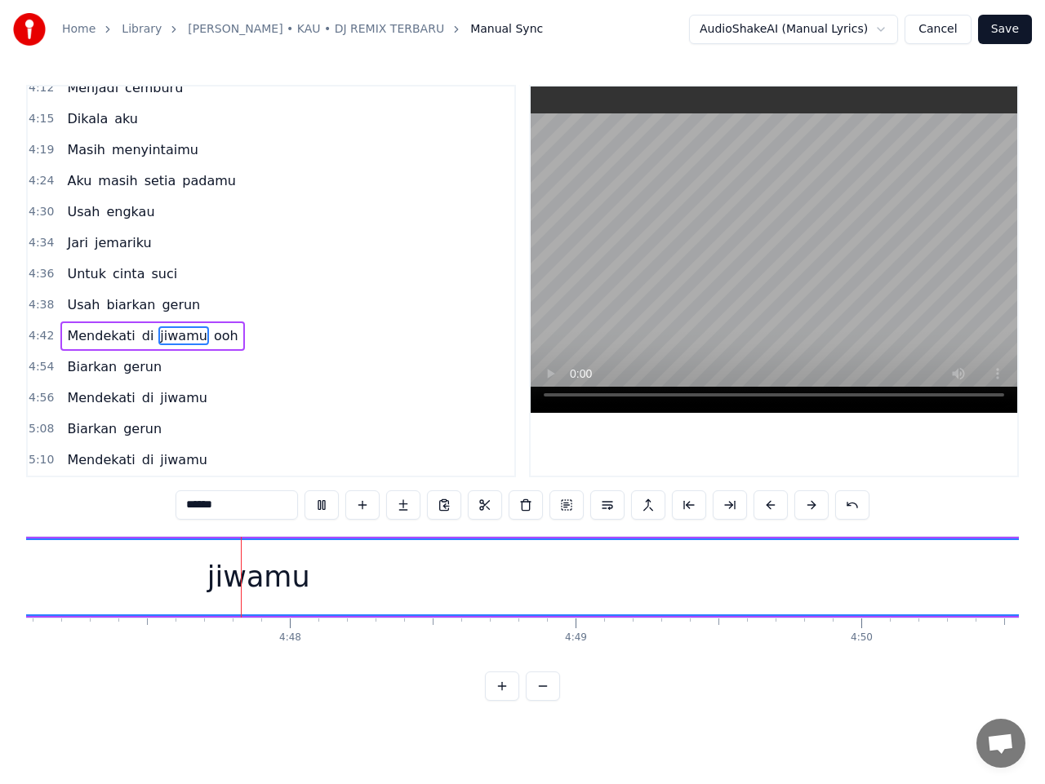
scroll to position [0, 82014]
click at [315, 508] on button at bounding box center [321, 505] width 34 height 29
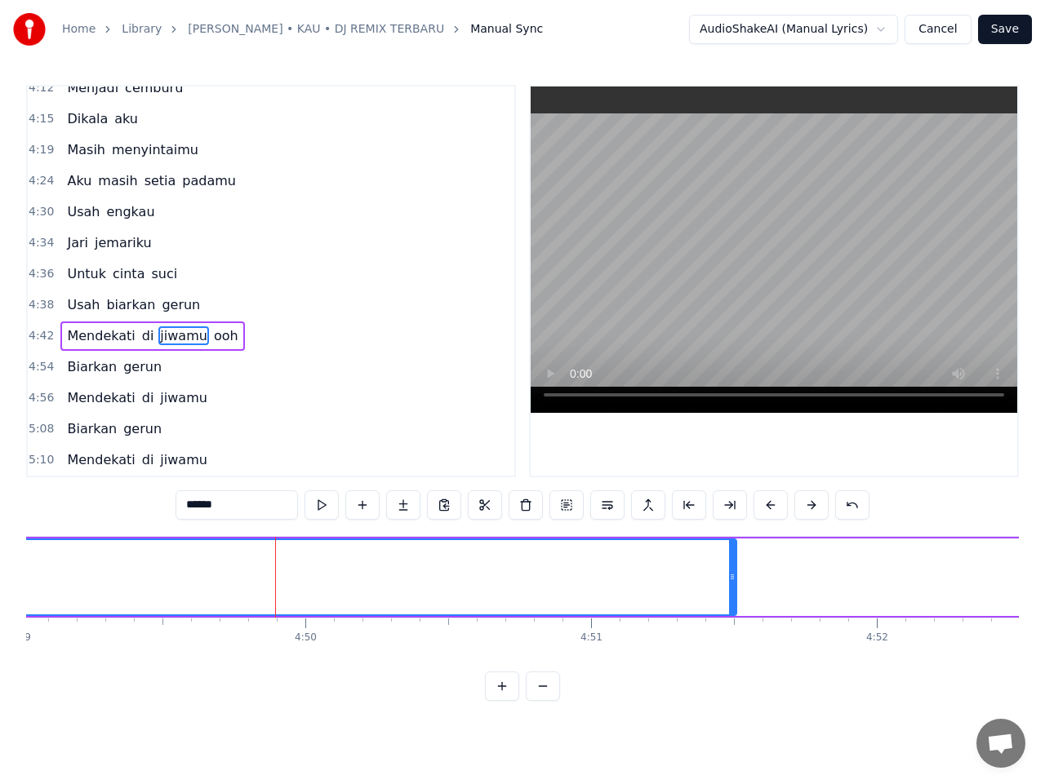
scroll to position [0, 82602]
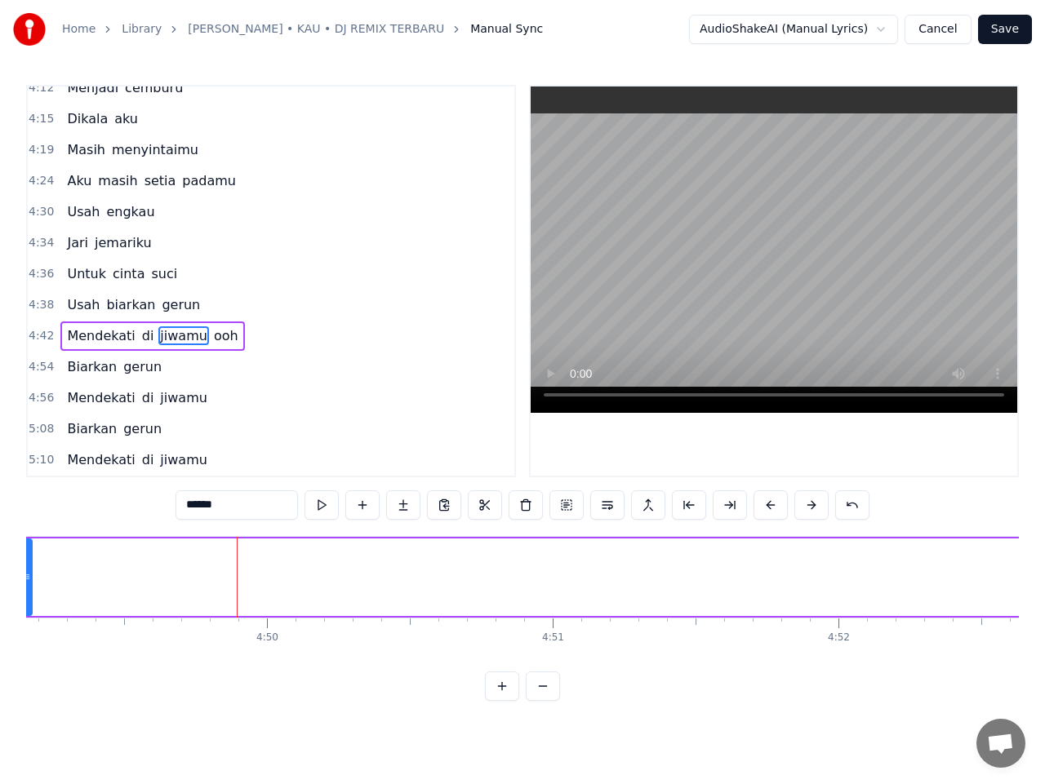
drag, startPoint x: 695, startPoint y: 581, endPoint x: 29, endPoint y: 576, distance: 666.0
click at [29, 576] on icon at bounding box center [27, 577] width 7 height 13
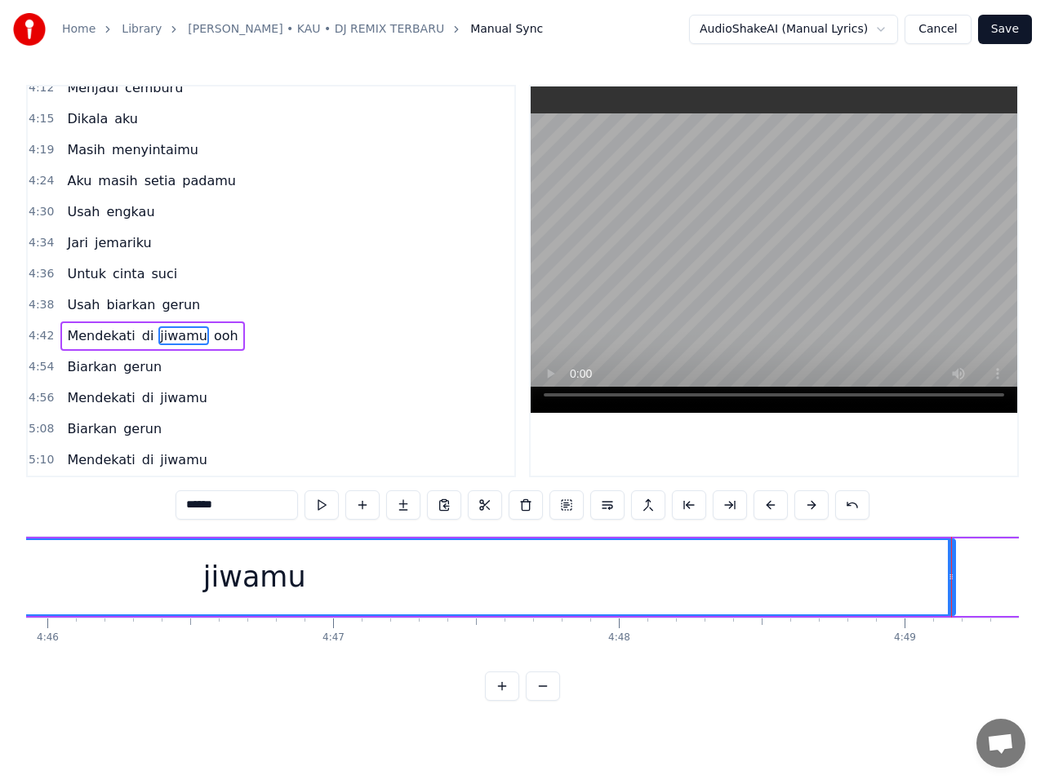
scroll to position [0, 81673]
click at [327, 508] on button at bounding box center [321, 505] width 34 height 29
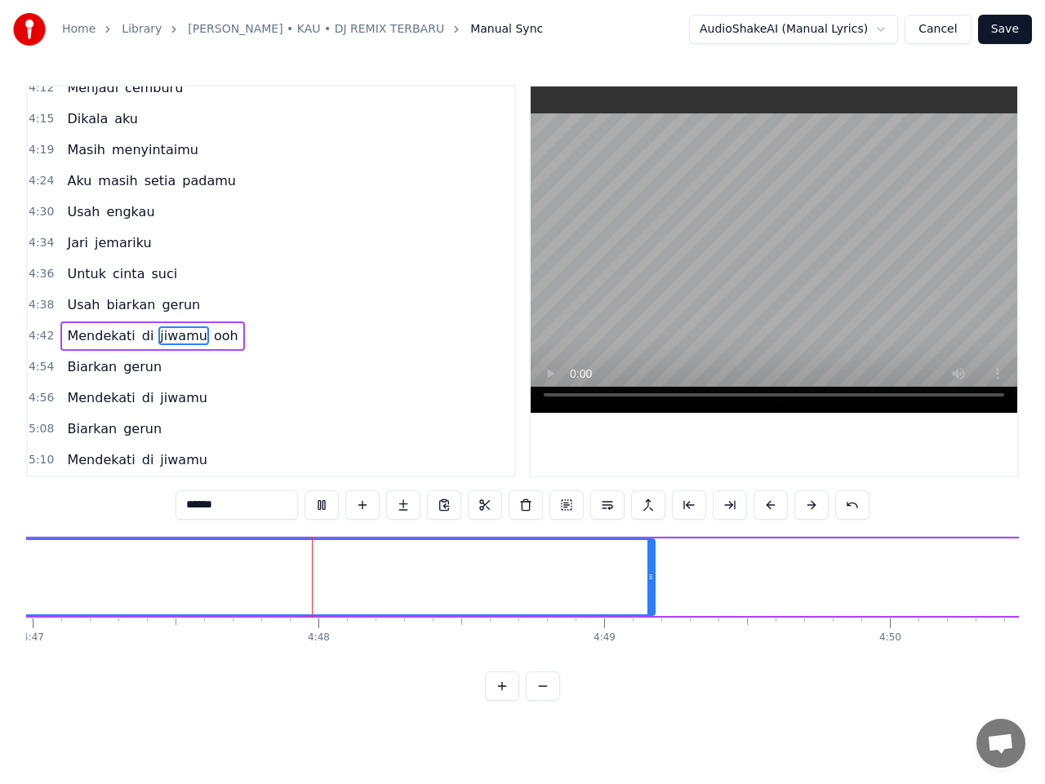
scroll to position [0, 82020]
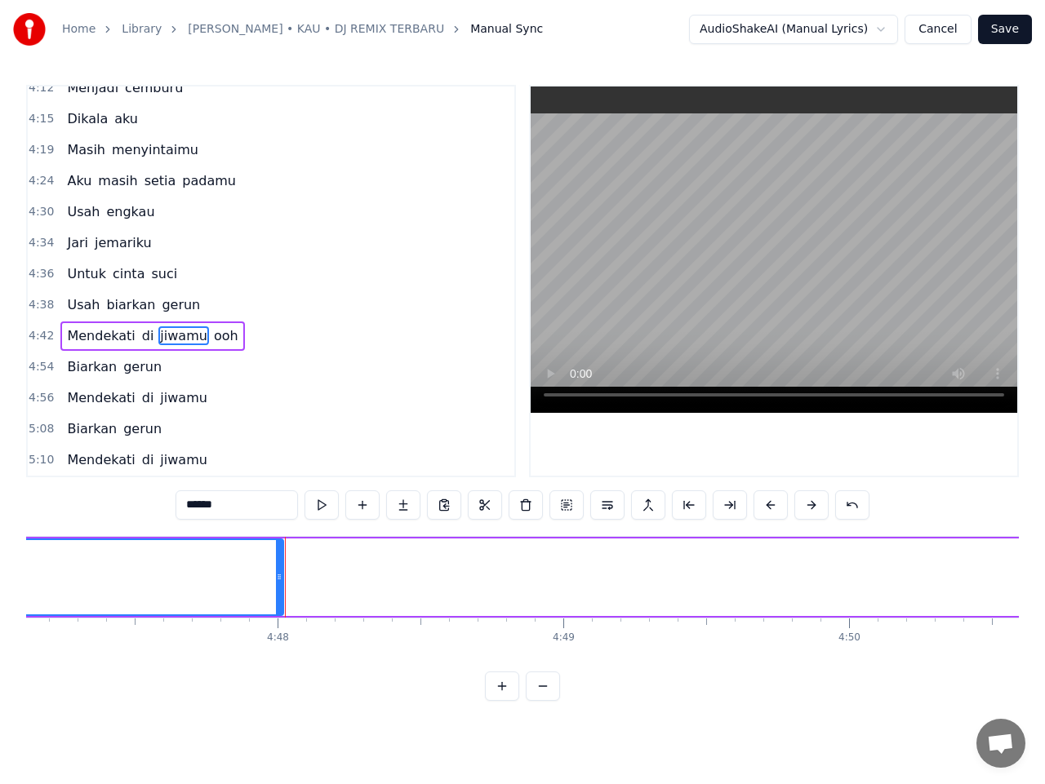
drag, startPoint x: 607, startPoint y: 577, endPoint x: 277, endPoint y: 563, distance: 330.8
click at [277, 563] on div at bounding box center [279, 577] width 7 height 74
click at [318, 508] on button at bounding box center [321, 505] width 34 height 29
click at [212, 342] on span "ooh" at bounding box center [226, 335] width 28 height 19
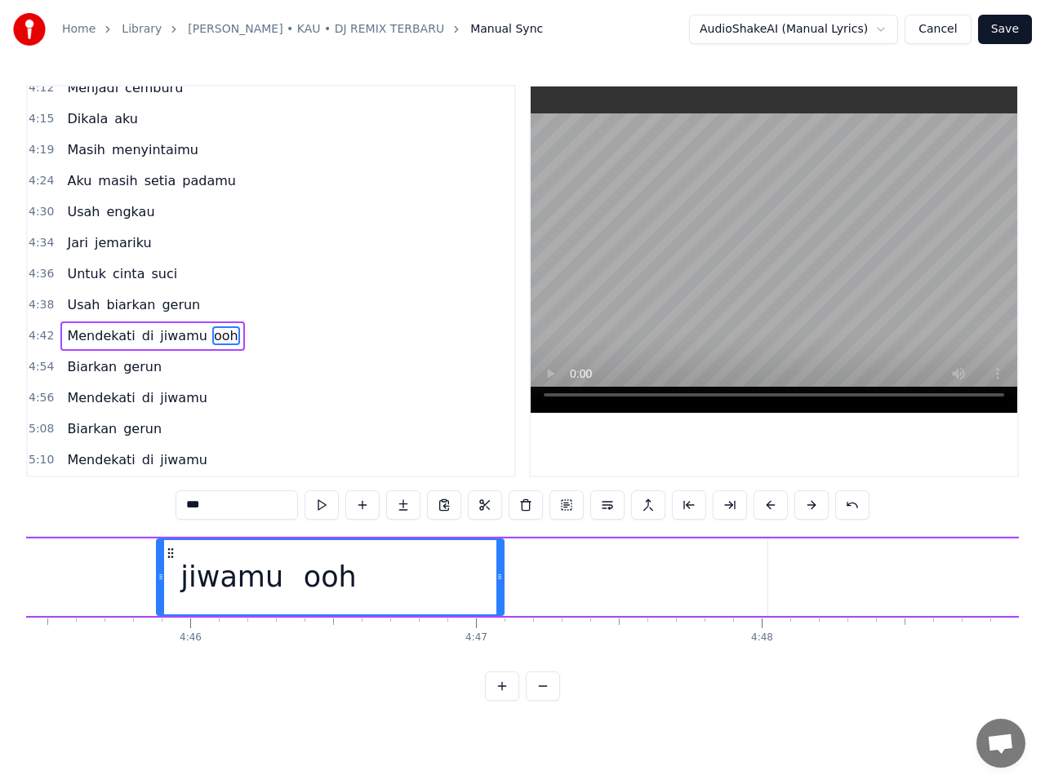
scroll to position [0, 81498]
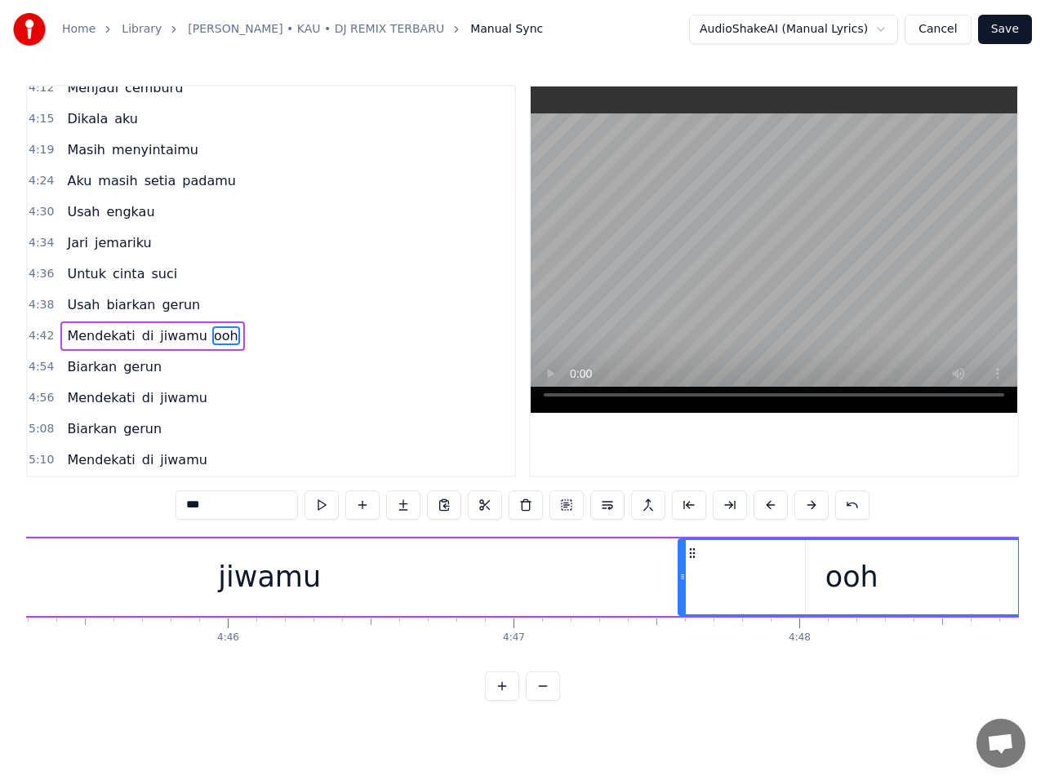
drag, startPoint x: 582, startPoint y: 554, endPoint x: 691, endPoint y: 582, distance: 112.8
click at [691, 582] on div "ooh" at bounding box center [851, 577] width 345 height 74
click at [344, 579] on div "jiwamu" at bounding box center [270, 578] width 1070 height 78
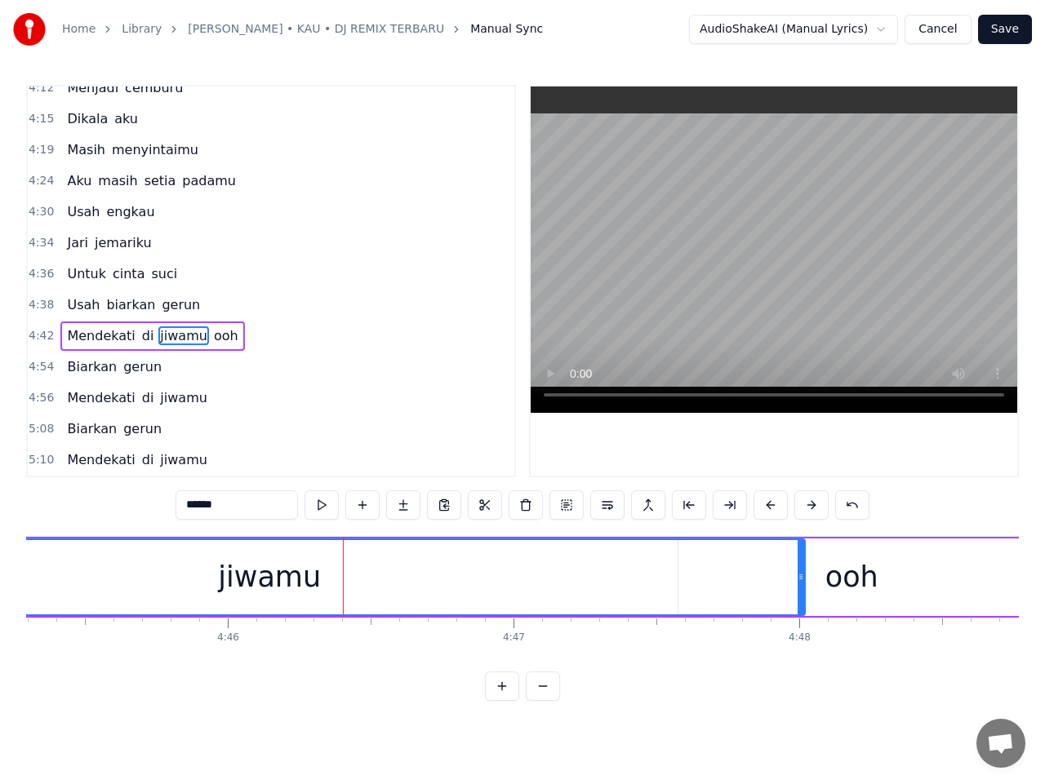
click at [878, 561] on div "ooh" at bounding box center [851, 578] width 347 height 78
type input "***"
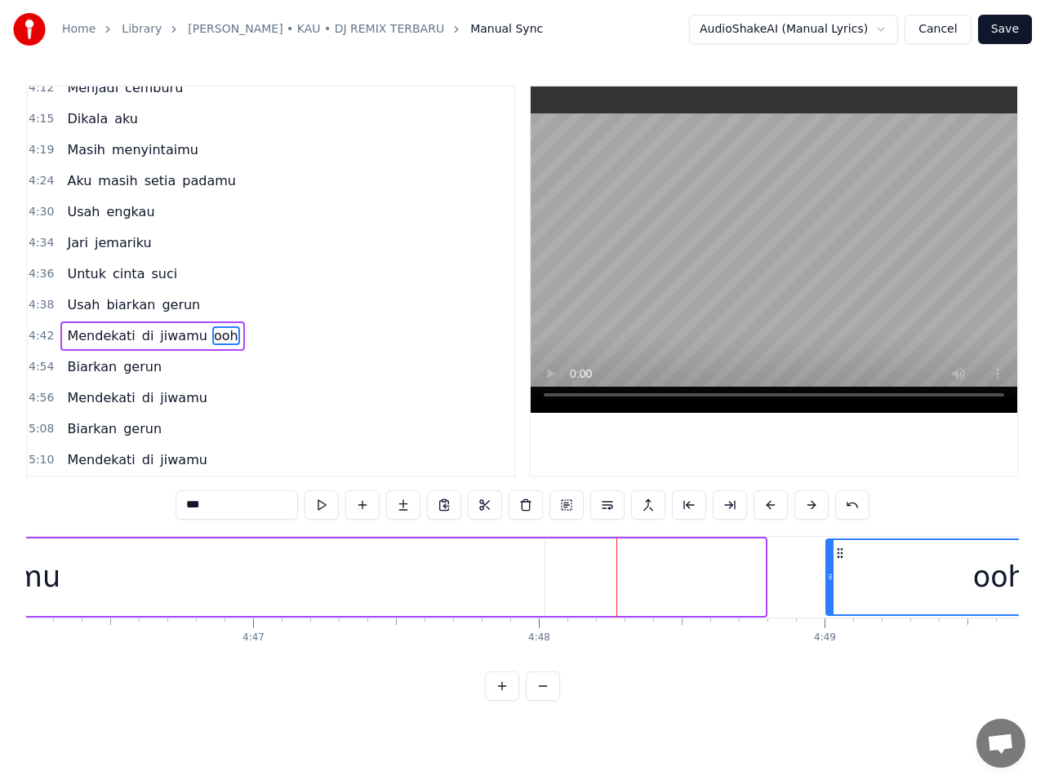
scroll to position [0, 81763]
drag, startPoint x: 693, startPoint y: 553, endPoint x: 778, endPoint y: 566, distance: 86.0
click at [778, 566] on div "ooh" at bounding box center [936, 577] width 345 height 74
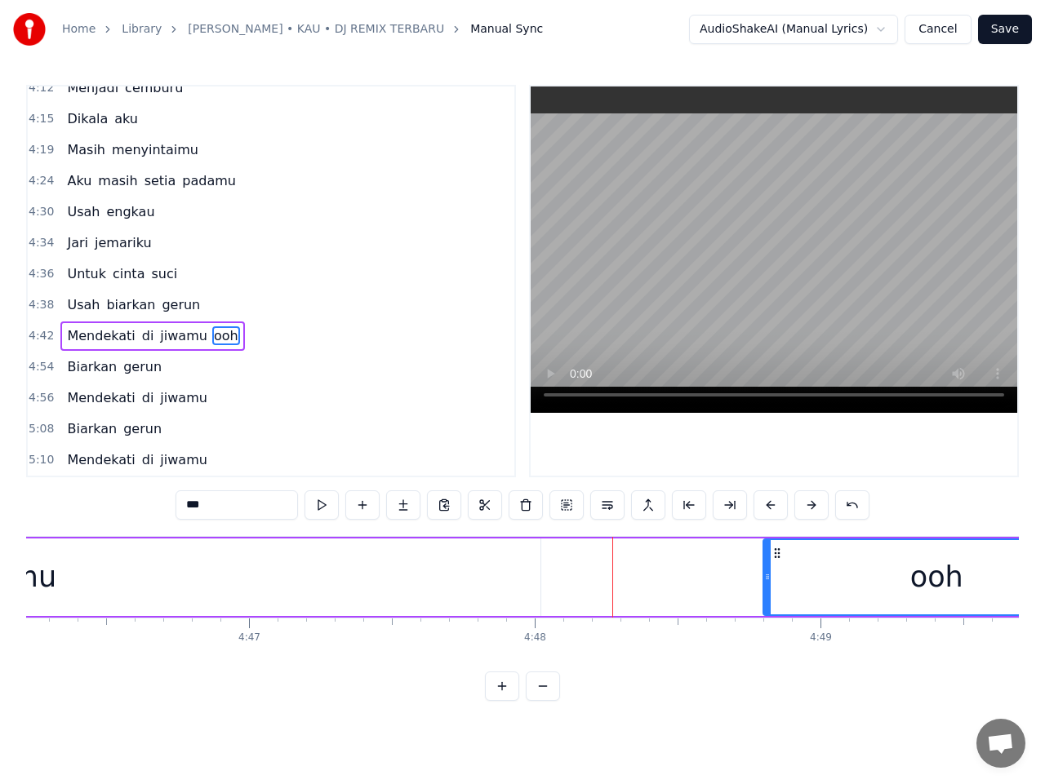
click at [38, 340] on span "4:42" at bounding box center [41, 336] width 25 height 16
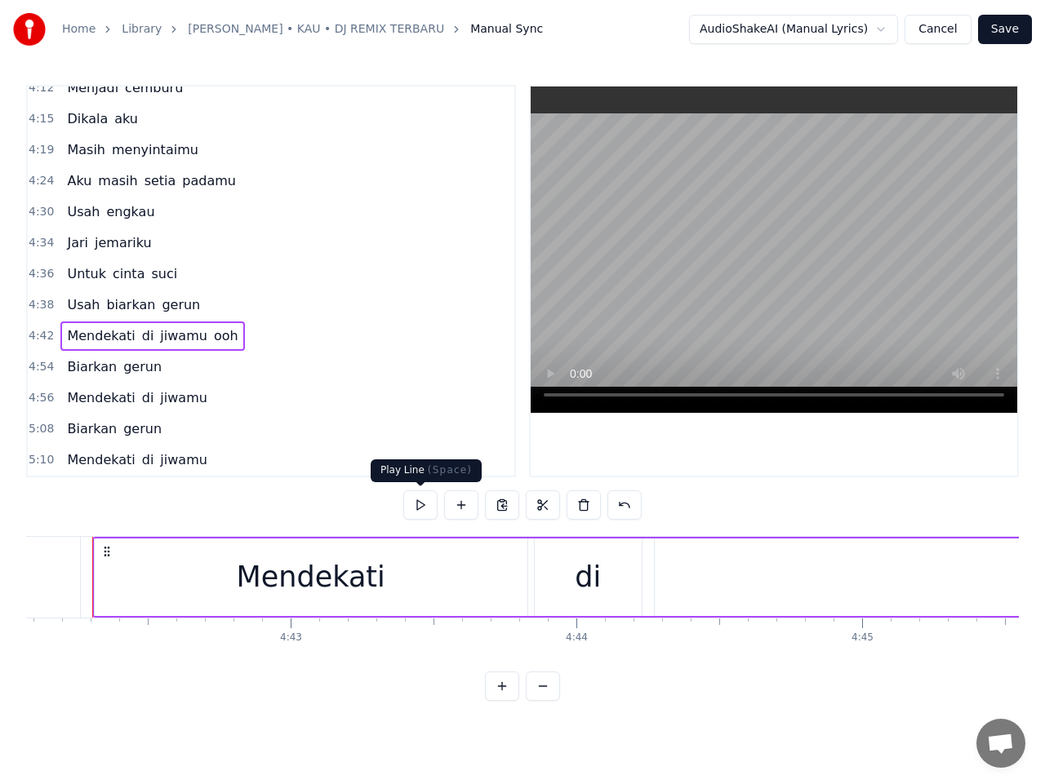
scroll to position [0, 80562]
click at [420, 513] on button at bounding box center [420, 505] width 34 height 29
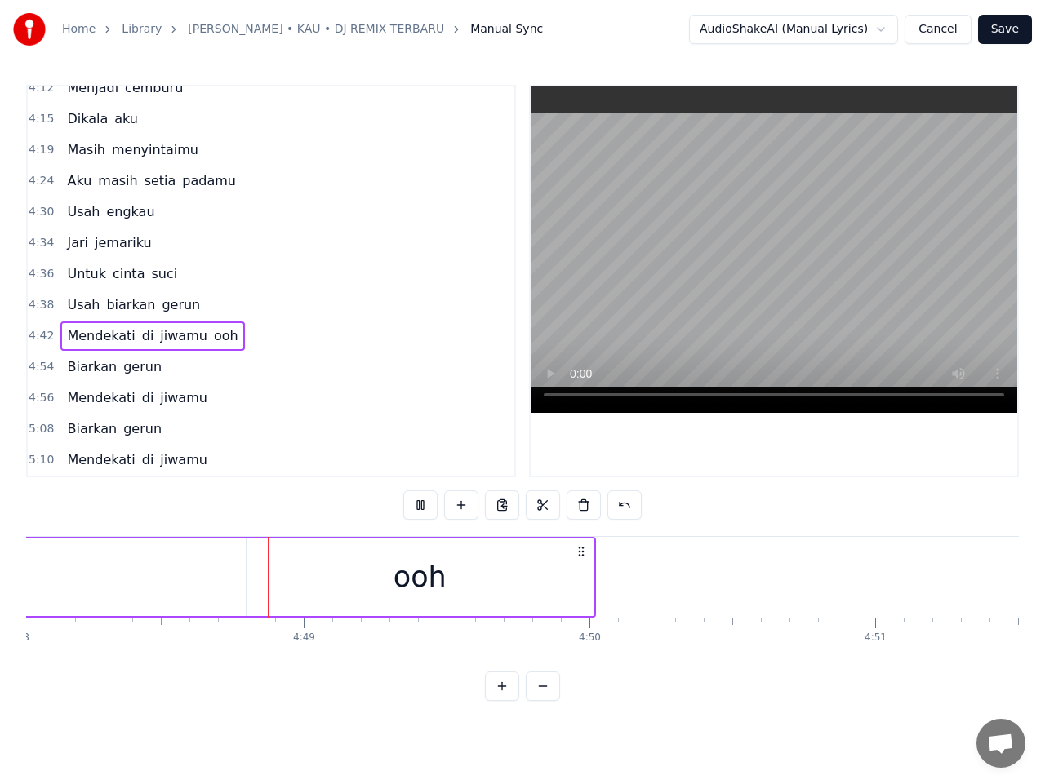
scroll to position [0, 82286]
click at [42, 337] on span "4:42" at bounding box center [41, 336] width 25 height 16
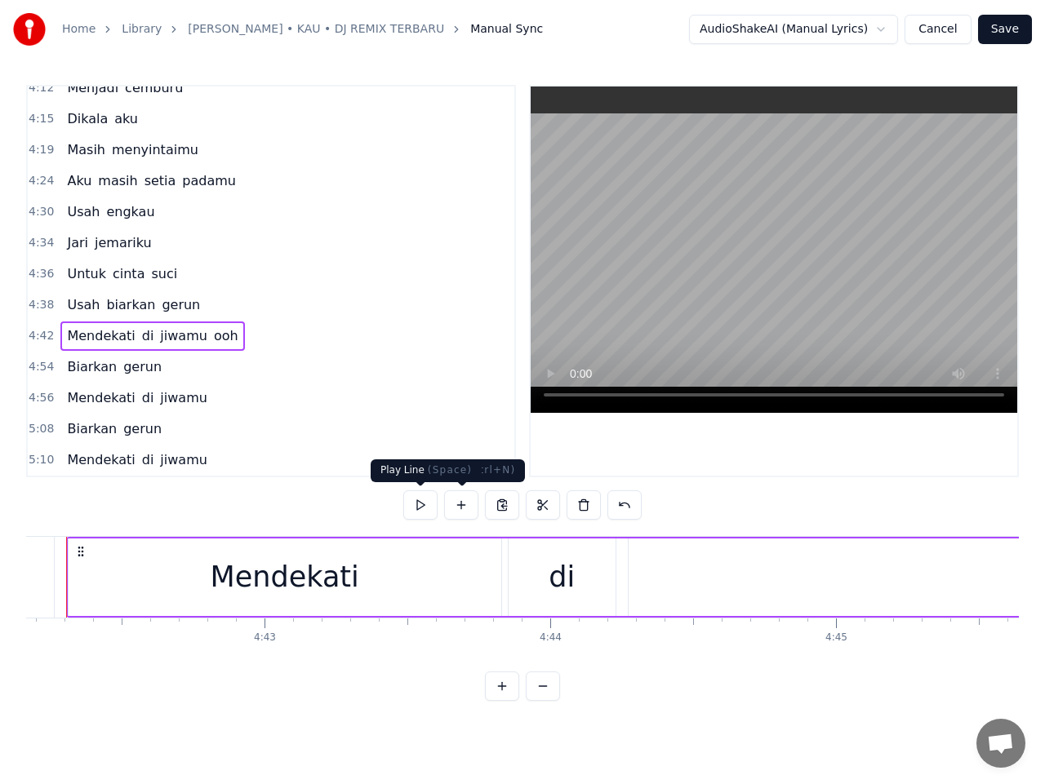
scroll to position [0, 80562]
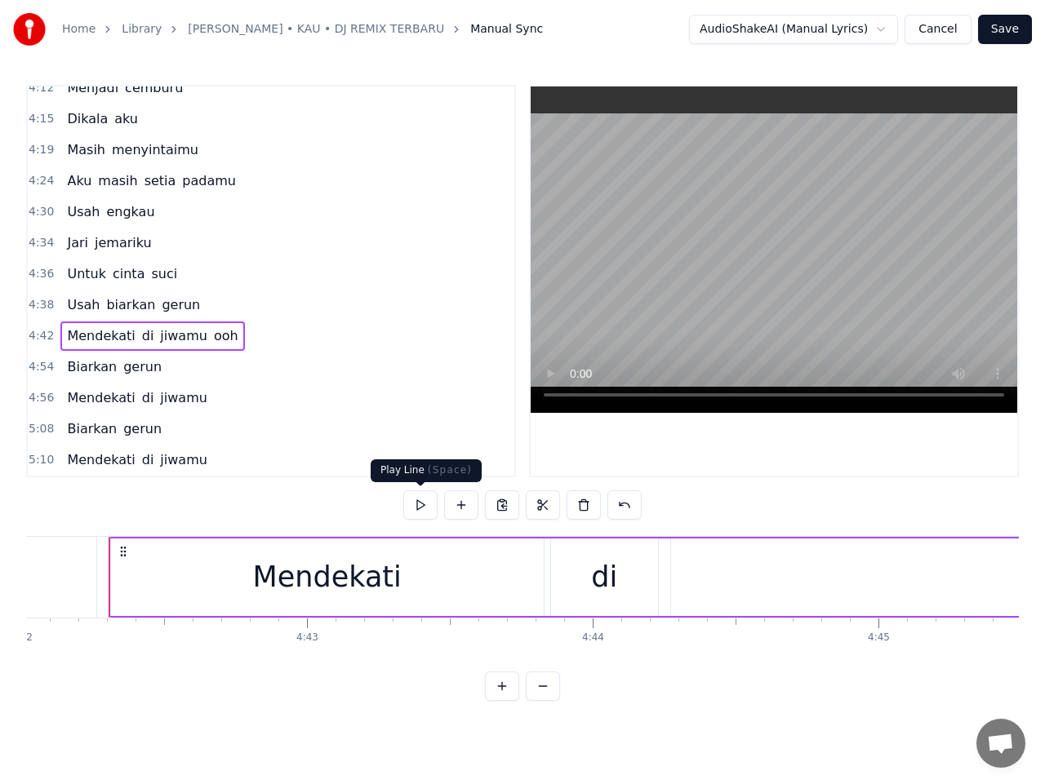
click at [428, 505] on button at bounding box center [420, 505] width 34 height 29
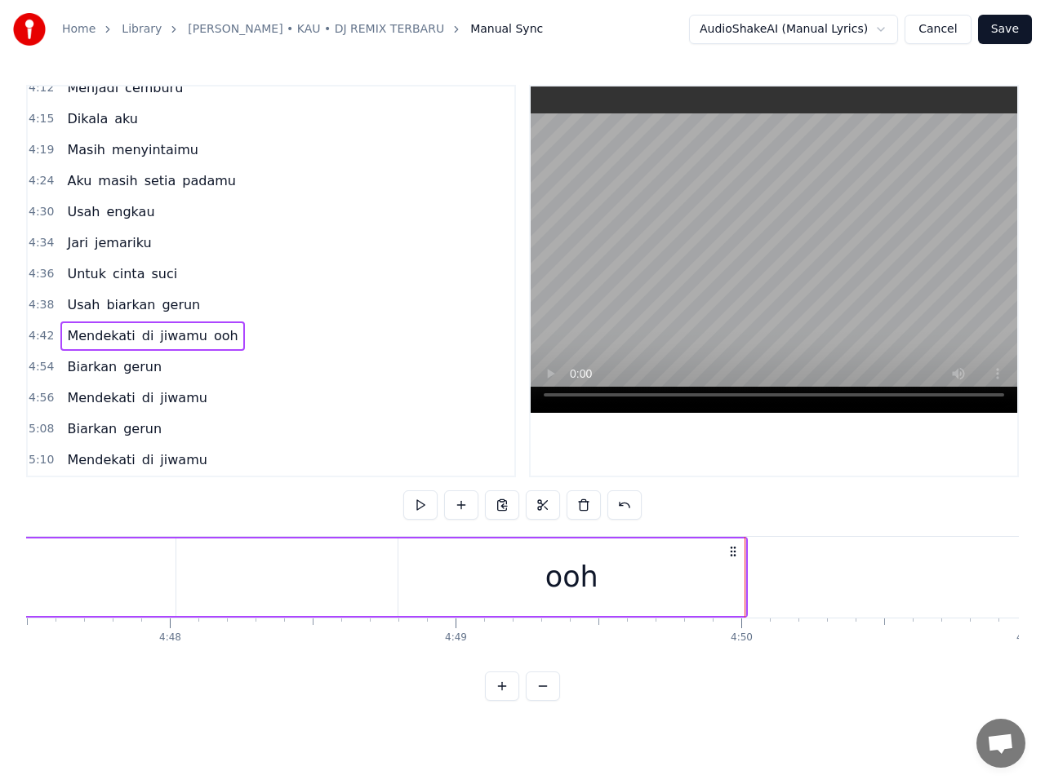
scroll to position [0, 82126]
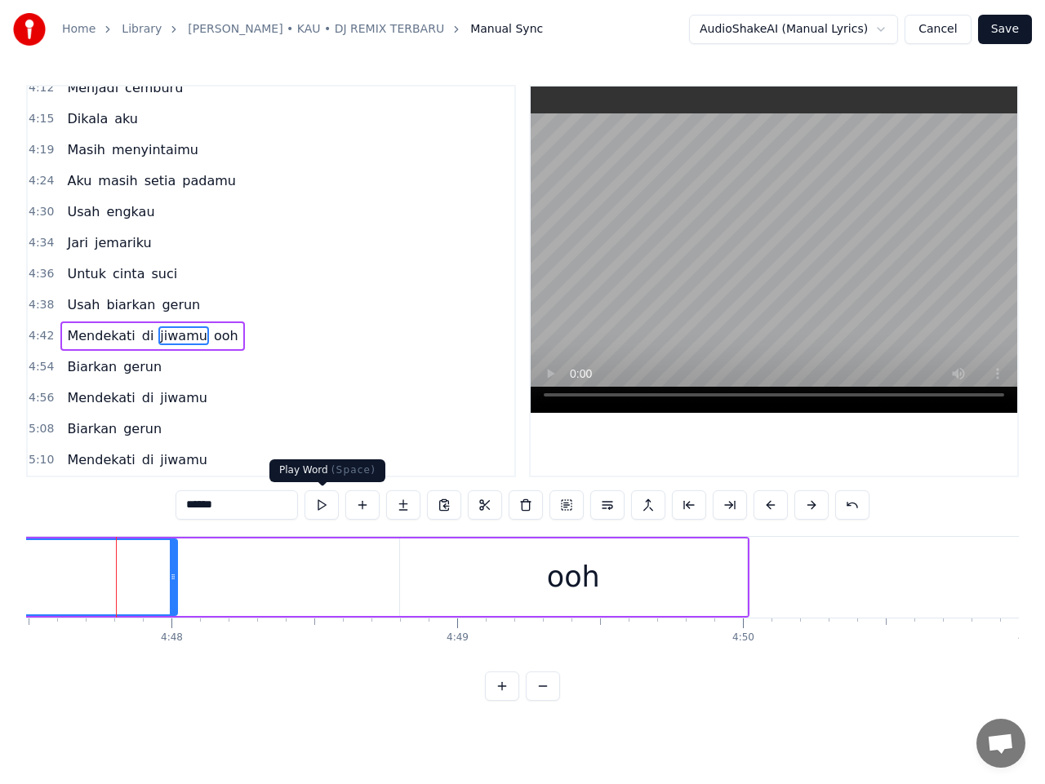
click at [325, 506] on button at bounding box center [321, 505] width 34 height 29
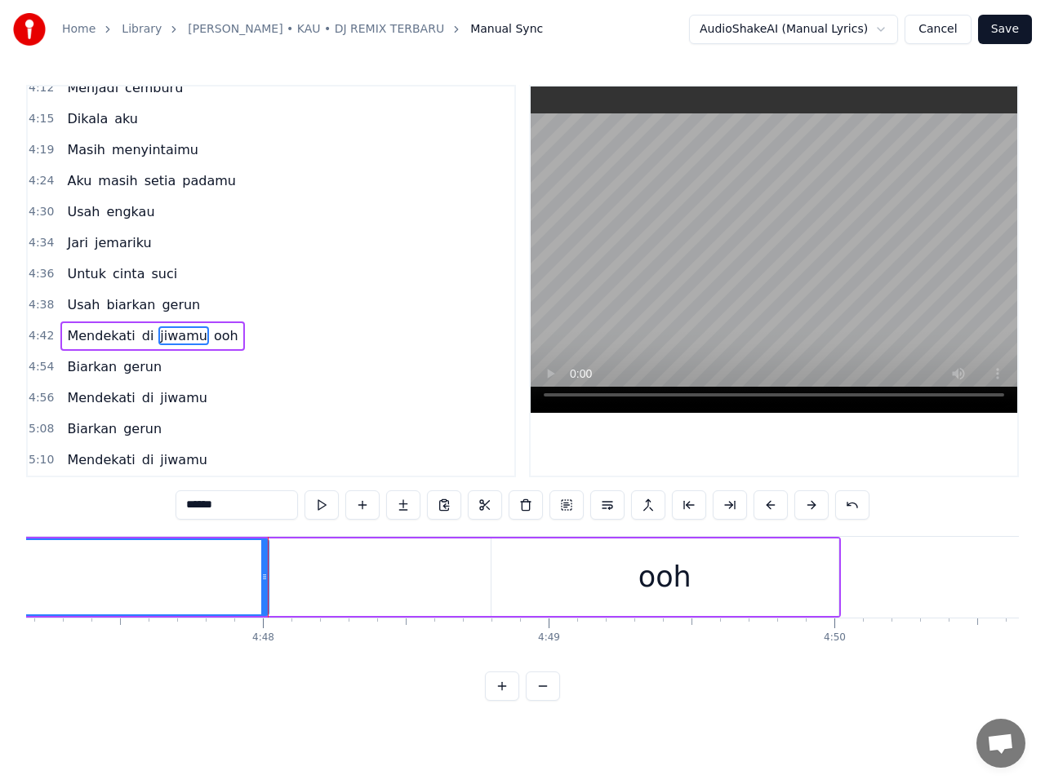
scroll to position [0, 82095]
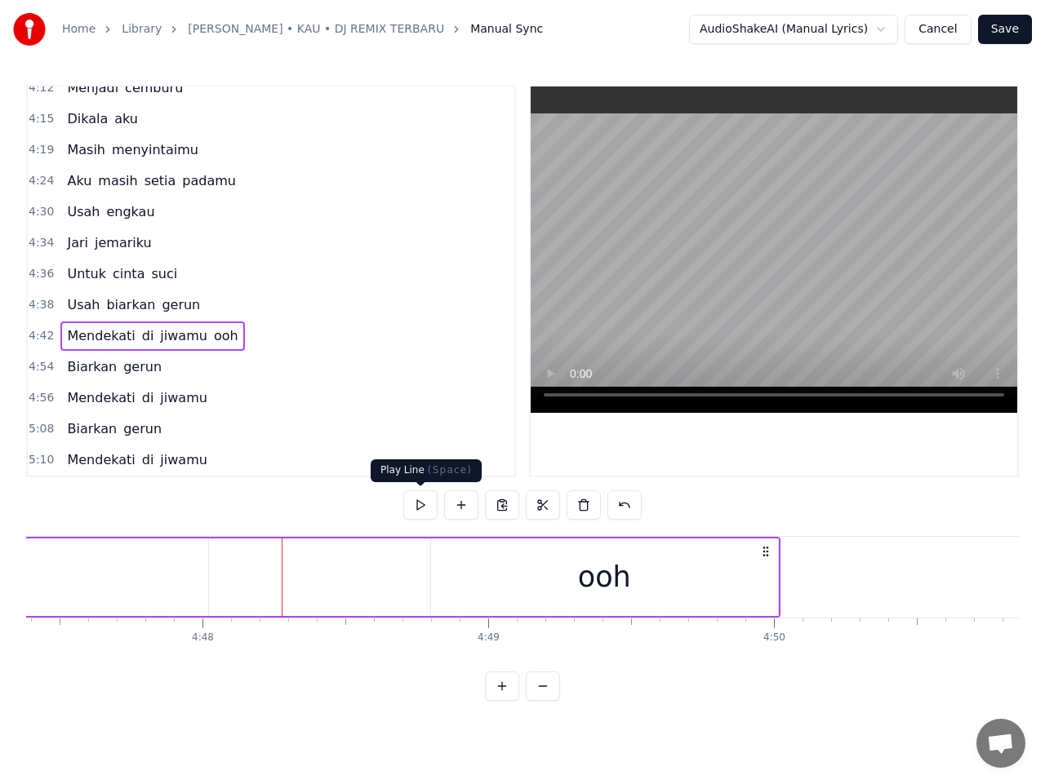
click at [420, 505] on button at bounding box center [420, 505] width 34 height 29
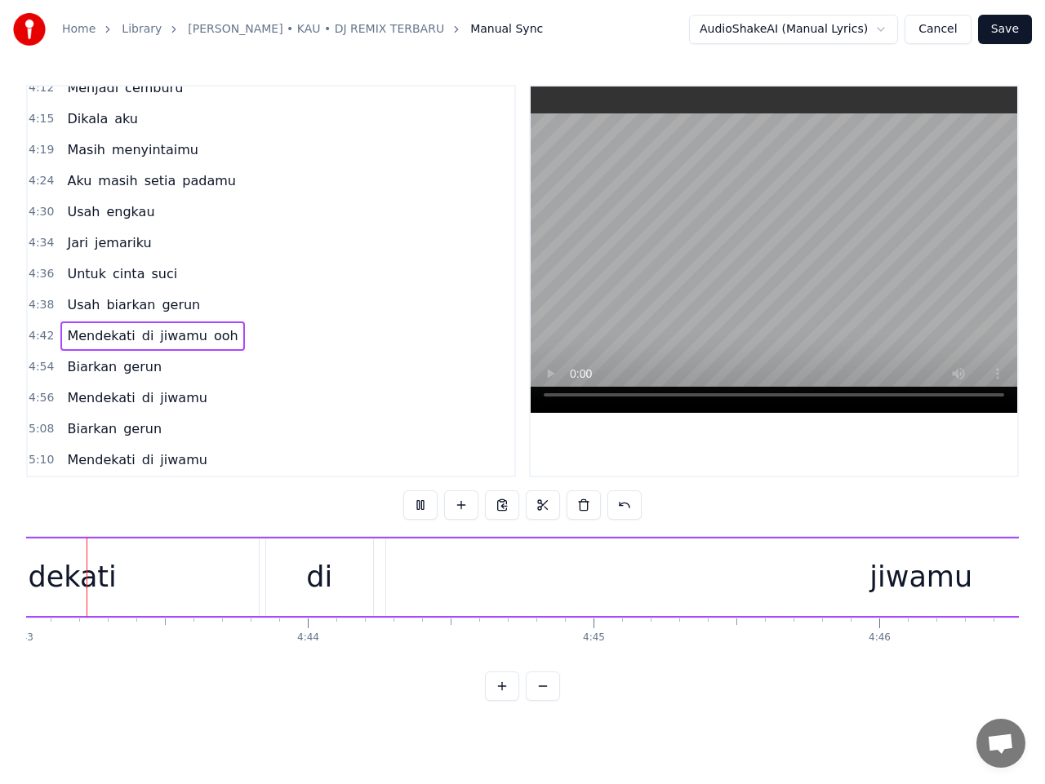
scroll to position [0, 80773]
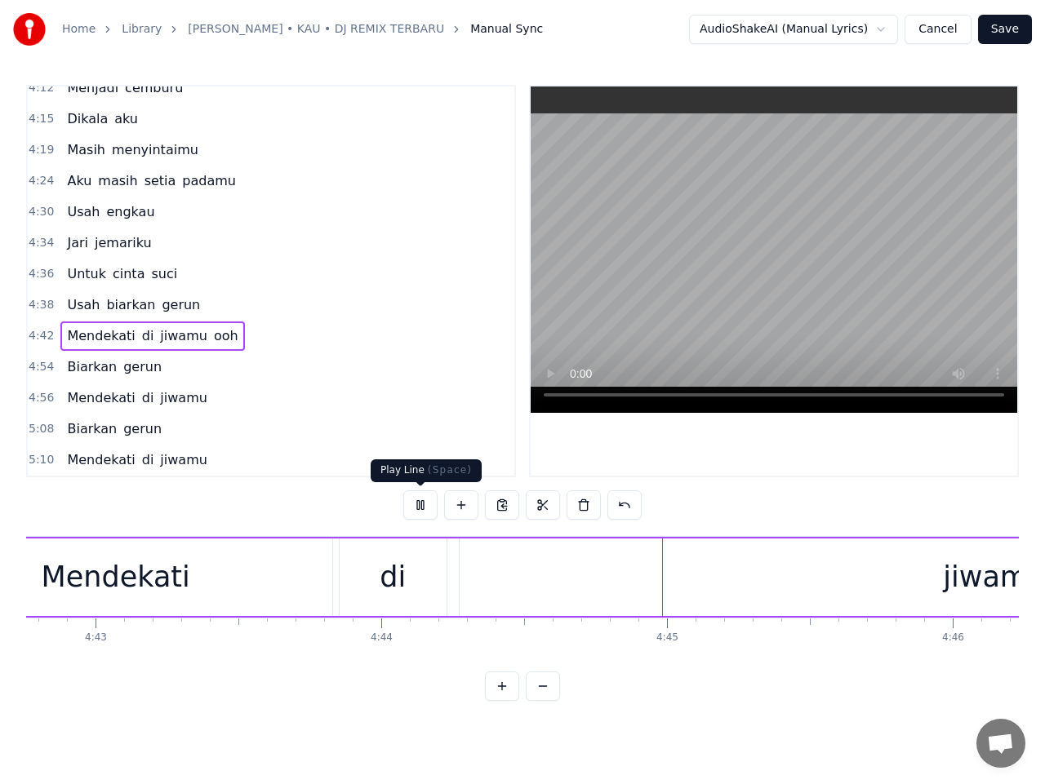
click at [427, 506] on button at bounding box center [420, 505] width 34 height 29
click at [212, 332] on span "ooh" at bounding box center [226, 335] width 28 height 19
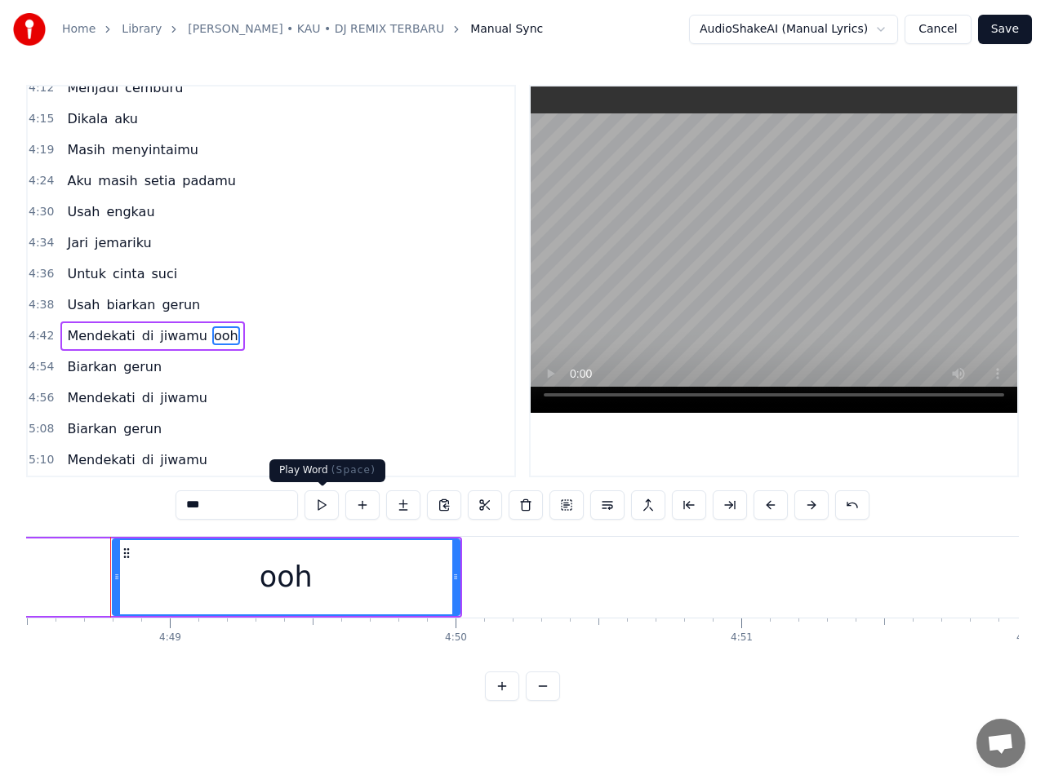
scroll to position [0, 82415]
click at [322, 506] on button at bounding box center [321, 505] width 34 height 29
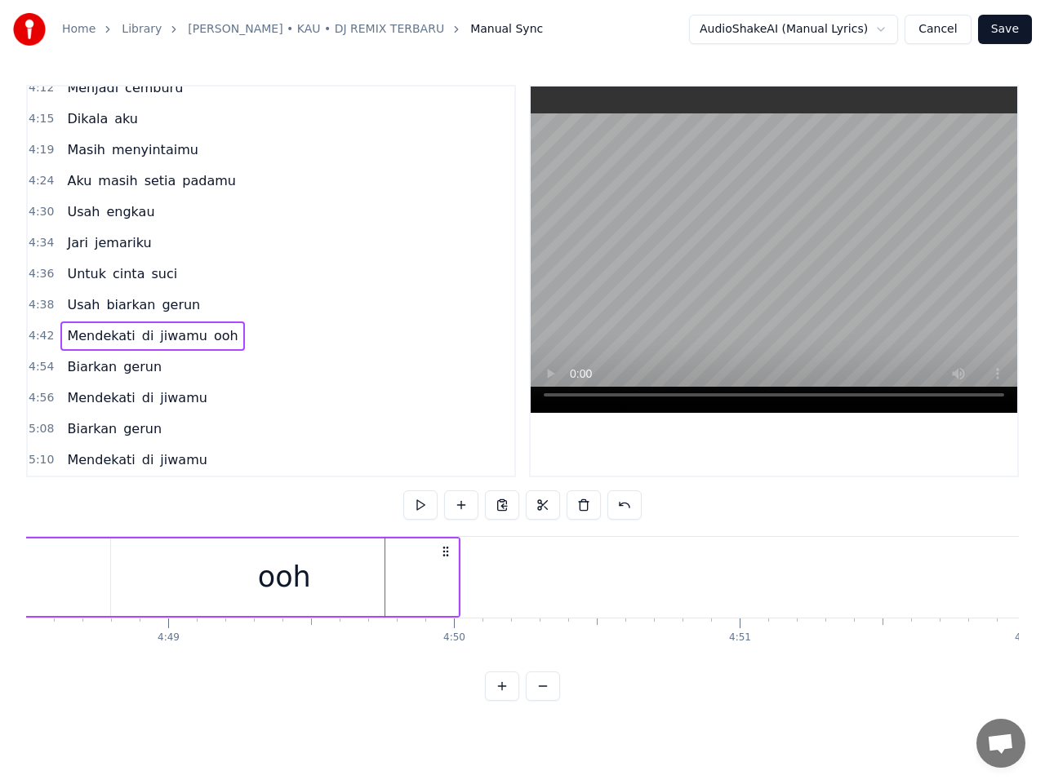
scroll to position [0, 82376]
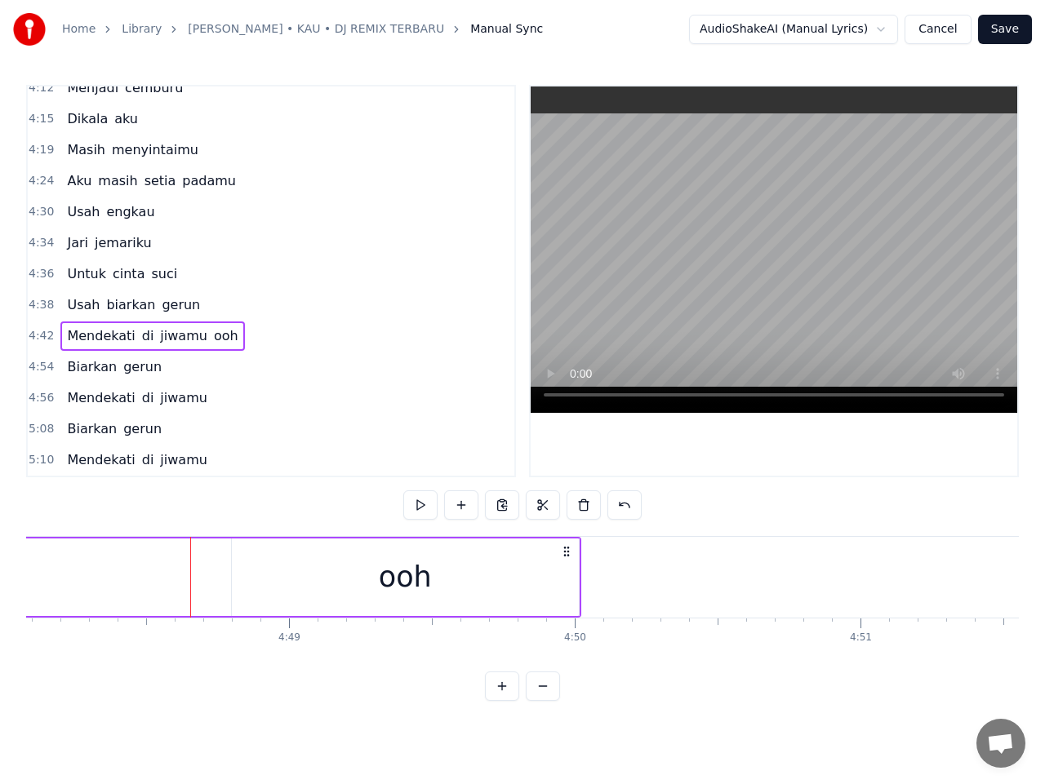
scroll to position [0, 82285]
click at [167, 330] on span "jiwamu" at bounding box center [183, 335] width 51 height 19
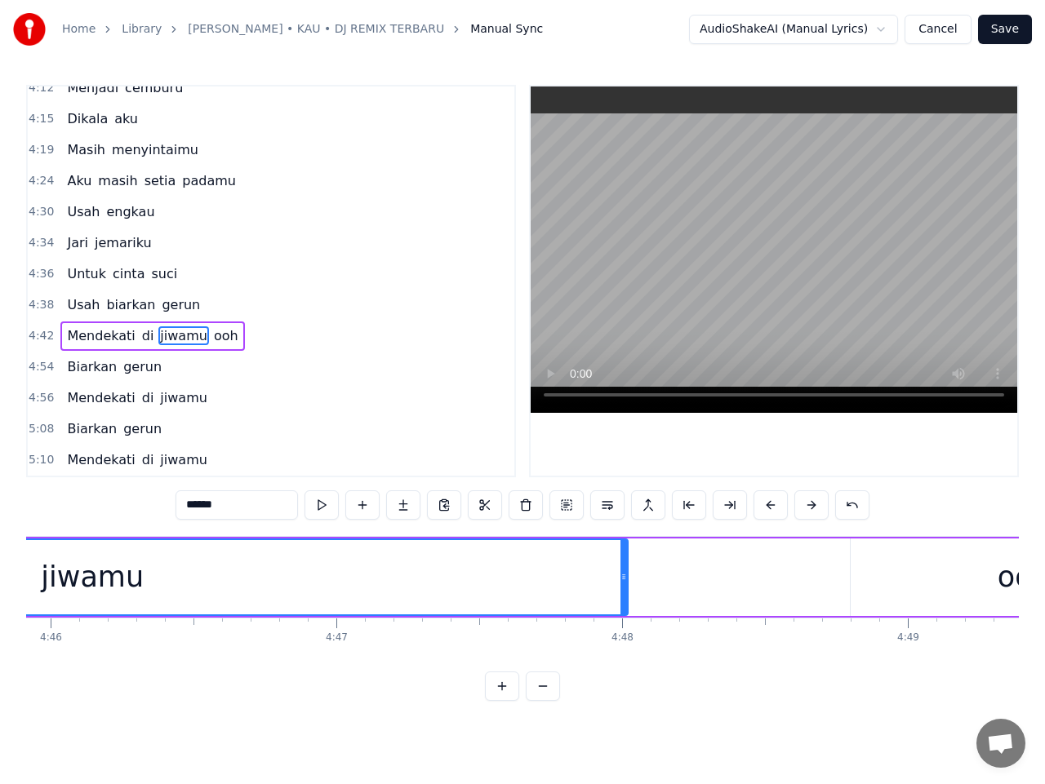
scroll to position [0, 81677]
drag, startPoint x: 622, startPoint y: 581, endPoint x: 598, endPoint y: 580, distance: 23.7
click at [598, 580] on icon at bounding box center [598, 577] width 7 height 13
click at [845, 571] on div "Mendekati di jiwamu ooh" at bounding box center [96, 577] width 2205 height 81
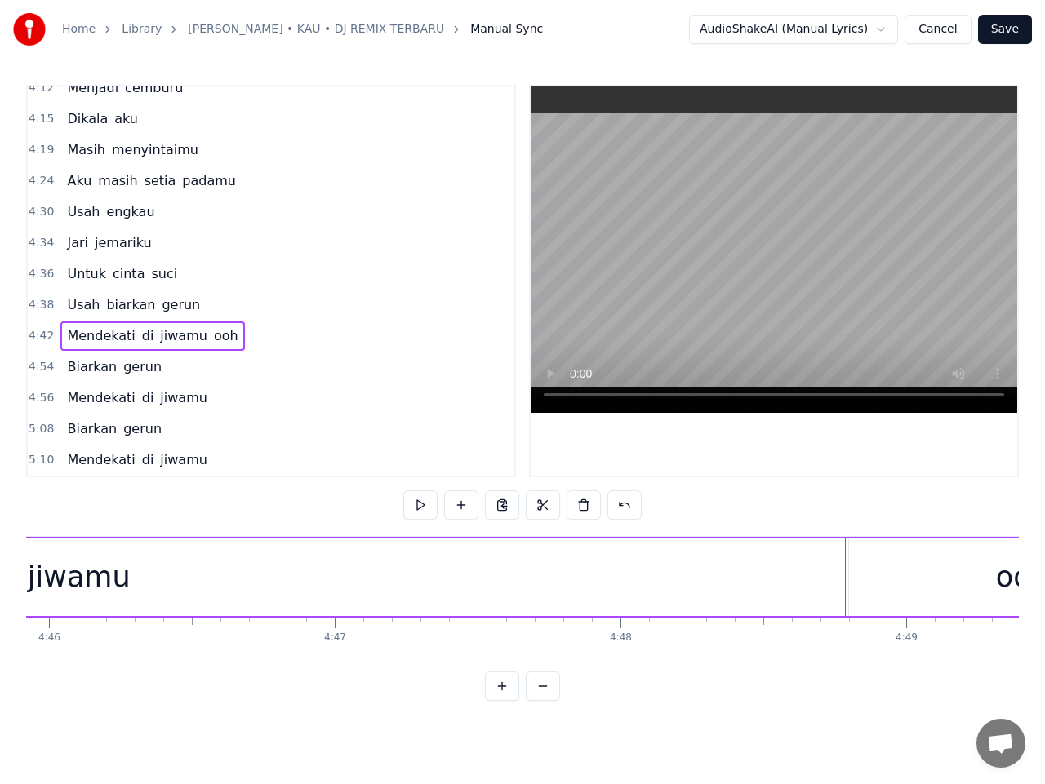
click at [975, 578] on div "ooh" at bounding box center [1022, 578] width 347 height 78
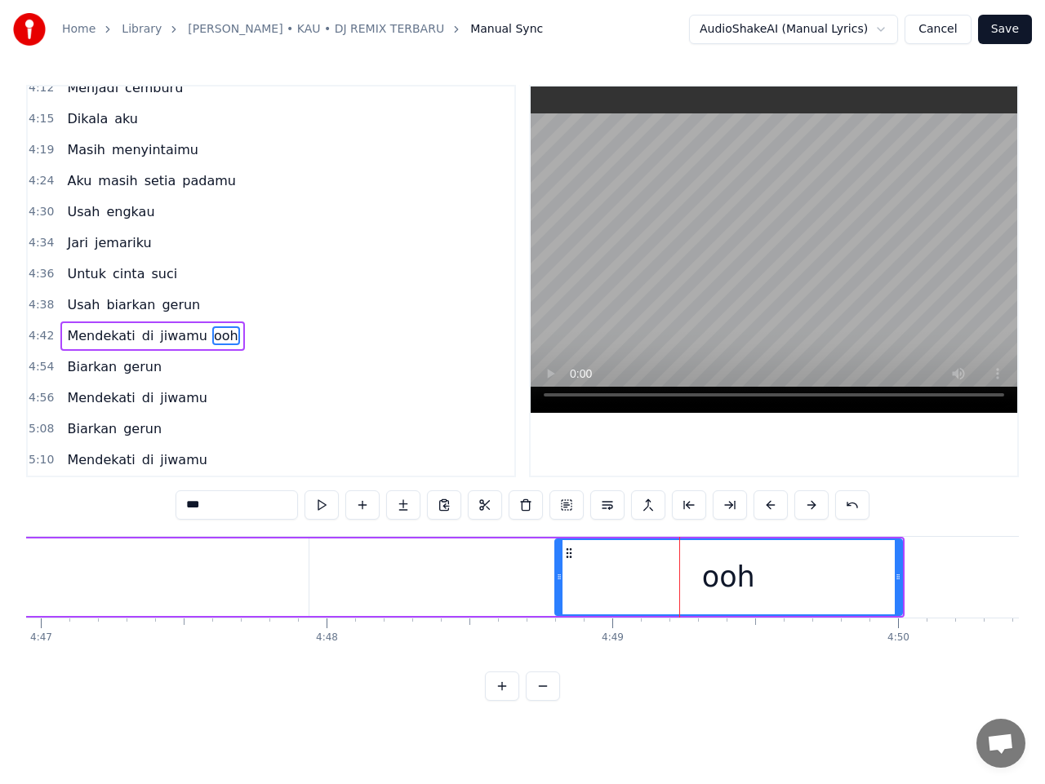
scroll to position [0, 81954]
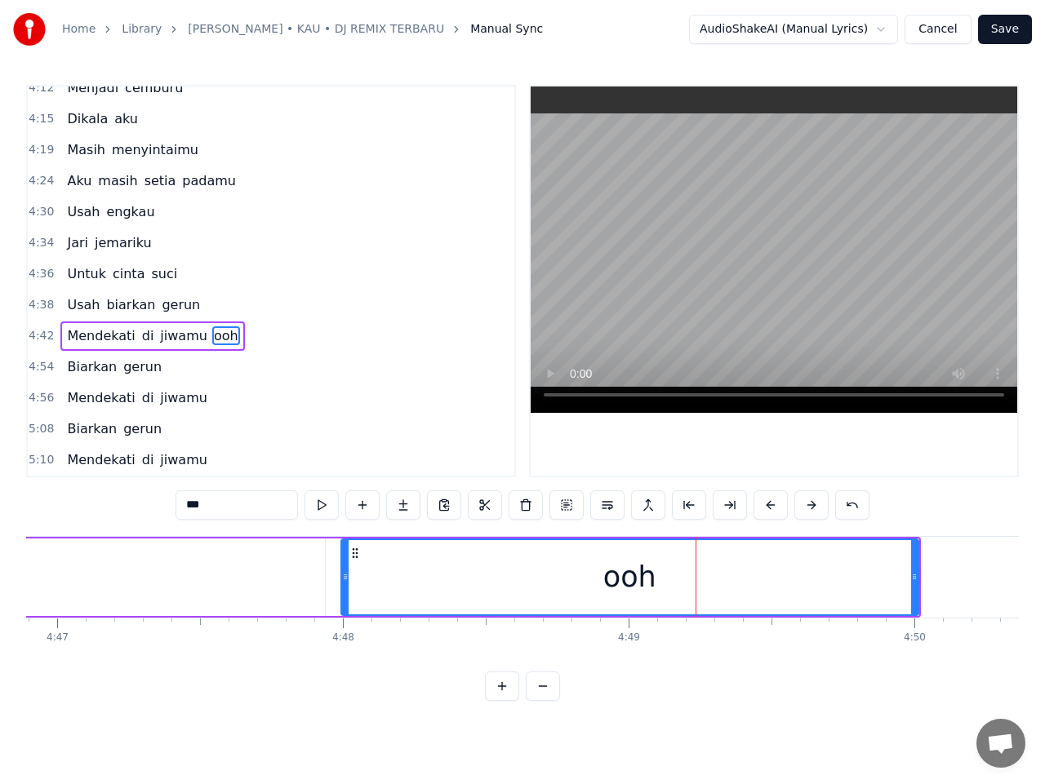
drag, startPoint x: 572, startPoint y: 575, endPoint x: 342, endPoint y: 581, distance: 230.2
click at [342, 581] on icon at bounding box center [345, 577] width 7 height 13
type input "******"
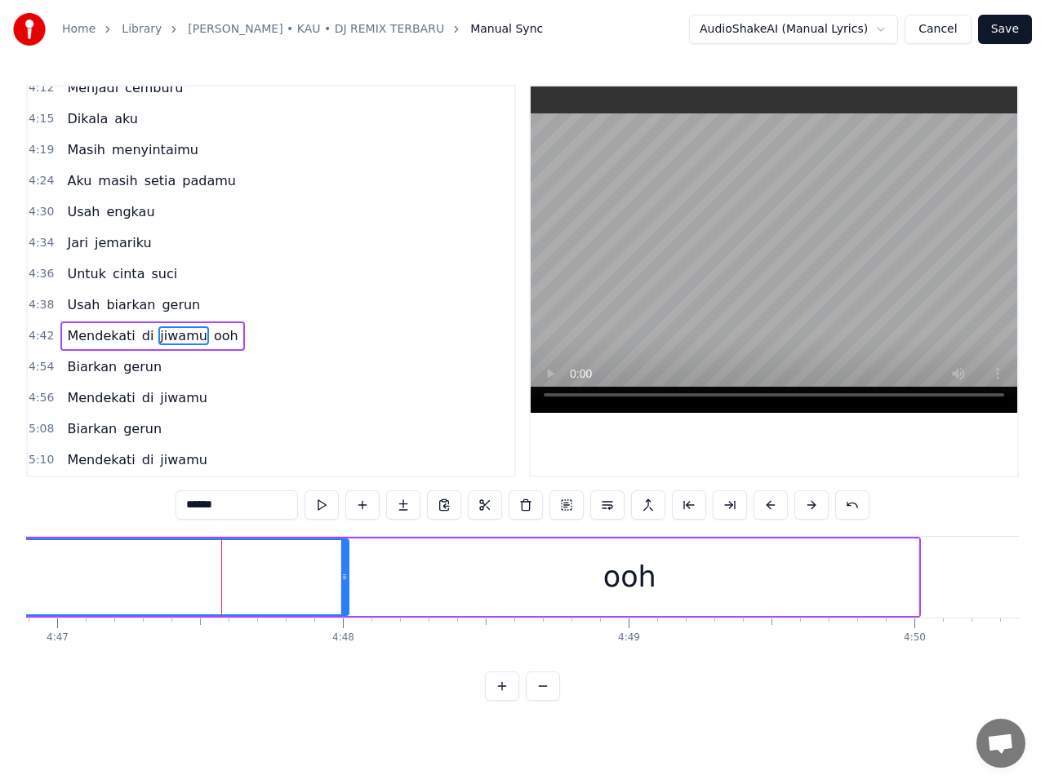
drag, startPoint x: 320, startPoint y: 575, endPoint x: 344, endPoint y: 575, distance: 23.7
click at [344, 575] on icon at bounding box center [344, 577] width 7 height 13
click at [41, 338] on span "4:42" at bounding box center [41, 336] width 25 height 16
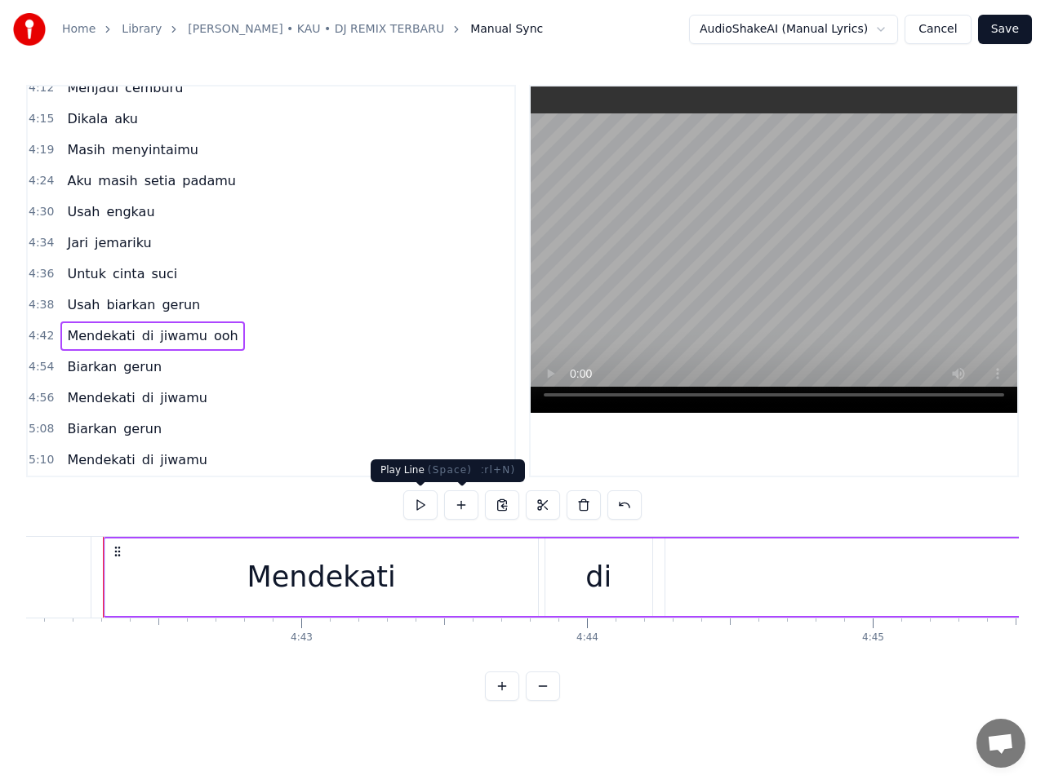
scroll to position [0, 80562]
click at [428, 506] on button at bounding box center [420, 505] width 34 height 29
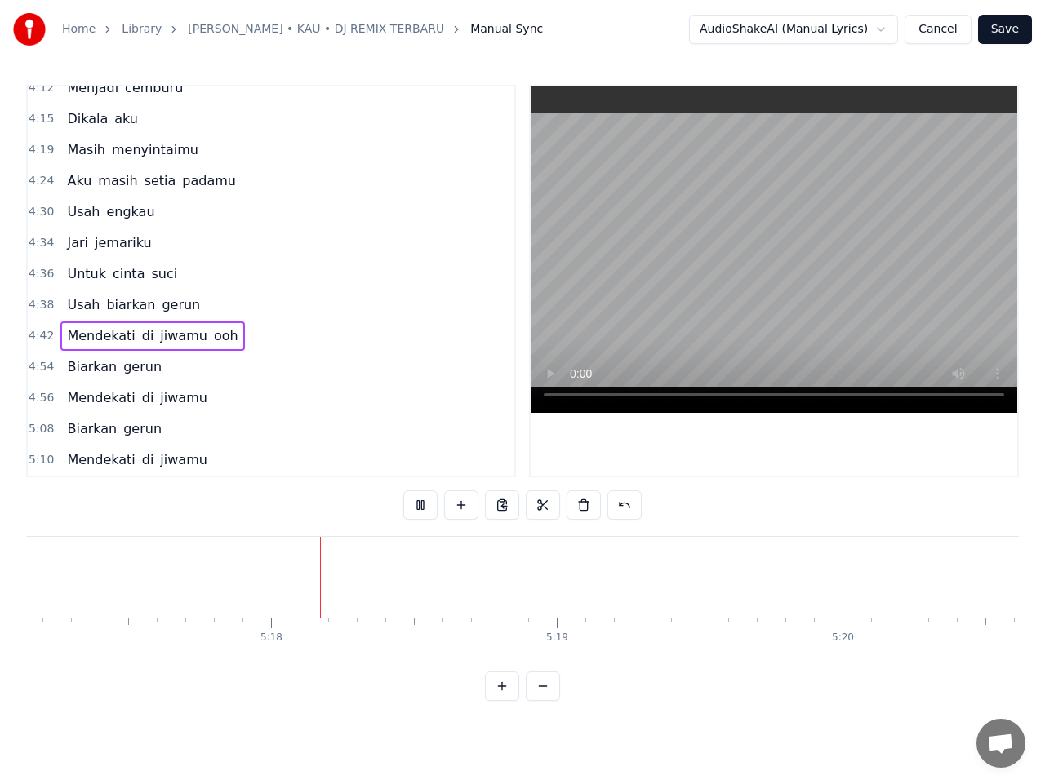
scroll to position [0, 90657]
click at [1001, 31] on button "Save" at bounding box center [1005, 29] width 54 height 29
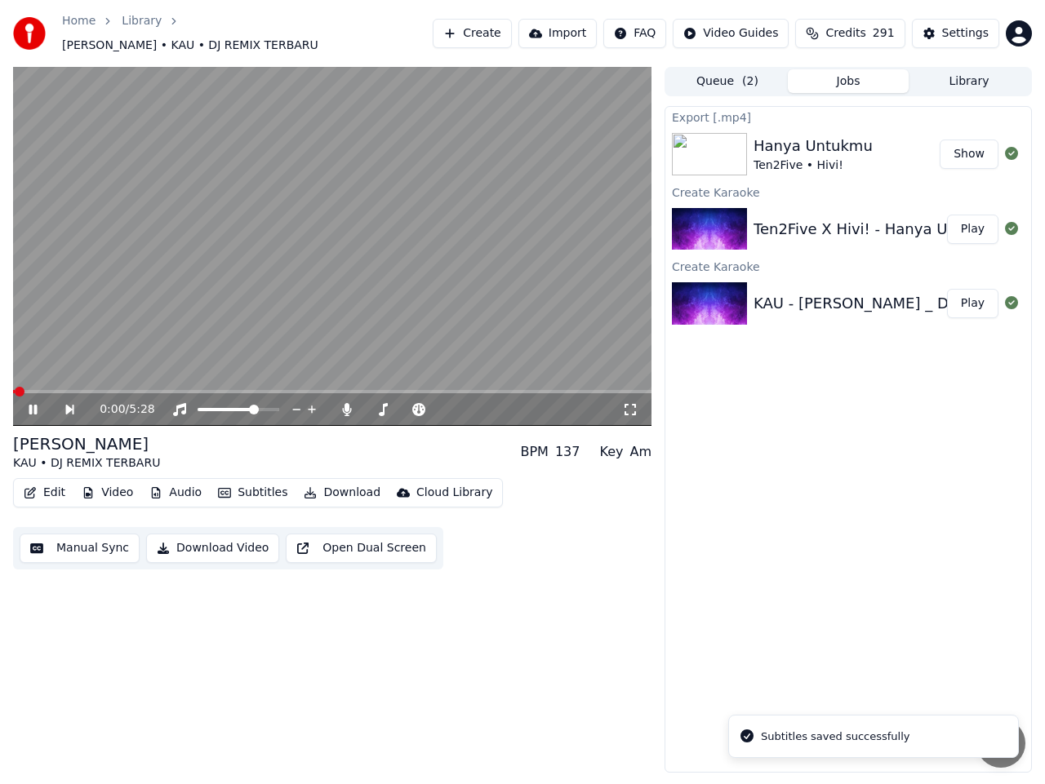
click at [32, 405] on icon at bounding box center [33, 410] width 8 height 10
click at [238, 544] on button "Download Video" at bounding box center [212, 548] width 133 height 29
